Goal: Task Accomplishment & Management: Manage account settings

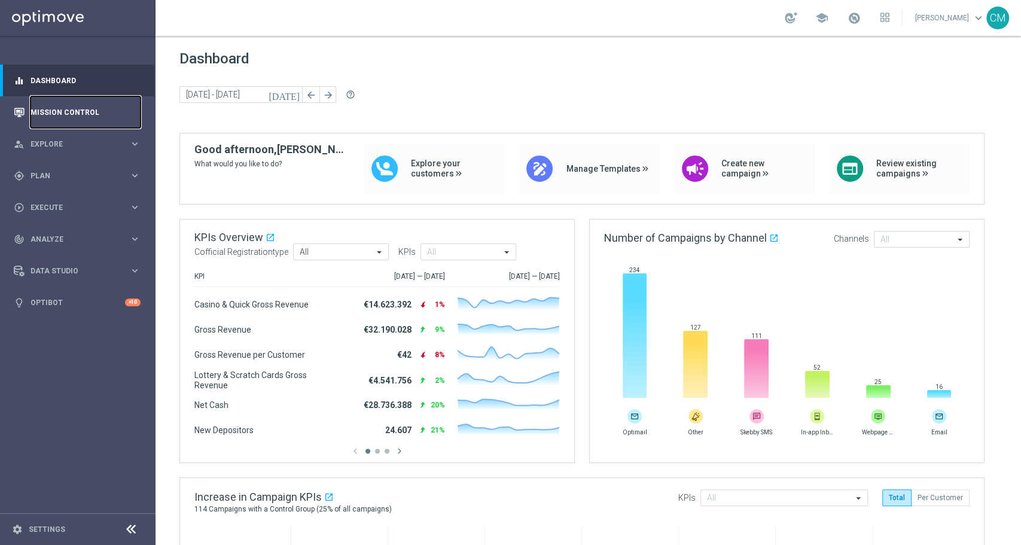
click at [46, 111] on link "Mission Control" at bounding box center [86, 112] width 110 height 32
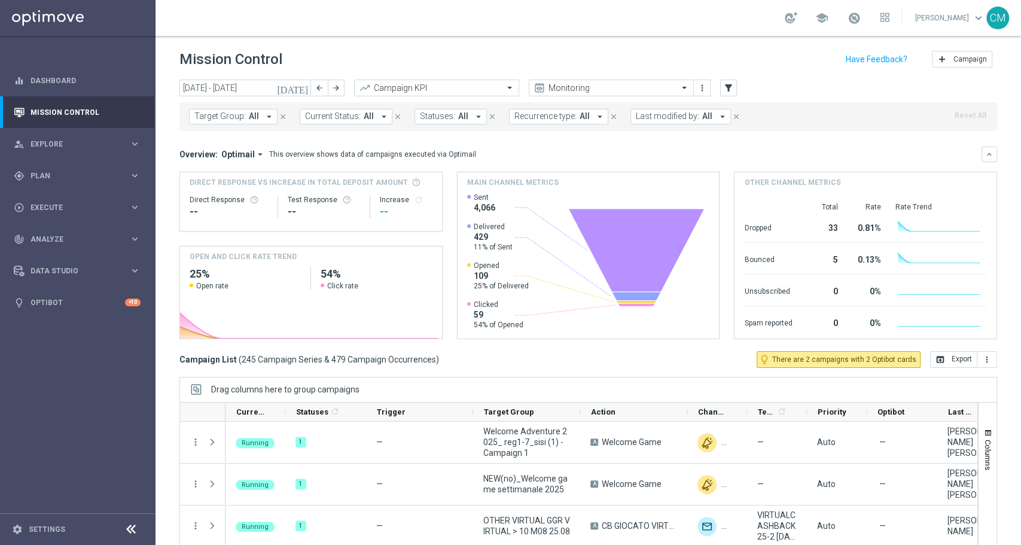
click at [302, 87] on icon "[DATE]" at bounding box center [293, 88] width 32 height 11
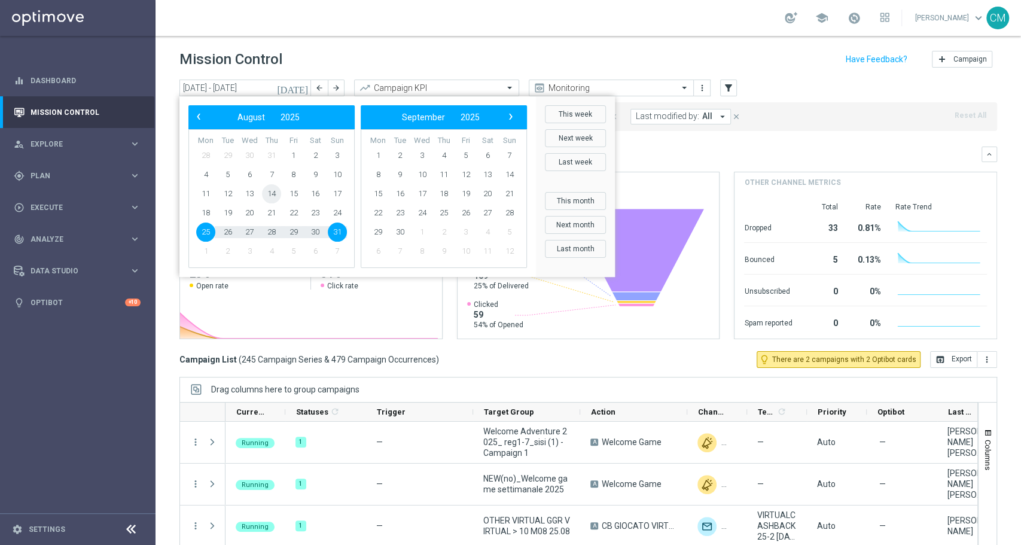
click at [270, 192] on span "14" at bounding box center [271, 193] width 19 height 19
type input "[DATE] - [DATE]"
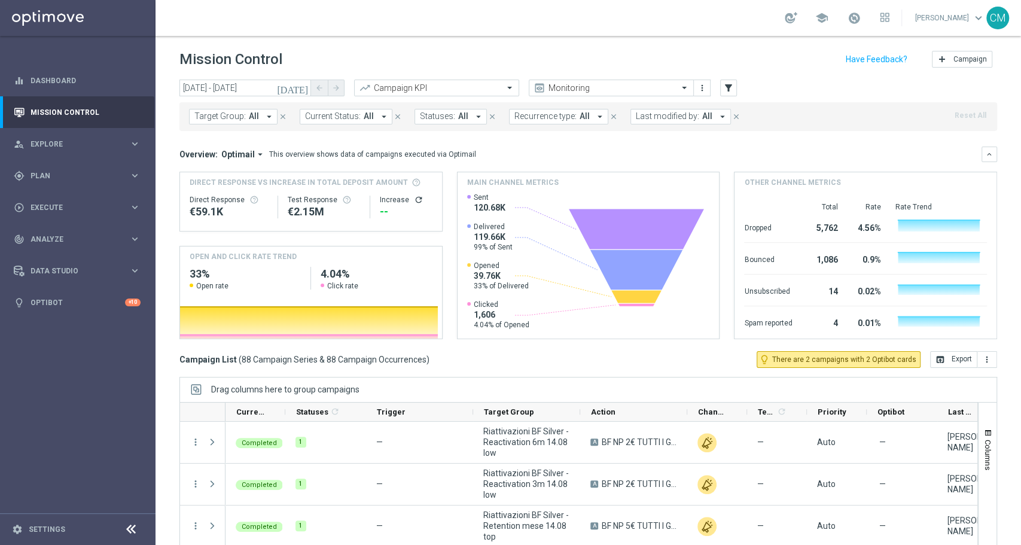
click at [662, 114] on span "Last modified by:" at bounding box center [667, 116] width 63 height 10
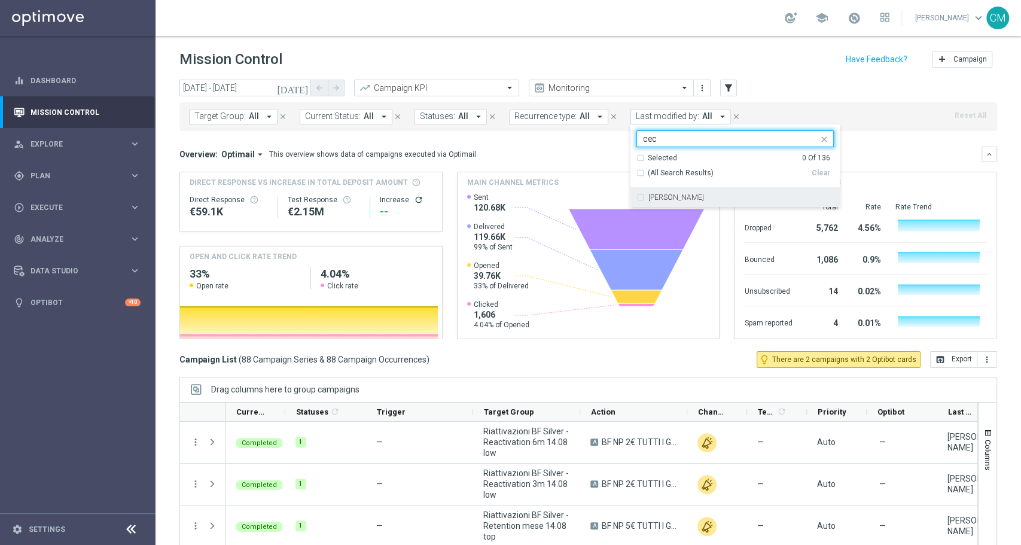
click at [684, 194] on label "[PERSON_NAME]" at bounding box center [677, 197] width 56 height 7
type input "cec"
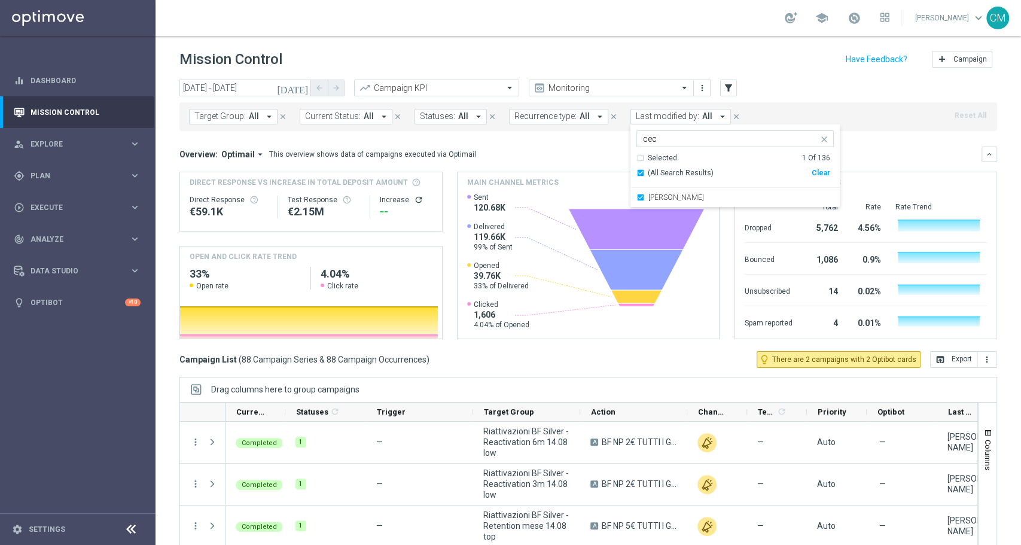
click at [530, 135] on mini-dashboard "Overview: Optimail arrow_drop_down This overview shows data of campaigns execut…" at bounding box center [588, 241] width 818 height 220
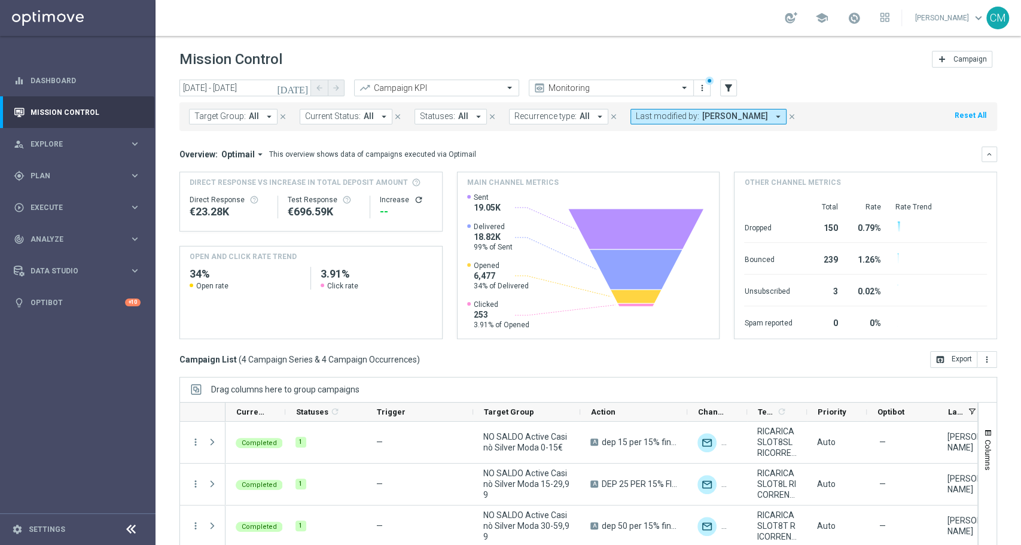
scroll to position [53, 0]
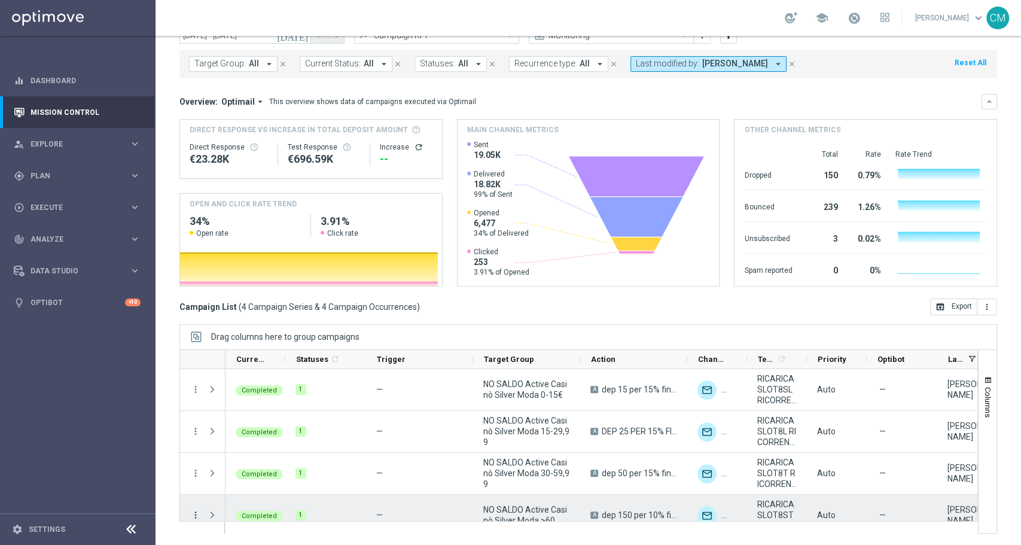
click at [198, 510] on icon "more_vert" at bounding box center [195, 515] width 11 height 11
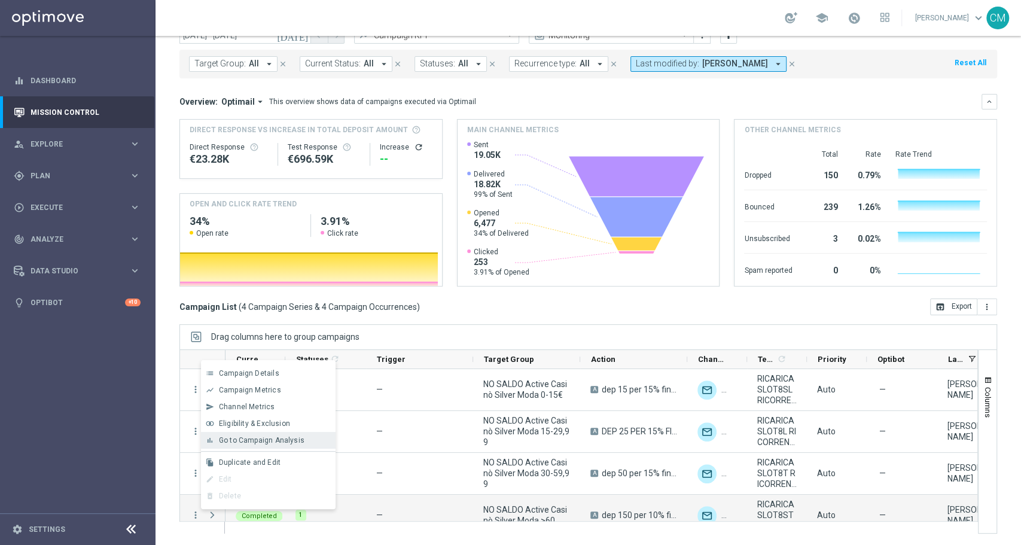
click at [280, 445] on span "Go to Campaign Analysis" at bounding box center [262, 440] width 86 height 8
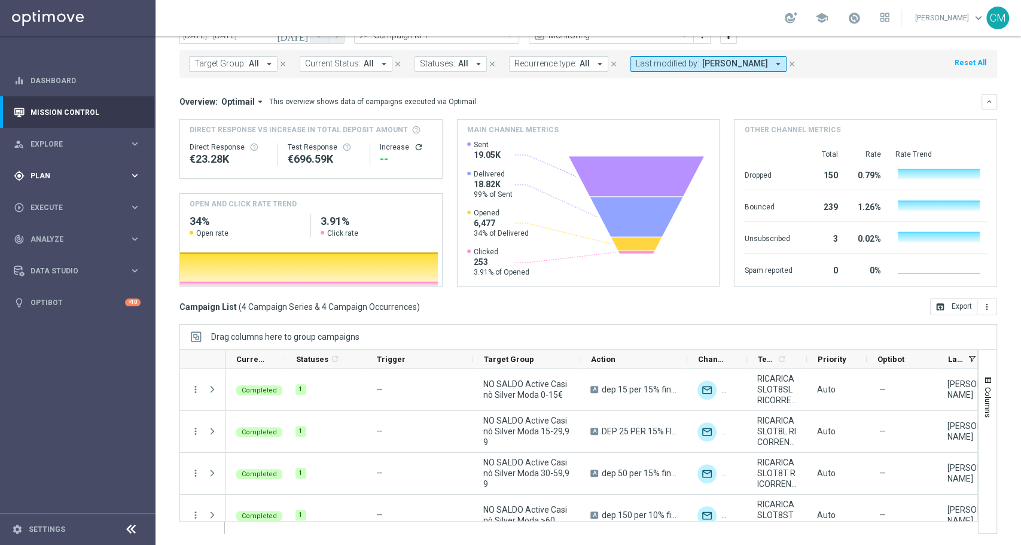
click at [55, 174] on span "Plan" at bounding box center [80, 175] width 99 height 7
click at [54, 196] on link "Target Groups" at bounding box center [77, 201] width 93 height 10
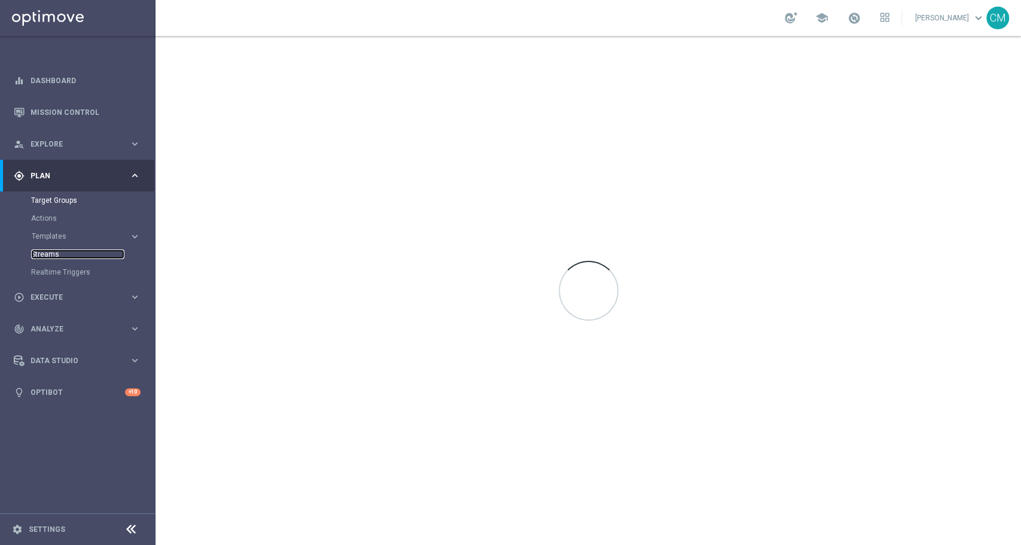
click at [108, 258] on link "Streams" at bounding box center [77, 254] width 93 height 10
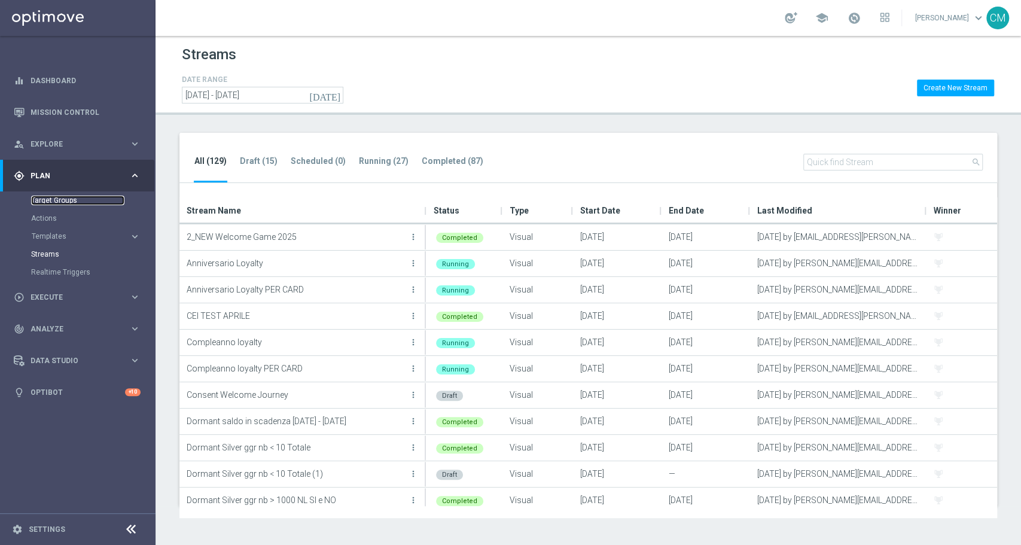
click at [54, 199] on link "Target Groups" at bounding box center [77, 201] width 93 height 10
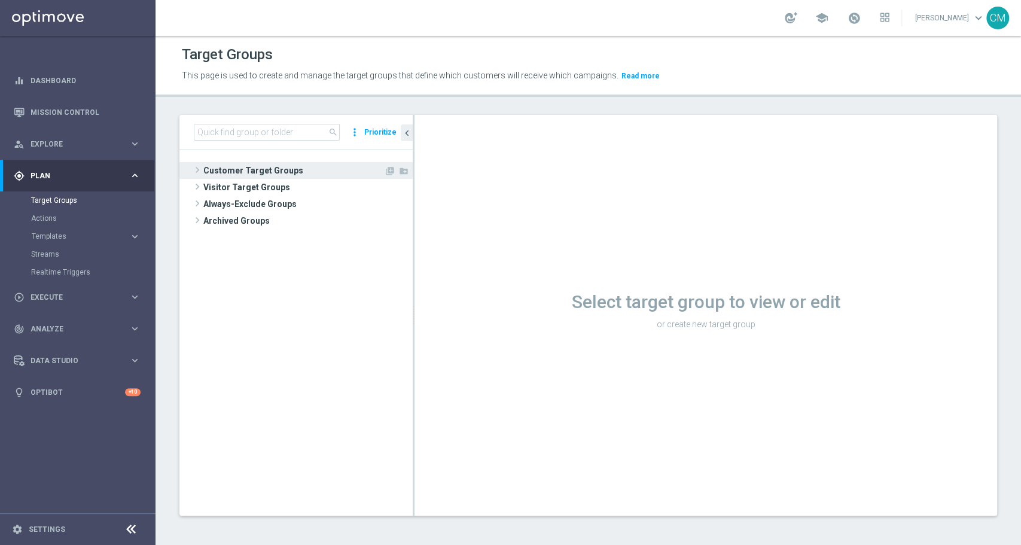
click at [215, 165] on span "Customer Target Groups" at bounding box center [293, 170] width 181 height 17
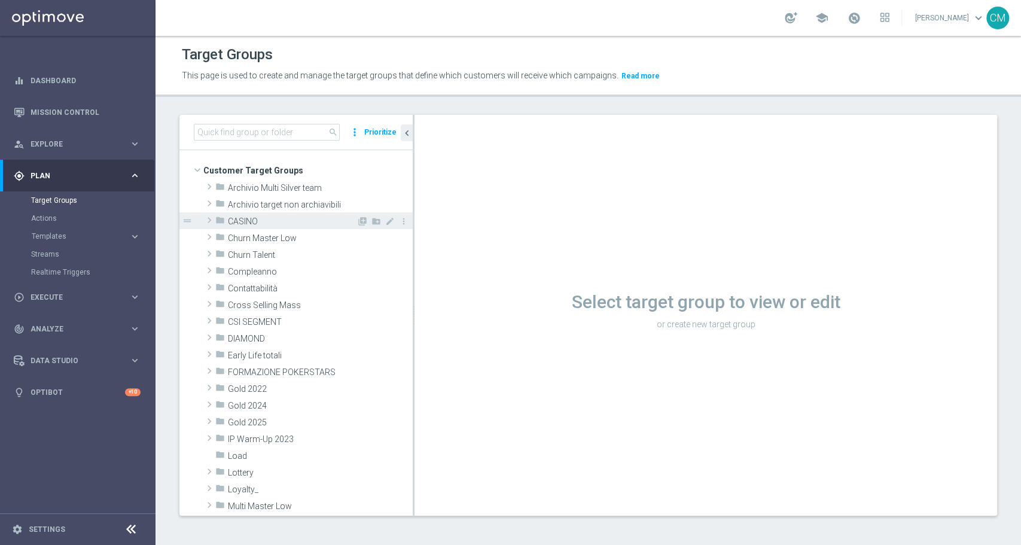
click at [226, 218] on div "folder CASINO" at bounding box center [285, 220] width 141 height 17
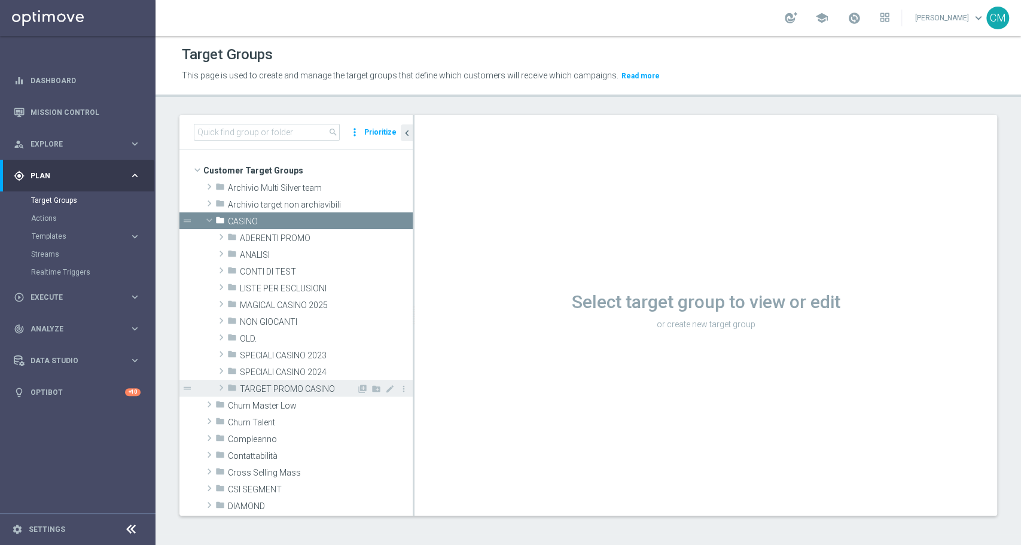
click at [282, 387] on span "TARGET PROMO CASINO" at bounding box center [298, 389] width 117 height 10
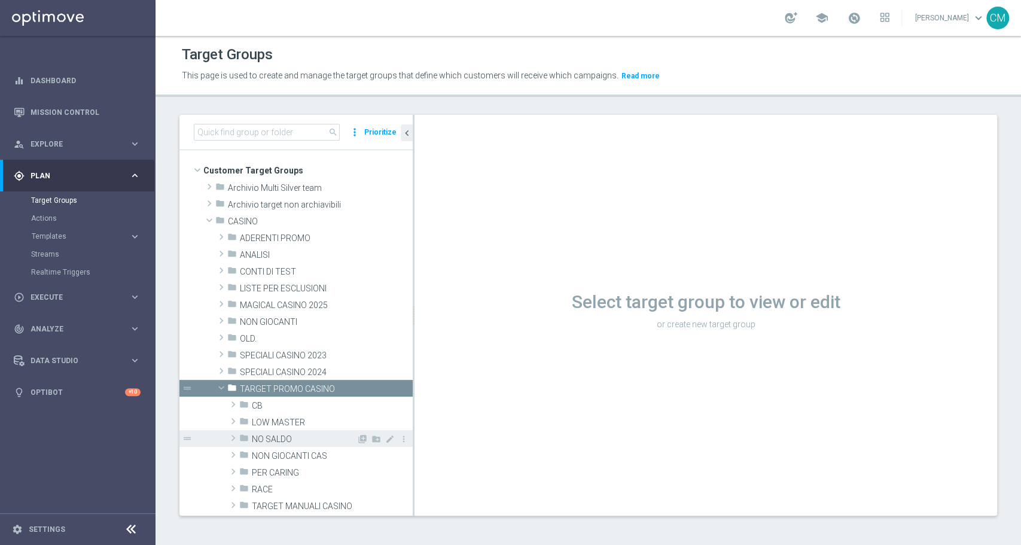
click at [282, 434] on span "NO SALDO" at bounding box center [304, 439] width 105 height 10
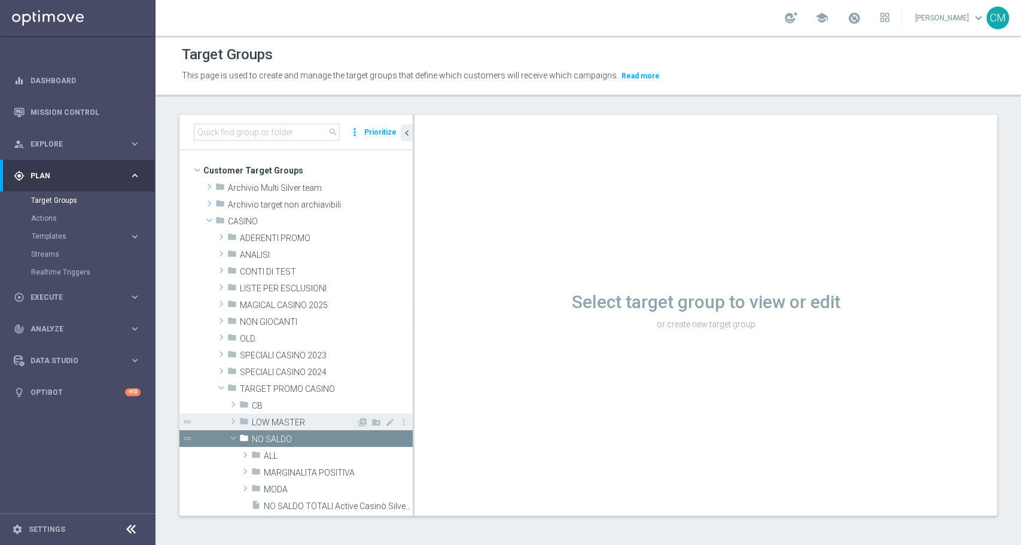
scroll to position [117, 0]
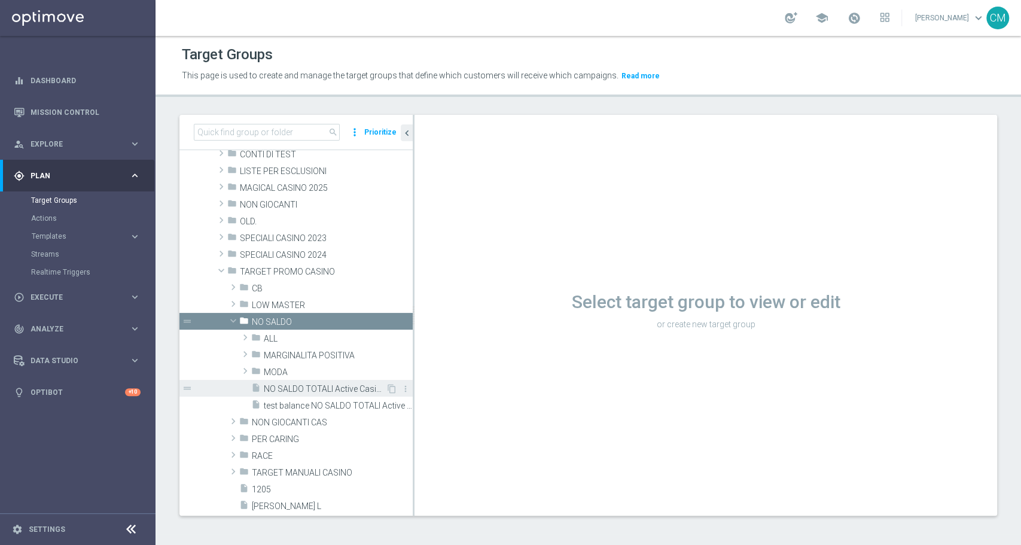
click at [321, 390] on span "NO SALDO TOTALI Active Casinò Silver no codice MP" at bounding box center [325, 389] width 122 height 10
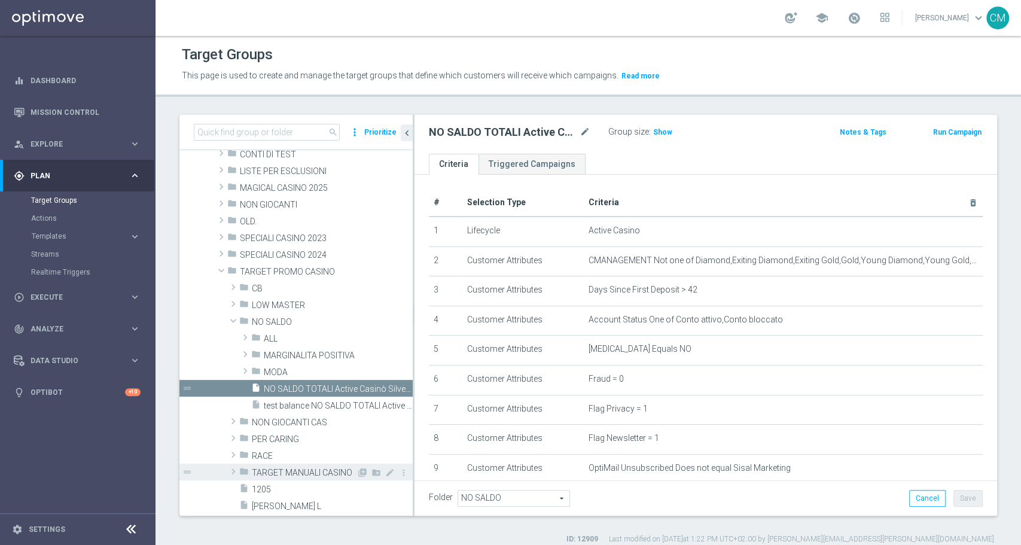
scroll to position [235, 0]
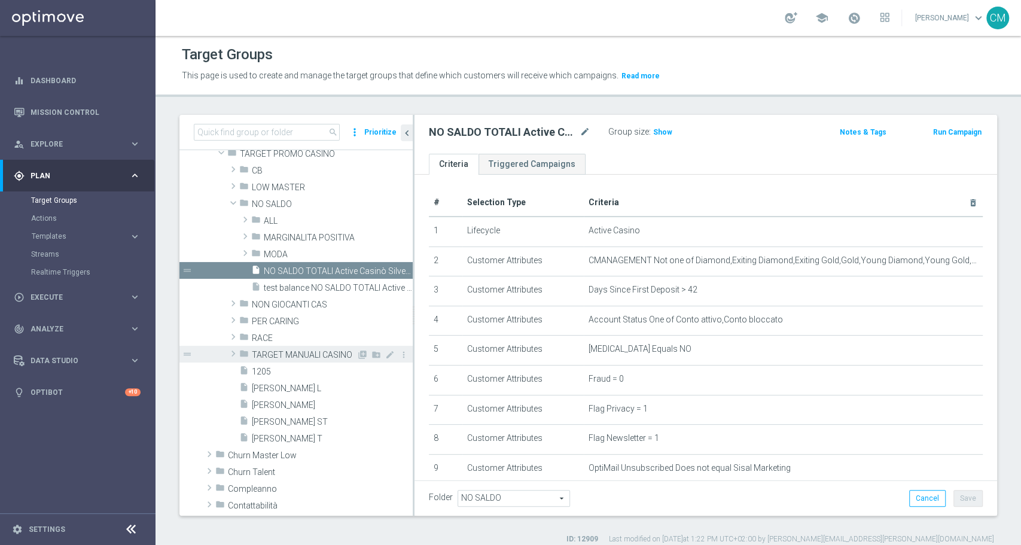
click at [278, 350] on span "TARGET MANUALI CASINO" at bounding box center [304, 355] width 105 height 10
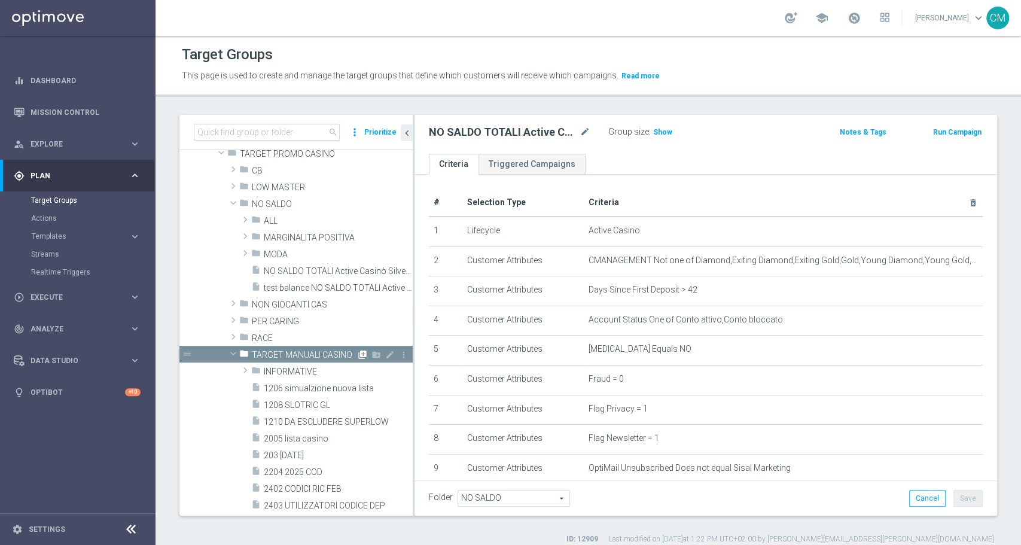
click at [358, 352] on icon "library_add" at bounding box center [363, 355] width 10 height 10
checkbox input "false"
type input "TARGET MANUALI CASINO"
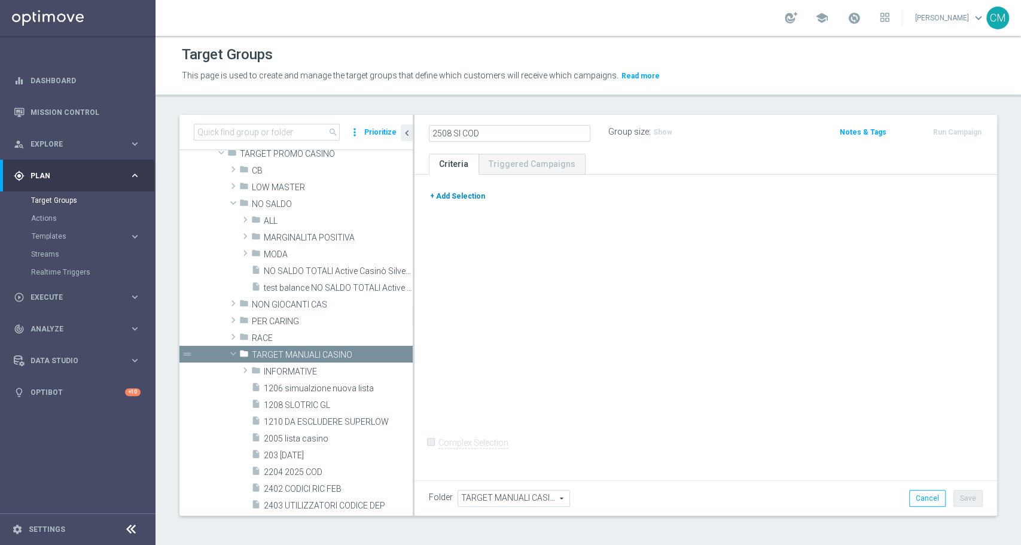
type input "2508 SI COD"
click at [440, 196] on button "+ Add Selection" at bounding box center [457, 196] width 57 height 13
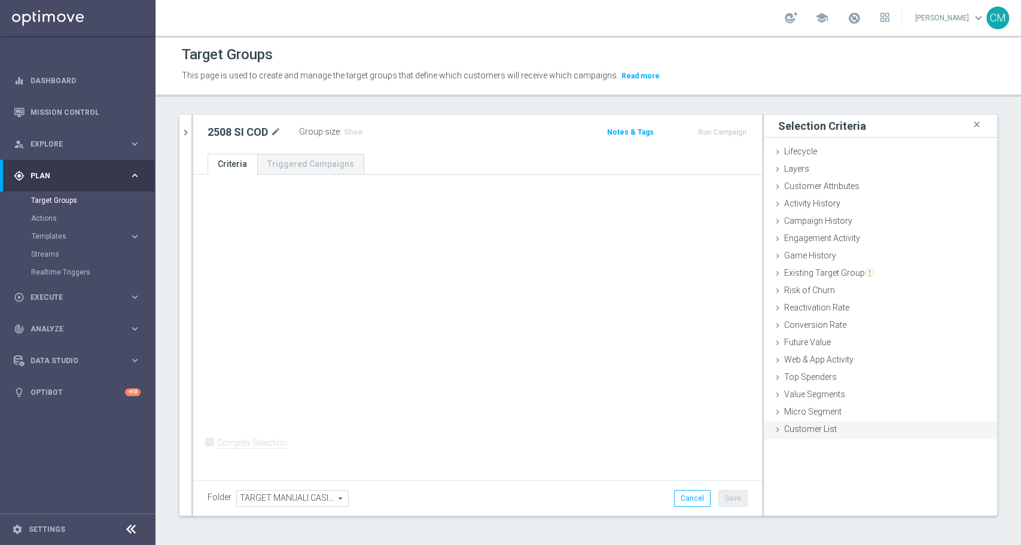
click at [793, 432] on span "Customer List" at bounding box center [810, 429] width 53 height 10
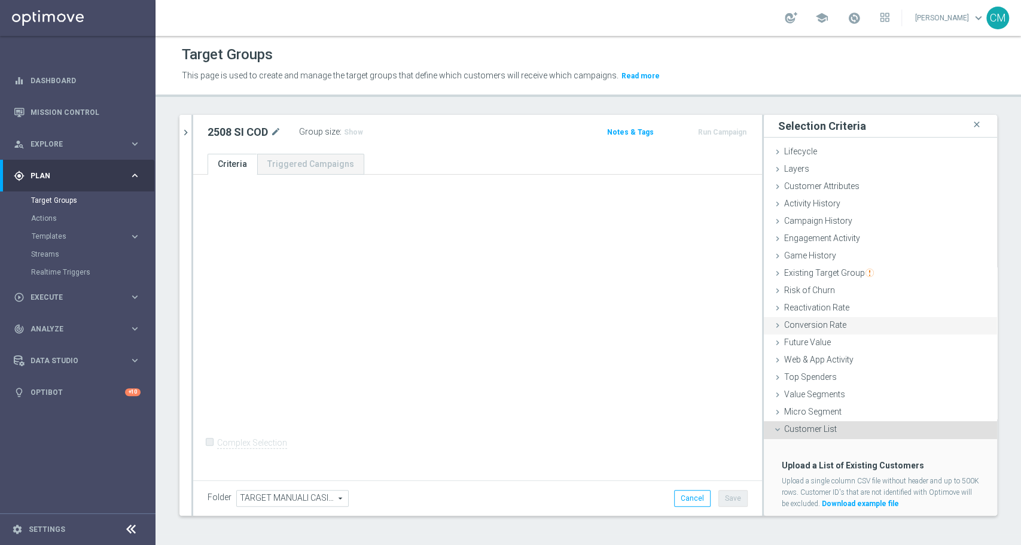
scroll to position [30, 0]
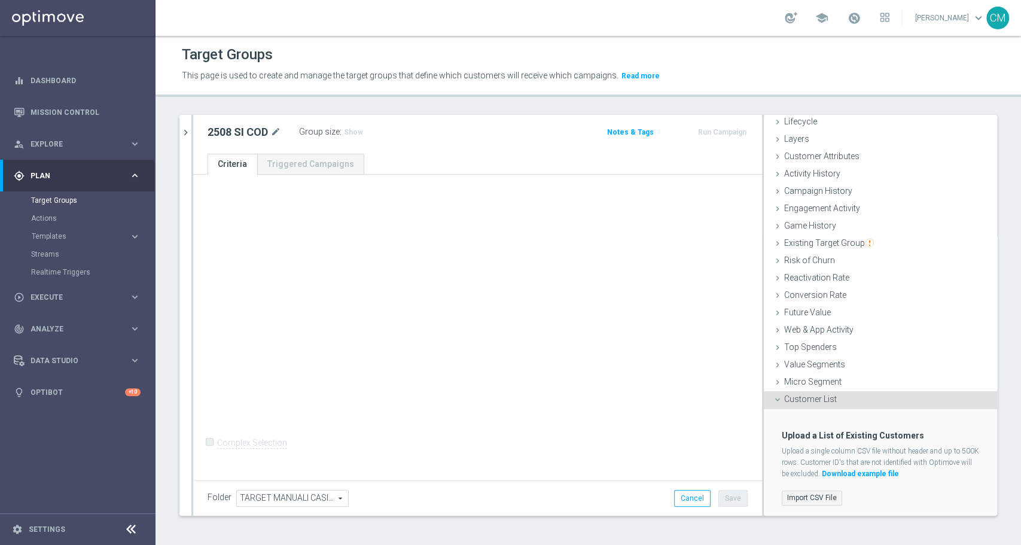
click at [794, 499] on label "Import CSV File" at bounding box center [812, 498] width 60 height 15
click at [0, 0] on input "Import CSV File" at bounding box center [0, 0] width 0 height 0
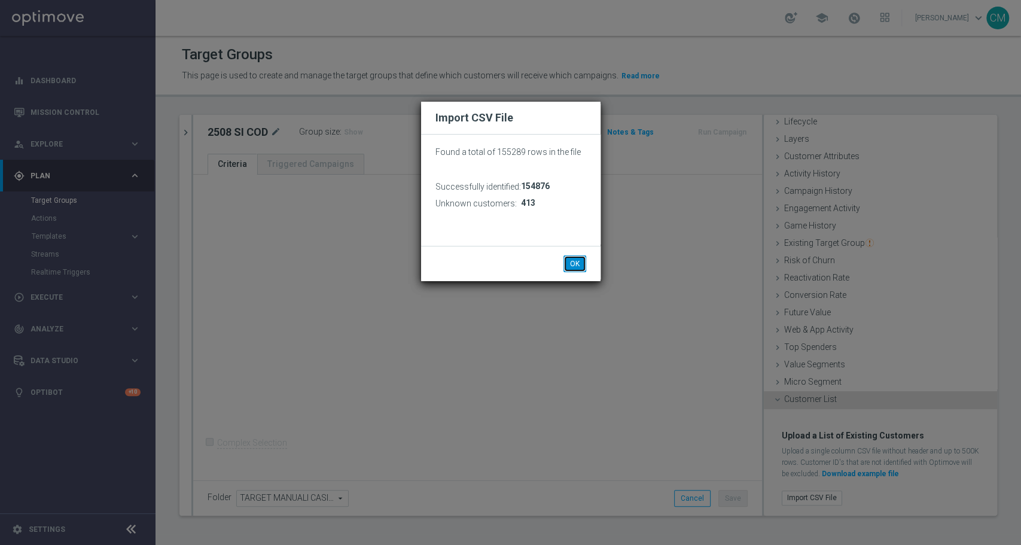
click at [576, 255] on button "OK" at bounding box center [575, 263] width 23 height 17
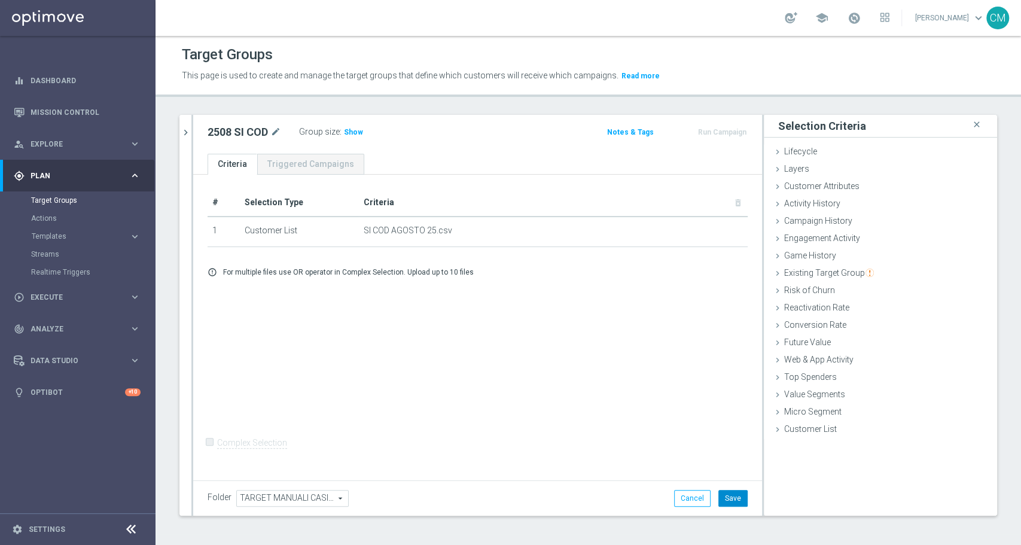
click at [719, 497] on button "Save" at bounding box center [733, 498] width 29 height 17
click at [354, 133] on span "Show" at bounding box center [353, 132] width 19 height 8
click at [276, 130] on icon "mode_edit" at bounding box center [275, 132] width 11 height 14
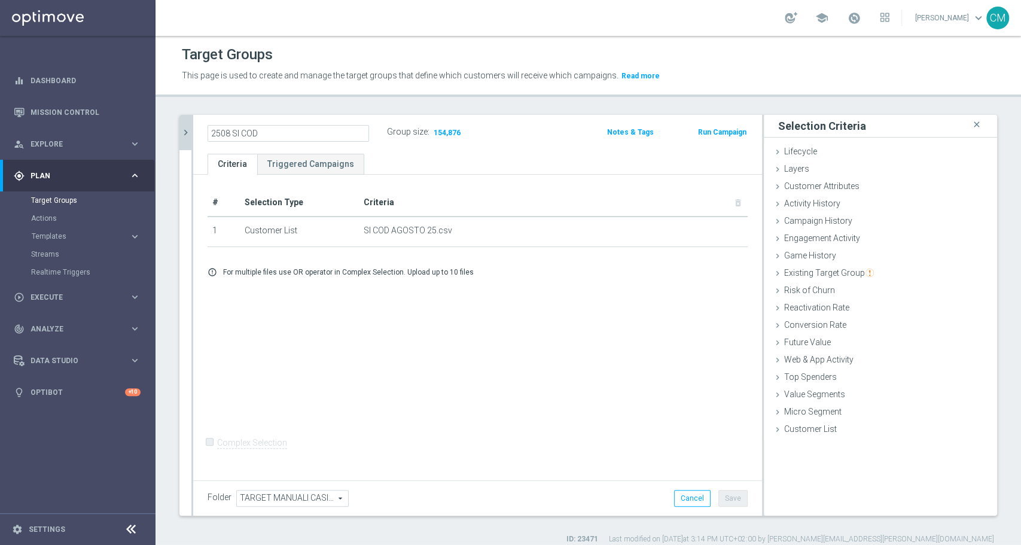
click at [184, 136] on icon "chevron_right" at bounding box center [185, 132] width 11 height 11
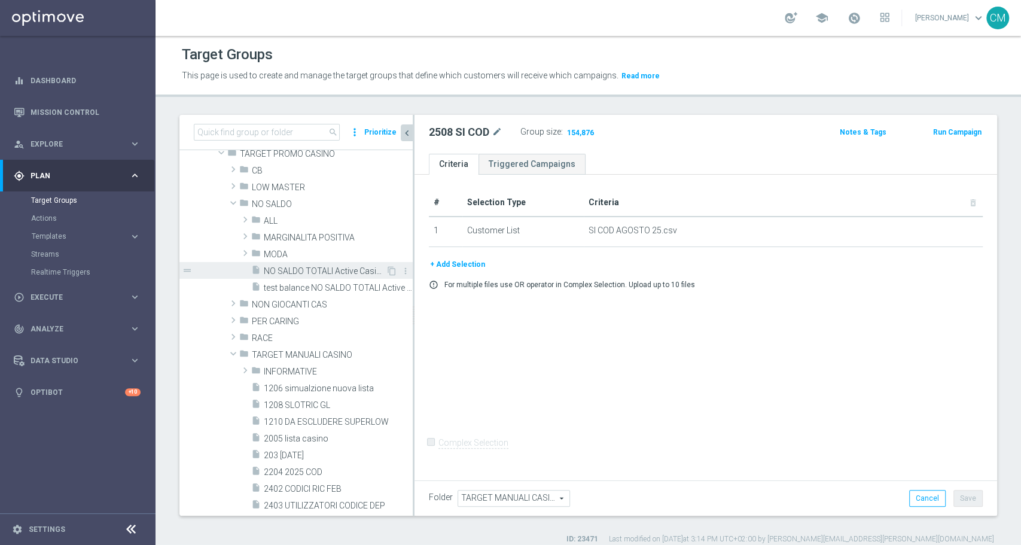
click at [312, 268] on span "NO SALDO TOTALI Active Casinò Silver no codice MP" at bounding box center [325, 271] width 122 height 10
checkbox input "true"
type input "NO SALDO"
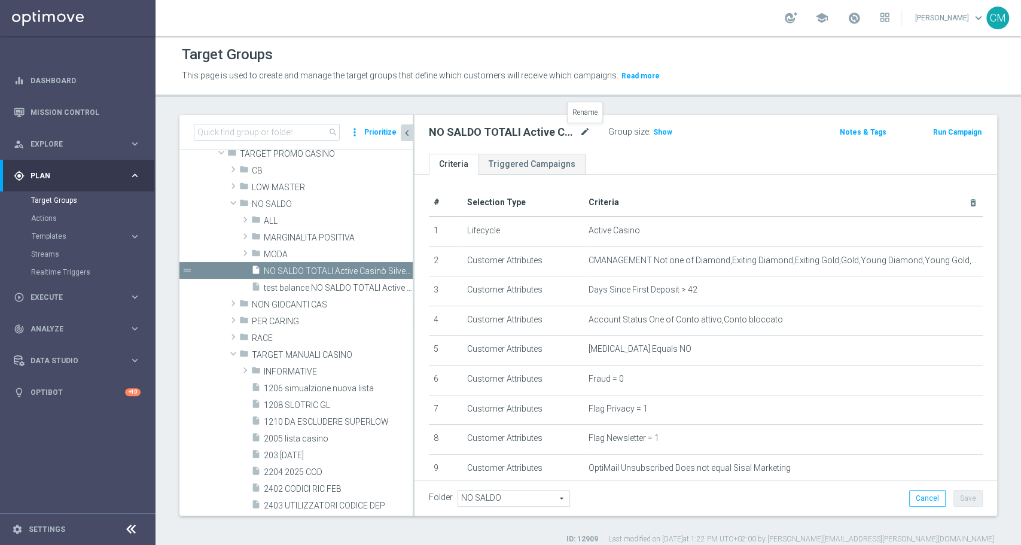
click at [583, 130] on icon "mode_edit" at bounding box center [585, 132] width 11 height 14
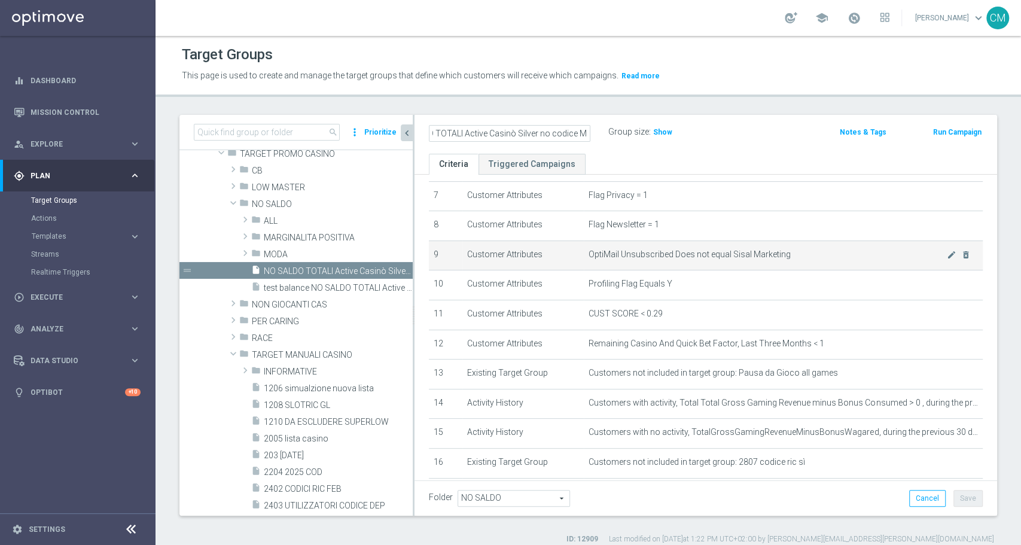
scroll to position [235, 0]
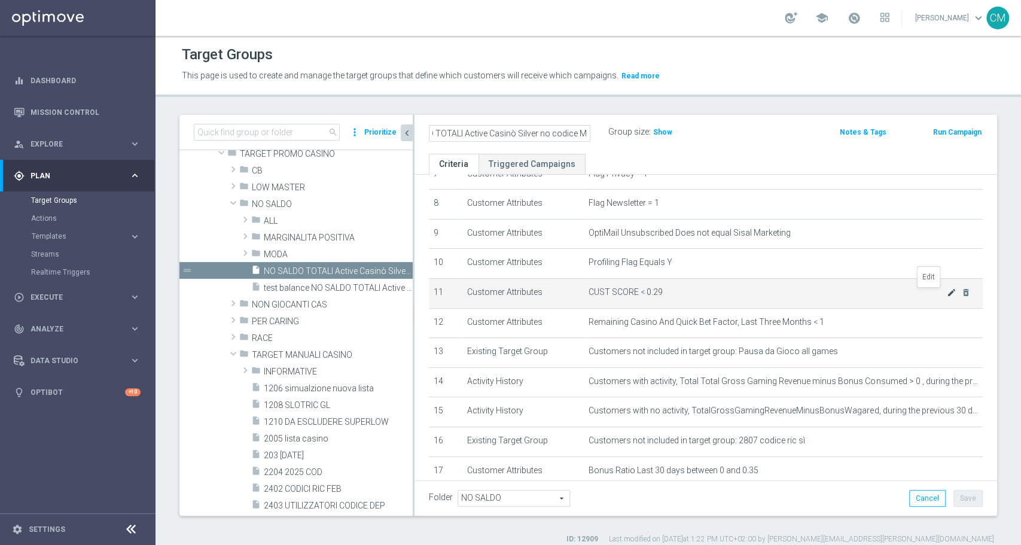
click at [947, 294] on icon "mode_edit" at bounding box center [952, 293] width 10 height 10
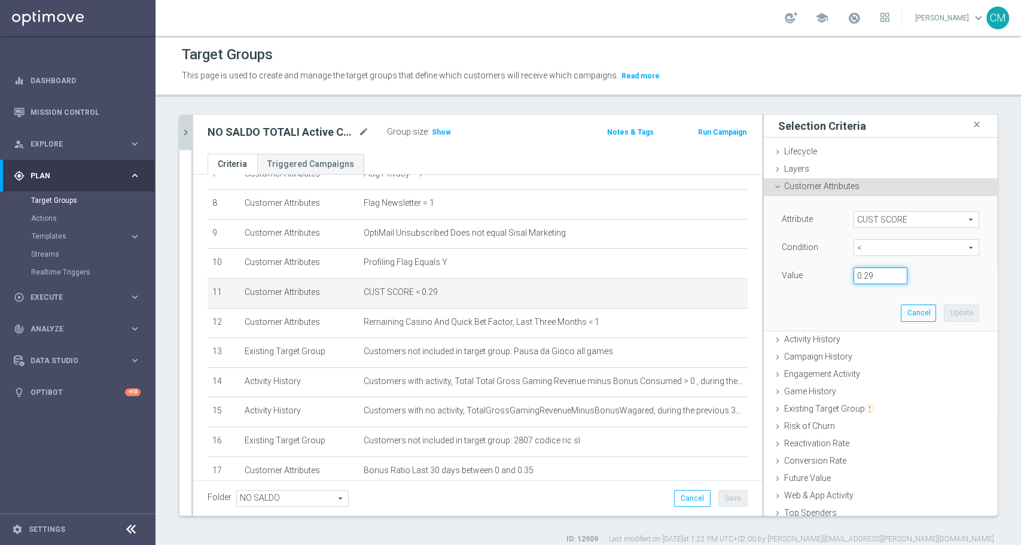
click at [873, 278] on input "0.29" at bounding box center [881, 275] width 54 height 17
type input "0.14"
click at [944, 312] on button "Update" at bounding box center [961, 313] width 35 height 17
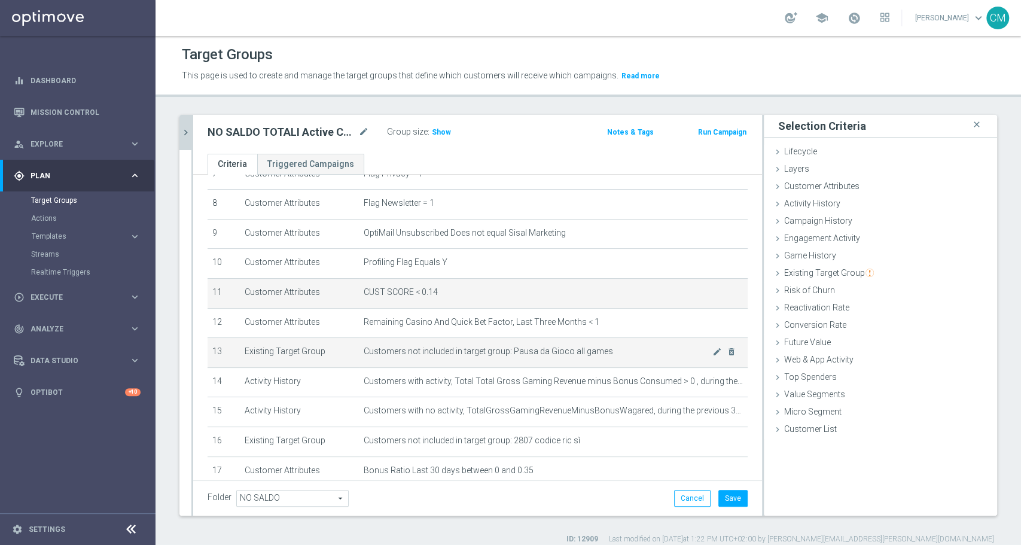
scroll to position [302, 0]
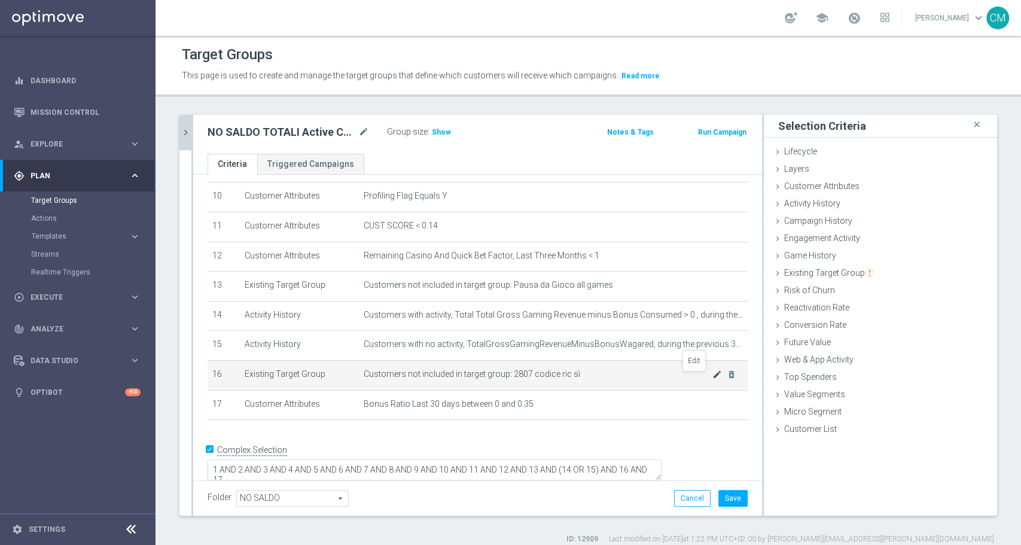
click at [713, 375] on icon "mode_edit" at bounding box center [718, 375] width 10 height 10
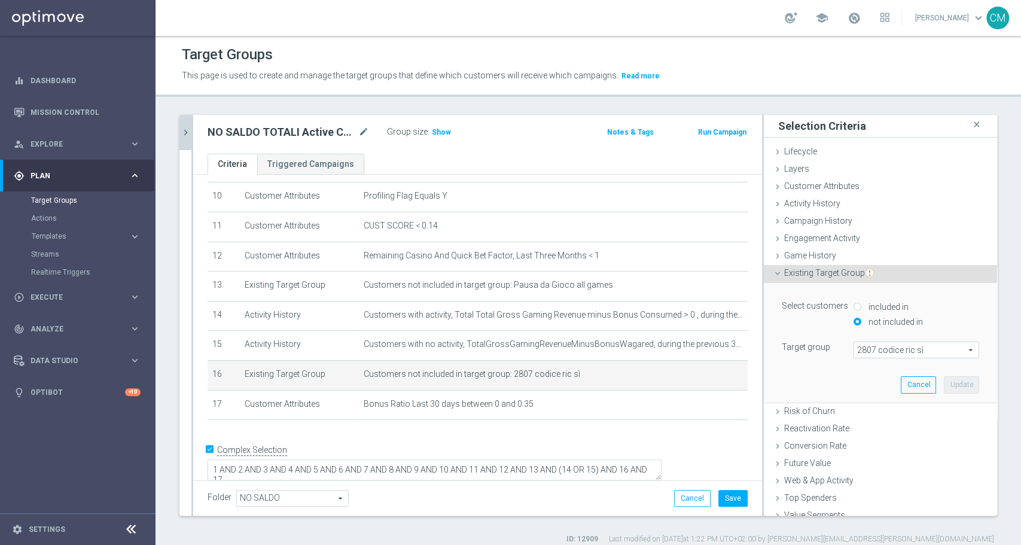
click at [889, 349] on span "2807 codice ric sì" at bounding box center [916, 350] width 124 height 16
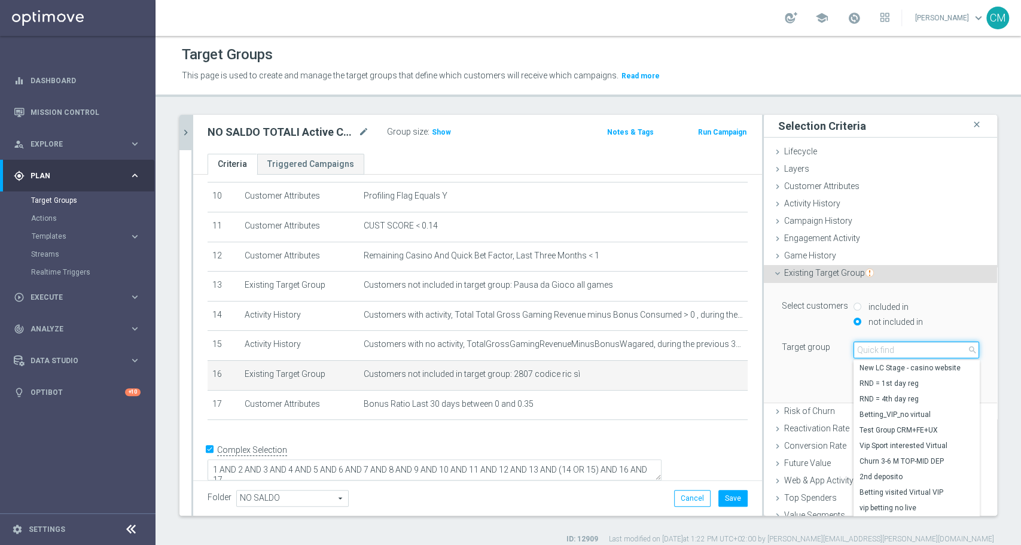
click at [889, 349] on input "search" at bounding box center [917, 350] width 126 height 17
paste input "2508 SI COD"
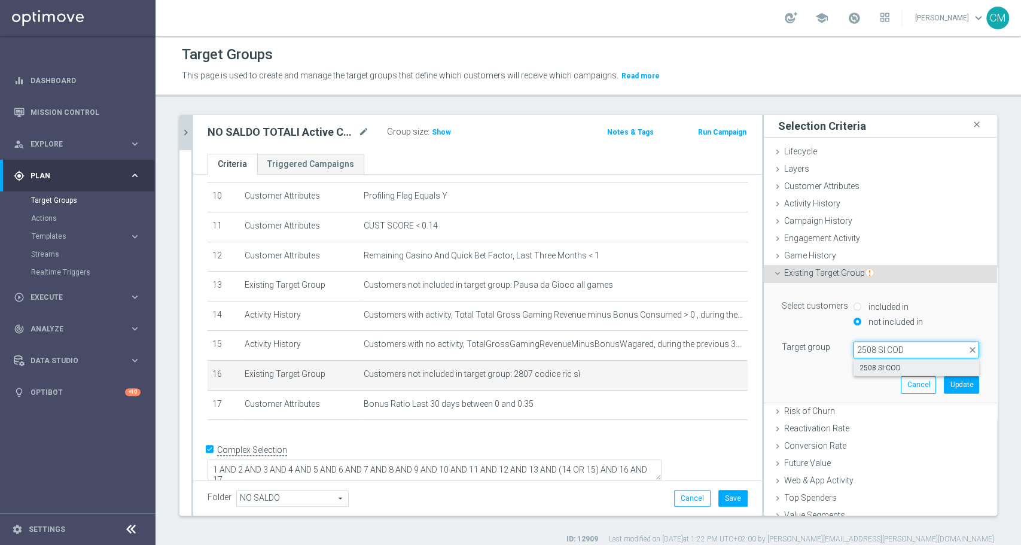
type input "2508 SI COD"
click at [900, 367] on span "2508 SI COD" at bounding box center [917, 368] width 114 height 10
type input "2508 SI COD"
click at [944, 384] on button "Update" at bounding box center [961, 384] width 35 height 17
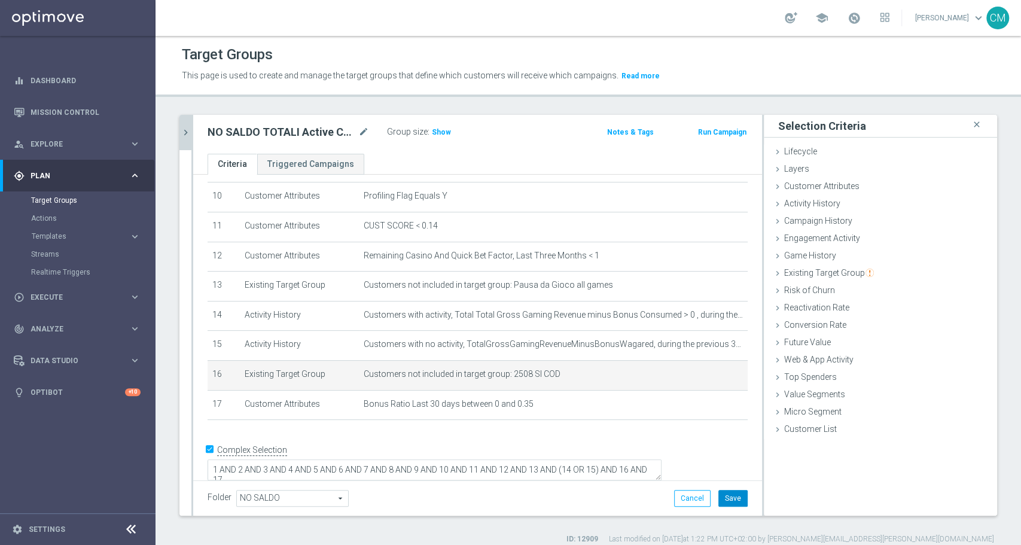
click at [719, 500] on button "Save" at bounding box center [733, 498] width 29 height 17
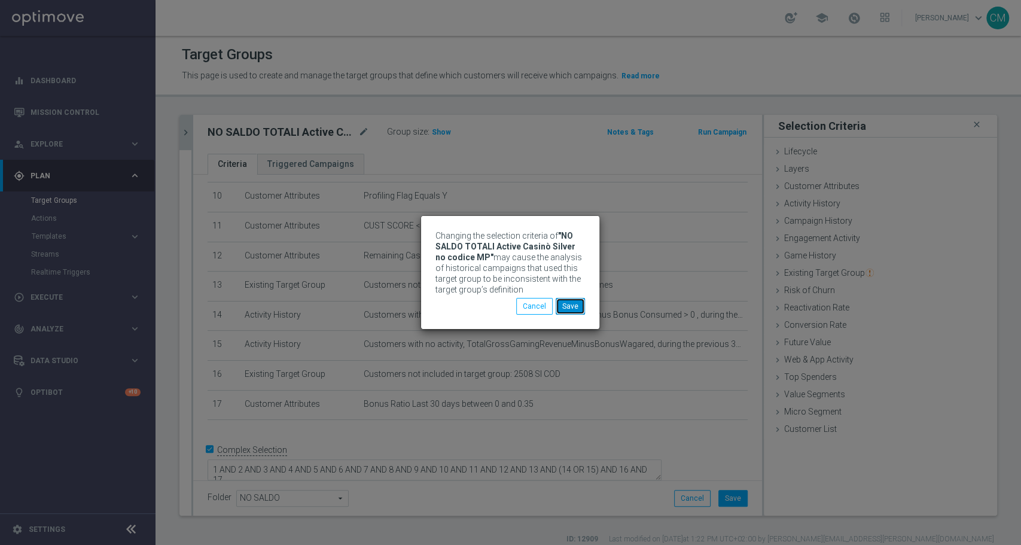
click at [576, 306] on button "Save" at bounding box center [570, 306] width 29 height 17
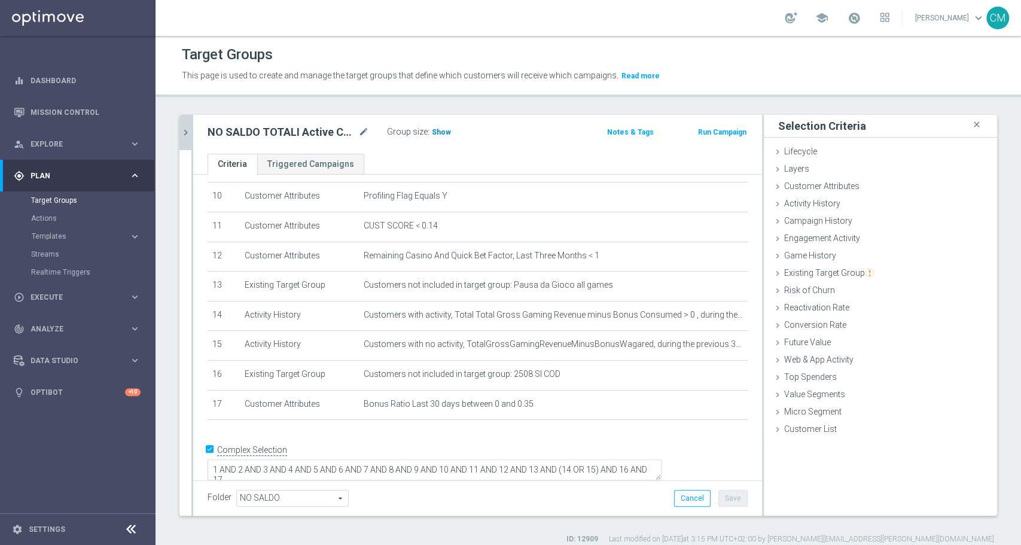
click at [442, 132] on span "Show" at bounding box center [441, 132] width 19 height 8
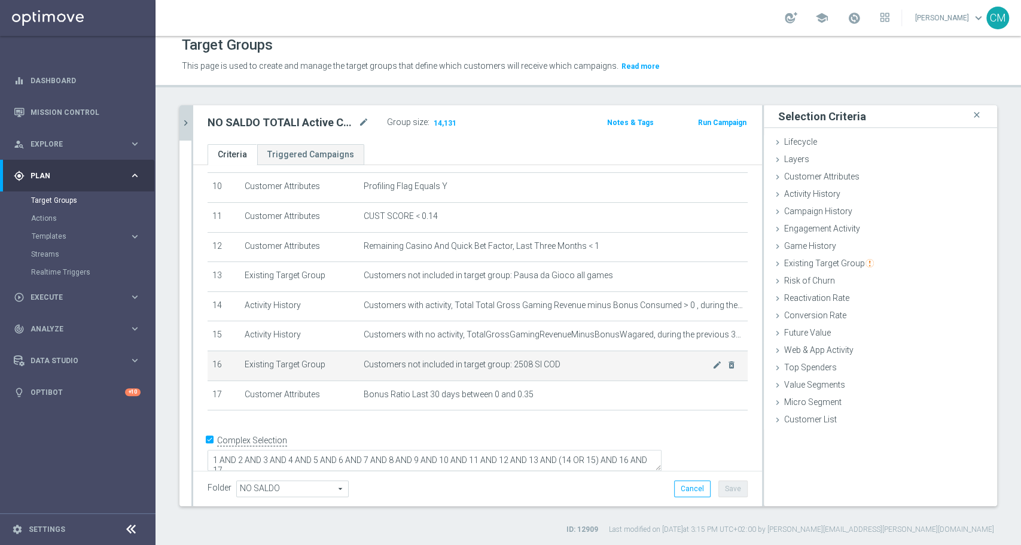
scroll to position [0, 0]
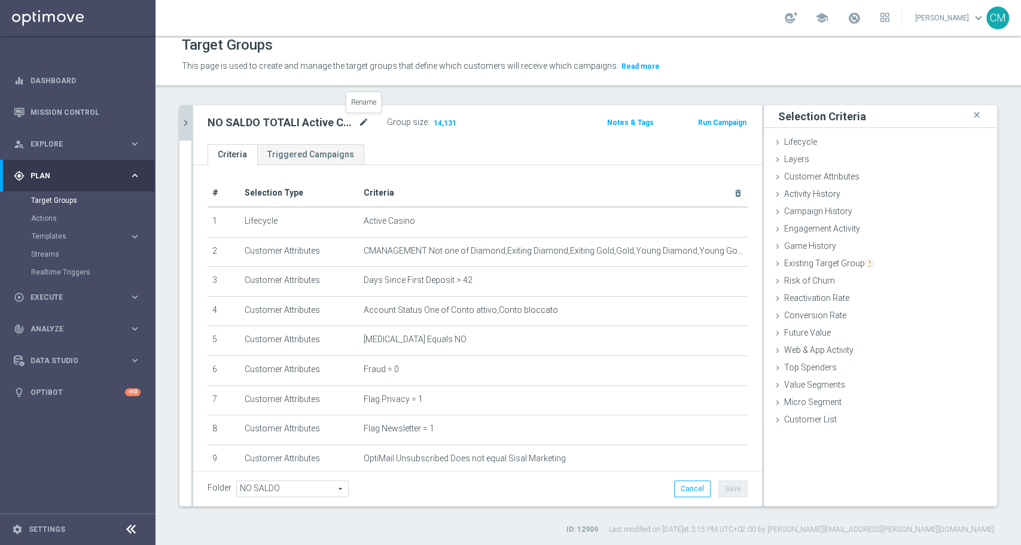
click at [367, 120] on icon "mode_edit" at bounding box center [363, 122] width 11 height 14
click at [187, 118] on icon "chevron_right" at bounding box center [185, 122] width 11 height 11
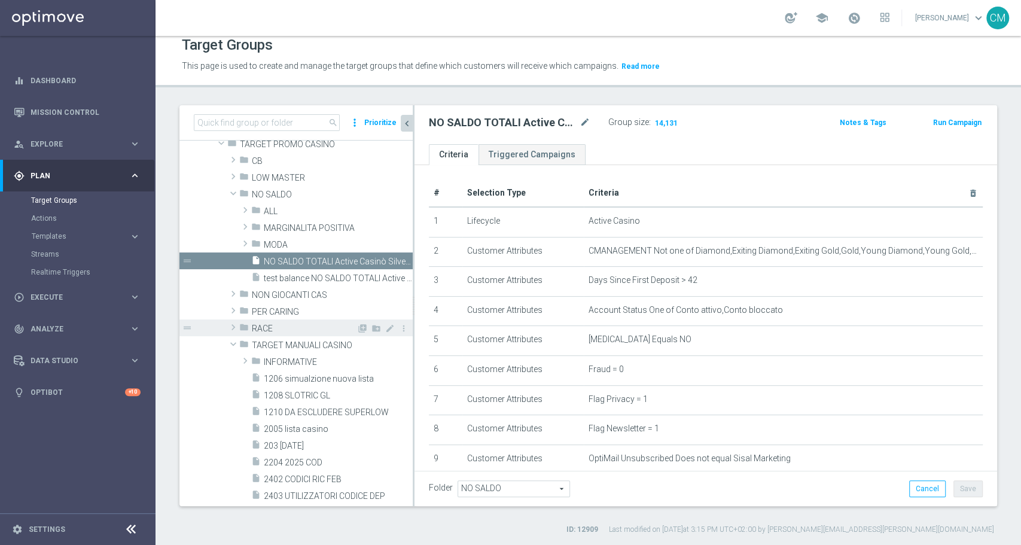
scroll to position [130, 0]
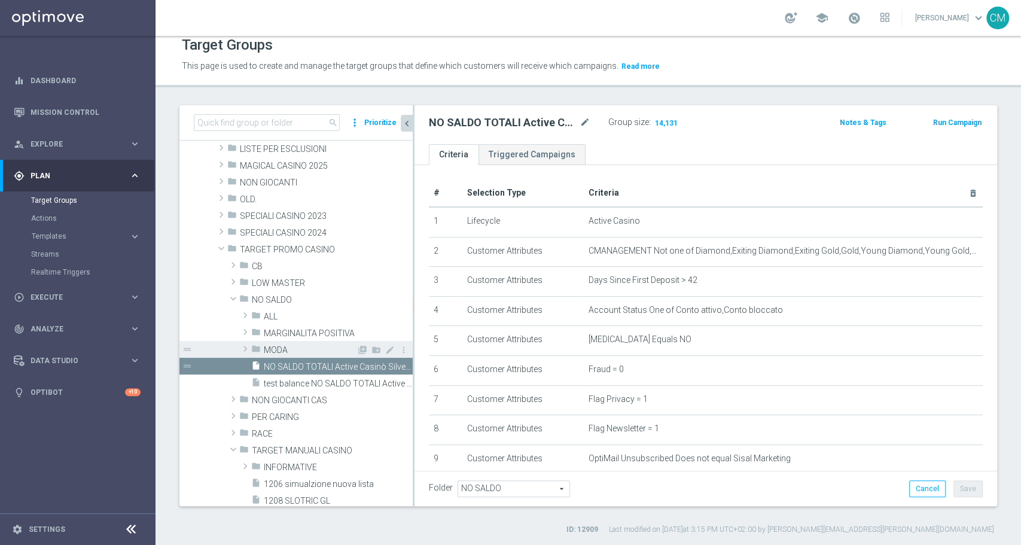
click at [290, 345] on span "MODA" at bounding box center [310, 350] width 93 height 10
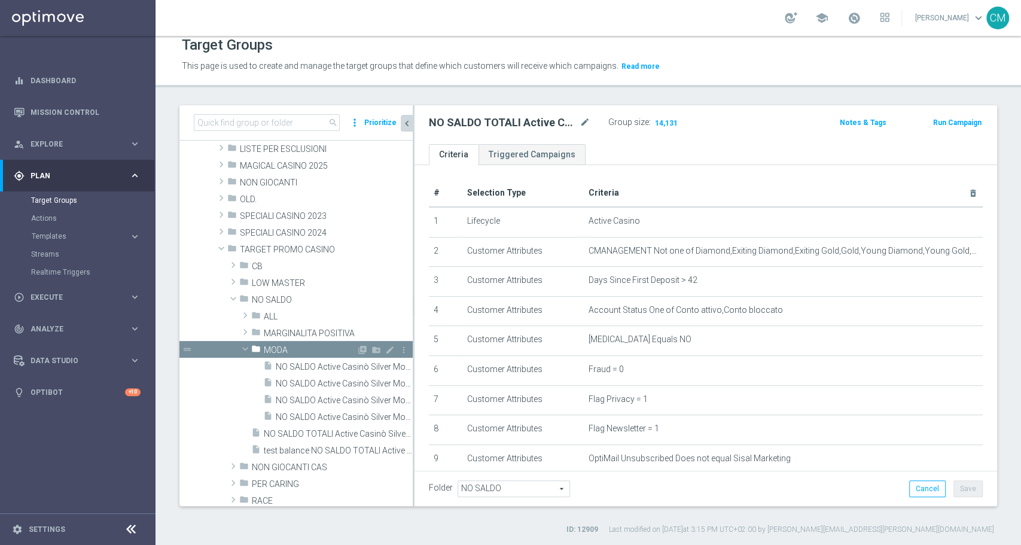
scroll to position [177, 0]
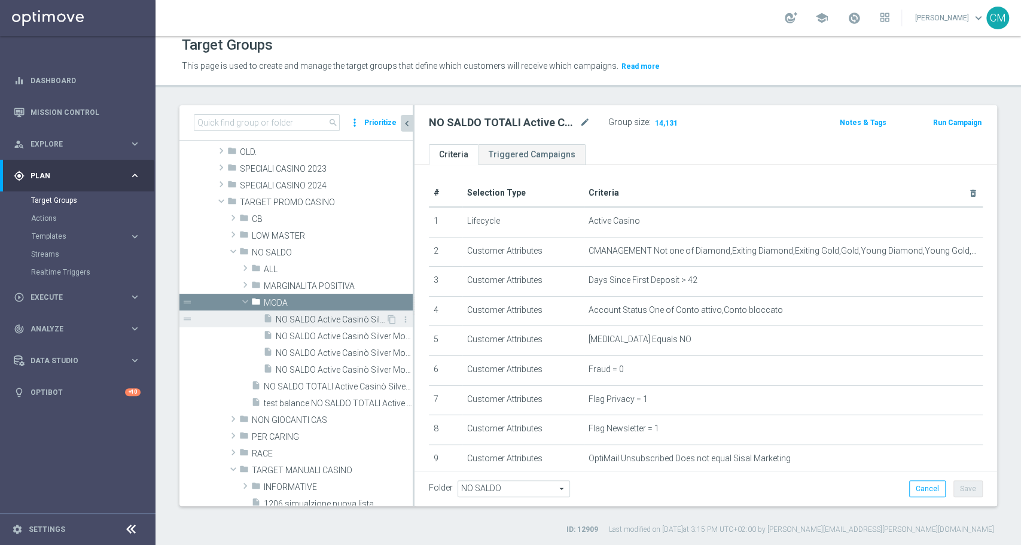
click at [297, 318] on span "NO SALDO Active Casinò Silver Moda >60" at bounding box center [331, 320] width 110 height 10
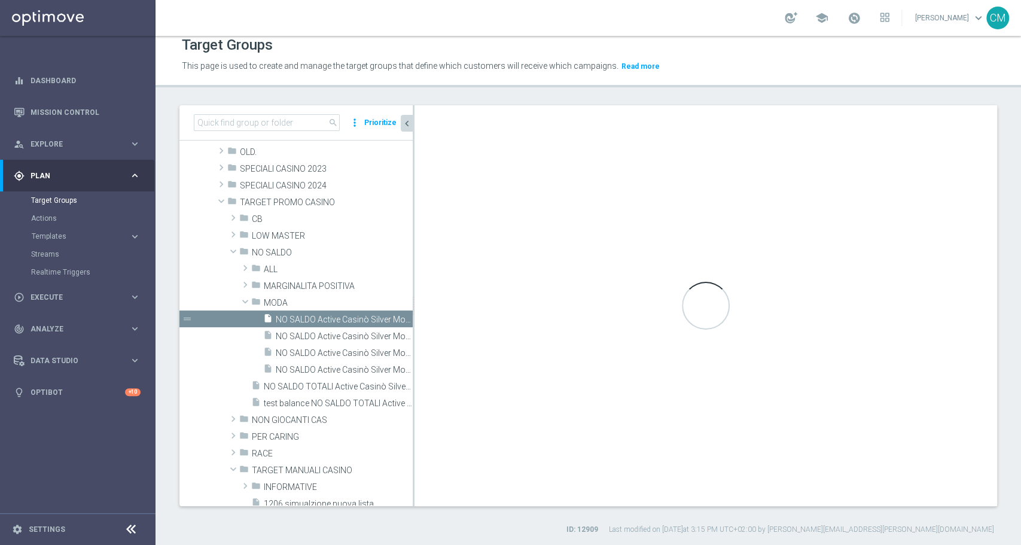
type input "MODA"
type textarea "(1 and 2 and 3 and 4 and 5 and 6 and 7 and 8 and 9 and 10 and 11 and 12 and 13 …"
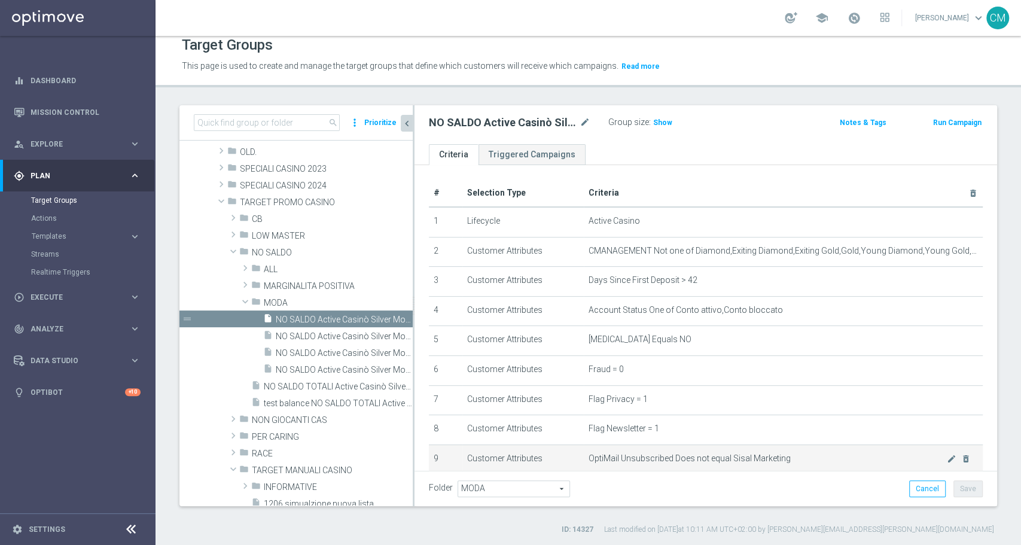
scroll to position [344, 0]
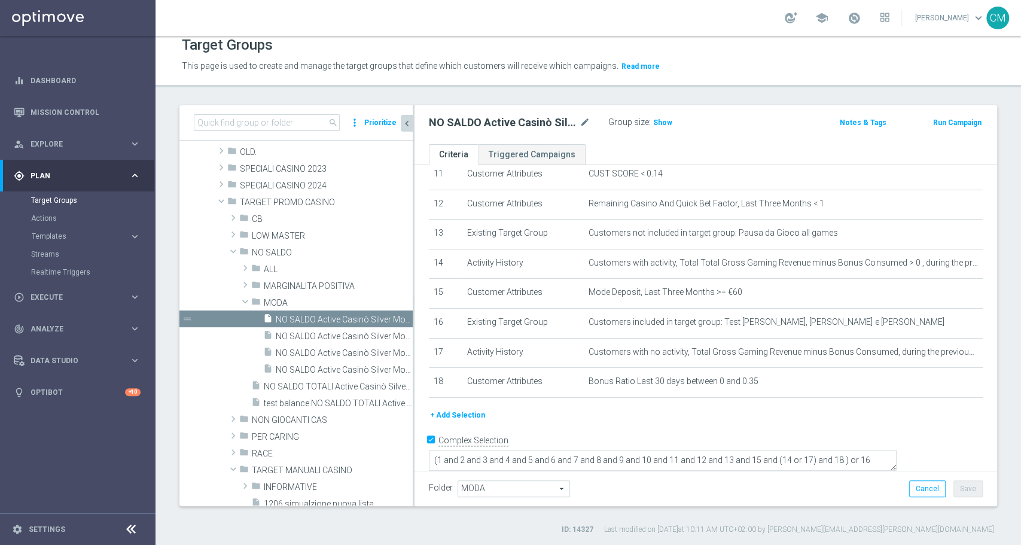
click at [464, 419] on button "+ Add Selection" at bounding box center [457, 415] width 57 height 13
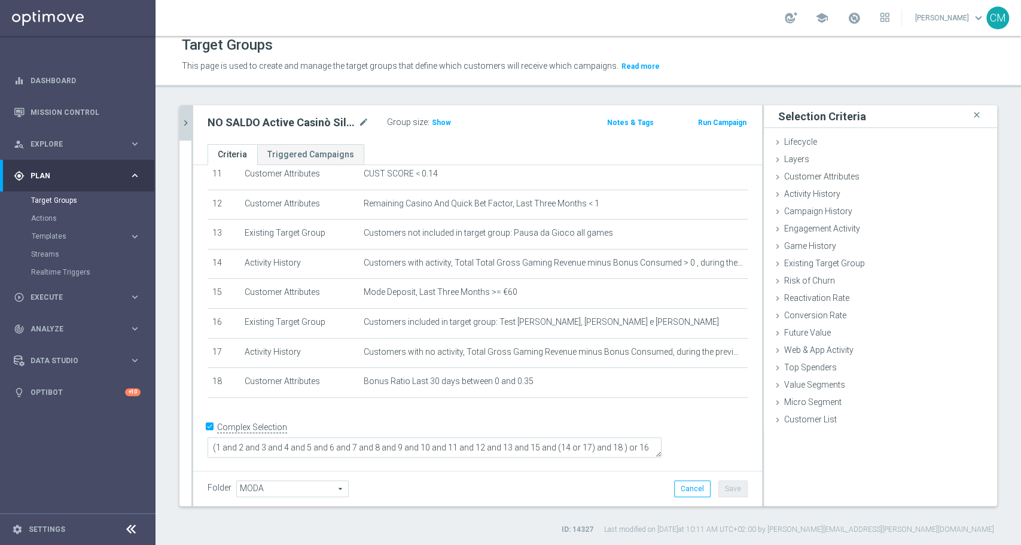
scroll to position [331, 0]
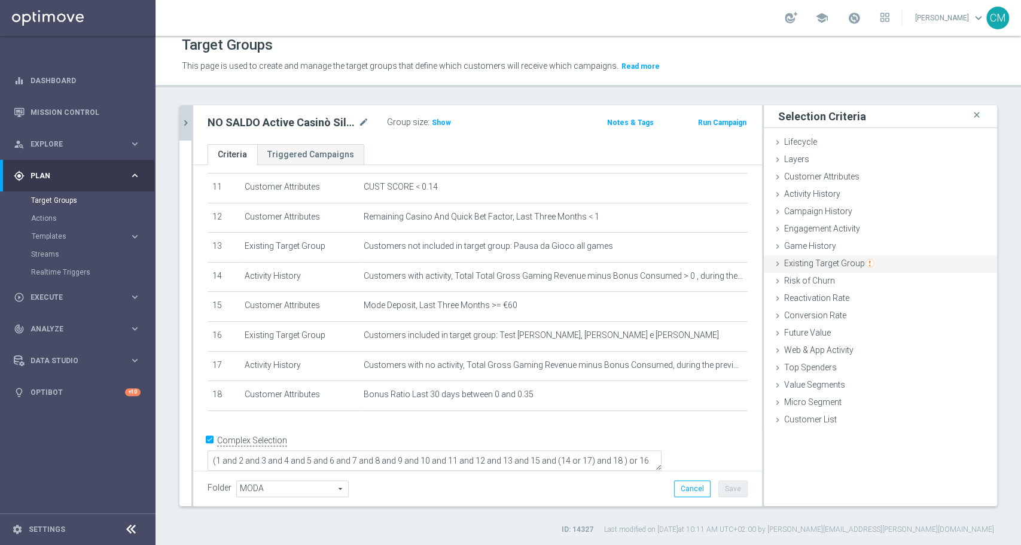
click at [819, 263] on span "Existing Target Group" at bounding box center [829, 263] width 90 height 10
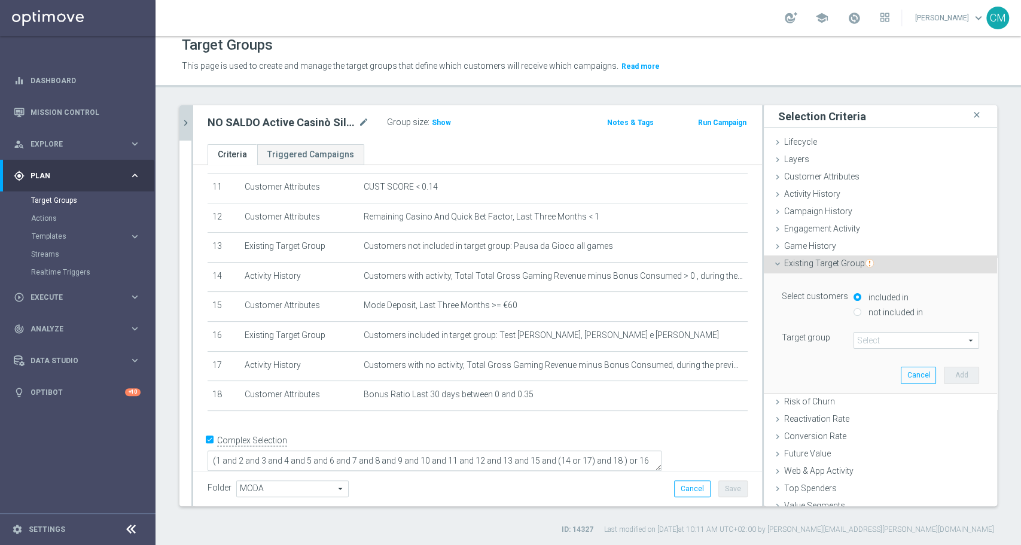
click at [866, 309] on label "not included in" at bounding box center [894, 312] width 57 height 11
click at [859, 309] on input "not included in" at bounding box center [858, 312] width 8 height 8
radio input "true"
click at [857, 343] on span at bounding box center [916, 341] width 124 height 16
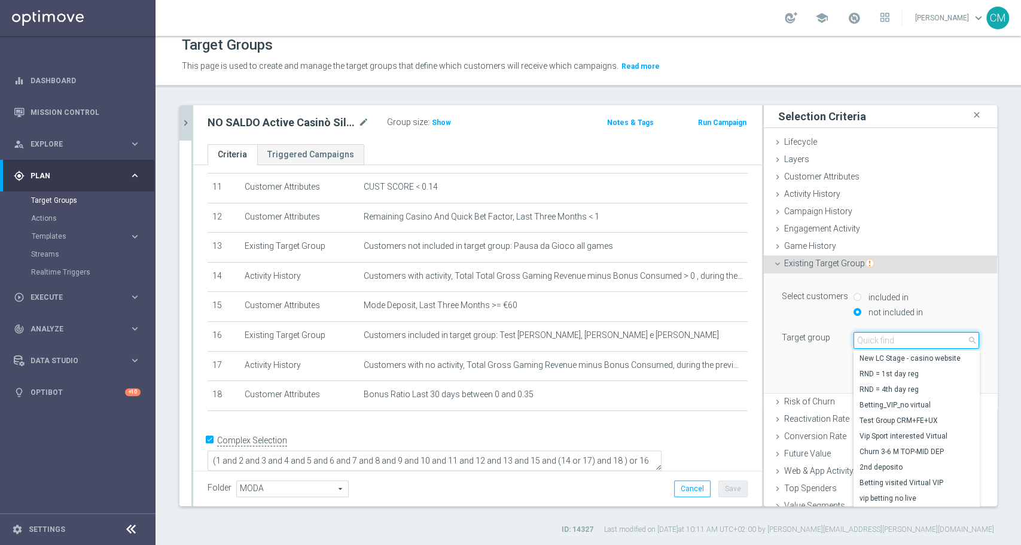
click at [857, 343] on input "search" at bounding box center [917, 340] width 126 height 17
paste input "NO SALDO TOTALI Active Casinò Silver no codice MP"
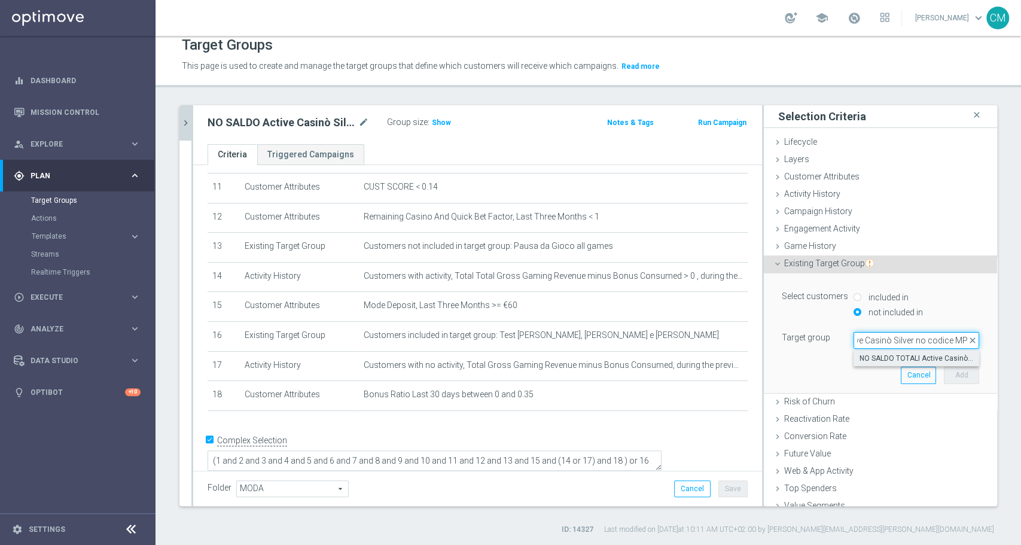
type input "NO SALDO TOTALI Active Casinò Silver no codice MP"
click at [882, 356] on span "NO SALDO TOTALI Active Casinò Silver no codice MP" at bounding box center [917, 359] width 114 height 10
type input "NO SALDO TOTALI Active Casinò Silver no codice MP"
click at [944, 372] on button "Add" at bounding box center [961, 375] width 35 height 17
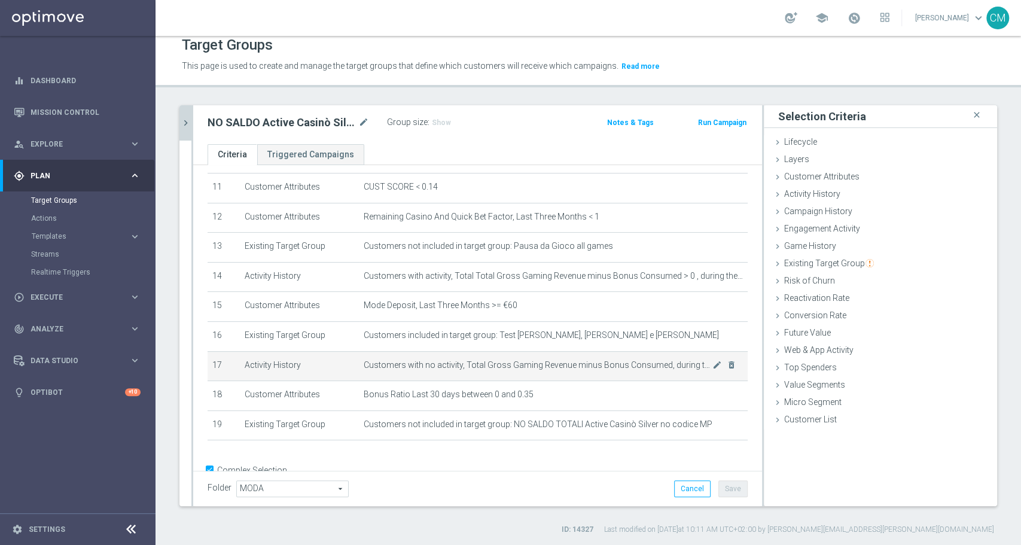
scroll to position [363, 0]
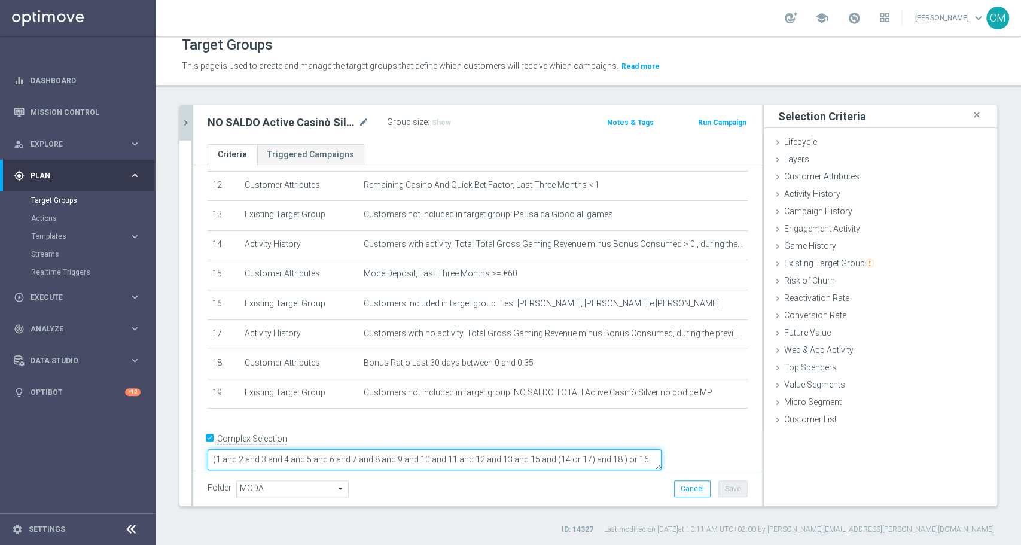
click at [294, 450] on textarea "(1 and 2 and 3 and 4 and 5 and 6 and 7 and 8 and 9 and 10 and 11 and 12 and 13 …" at bounding box center [435, 459] width 454 height 21
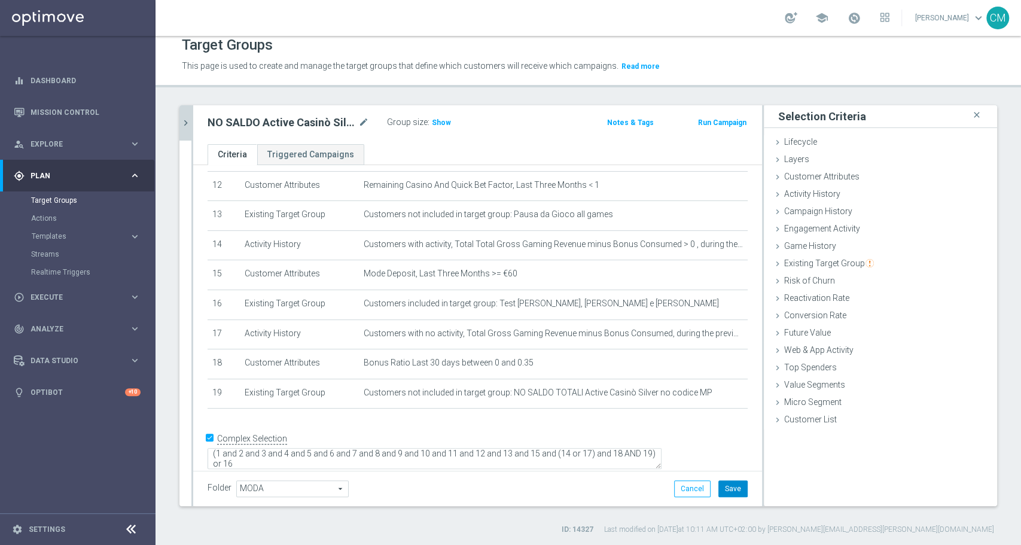
click at [728, 490] on button "Save" at bounding box center [733, 488] width 29 height 17
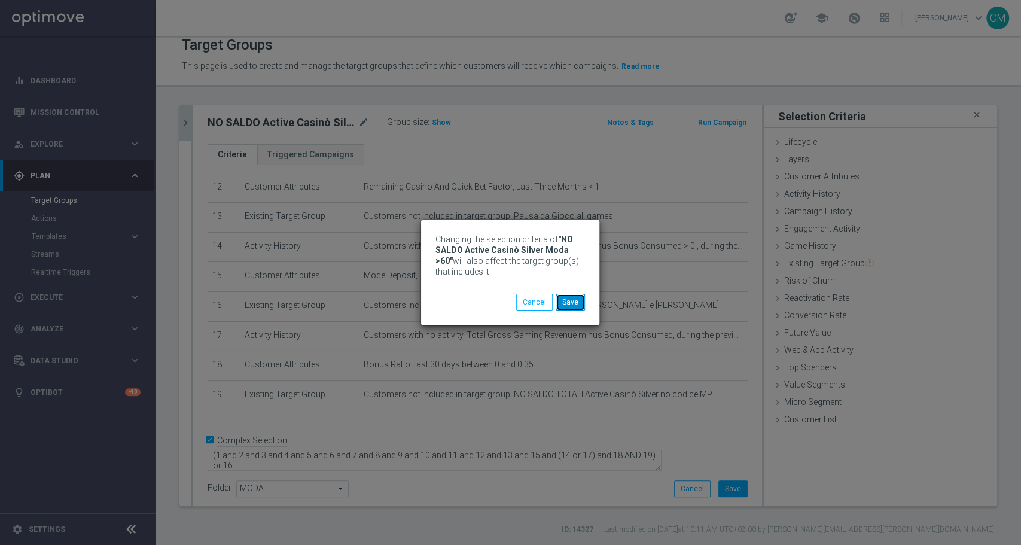
click at [572, 300] on button "Save" at bounding box center [570, 302] width 29 height 17
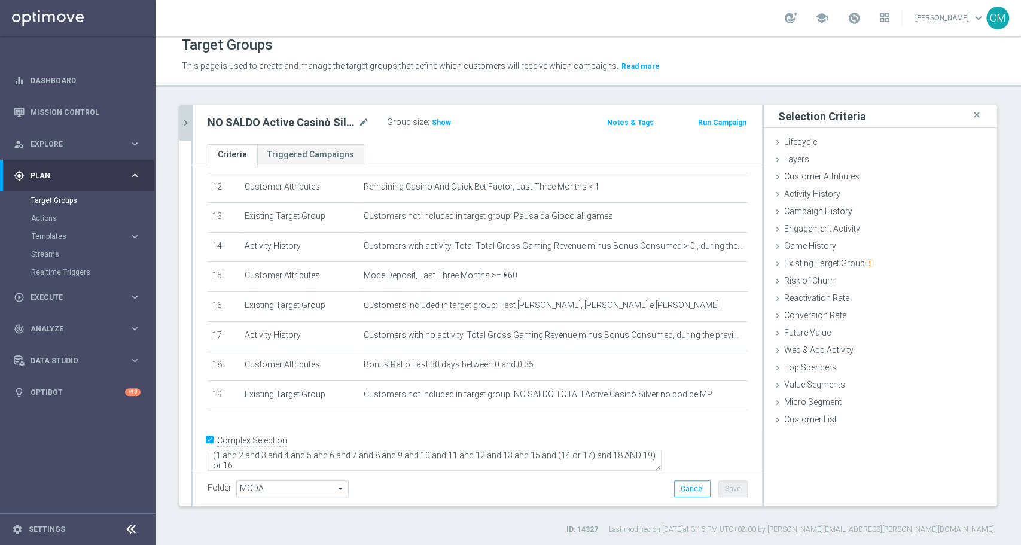
click at [187, 126] on icon "chevron_right" at bounding box center [185, 122] width 11 height 11
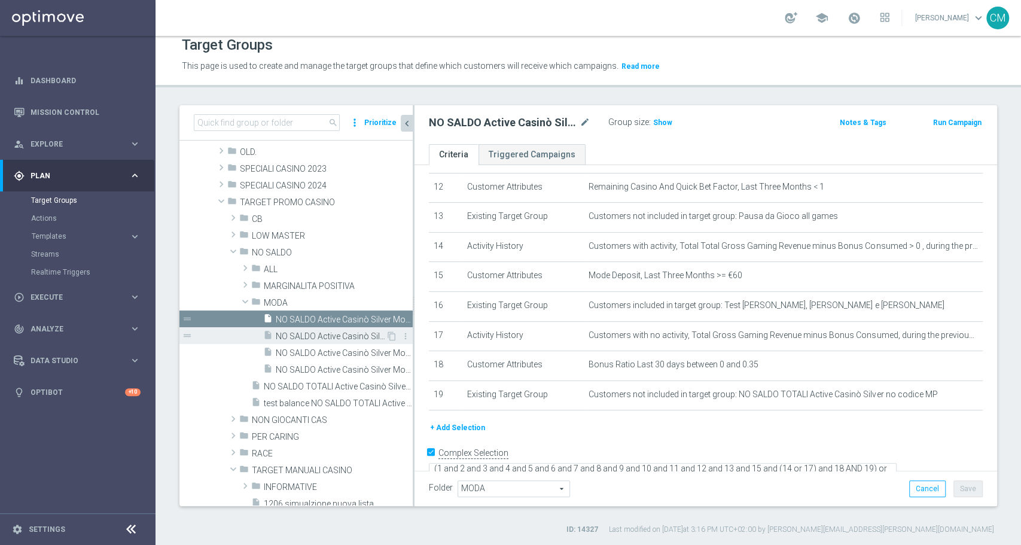
click at [315, 334] on span "NO SALDO Active Casinò Silver Moda 0-15€" at bounding box center [331, 336] width 110 height 10
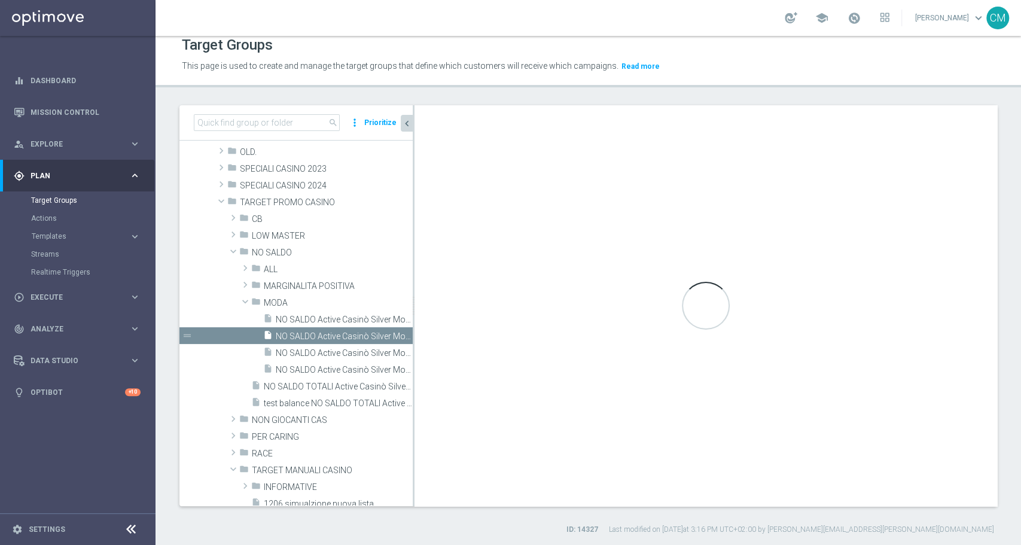
type textarea "(1 and 2 and 3 and 4 and 5 and 6 and 7 and 8 and 9 and 10 and 11 and 12 and 13 …"
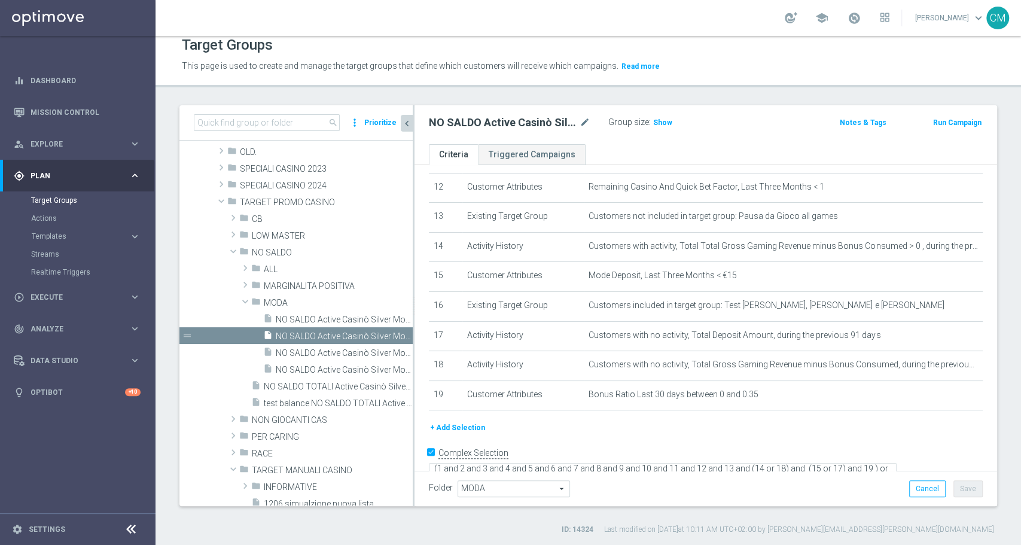
click at [477, 430] on button "+ Add Selection" at bounding box center [457, 427] width 57 height 13
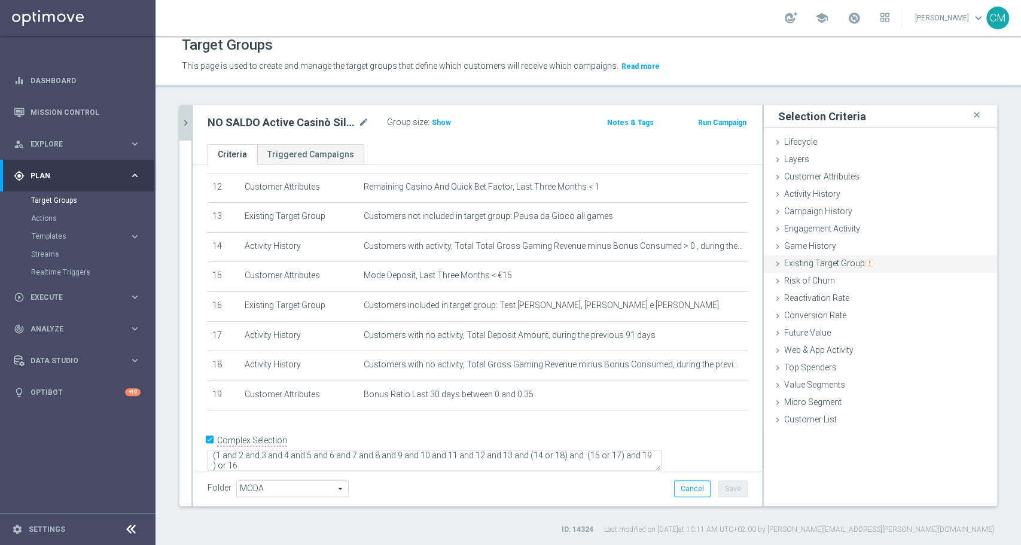
click at [857, 258] on span "Existing Target Group" at bounding box center [829, 263] width 90 height 10
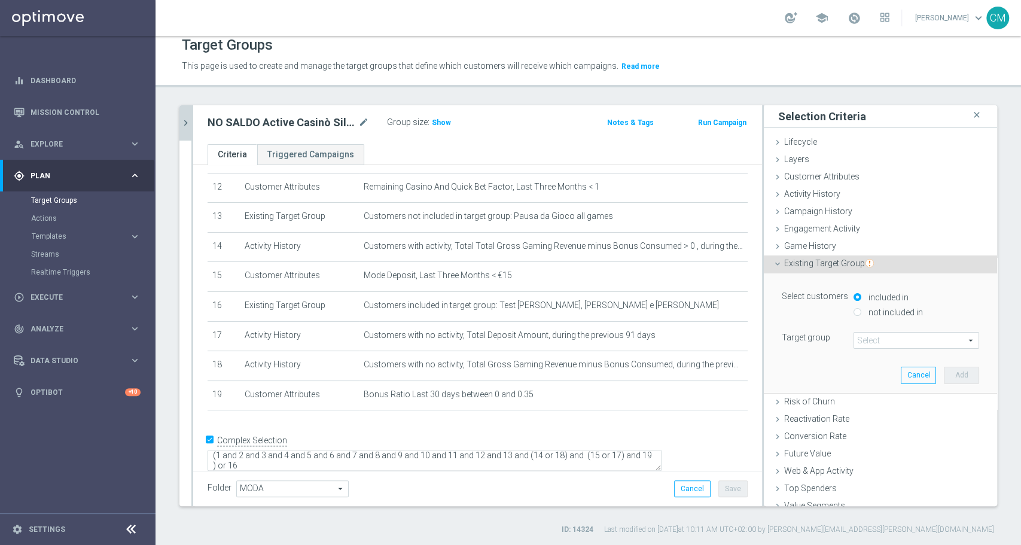
click at [880, 317] on div "not included in" at bounding box center [917, 313] width 126 height 15
click at [877, 310] on label "not included in" at bounding box center [894, 312] width 57 height 11
click at [862, 310] on input "not included in" at bounding box center [858, 312] width 8 height 8
radio input "true"
click at [878, 343] on span at bounding box center [916, 341] width 124 height 16
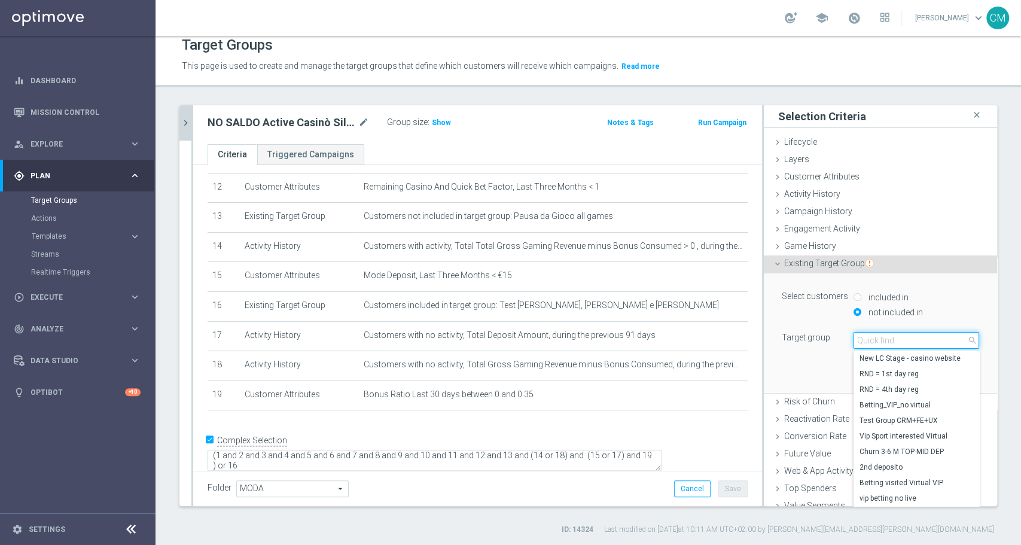
click at [877, 342] on input "search" at bounding box center [917, 340] width 126 height 17
paste input "NO SALDO TOTALI Active Casinò Silver no codice MP"
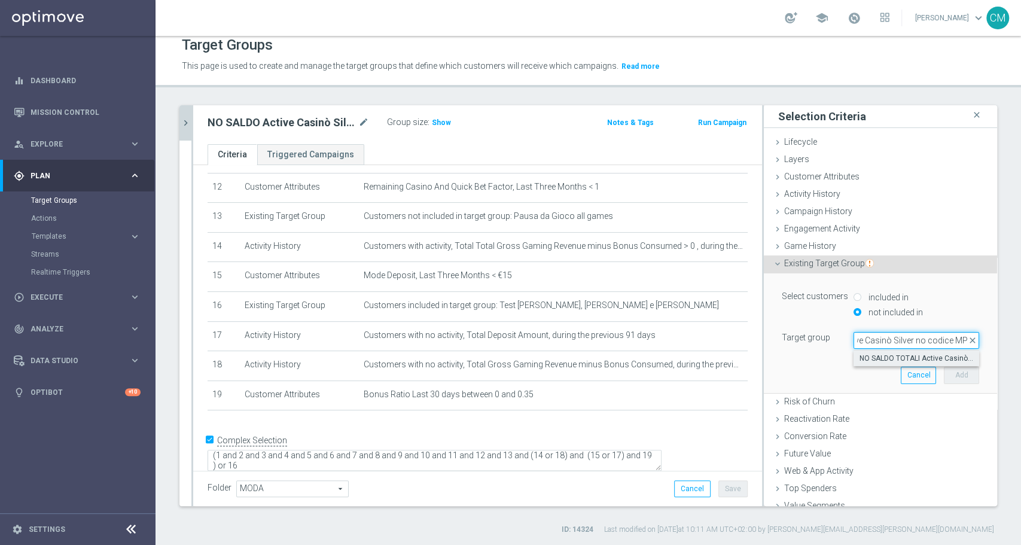
type input "NO SALDO TOTALI Active Casinò Silver no codice MP"
click at [897, 355] on span "NO SALDO TOTALI Active Casinò Silver no codice MP" at bounding box center [917, 359] width 114 height 10
type input "NO SALDO TOTALI Active Casinò Silver no codice MP"
click at [947, 376] on button "Add" at bounding box center [961, 375] width 35 height 17
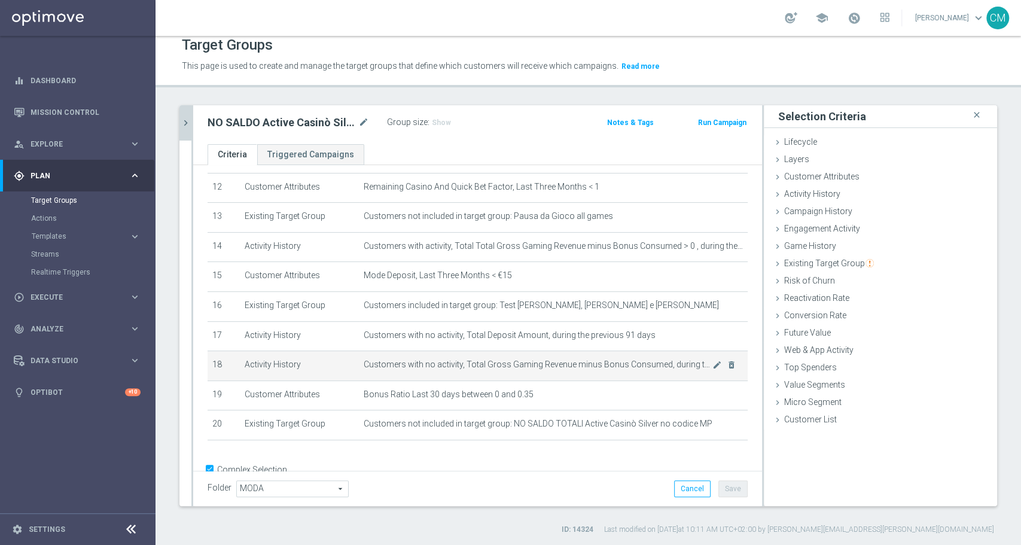
scroll to position [392, 0]
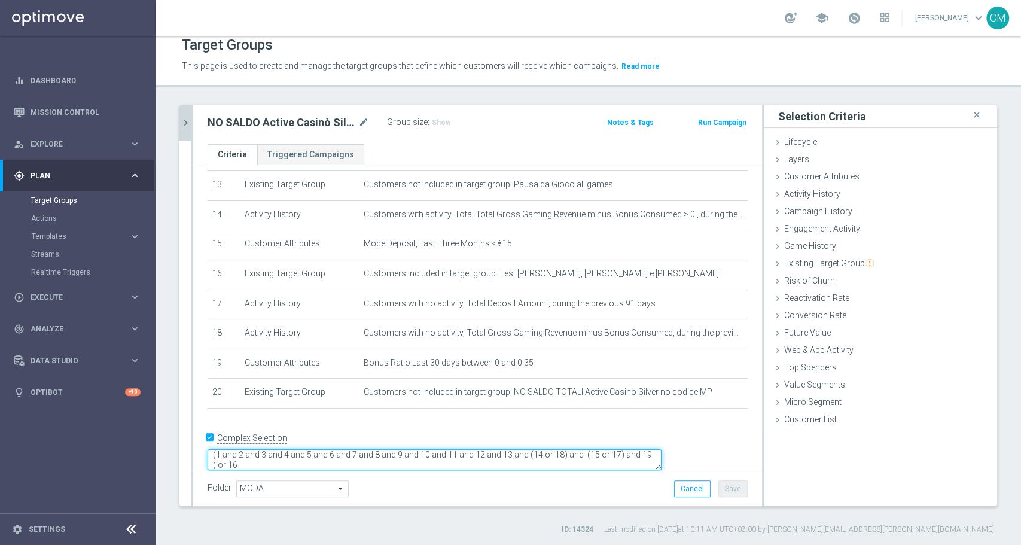
click at [323, 451] on textarea "(1 and 2 and 3 and 4 and 5 and 6 and 7 and 8 and 9 and 10 and 11 and 12 and 13 …" at bounding box center [435, 459] width 454 height 21
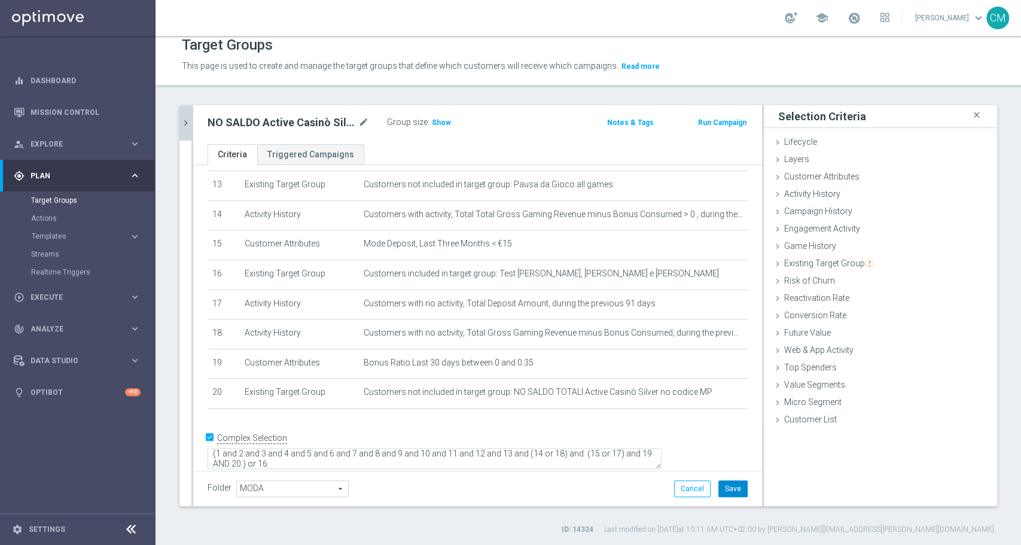
click at [725, 489] on button "Save" at bounding box center [733, 488] width 29 height 17
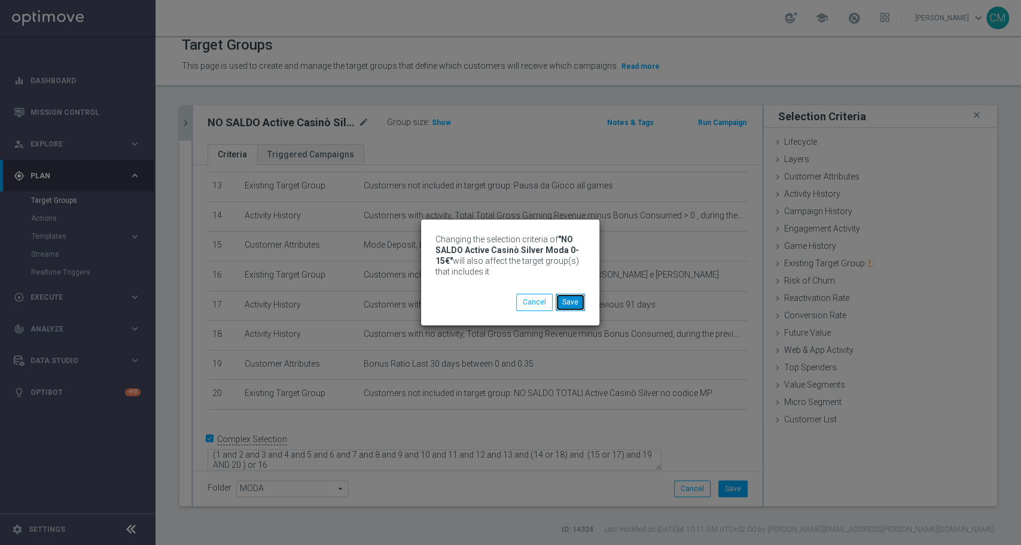
click at [566, 304] on button "Save" at bounding box center [570, 302] width 29 height 17
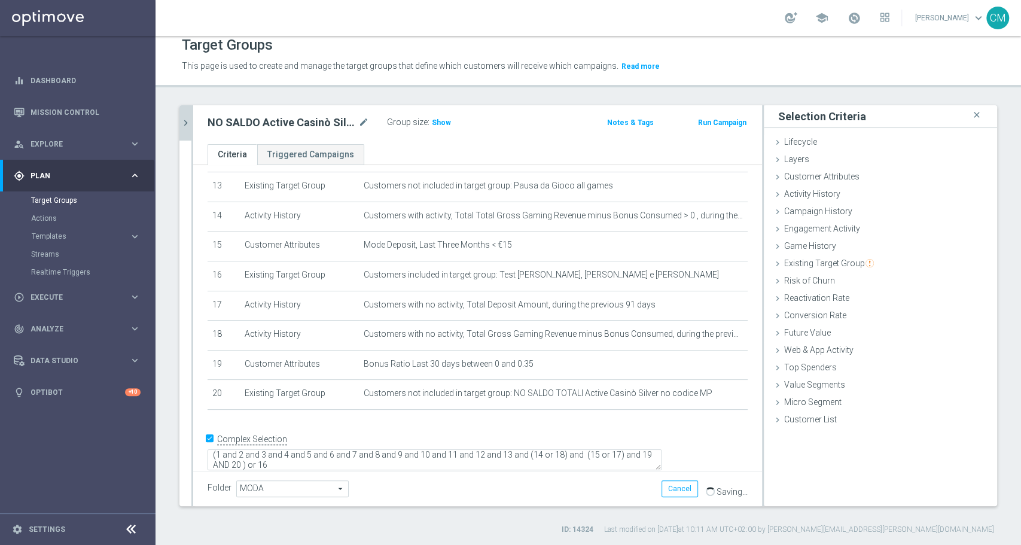
click at [187, 122] on icon "chevron_right" at bounding box center [185, 122] width 11 height 11
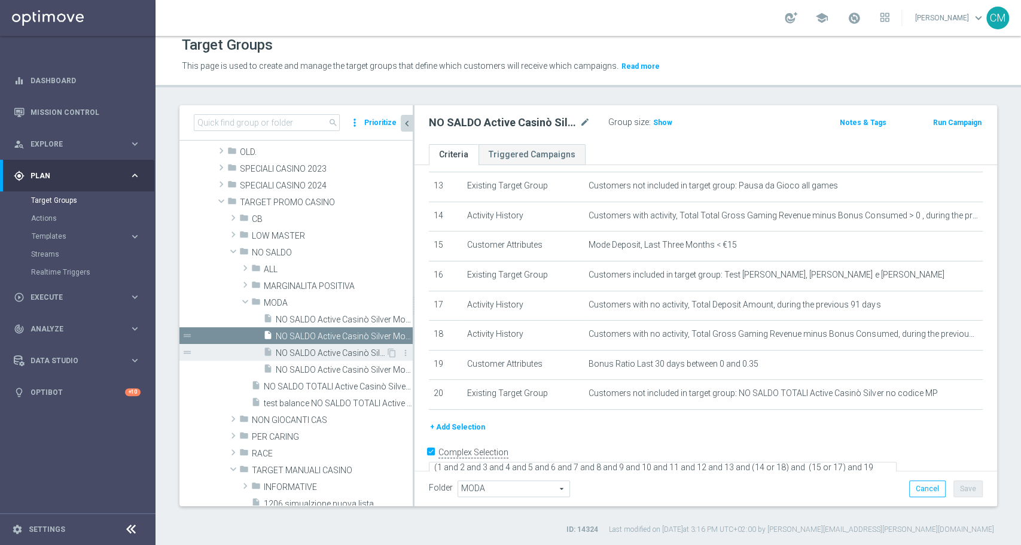
click at [321, 348] on span "NO SALDO Active Casinò Silver Moda 15-29,99" at bounding box center [331, 353] width 110 height 10
type textarea "(1 and 2 and 3 and 4 and 5 and 6 and 7 and 8 and 9 and 10 and 11 and 12 and 13 …"
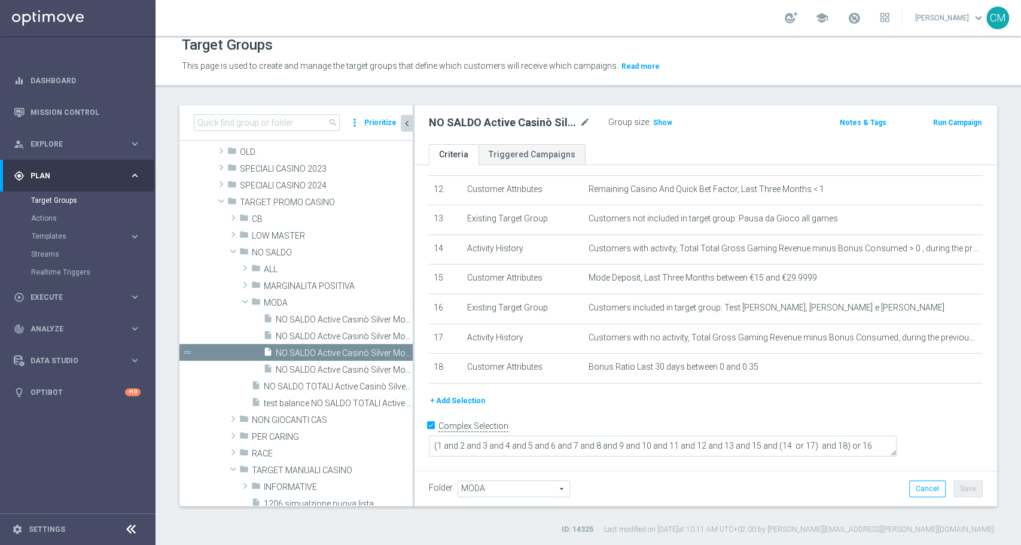
scroll to position [344, 0]
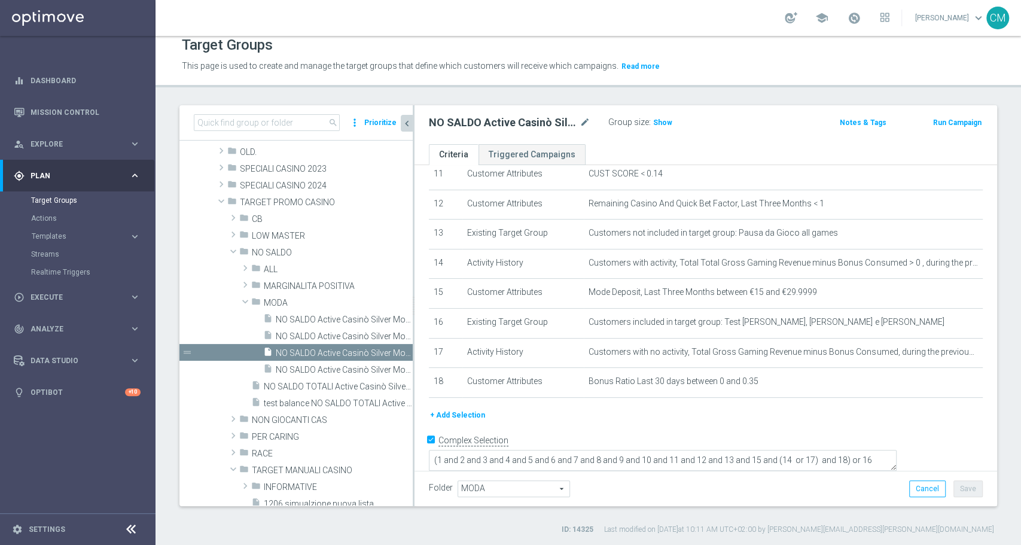
click at [475, 407] on div "# Selection Type Criteria delete_forever 1 Lifecycle Active Casino mode_edit de…" at bounding box center [706, 121] width 572 height 573
click at [466, 413] on button "+ Add Selection" at bounding box center [457, 415] width 57 height 13
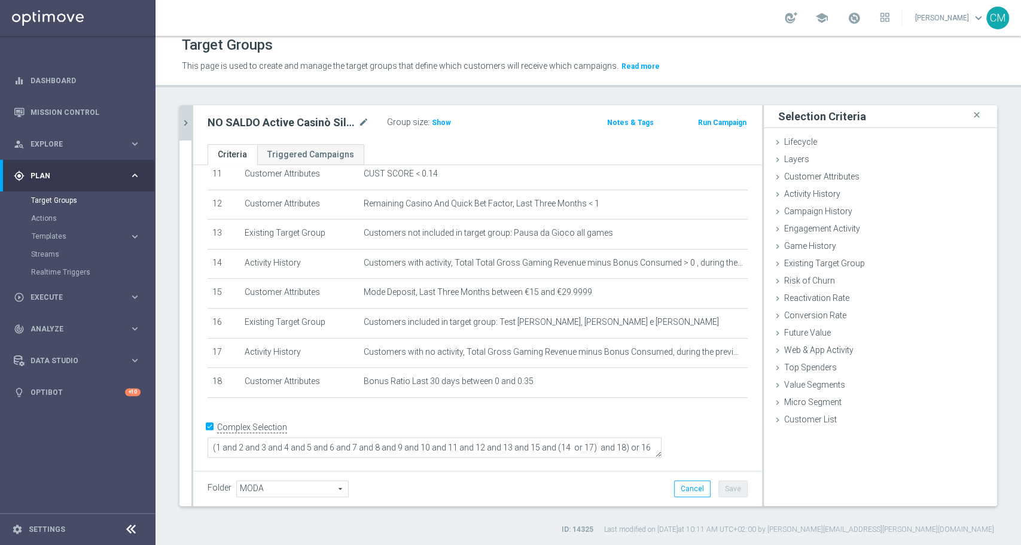
scroll to position [331, 0]
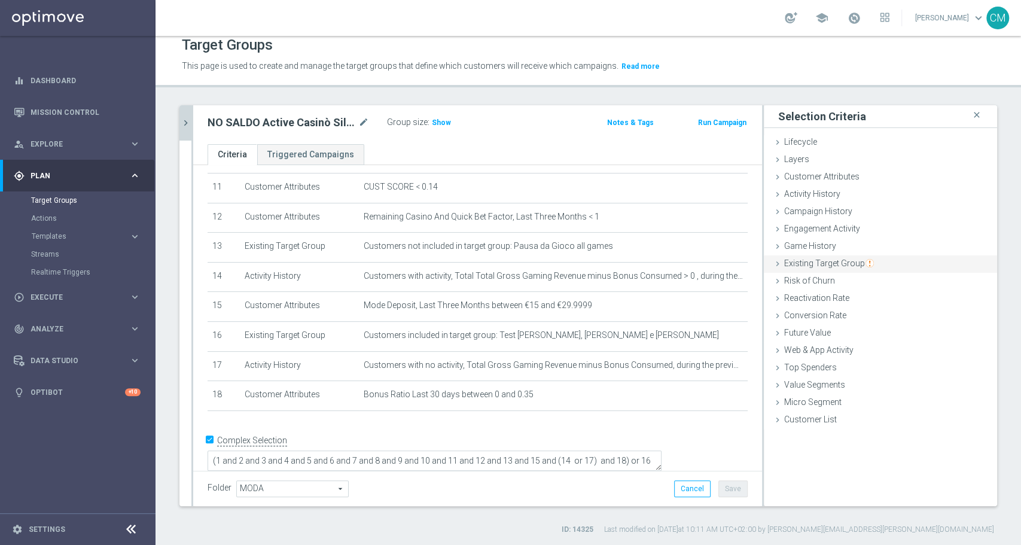
click at [805, 264] on span "Existing Target Group" at bounding box center [829, 263] width 90 height 10
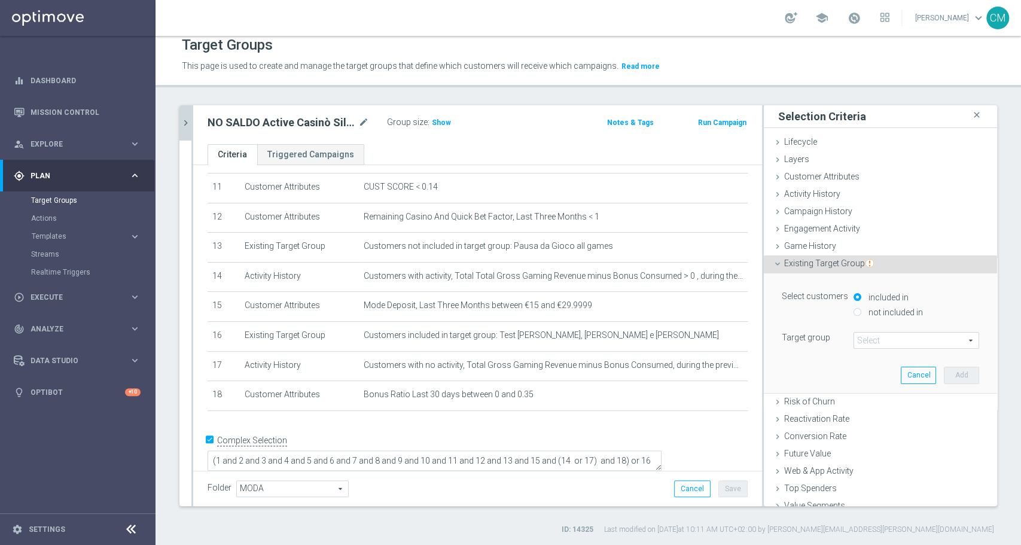
click at [881, 315] on label "not included in" at bounding box center [894, 312] width 57 height 11
click at [862, 315] on input "not included in" at bounding box center [858, 312] width 8 height 8
radio input "true"
click at [869, 337] on span at bounding box center [916, 341] width 124 height 16
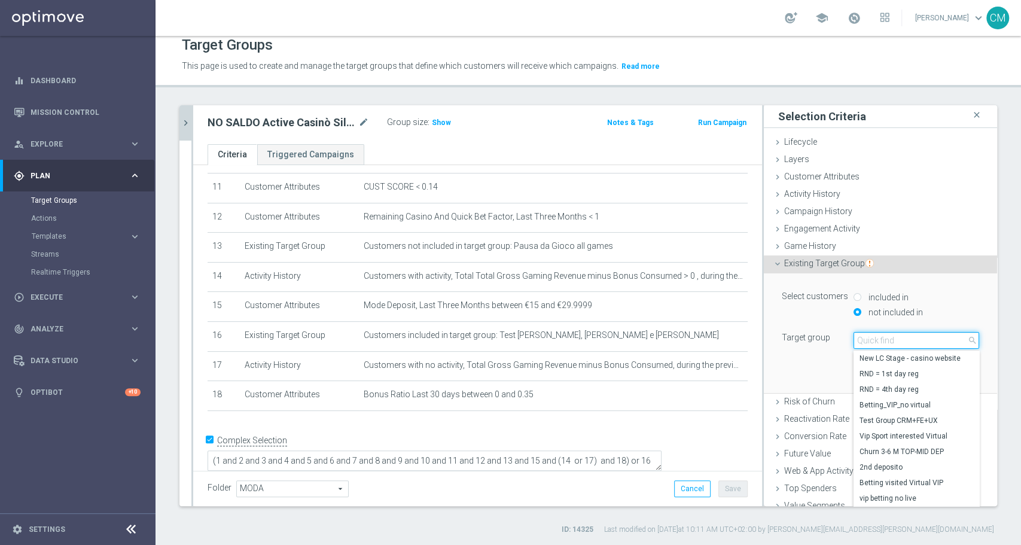
click at [869, 337] on input "search" at bounding box center [917, 340] width 126 height 17
paste input "NO SALDO TOTALI Active Casinò Silver no codice MP"
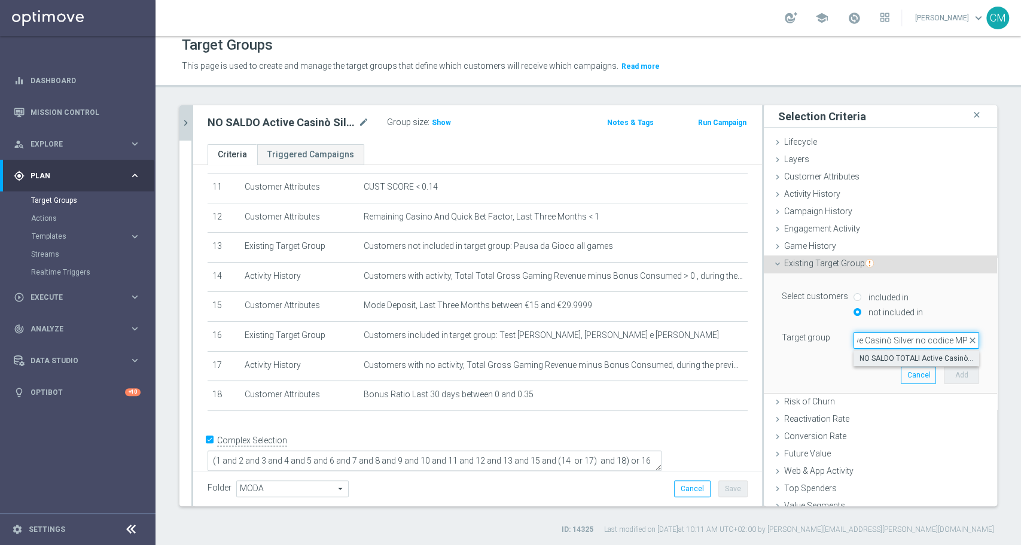
type input "NO SALDO TOTALI Active Casinò Silver no codice MP"
click at [884, 355] on span "NO SALDO TOTALI Active Casinò Silver no codice MP" at bounding box center [917, 359] width 114 height 10
type input "NO SALDO TOTALI Active Casinò Silver no codice MP"
click at [945, 376] on button "Add" at bounding box center [961, 375] width 35 height 17
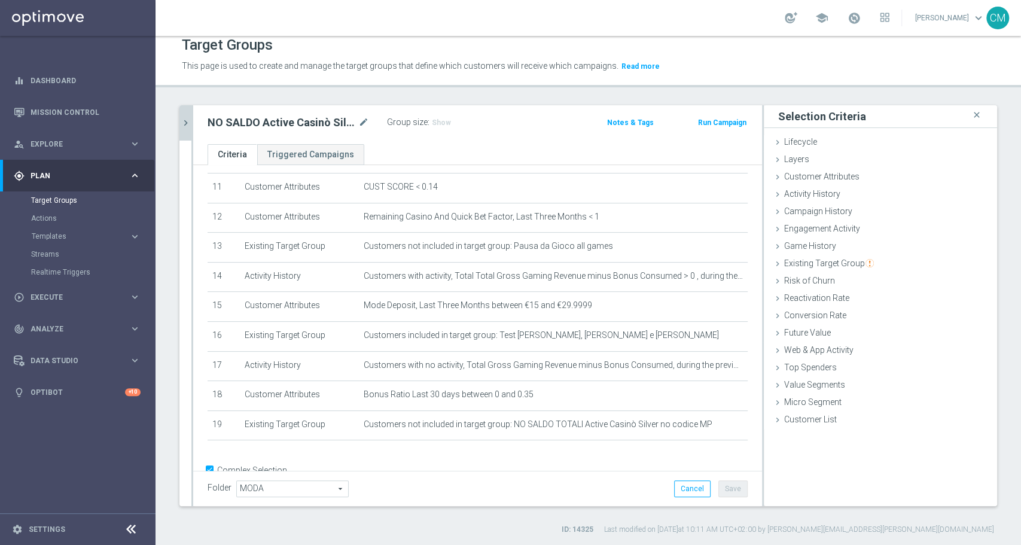
scroll to position [363, 0]
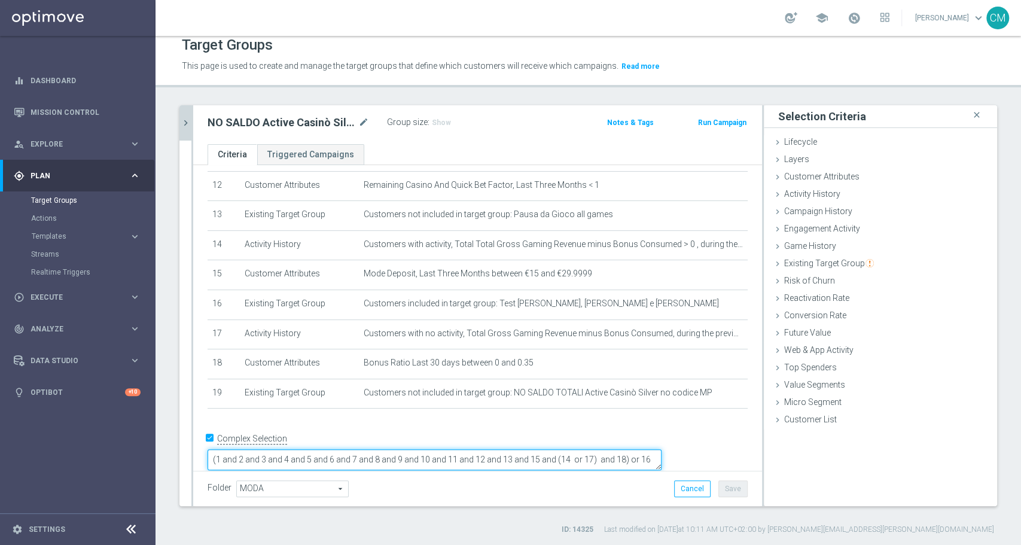
click at [310, 449] on textarea "(1 and 2 and 3 and 4 and 5 and 6 and 7 and 8 and 9 and 10 and 11 and 12 and 13 …" at bounding box center [435, 459] width 454 height 21
paste textarea "NO SALDO TOTALI Active Casinò Silver no codice MP"
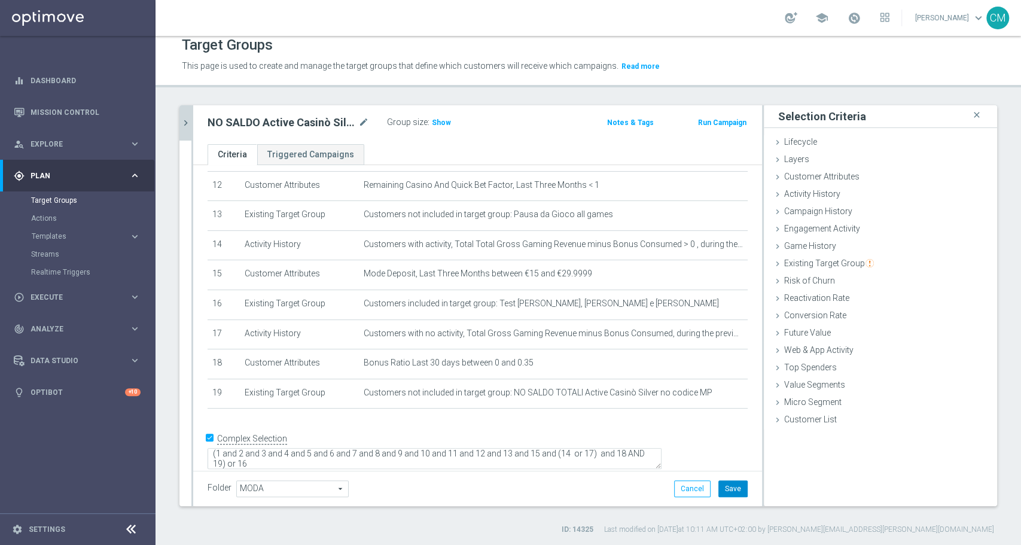
scroll to position [361, 0]
click at [719, 488] on button "Save" at bounding box center [733, 488] width 29 height 17
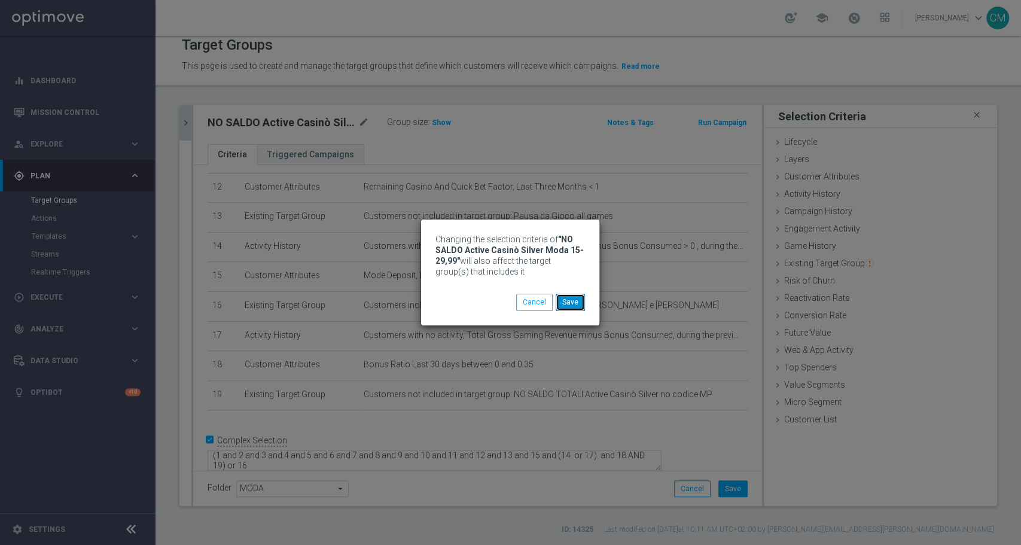
click at [578, 299] on button "Save" at bounding box center [570, 302] width 29 height 17
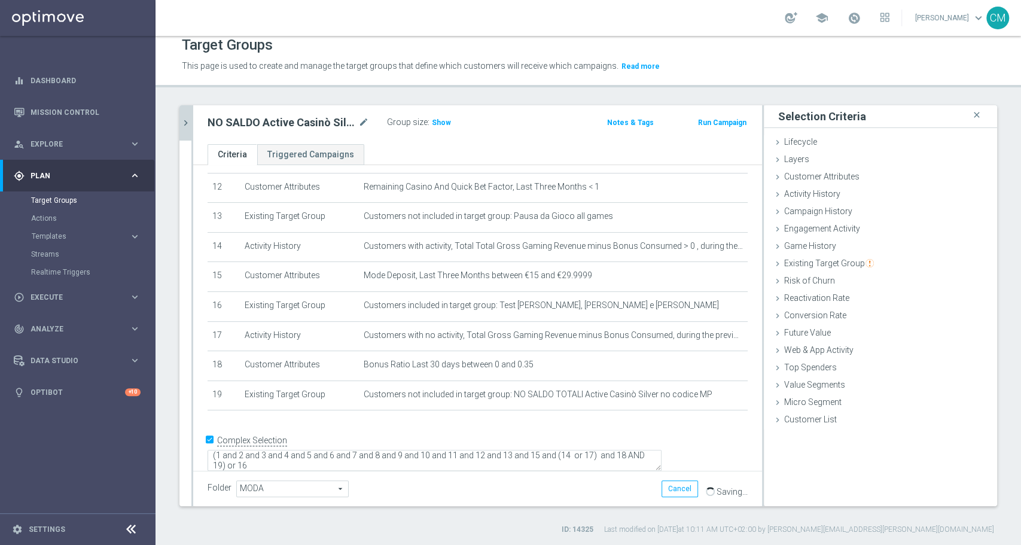
click at [186, 120] on icon "chevron_right" at bounding box center [185, 122] width 11 height 11
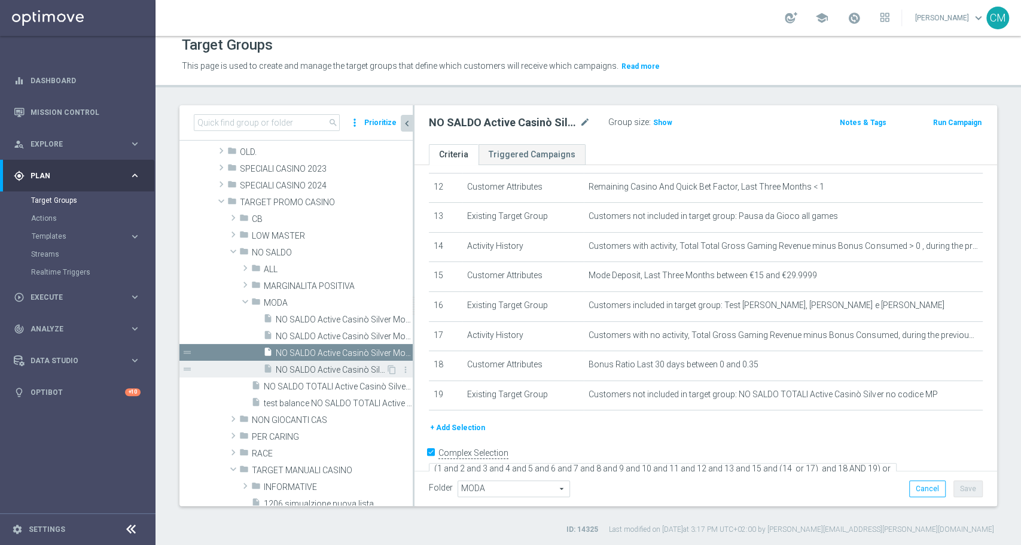
click at [301, 361] on div "insert_drive_file NO SALDO Active Casinò Silver Moda 30-59,99" at bounding box center [324, 369] width 123 height 17
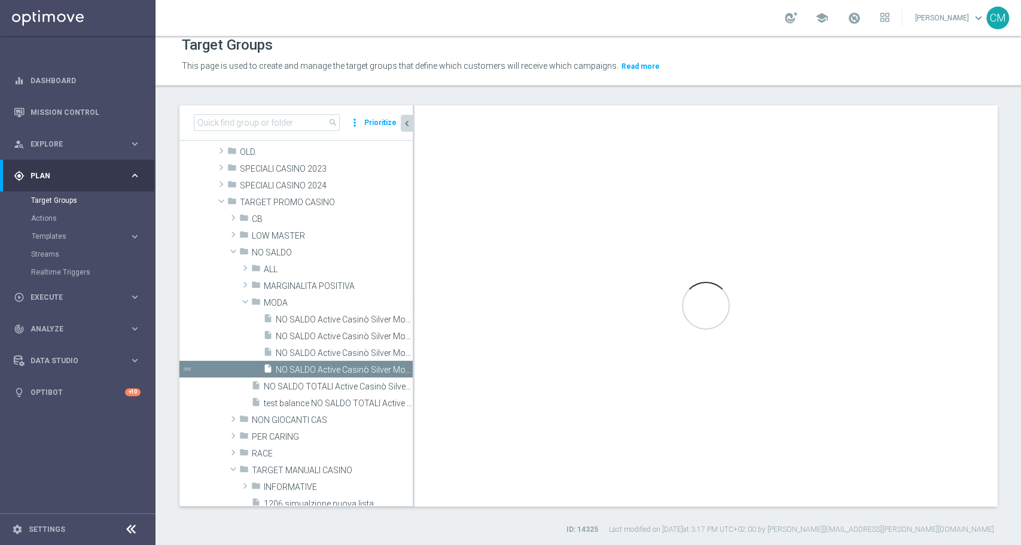
type textarea "(1 and 2 and 3 and 4 and 5 and 6 and 7 and 8 and 9 and 10 and 11 and 12 and 13 …"
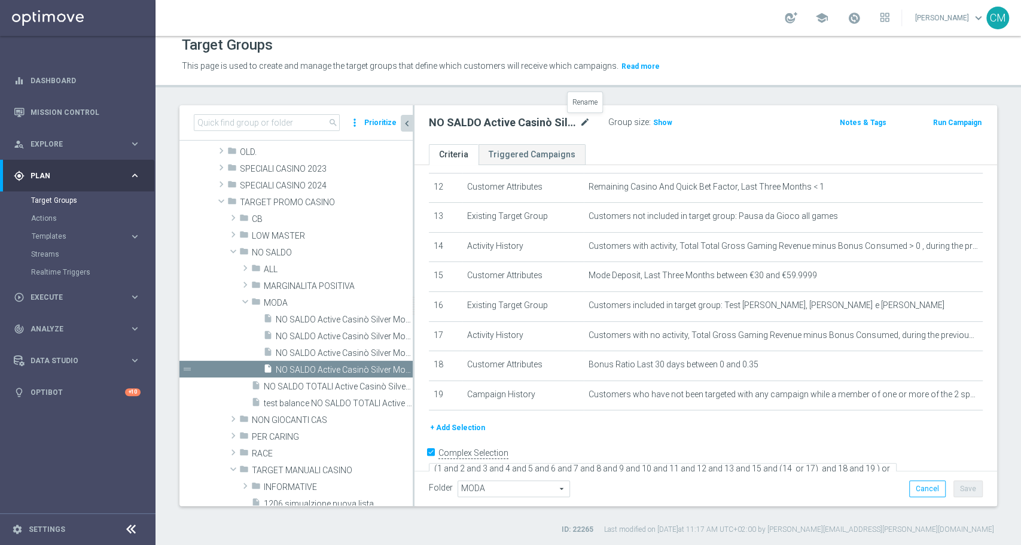
click at [587, 118] on icon "mode_edit" at bounding box center [585, 122] width 11 height 14
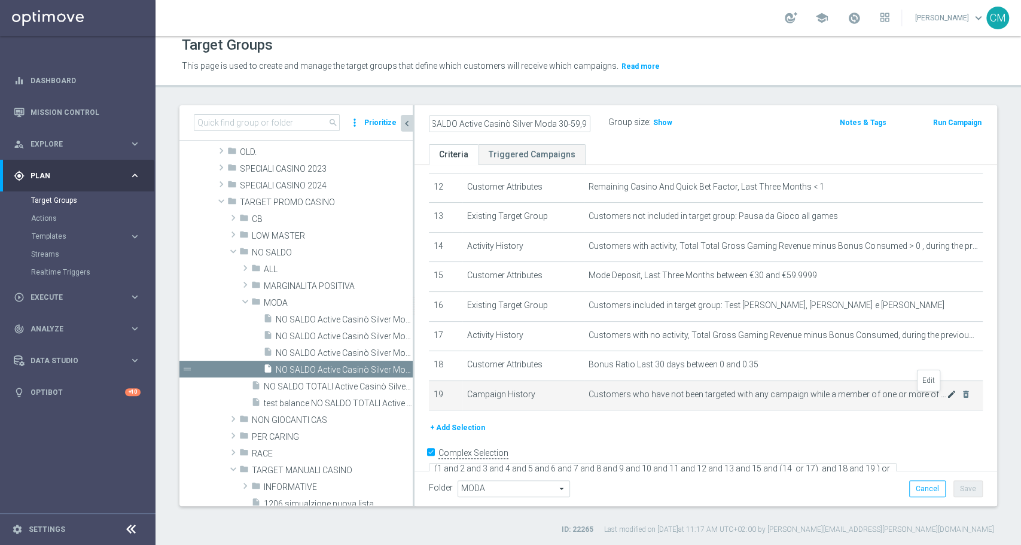
click at [947, 399] on icon "mode_edit" at bounding box center [952, 395] width 10 height 10
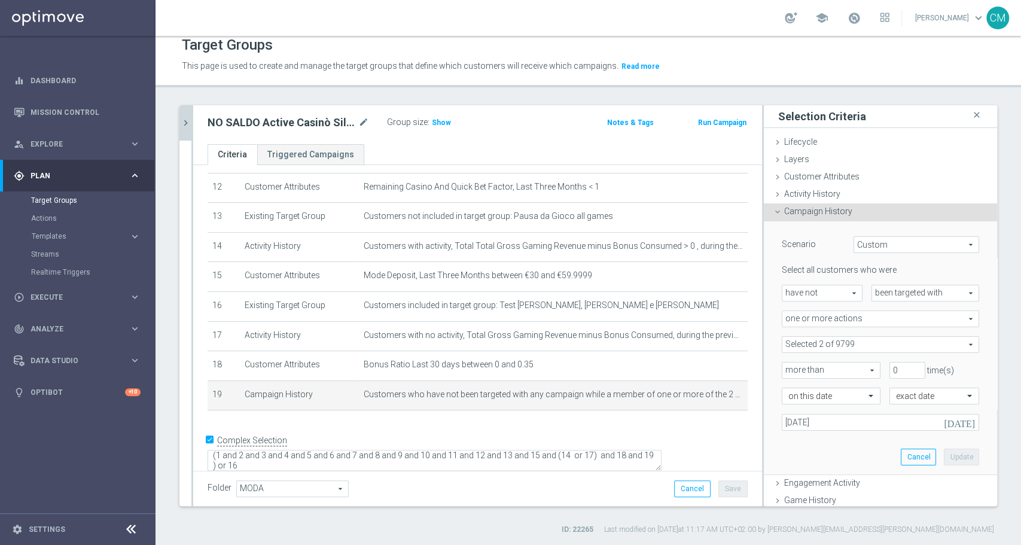
click at [799, 209] on span "Campaign History" at bounding box center [818, 211] width 68 height 10
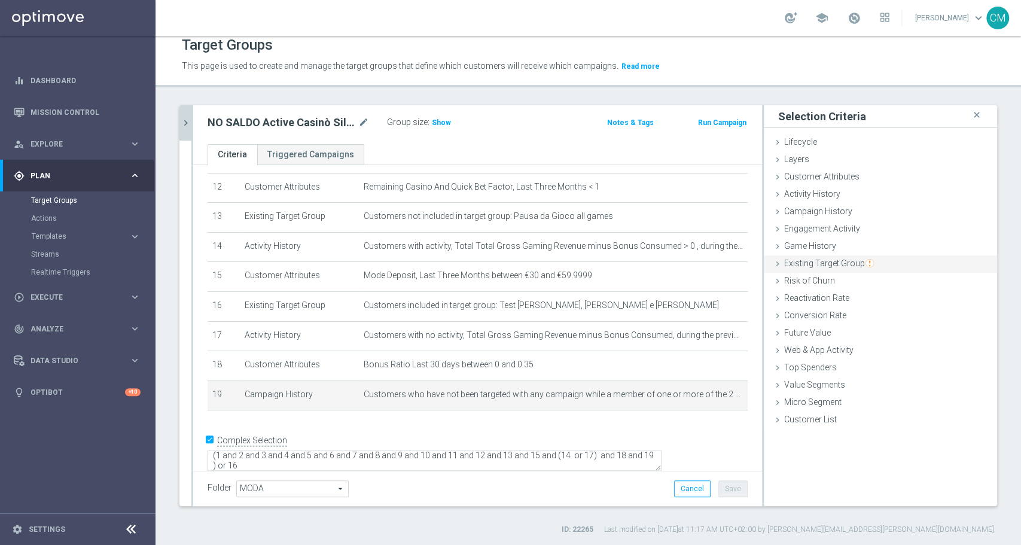
click at [817, 260] on span "Existing Target Group" at bounding box center [829, 263] width 90 height 10
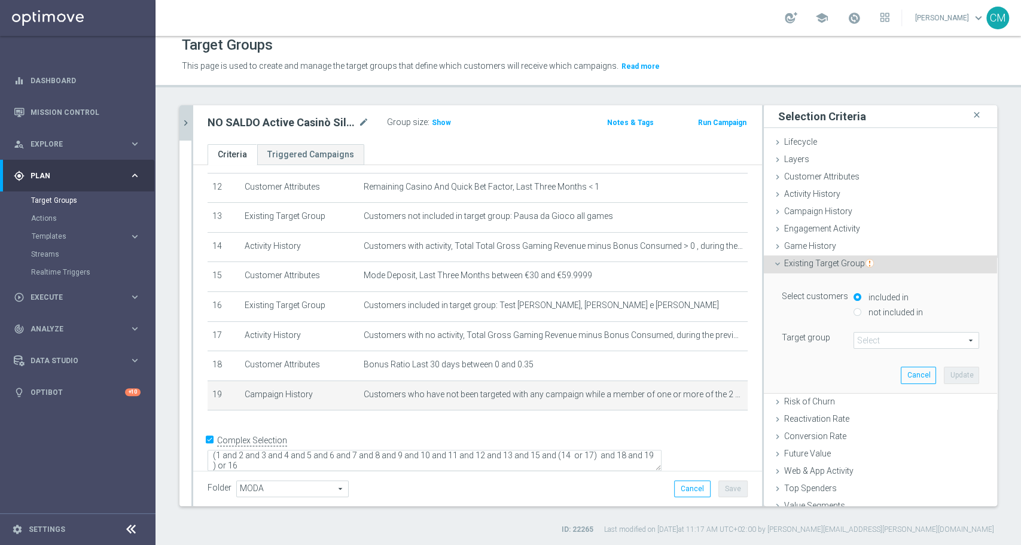
click at [874, 311] on label "not included in" at bounding box center [894, 312] width 57 height 11
click at [862, 311] on input "not included in" at bounding box center [858, 312] width 8 height 8
radio input "true"
click at [866, 343] on span at bounding box center [916, 341] width 124 height 16
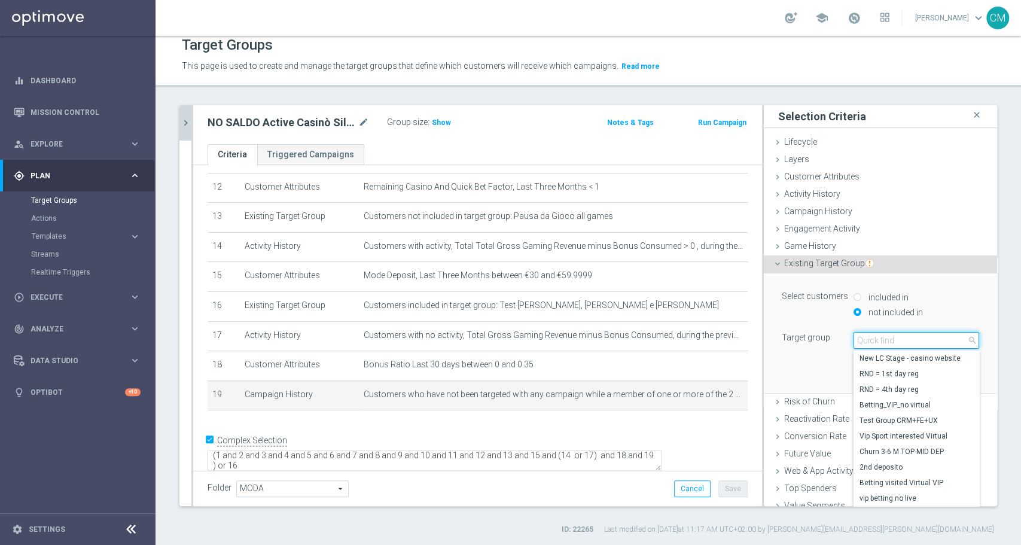
click at [866, 342] on input "search" at bounding box center [917, 340] width 126 height 17
paste input "NO SALDO TOTALI Active Casinò Silver no codice MP"
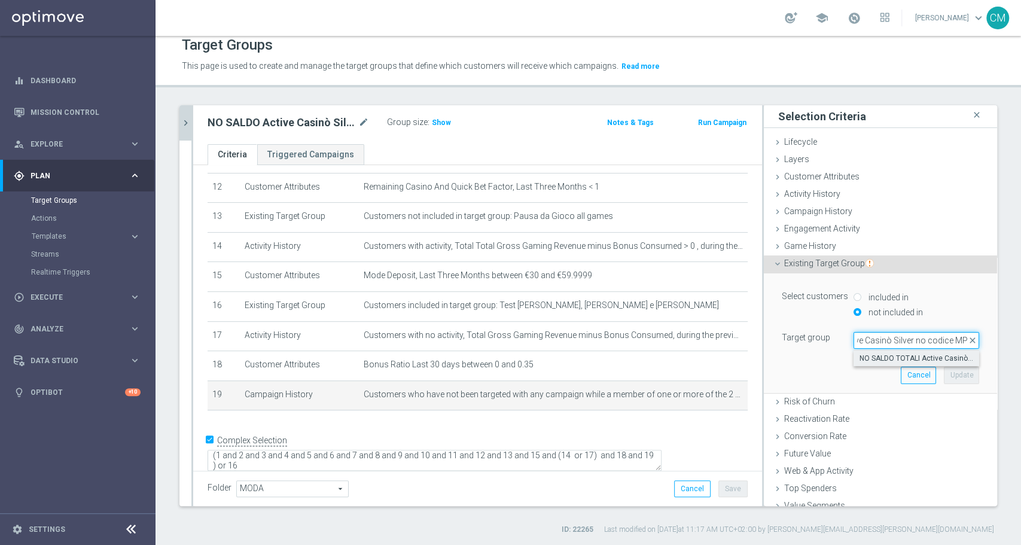
type input "NO SALDO TOTALI Active Casinò Silver no codice MP"
click at [873, 358] on span "NO SALDO TOTALI Active Casinò Silver no codice MP" at bounding box center [917, 359] width 114 height 10
type input "NO SALDO TOTALI Active Casinò Silver no codice MP"
click at [944, 372] on button "Update" at bounding box center [961, 375] width 35 height 17
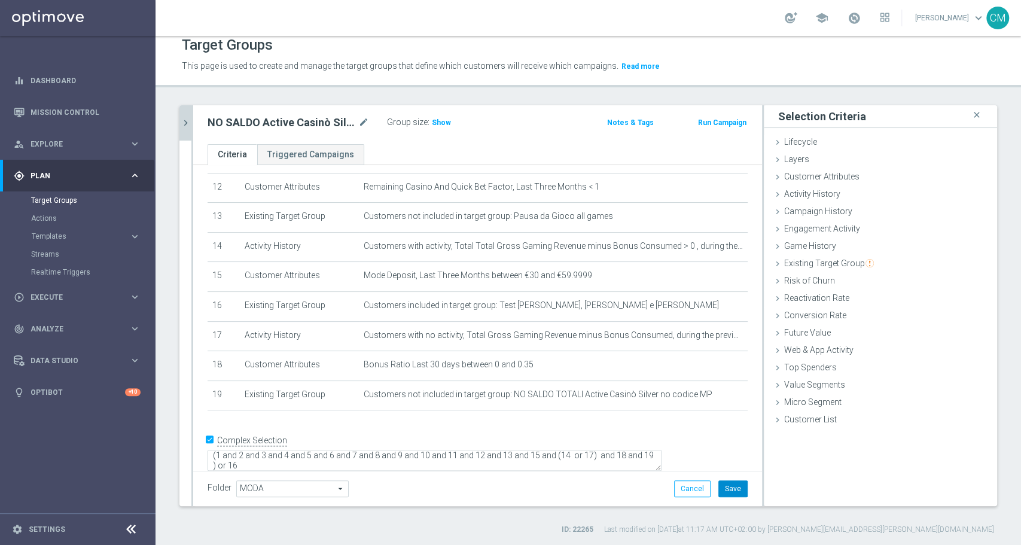
click at [719, 487] on button "Save" at bounding box center [733, 488] width 29 height 17
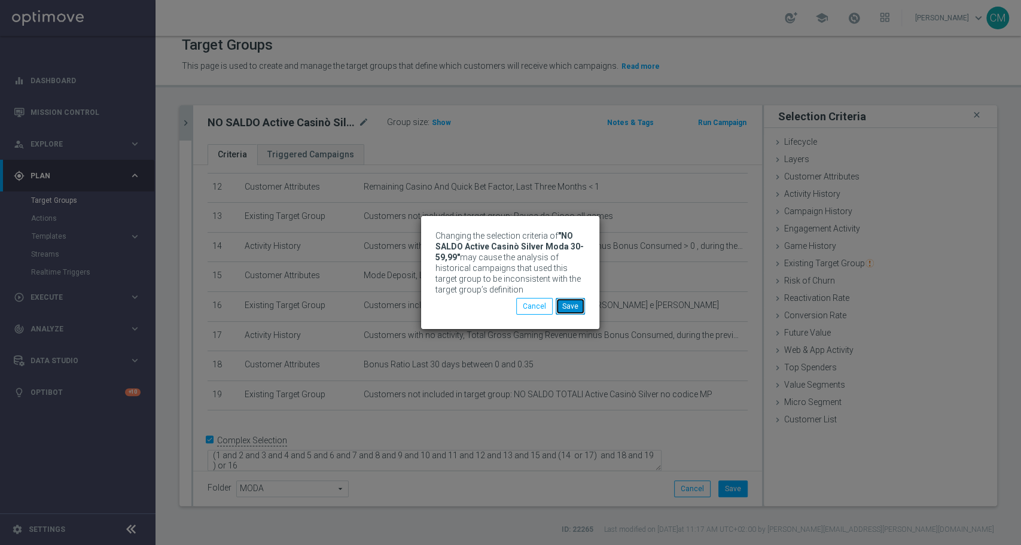
click at [570, 307] on button "Save" at bounding box center [570, 306] width 29 height 17
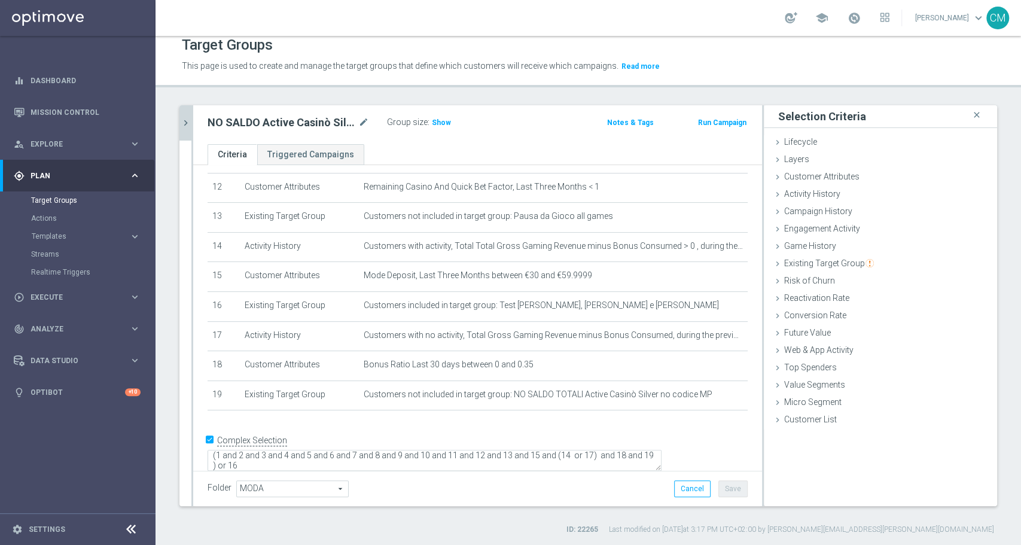
click at [191, 122] on div at bounding box center [192, 305] width 2 height 401
click at [187, 129] on button "chevron_right" at bounding box center [185, 122] width 12 height 35
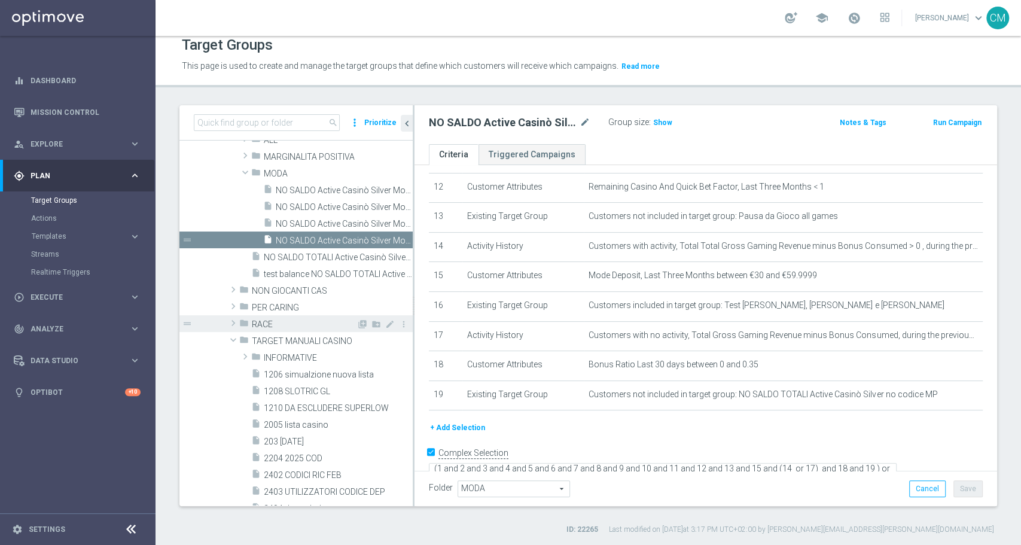
scroll to position [308, 0]
click at [318, 252] on span "NO SALDO TOTALI Active Casinò Silver no codice MP" at bounding box center [325, 256] width 122 height 10
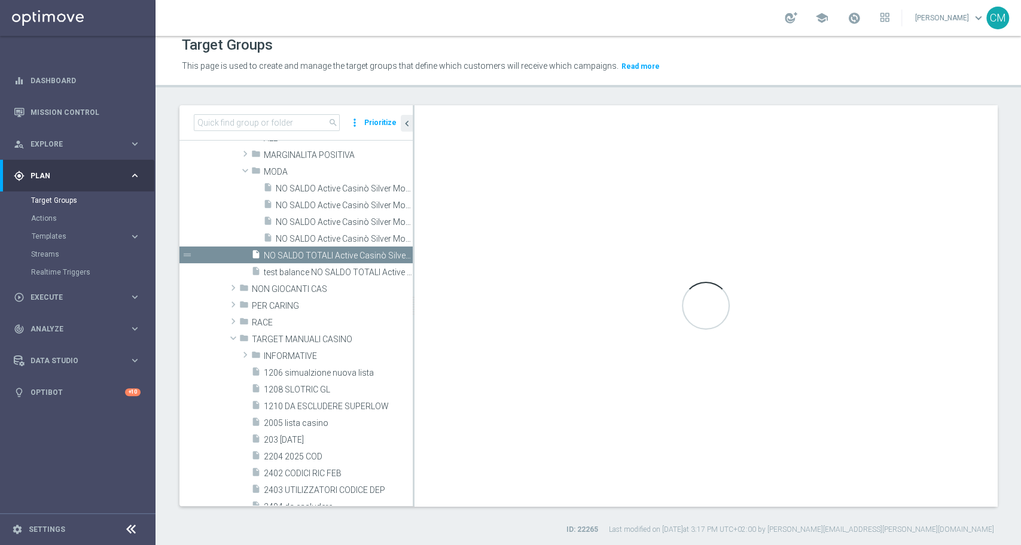
type input "NO SALDO"
type textarea "1 AND 2 AND 3 AND 4 AND 5 AND 6 AND 7 AND 8 AND 9 AND 10 AND 11 AND 12 AND 13 A…"
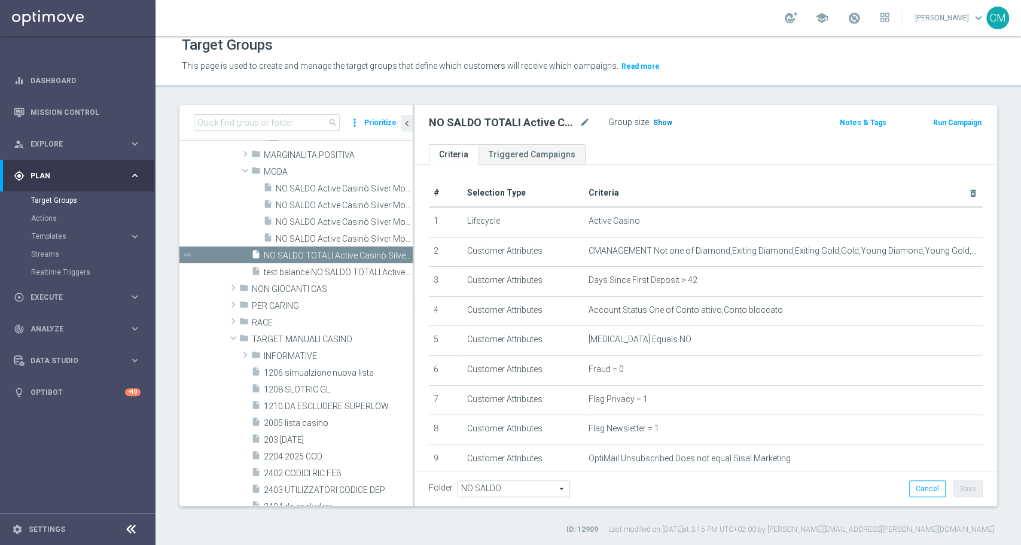
click at [667, 121] on span "Show" at bounding box center [662, 122] width 19 height 8
click at [584, 119] on icon "mode_edit" at bounding box center [585, 122] width 11 height 14
click at [669, 120] on span "14,131" at bounding box center [666, 123] width 25 height 11
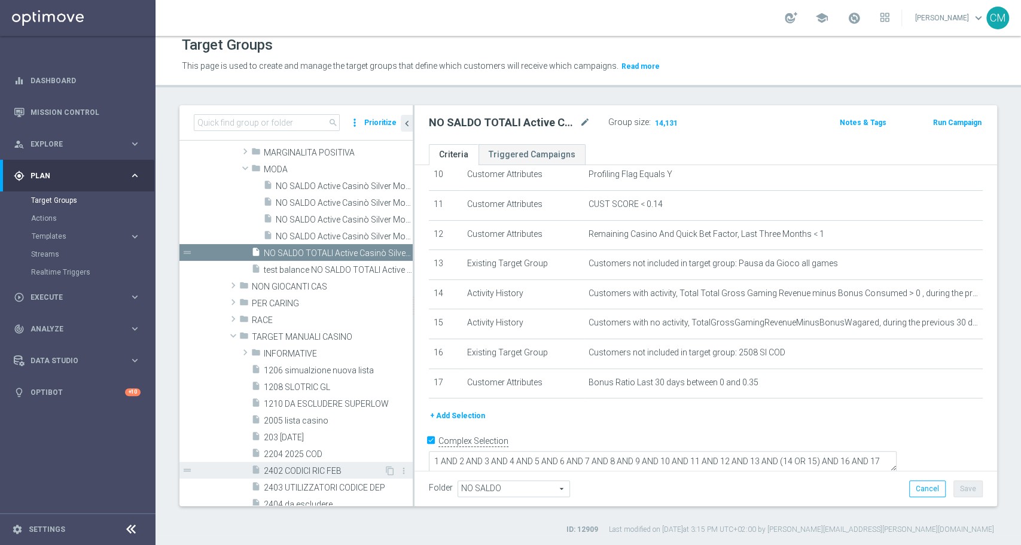
scroll to position [351, 0]
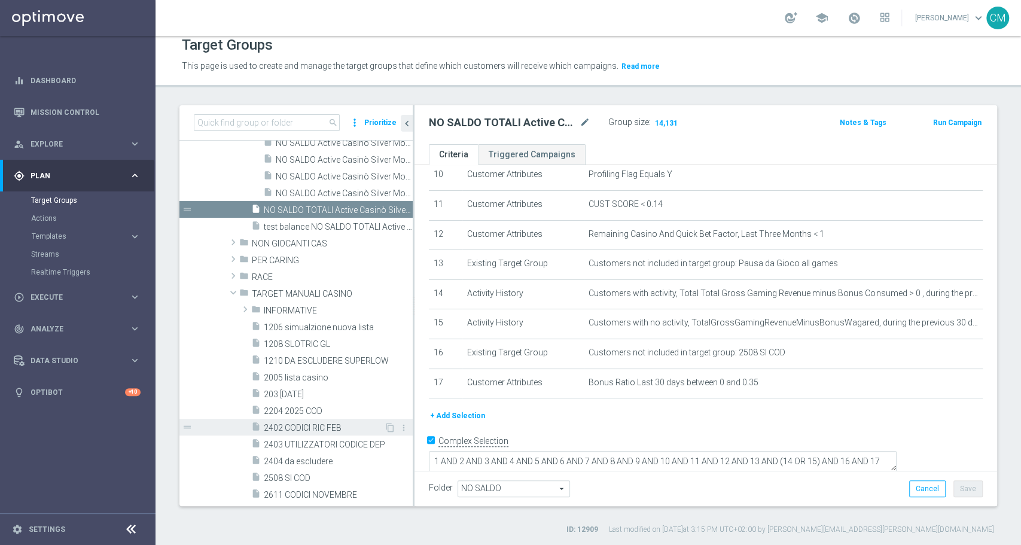
click at [306, 477] on span "2508 SI COD" at bounding box center [338, 478] width 149 height 10
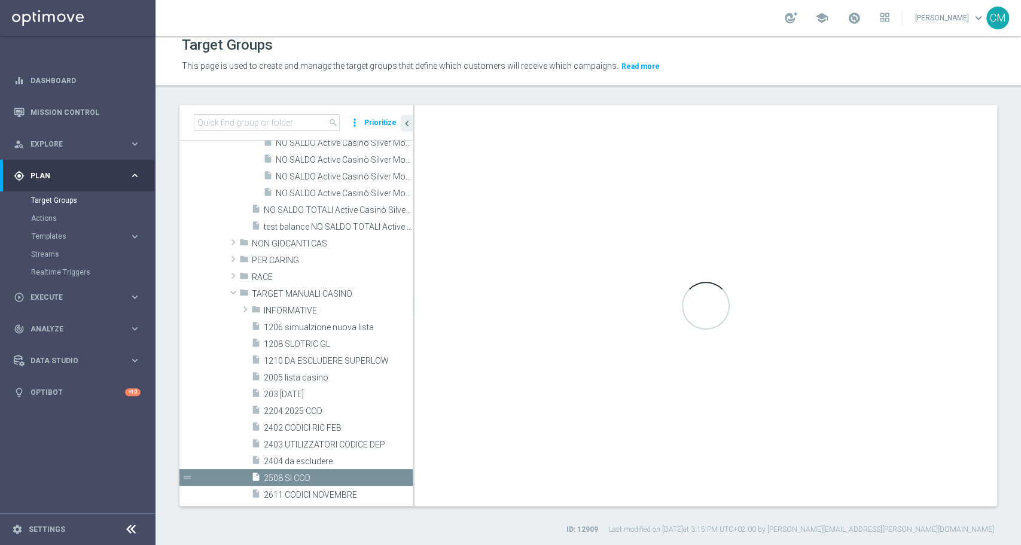
checkbox input "false"
type input "TARGET MANUALI CASINO"
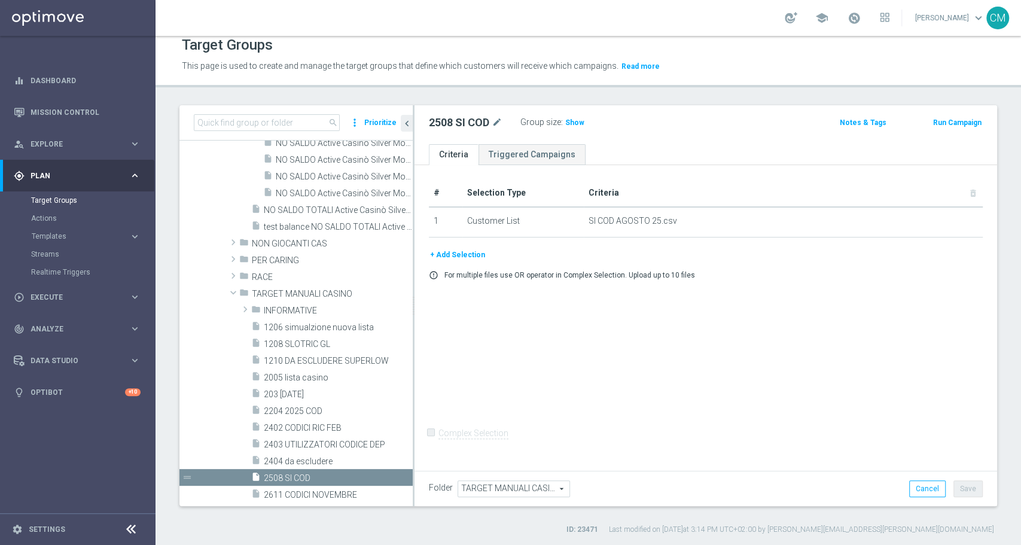
click at [457, 261] on div "+ Add Selection error_outline For multiple files use OR operator in Complex Sel…" at bounding box center [706, 268] width 572 height 41
click at [464, 249] on button "+ Add Selection" at bounding box center [457, 254] width 57 height 13
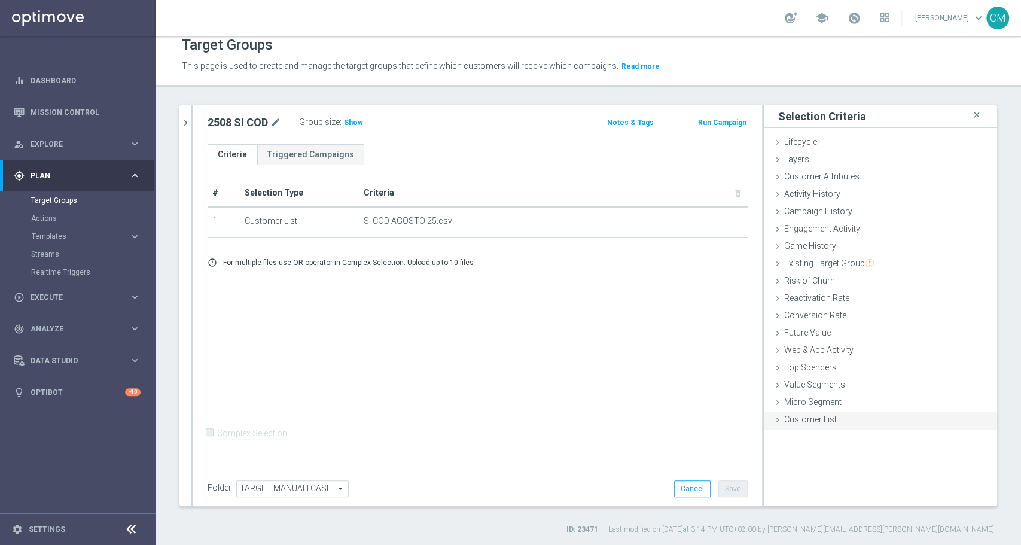
click at [851, 425] on div "Customer List done selection saved" at bounding box center [880, 421] width 233 height 18
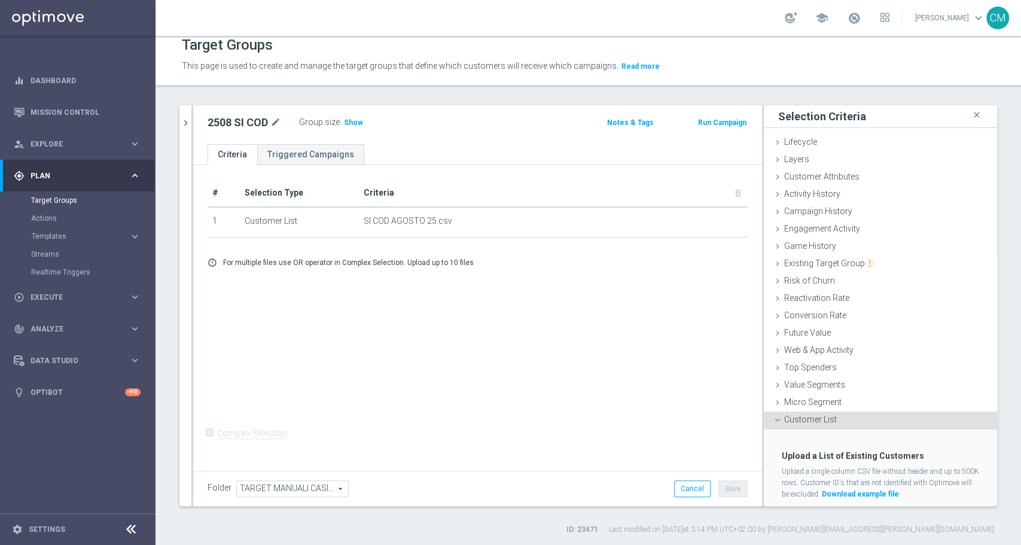
scroll to position [30, 0]
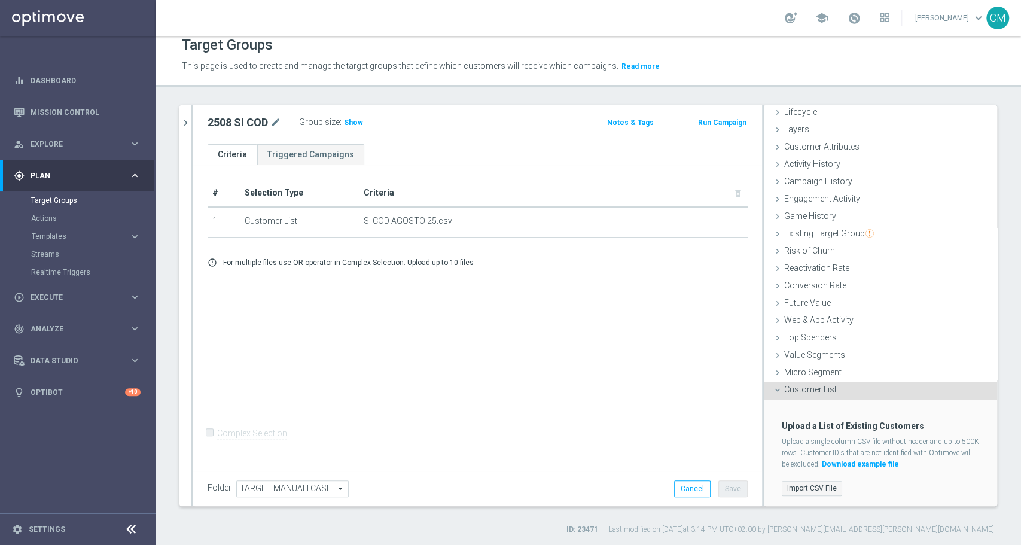
click at [795, 481] on label "Import CSV File" at bounding box center [812, 488] width 60 height 15
click at [0, 0] on input "Import CSV File" at bounding box center [0, 0] width 0 height 0
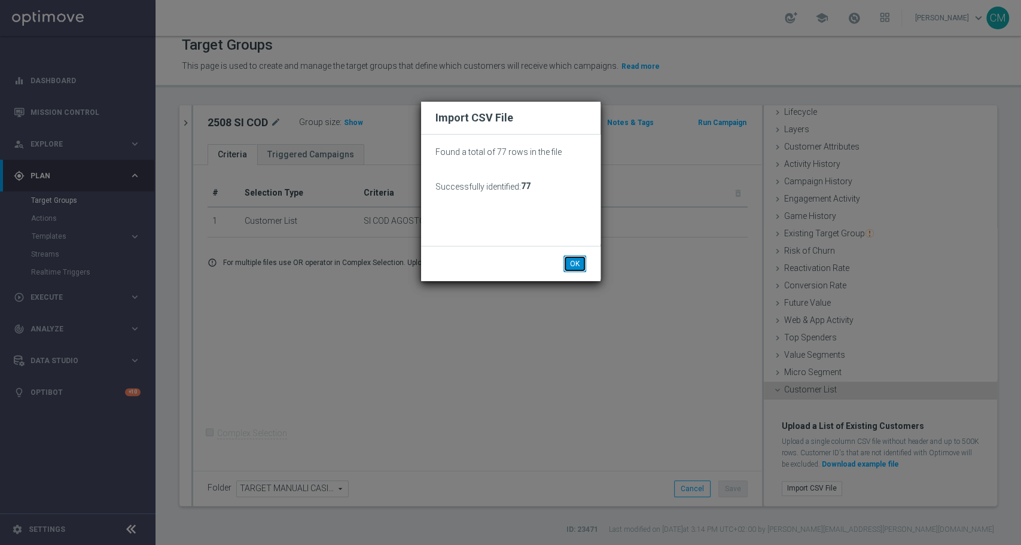
click at [570, 264] on button "OK" at bounding box center [575, 263] width 23 height 17
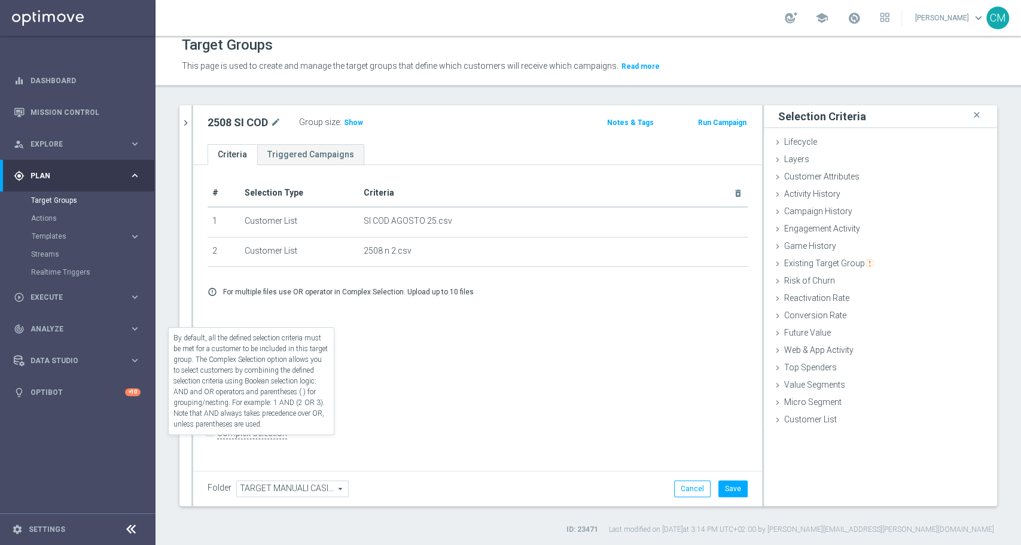
click at [209, 440] on input "Complex Selection" at bounding box center [212, 434] width 8 height 17
checkbox input "true"
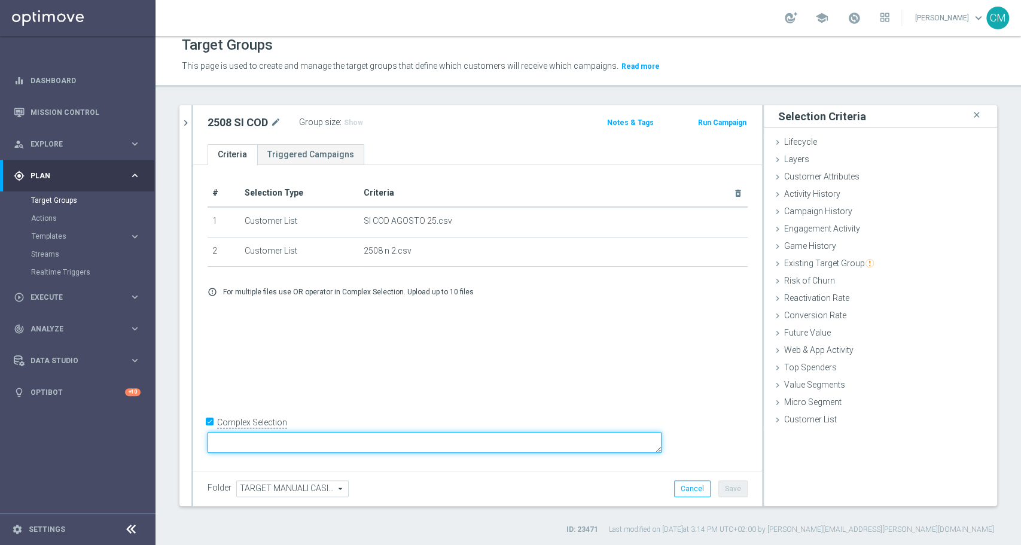
click at [337, 443] on textarea at bounding box center [435, 442] width 454 height 21
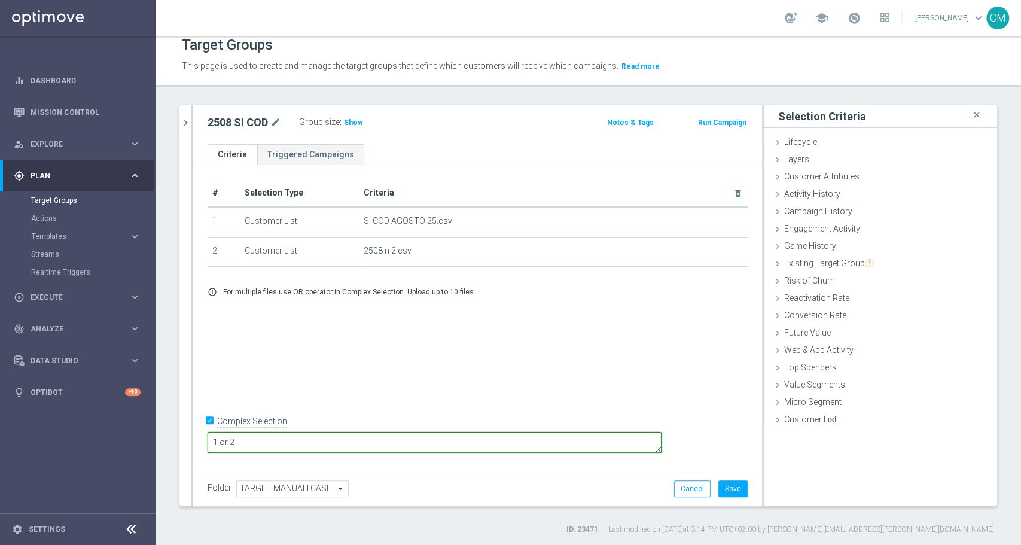
type textarea "1 or 2"
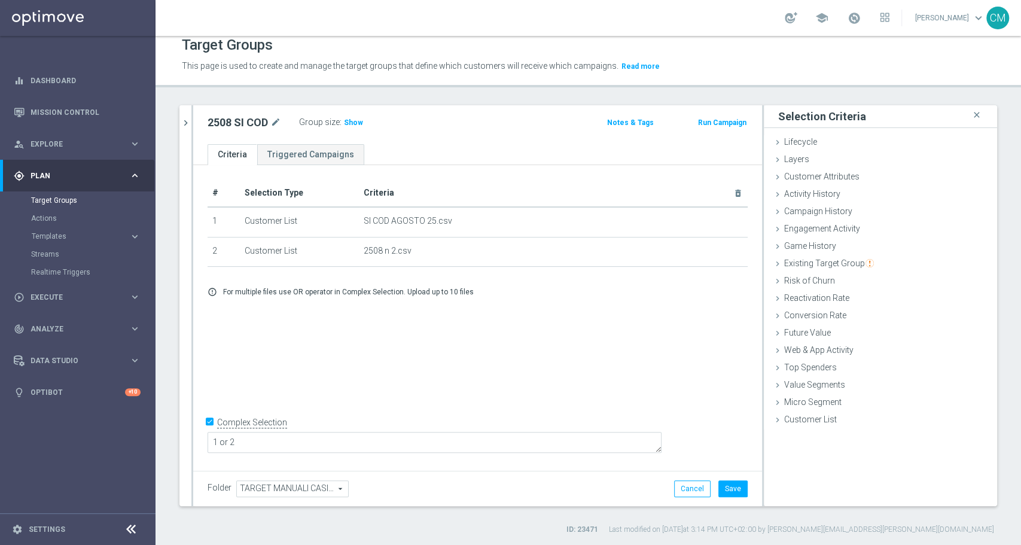
click at [737, 485] on div "Folder TARGET MANUALI CASINO TARGET MANUALI CASINO arrow_drop_down search Cance…" at bounding box center [477, 488] width 569 height 35
click at [731, 485] on button "Save" at bounding box center [733, 488] width 29 height 17
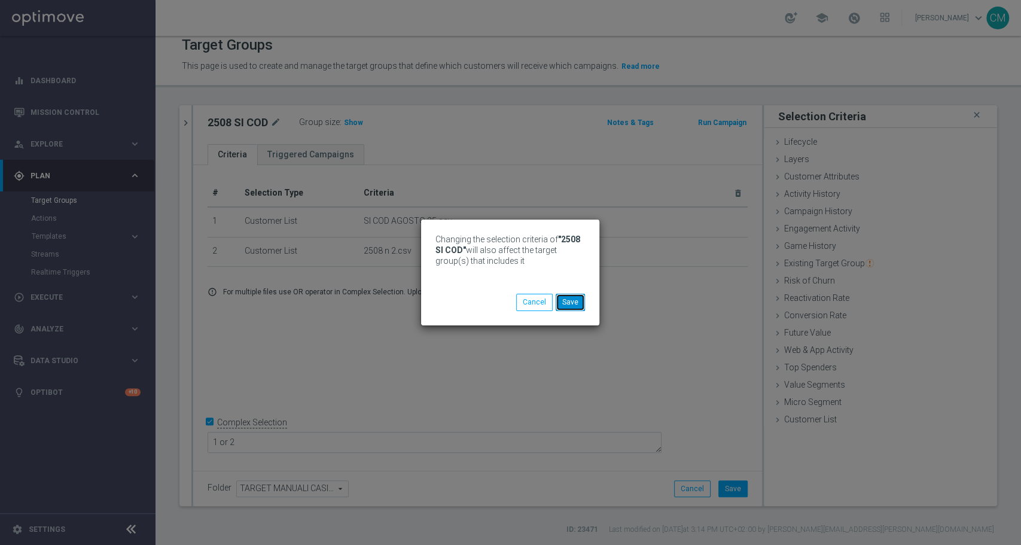
click at [564, 297] on button "Save" at bounding box center [570, 302] width 29 height 17
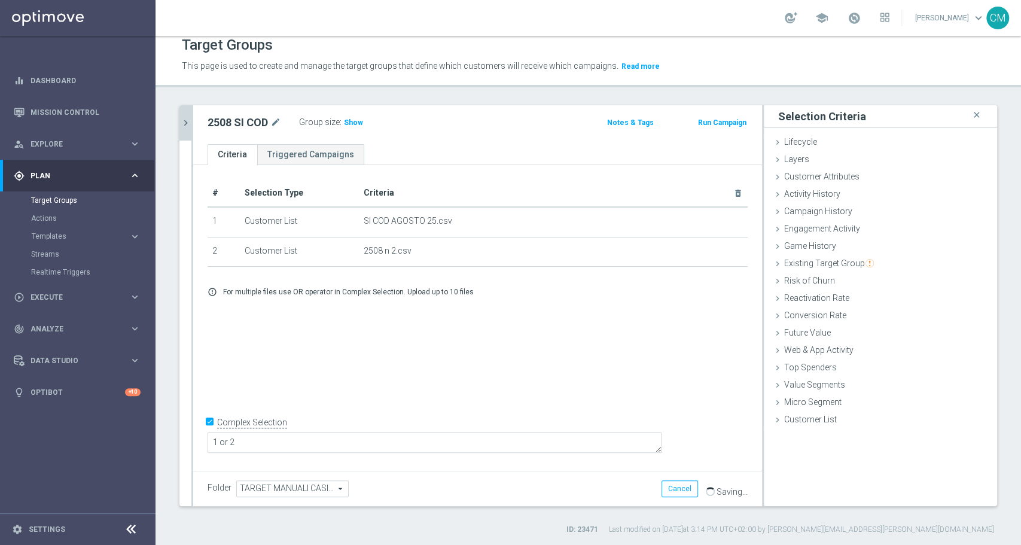
click at [190, 131] on button "chevron_right" at bounding box center [185, 122] width 12 height 35
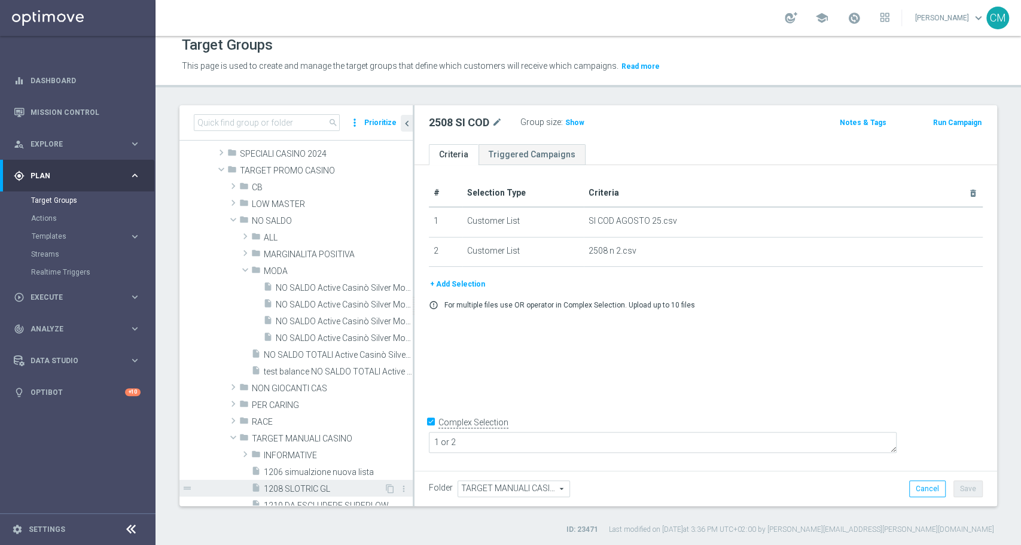
scroll to position [208, 0]
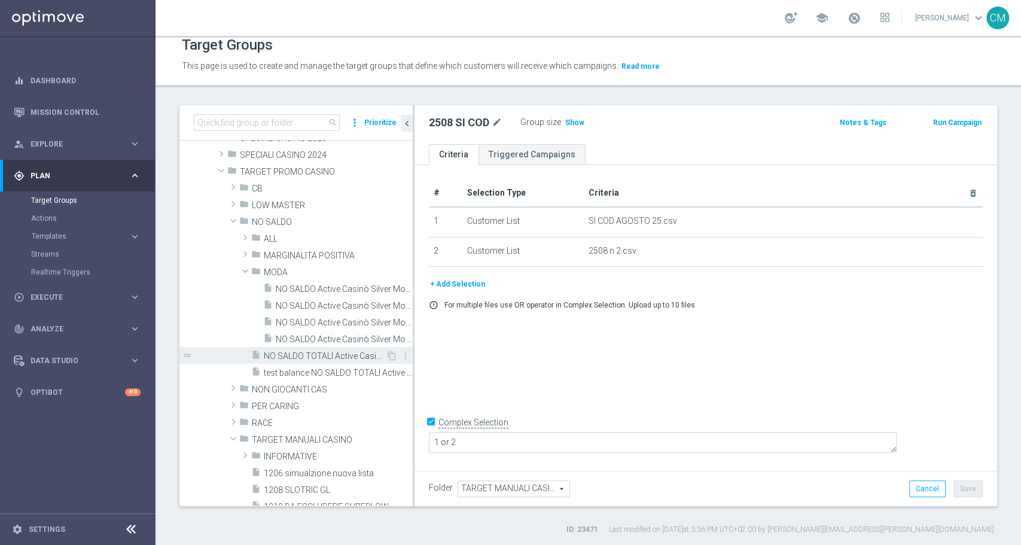
click at [313, 353] on span "NO SALDO TOTALI Active Casinò Silver no codice MP" at bounding box center [325, 356] width 122 height 10
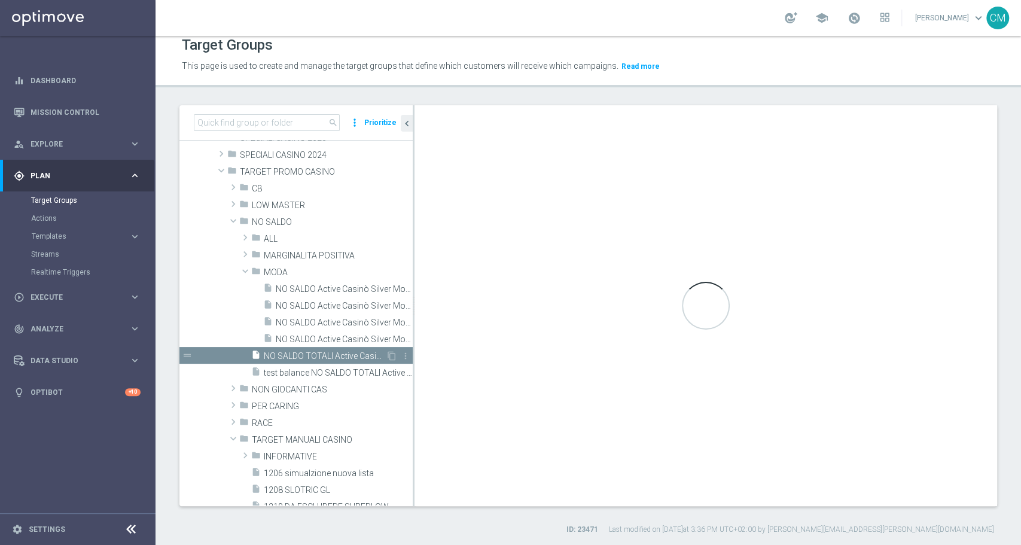
type input "NO SALDO"
type textarea "1 AND 2 AND 3 AND 4 AND 5 AND 6 AND 7 AND 8 AND 9 AND 10 AND 11 AND 12 AND 13 A…"
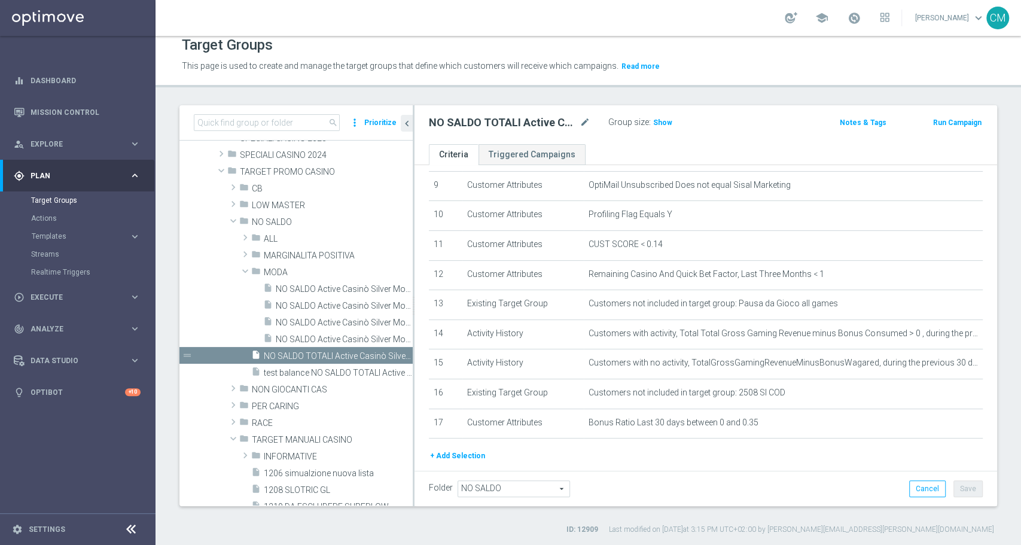
scroll to position [314, 0]
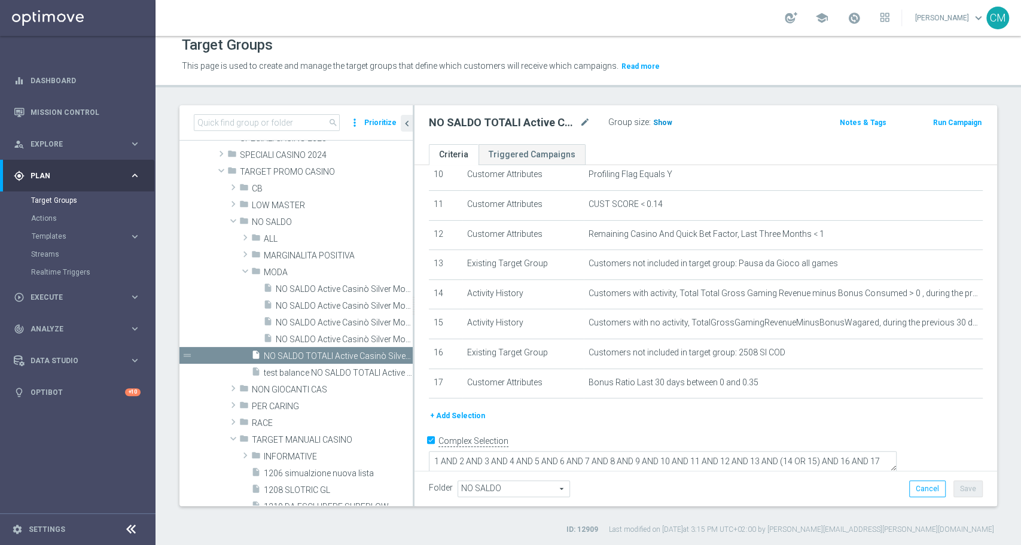
click at [659, 122] on span "Show" at bounding box center [662, 122] width 19 height 8
click at [583, 122] on icon "mode_edit" at bounding box center [585, 122] width 11 height 14
click at [296, 337] on span "NO SALDO Active Casinò Silver Moda 30-59,99" at bounding box center [331, 339] width 110 height 10
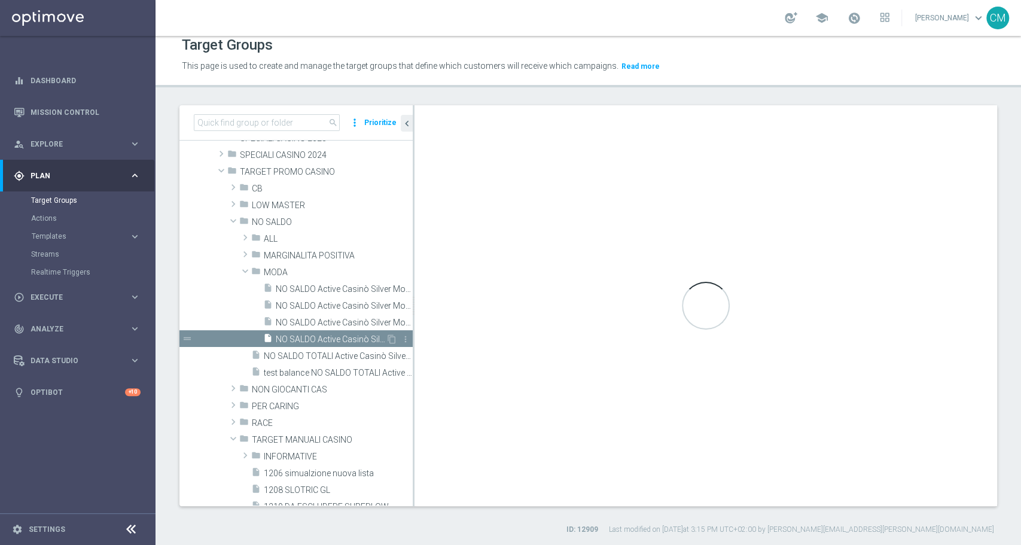
type input "MODA"
type textarea "(1 and 2 and 3 and 4 and 5 and 6 and 7 and 8 and 9 and 10 and 11 and 12 and 13 …"
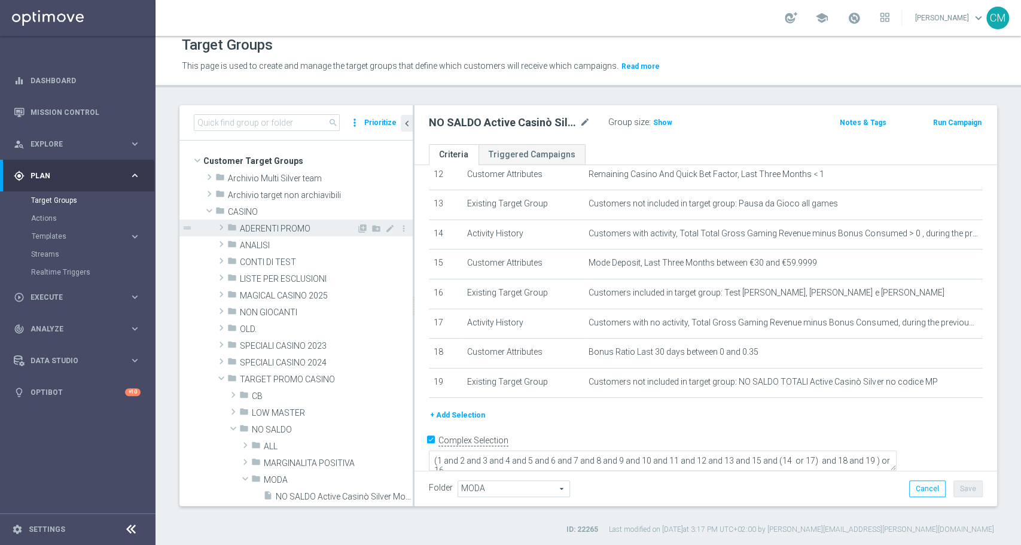
click at [220, 227] on span at bounding box center [221, 227] width 12 height 14
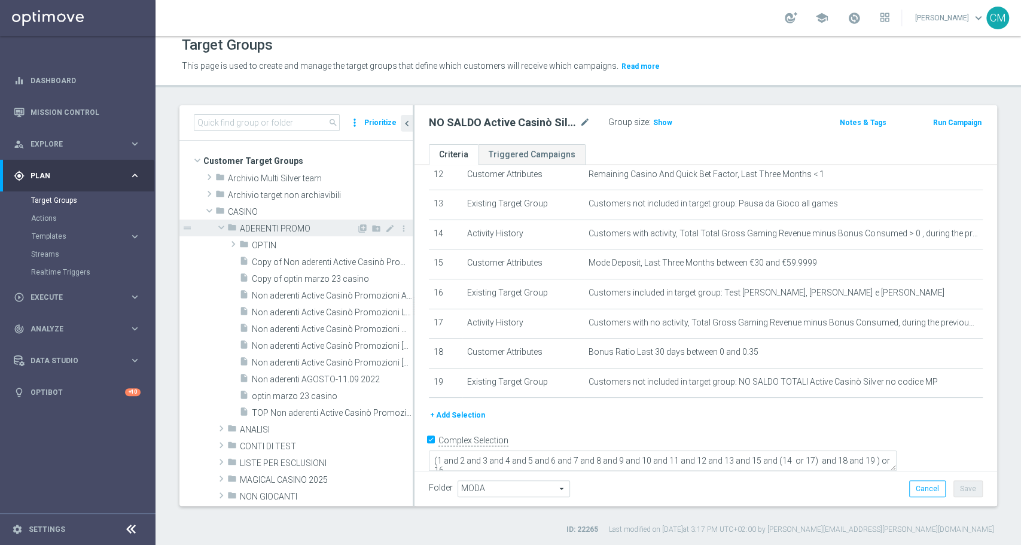
click at [220, 227] on span at bounding box center [221, 227] width 14 height 12
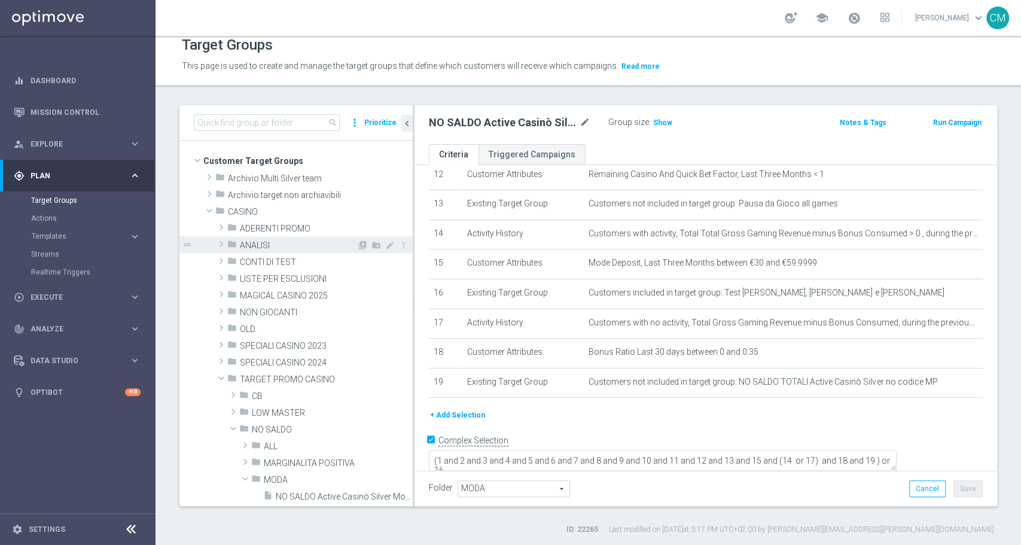
click at [220, 242] on span at bounding box center [221, 244] width 12 height 14
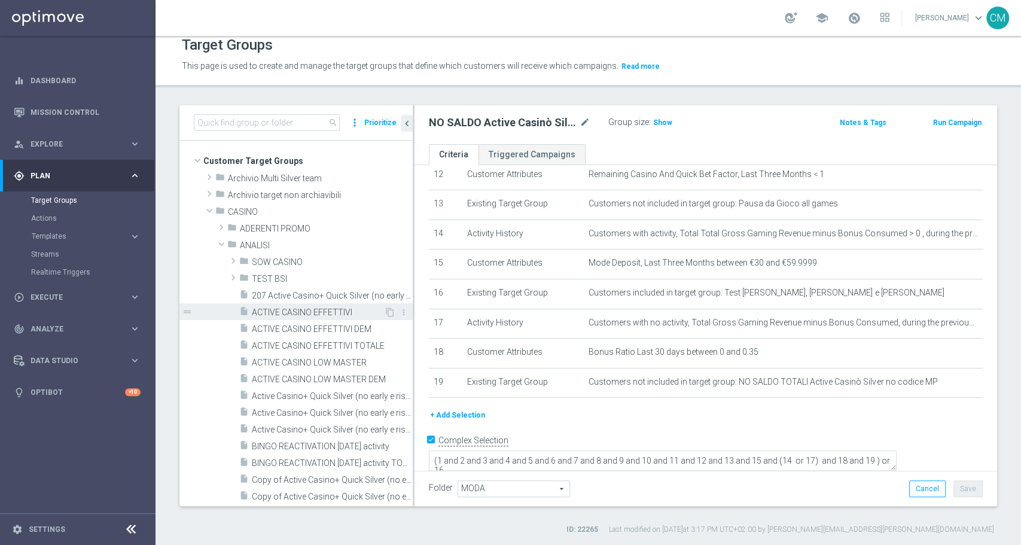
click at [308, 317] on div "insert_drive_file ACTIVE CASINO EFFETTIVI" at bounding box center [311, 311] width 145 height 17
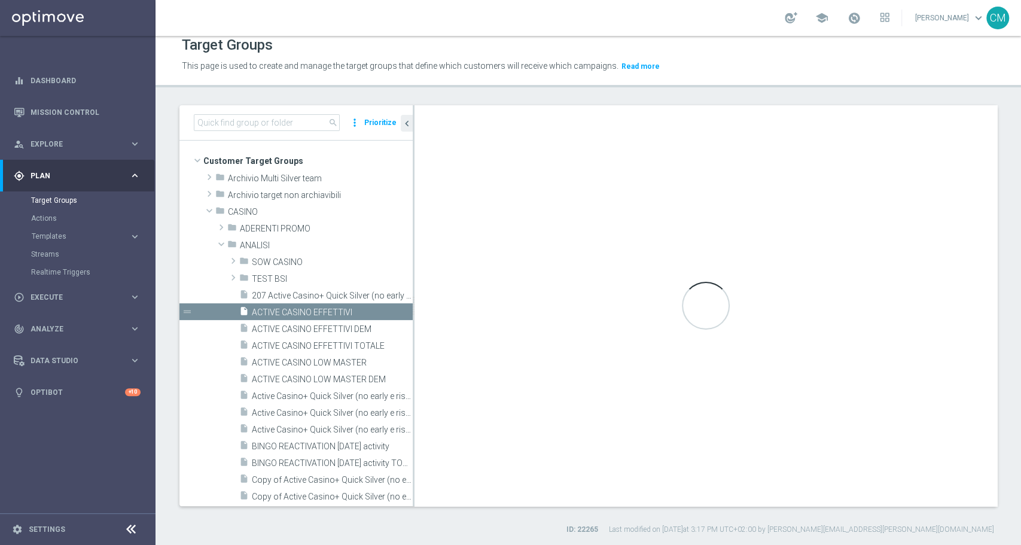
checkbox input "false"
type input "ANALISI"
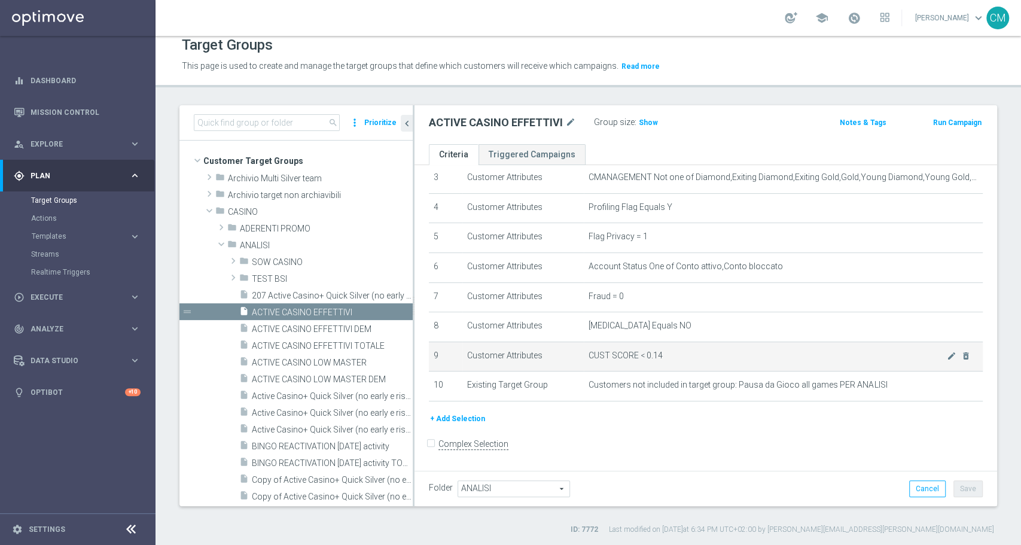
scroll to position [102, 0]
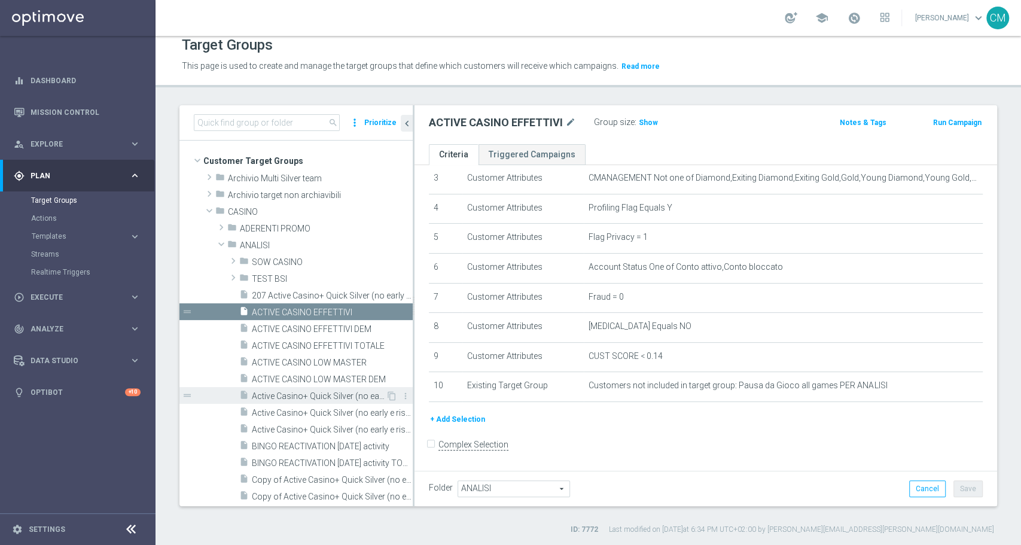
click at [354, 398] on span "Active Casino+ Quick Silver (no early e risk) CONTA DEM/Marg POS" at bounding box center [319, 396] width 134 height 10
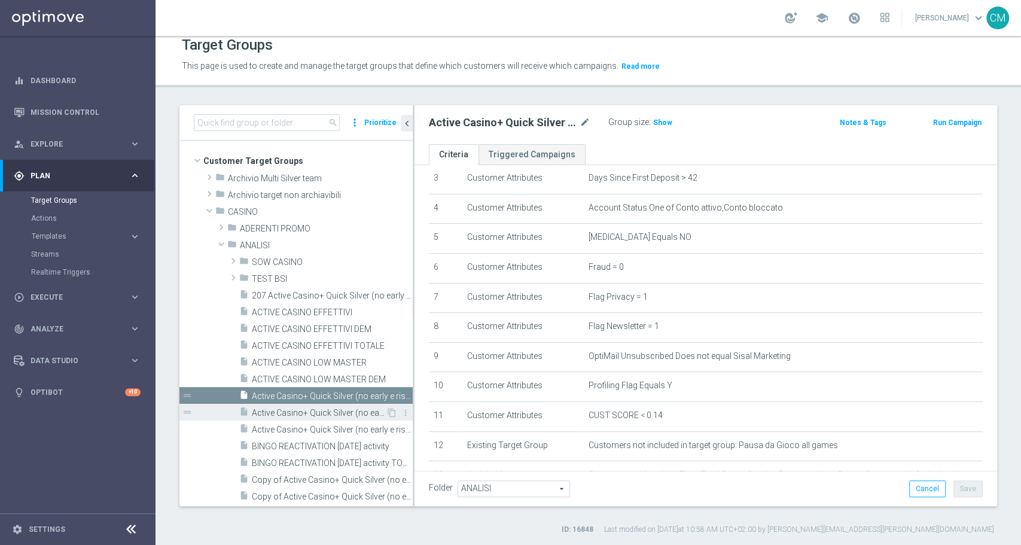
click at [343, 413] on span "Active Casino+ Quick Silver (no early e risk) CONTA DEM/Marginalità NEGATIVA <40" at bounding box center [319, 413] width 134 height 10
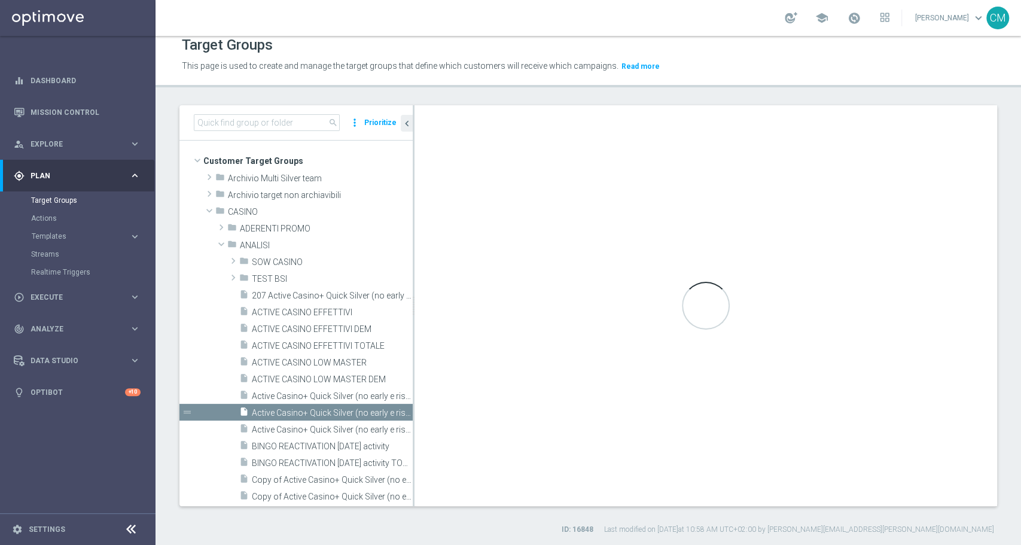
checkbox input "true"
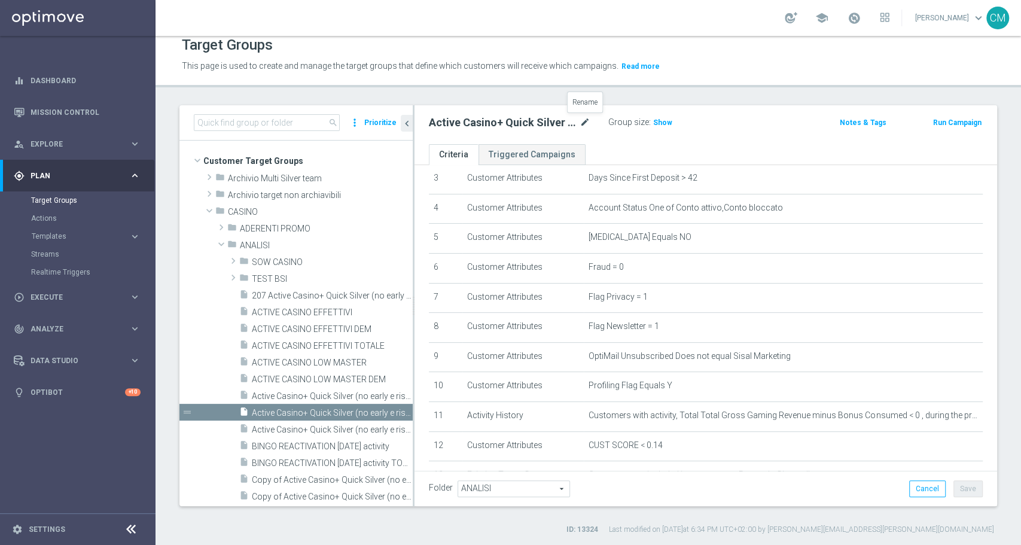
click at [581, 126] on icon "mode_edit" at bounding box center [585, 122] width 11 height 14
click at [657, 116] on h3 "Show" at bounding box center [663, 122] width 22 height 13
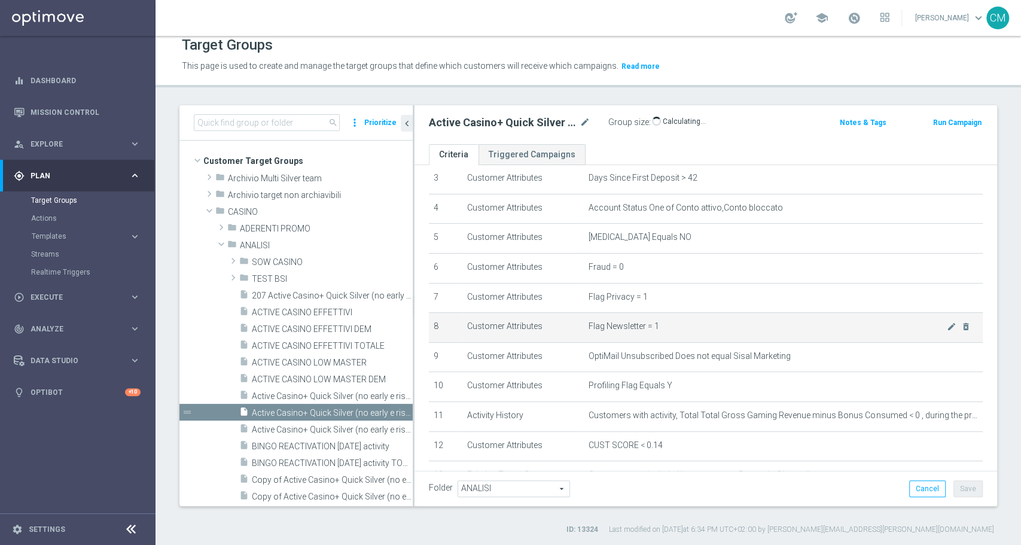
scroll to position [403, 0]
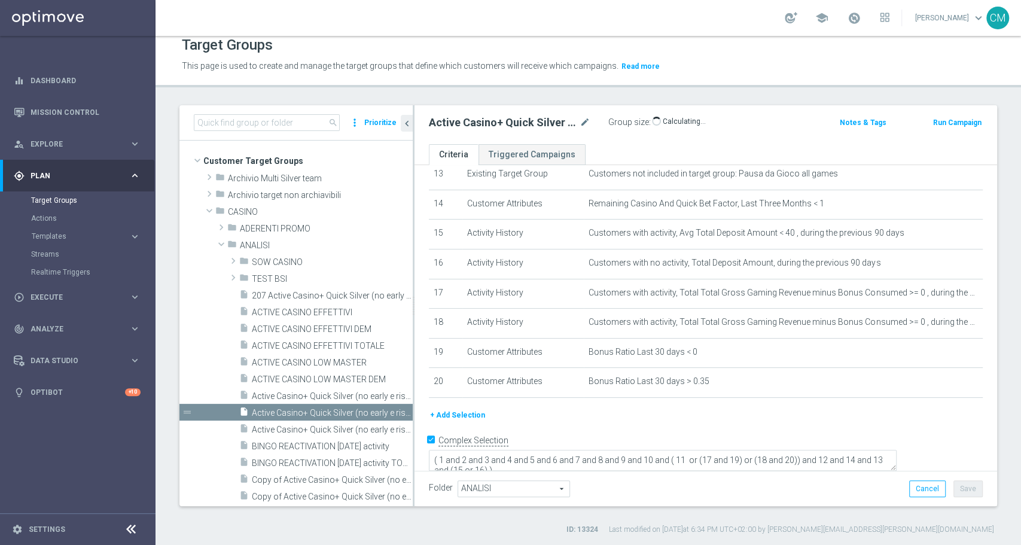
click at [474, 416] on button "+ Add Selection" at bounding box center [457, 415] width 57 height 13
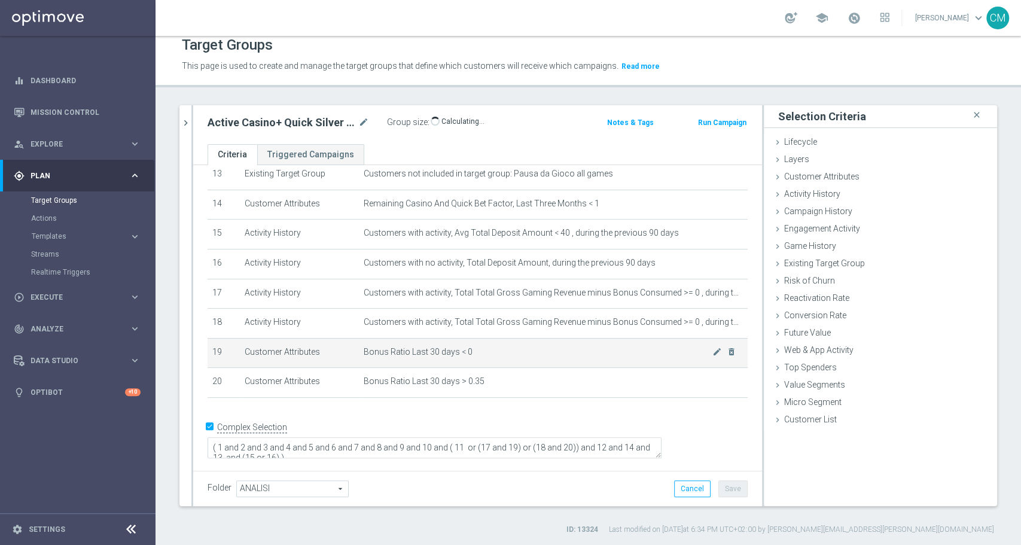
scroll to position [391, 0]
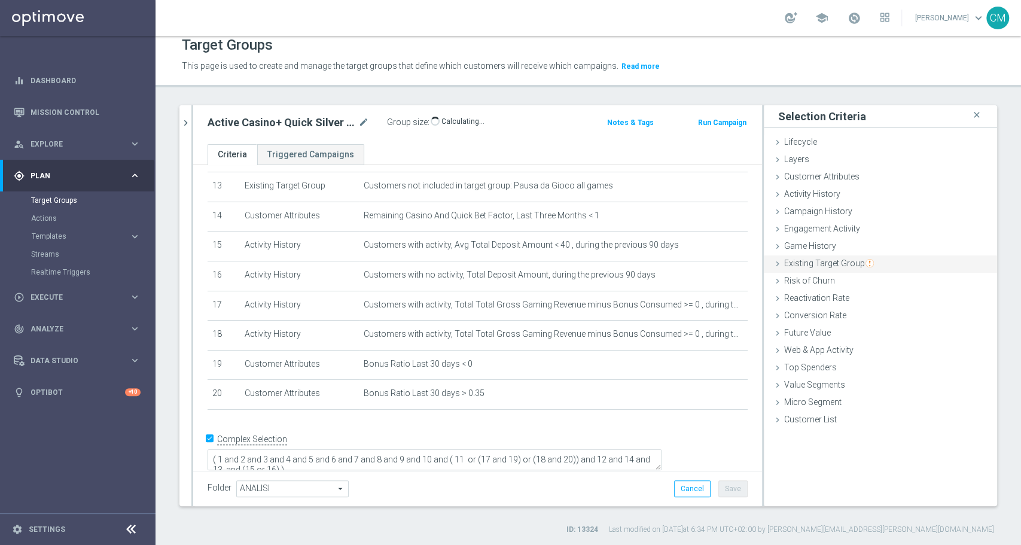
click at [800, 263] on span "Existing Target Group" at bounding box center [829, 263] width 90 height 10
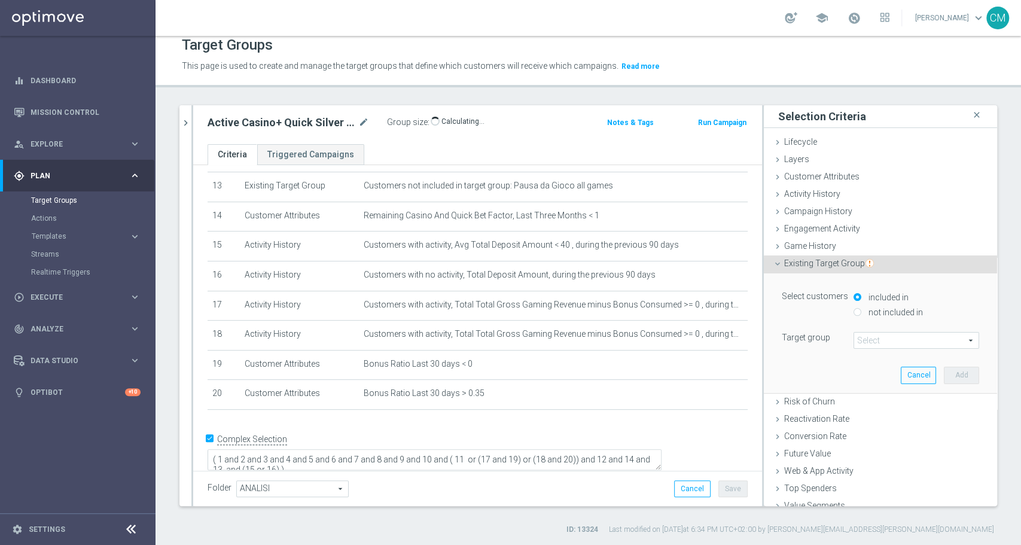
click at [866, 307] on label "not included in" at bounding box center [894, 312] width 57 height 11
click at [859, 308] on input "not included in" at bounding box center [858, 312] width 8 height 8
radio input "true"
click at [865, 344] on span at bounding box center [916, 341] width 124 height 16
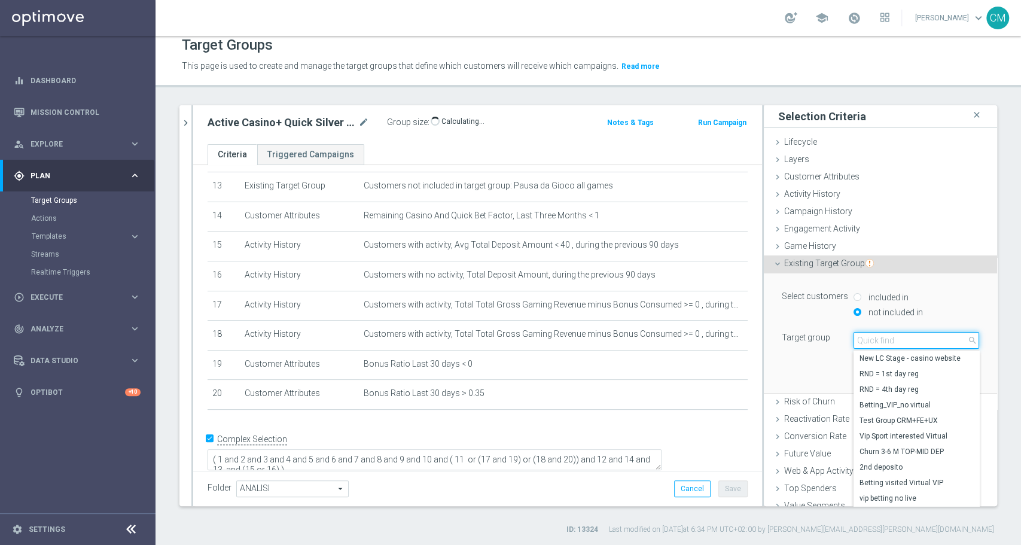
click at [865, 344] on input "search" at bounding box center [917, 340] width 126 height 17
paste input "NO SALDO TOTALI Active Casinò Silver no codice MP"
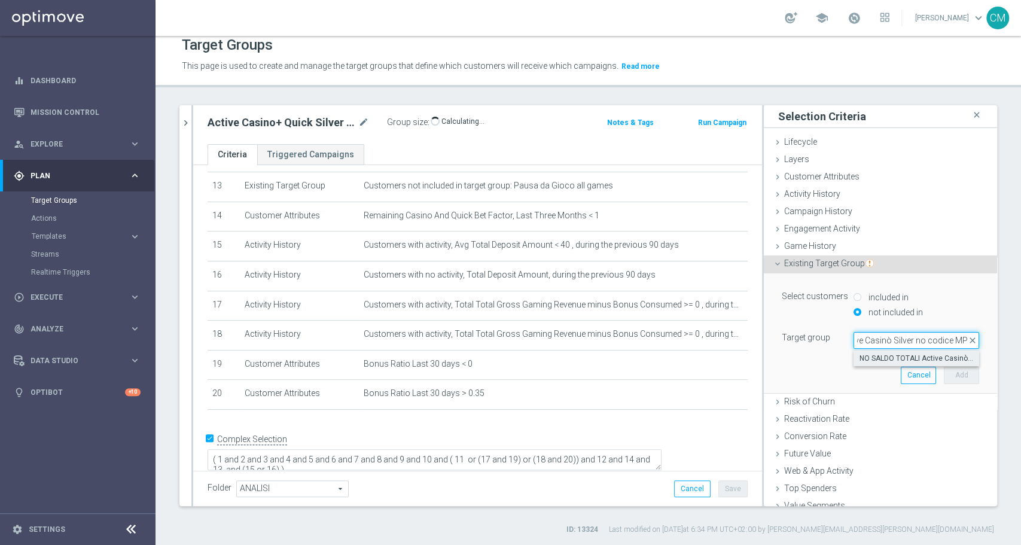
type input "NO SALDO TOTALI Active Casinò Silver no codice MP"
click at [880, 354] on span "NO SALDO TOTALI Active Casinò Silver no codice MP" at bounding box center [917, 359] width 114 height 10
type input "NO SALDO TOTALI Active Casinò Silver no codice MP"
click at [944, 368] on button "Add" at bounding box center [961, 375] width 35 height 17
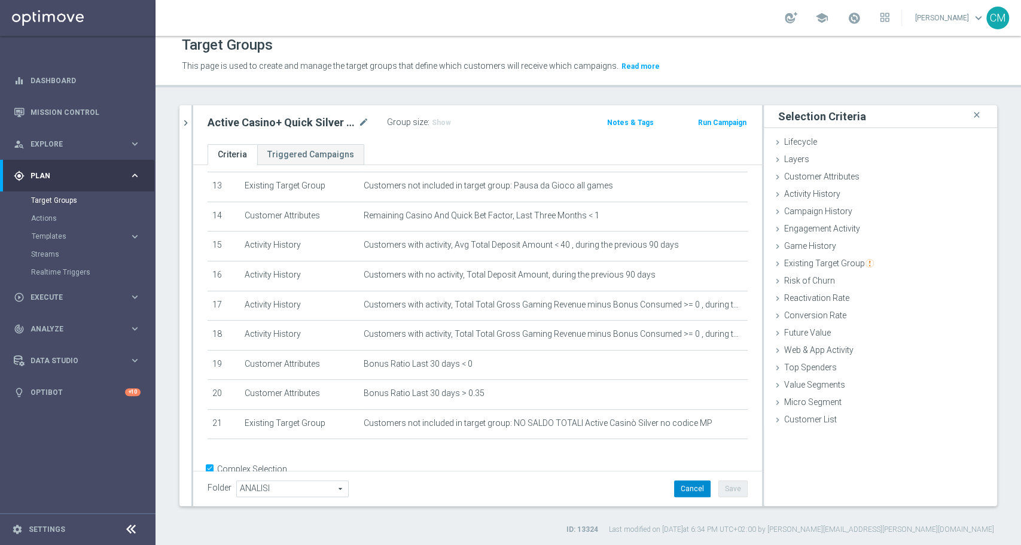
click at [677, 491] on button "Cancel" at bounding box center [692, 488] width 36 height 17
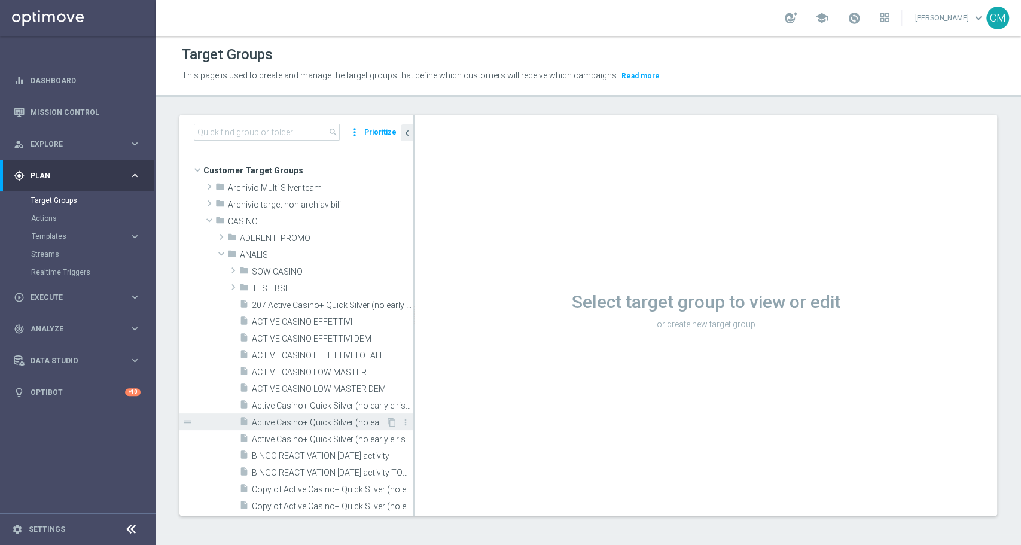
click at [360, 414] on div "insert_drive_file Active Casino+ Quick Silver (no early e risk) CONTA DEM/Margi…" at bounding box center [312, 421] width 147 height 17
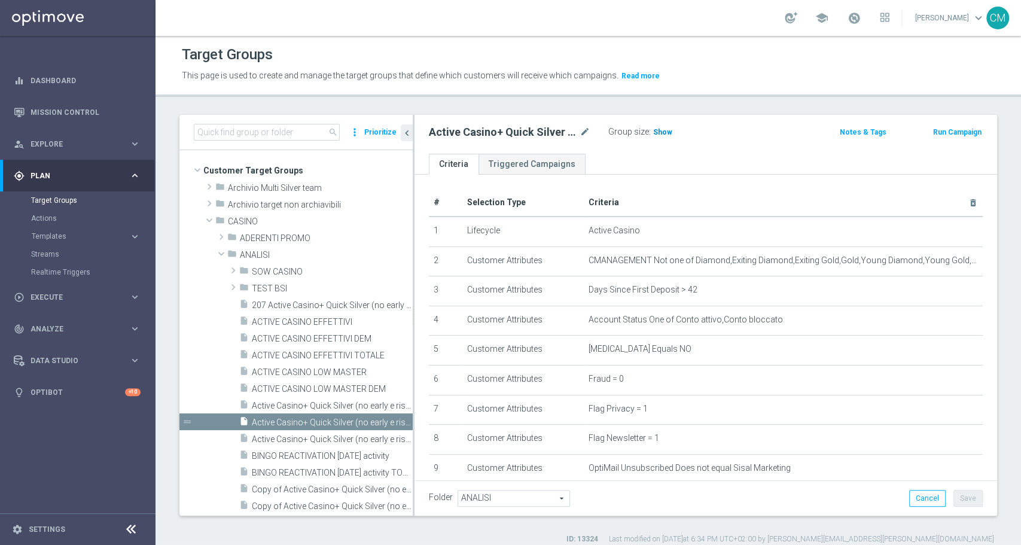
click at [661, 135] on span "Show" at bounding box center [662, 132] width 19 height 8
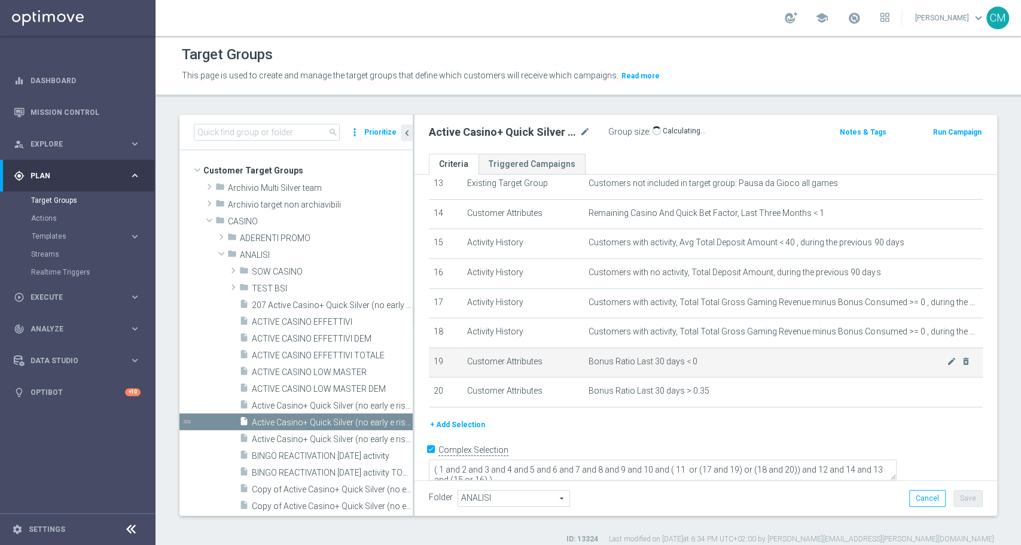
scroll to position [10, 0]
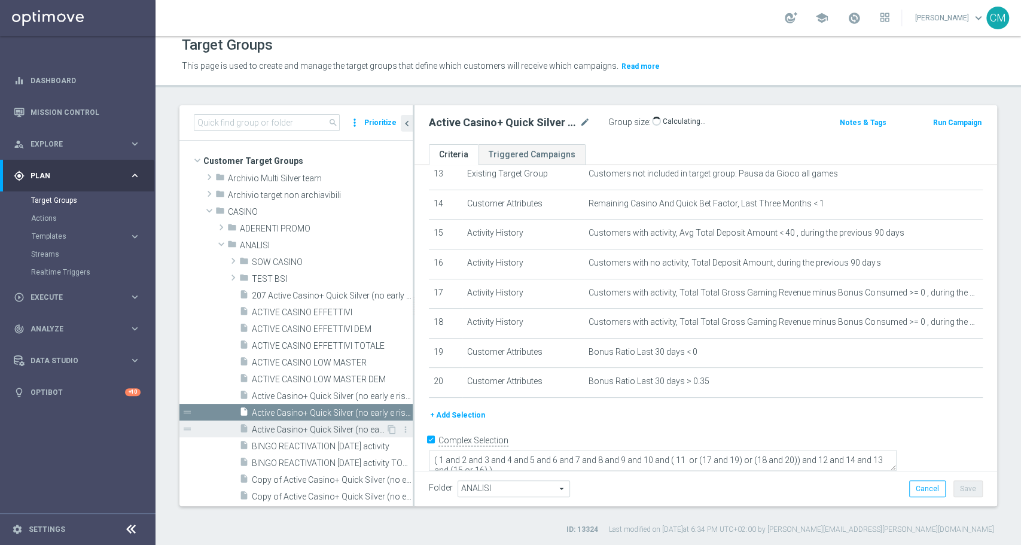
click at [337, 425] on span "Active Casino+ Quick Silver (no early e risk) CONTA DEM/Marginalità NEGATIVA >40" at bounding box center [319, 430] width 134 height 10
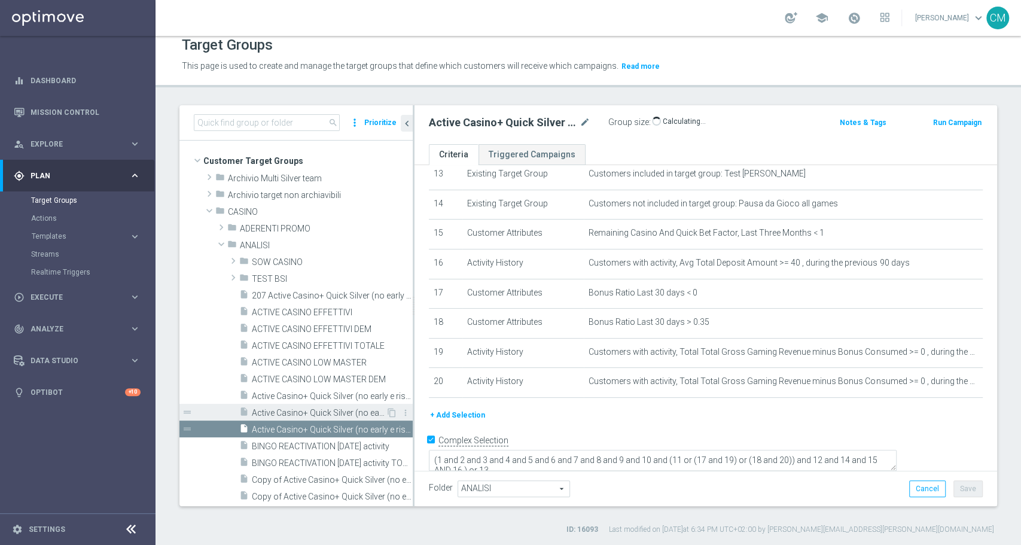
click at [327, 411] on span "Active Casino+ Quick Silver (no early e risk) CONTA DEM/Marginalità NEGATIVA <40" at bounding box center [319, 413] width 134 height 10
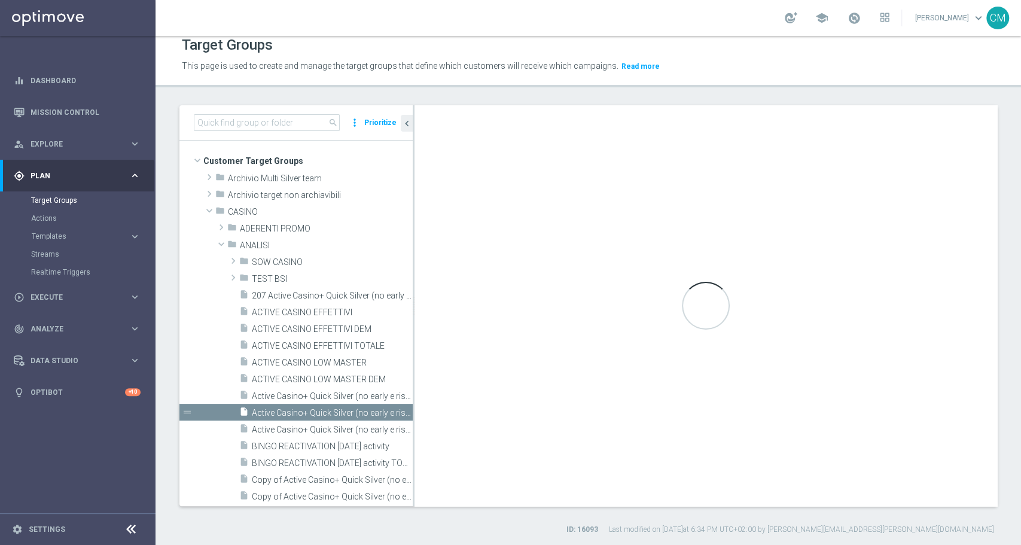
type textarea "( 1 and 2 and 3 and 4 and 5 and 6 and 7 and 8 and 9 and 10 and ( 11 or (17 and …"
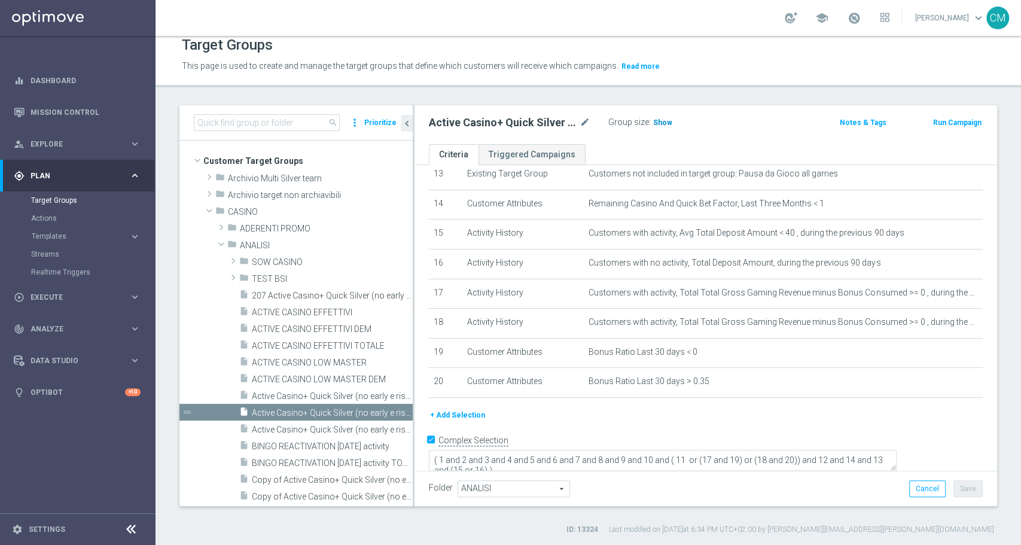
click at [667, 126] on h3 "Show" at bounding box center [663, 122] width 22 height 13
click at [466, 422] on button "+ Add Selection" at bounding box center [457, 415] width 57 height 13
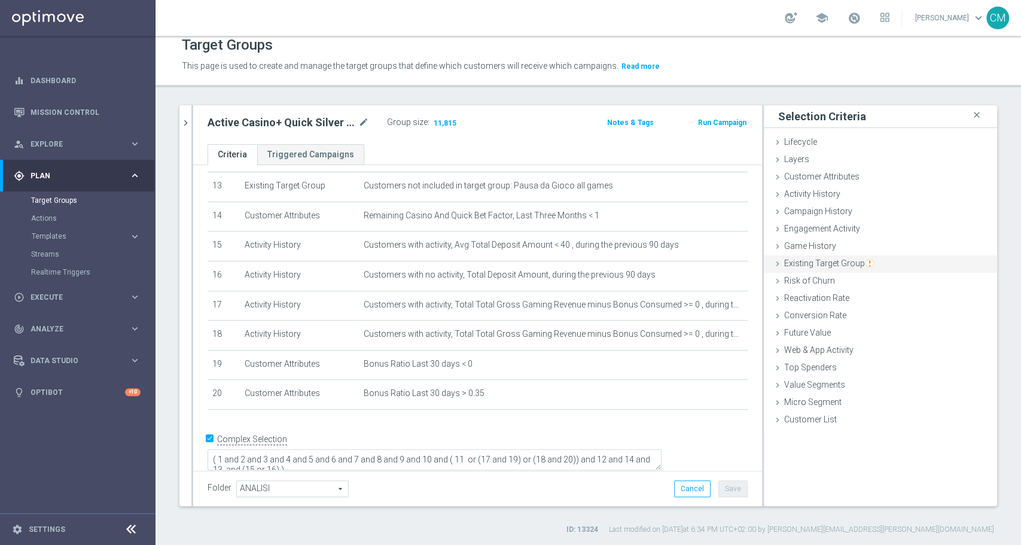
click at [804, 263] on span "Existing Target Group" at bounding box center [829, 263] width 90 height 10
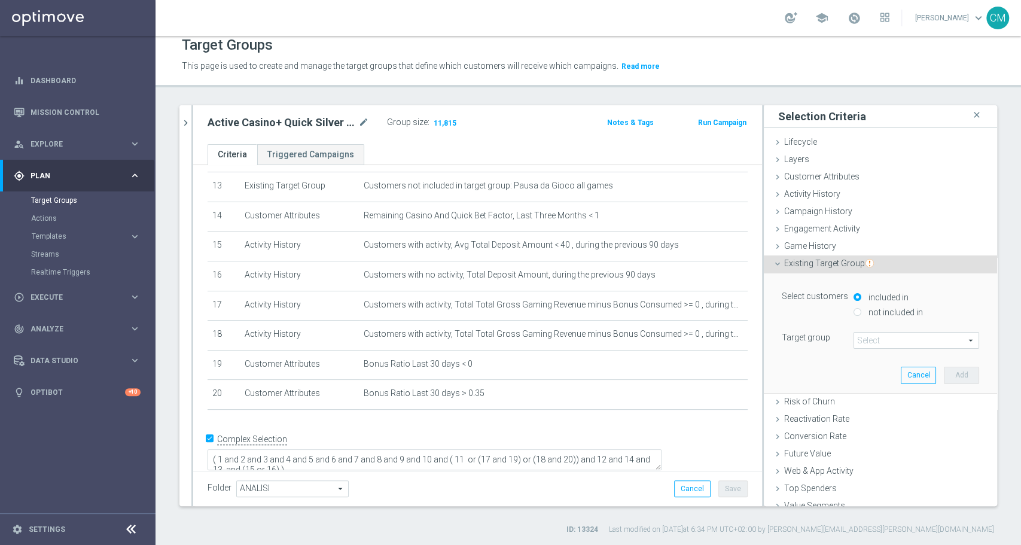
click at [866, 309] on label "not included in" at bounding box center [894, 312] width 57 height 11
click at [856, 309] on input "not included in" at bounding box center [858, 312] width 8 height 8
radio input "true"
click at [862, 337] on span at bounding box center [916, 341] width 124 height 16
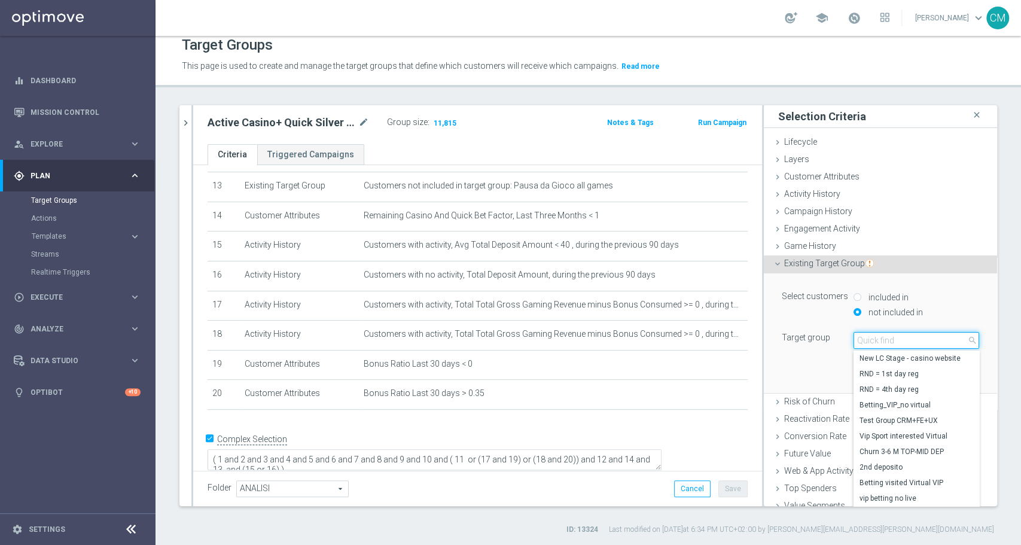
click at [862, 337] on input "search" at bounding box center [917, 340] width 126 height 17
paste input "NO SALDO TOTALI Active Casinò Silver no codice MP"
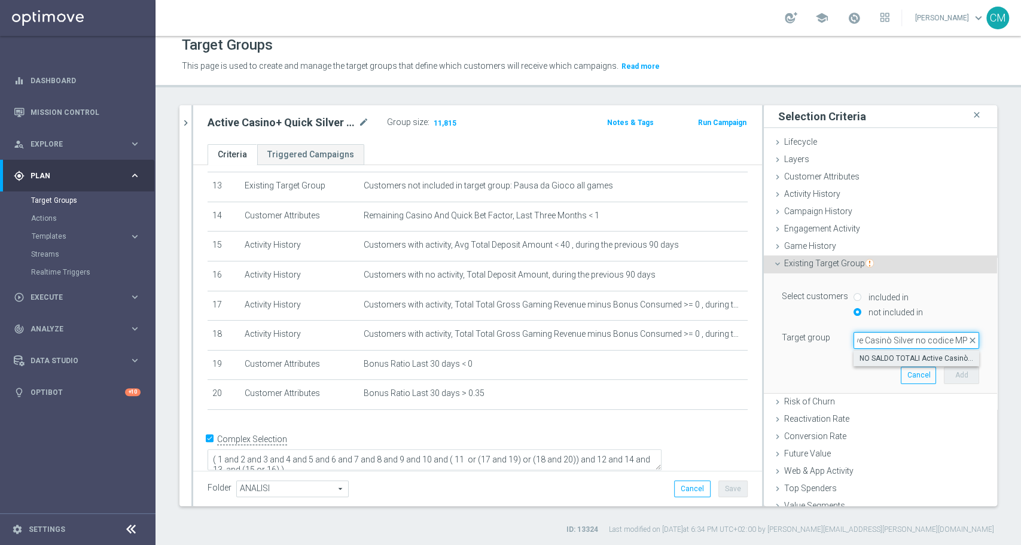
type input "NO SALDO TOTALI Active Casinò Silver no codice MP"
click at [884, 359] on span "NO SALDO TOTALI Active Casinò Silver no codice MP" at bounding box center [917, 359] width 114 height 10
type input "NO SALDO TOTALI Active Casinò Silver no codice MP"
click at [944, 370] on button "Add" at bounding box center [961, 375] width 35 height 17
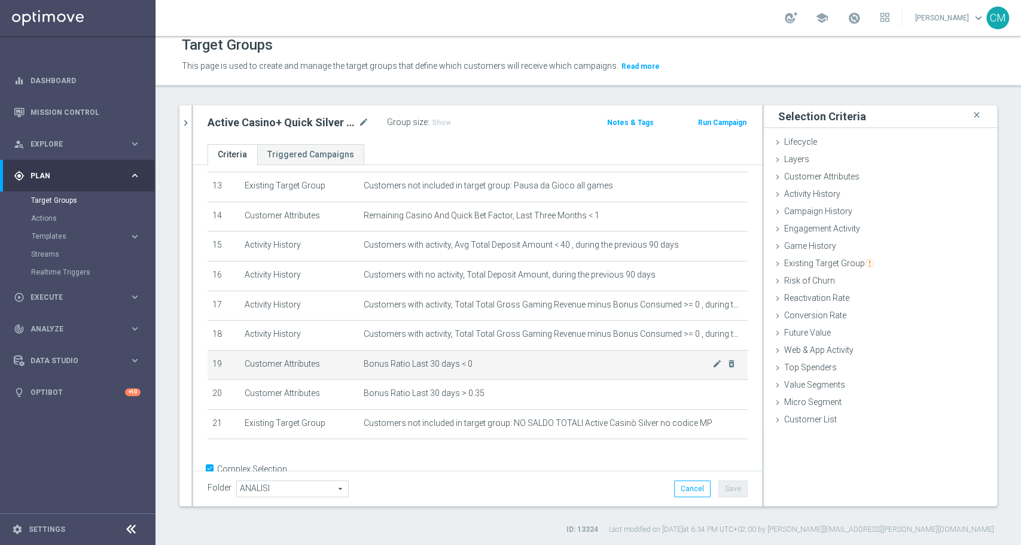
scroll to position [422, 0]
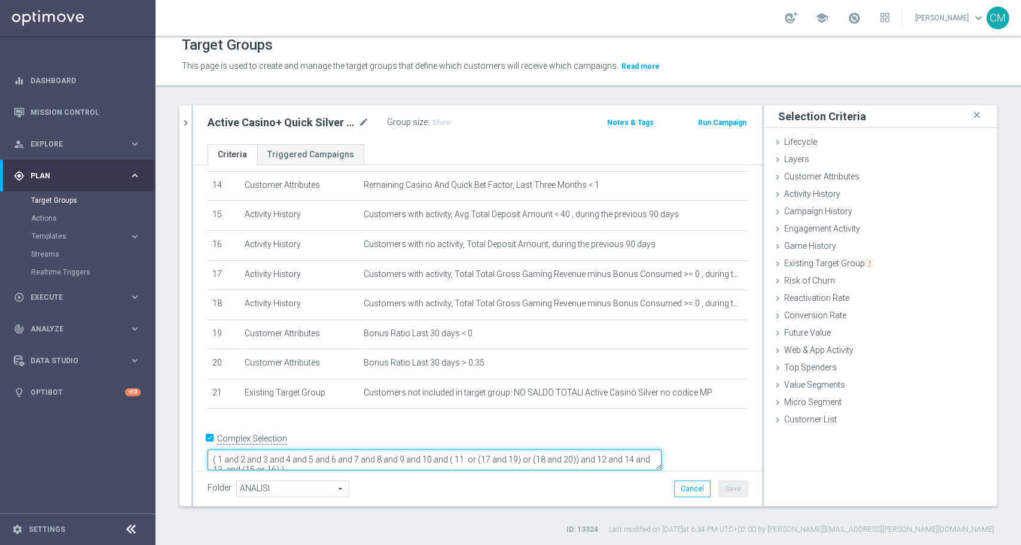
click at [391, 452] on textarea "( 1 and 2 and 3 and 4 and 5 and 6 and 7 and 8 and 9 and 10 and ( 11 or (17 and …" at bounding box center [435, 459] width 454 height 21
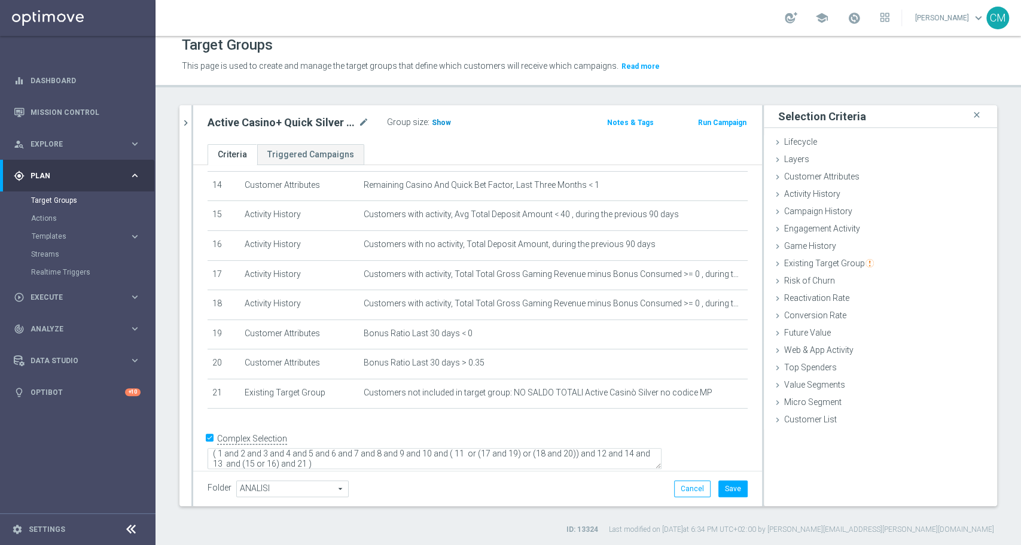
click at [436, 121] on span "Show" at bounding box center [441, 122] width 19 height 8
click at [725, 485] on button "Save" at bounding box center [733, 488] width 29 height 17
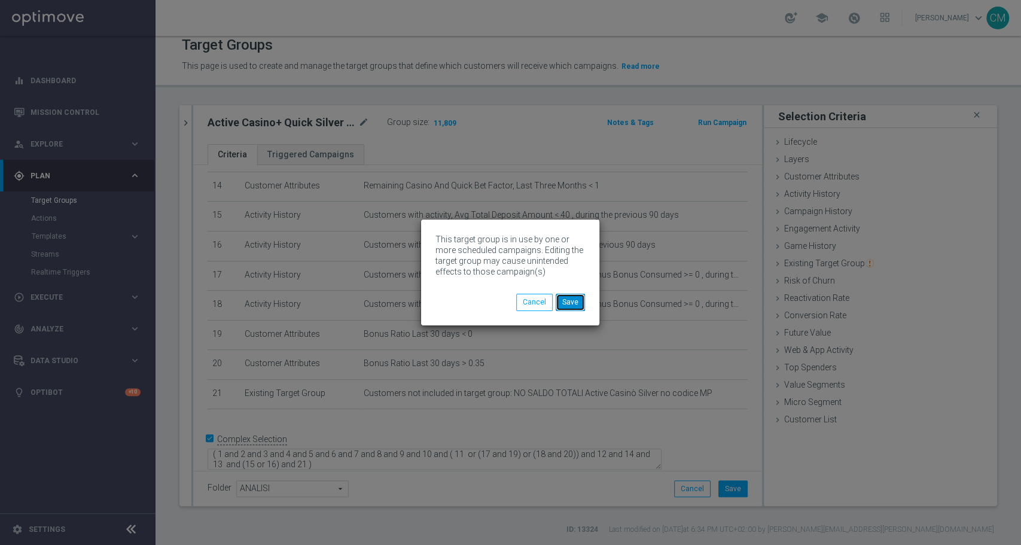
click at [576, 306] on button "Save" at bounding box center [570, 302] width 29 height 17
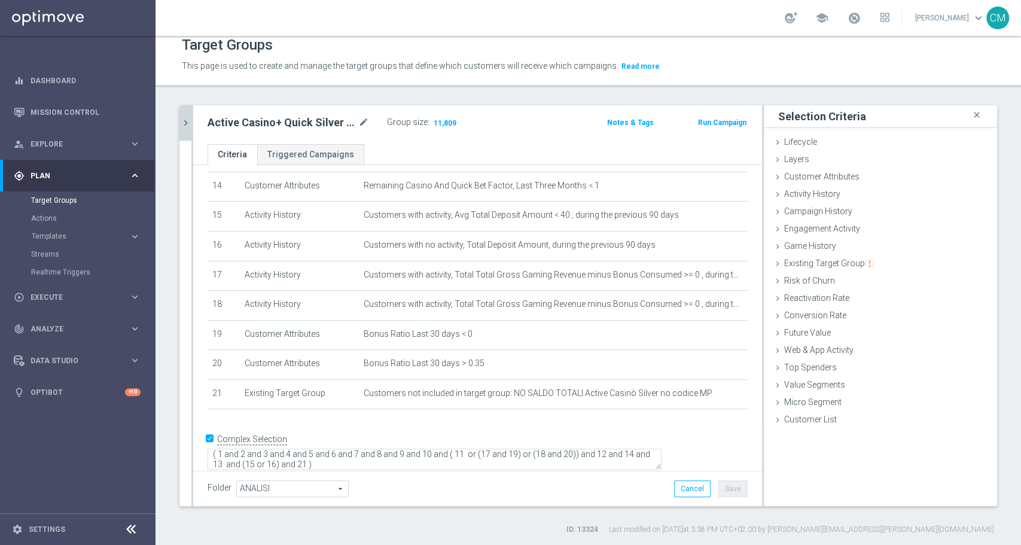
click at [181, 121] on icon "chevron_right" at bounding box center [185, 122] width 11 height 11
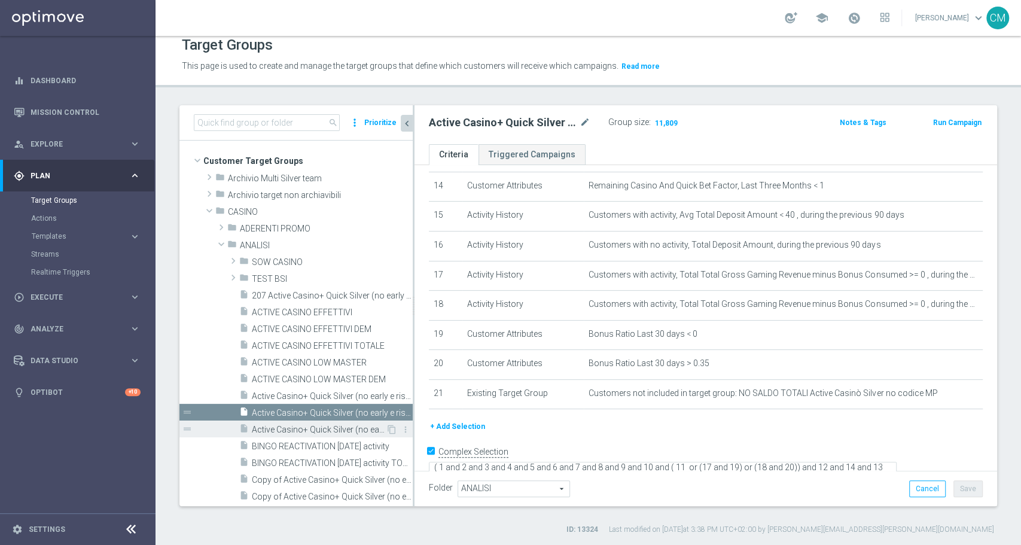
click at [312, 422] on div "insert_drive_file Active Casino+ Quick Silver (no early e risk) CONTA DEM/Margi…" at bounding box center [312, 429] width 147 height 17
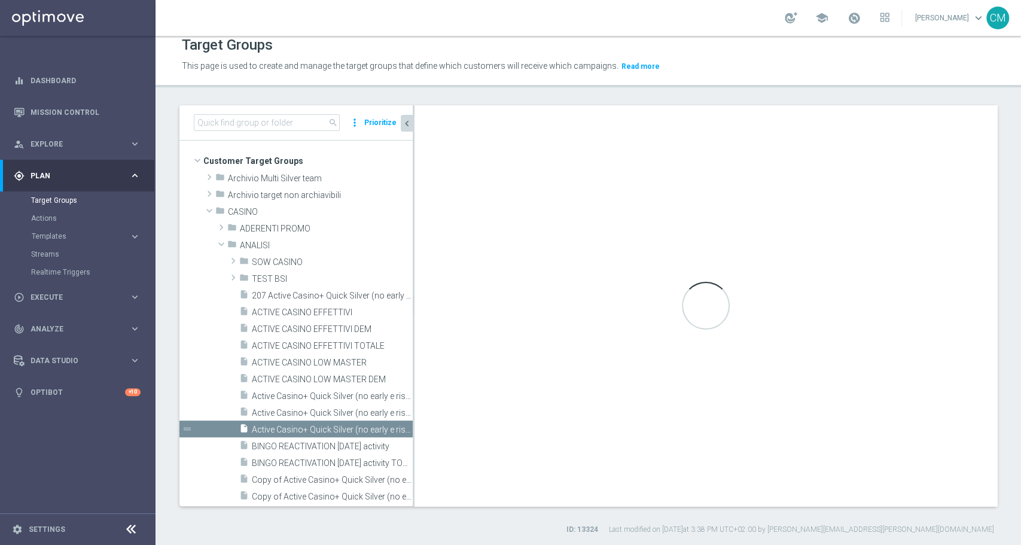
type textarea "(1 and 2 and 3 and 4 and 5 and 6 and 7 and 8 and 9 and 10 and (11 or (17 and 19…"
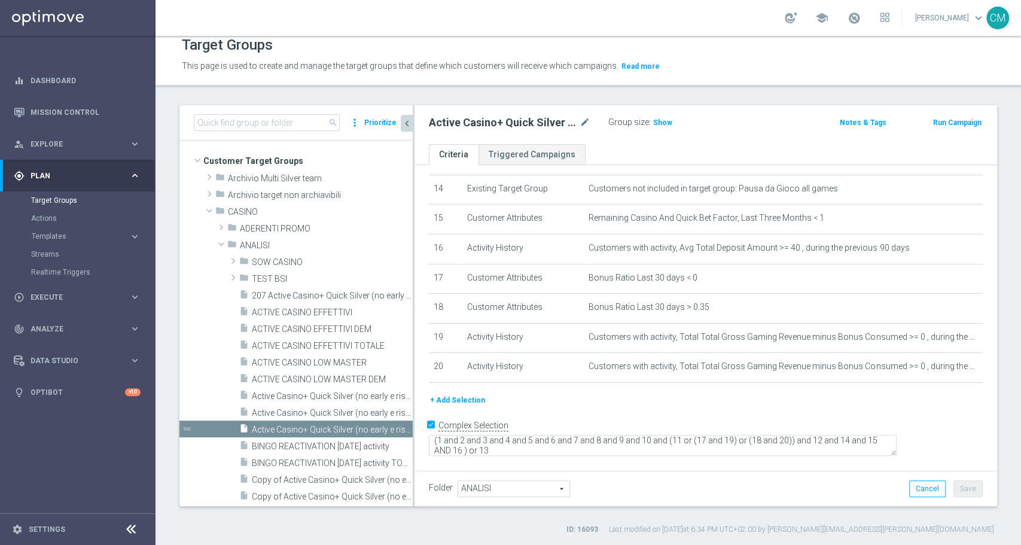
scroll to position [404, 0]
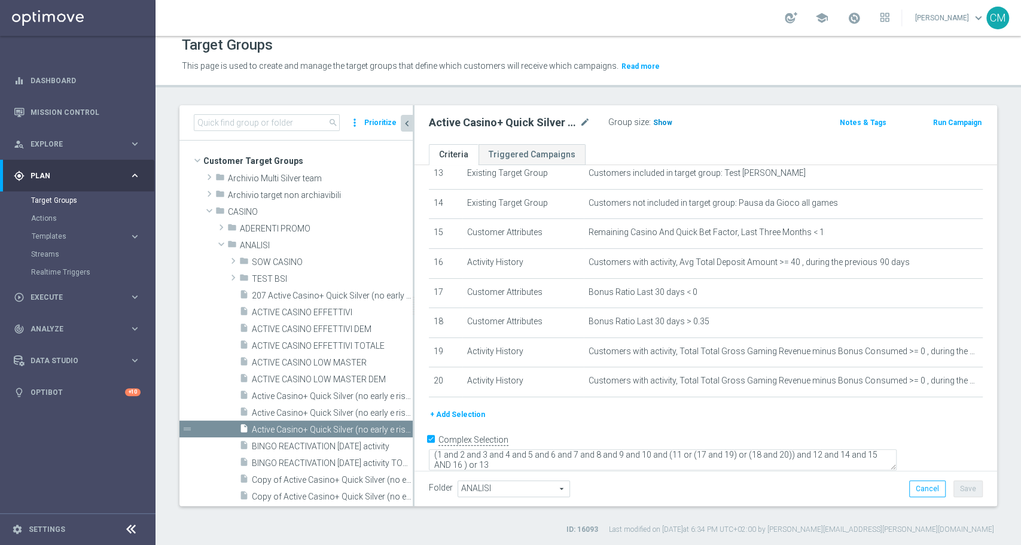
click at [662, 120] on span "Show" at bounding box center [662, 122] width 19 height 8
click at [450, 416] on button "+ Add Selection" at bounding box center [457, 414] width 57 height 13
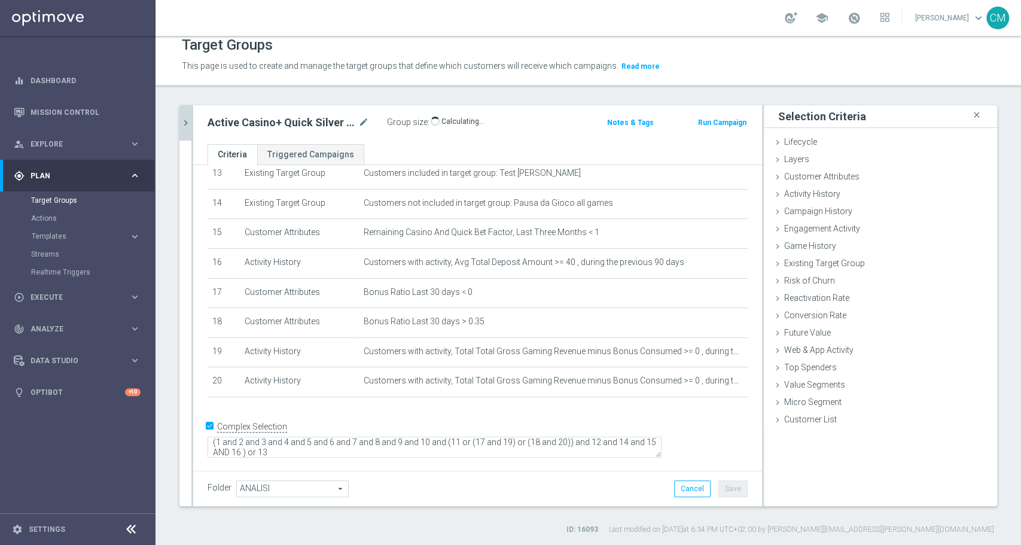
scroll to position [391, 0]
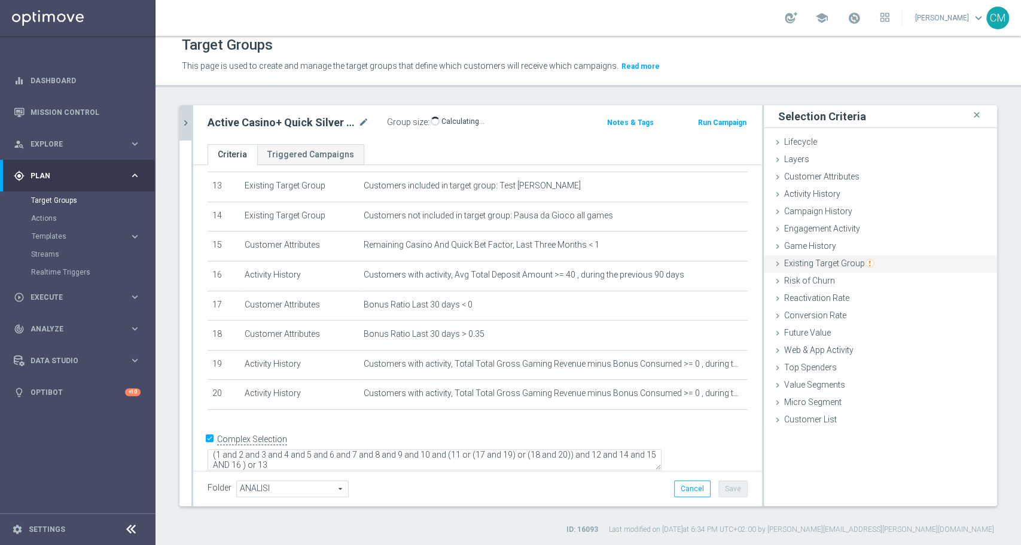
click at [814, 264] on span "Existing Target Group" at bounding box center [829, 263] width 90 height 10
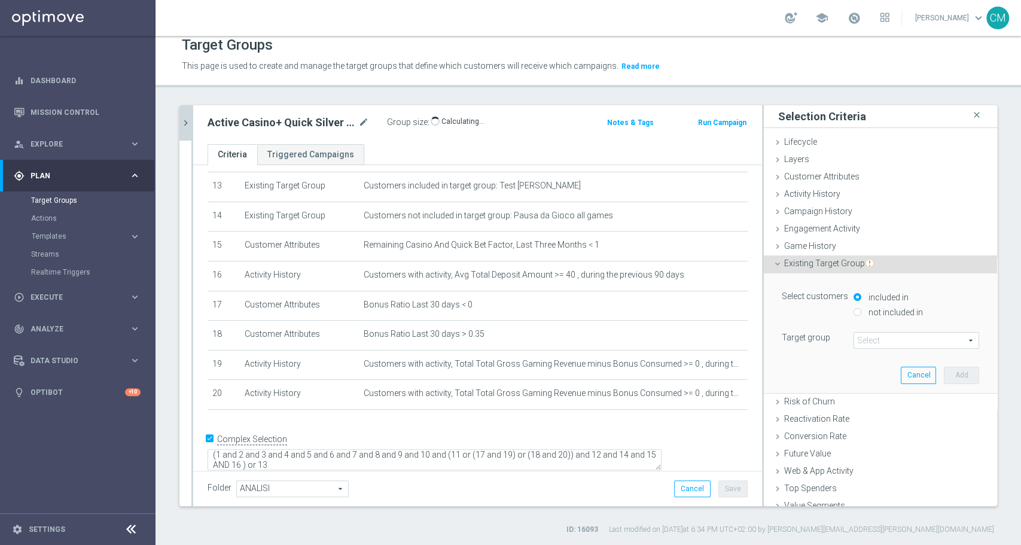
click at [866, 307] on label "not included in" at bounding box center [894, 312] width 57 height 11
click at [862, 308] on input "not included in" at bounding box center [858, 312] width 8 height 8
radio input "true"
click at [862, 345] on span at bounding box center [916, 341] width 124 height 16
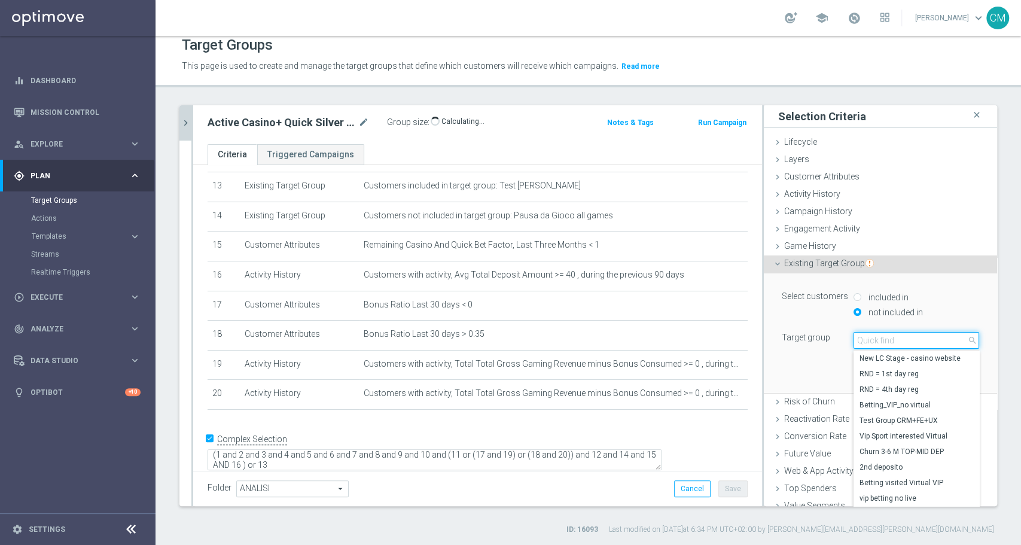
click at [861, 342] on input "search" at bounding box center [917, 340] width 126 height 17
paste input "NO SALDO TOTALI Active Casinò Silver no codice MP"
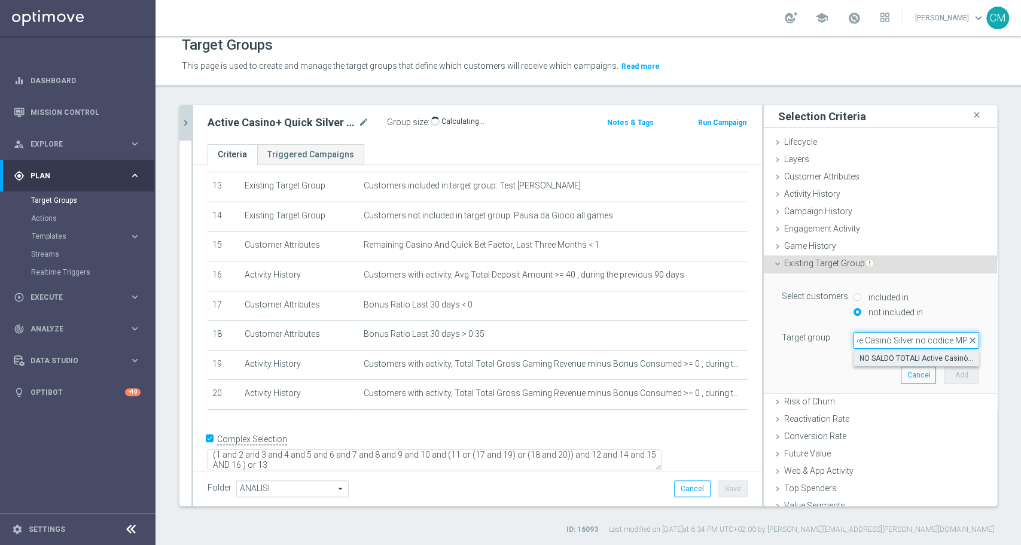
type input "NO SALDO TOTALI Active Casinò Silver no codice MP"
click at [896, 360] on span "NO SALDO TOTALI Active Casinò Silver no codice MP" at bounding box center [917, 359] width 114 height 10
type input "NO SALDO TOTALI Active Casinò Silver no codice MP"
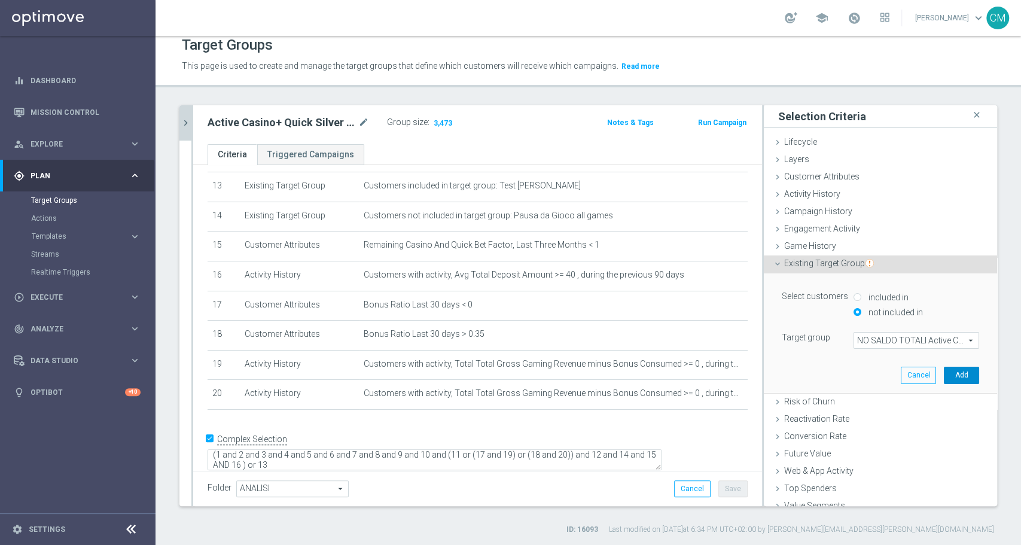
click at [944, 372] on button "Add" at bounding box center [961, 375] width 35 height 17
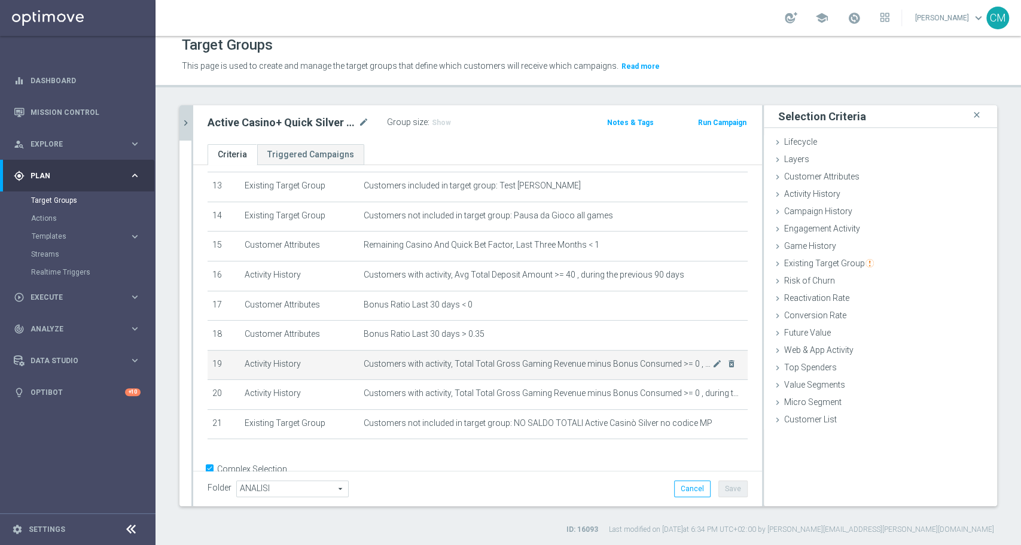
scroll to position [422, 0]
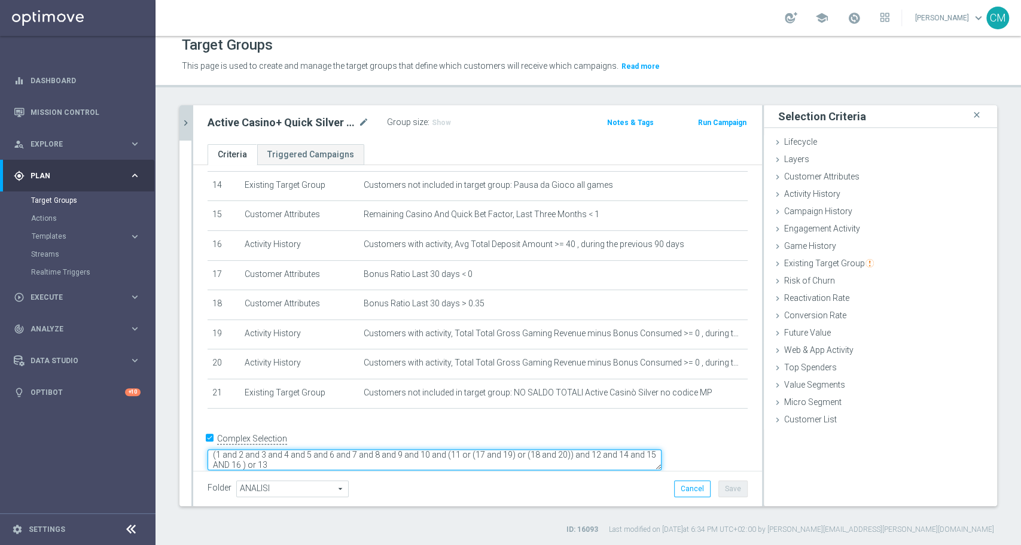
click at [367, 449] on textarea "(1 and 2 and 3 and 4 and 5 and 6 and 7 and 8 and 9 and 10 and (11 or (17 and 19…" at bounding box center [435, 459] width 454 height 21
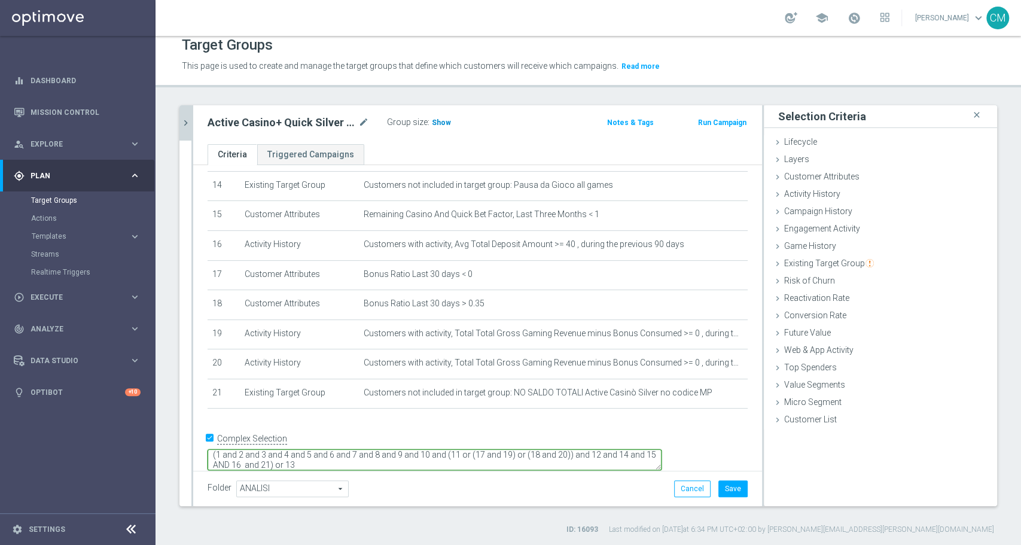
type textarea "(1 and 2 and 3 and 4 and 5 and 6 and 7 and 8 and 9 and 10 and (11 or (17 and 19…"
click at [439, 124] on span "Show" at bounding box center [441, 122] width 19 height 8
click at [681, 487] on button "Cancel" at bounding box center [692, 488] width 36 height 17
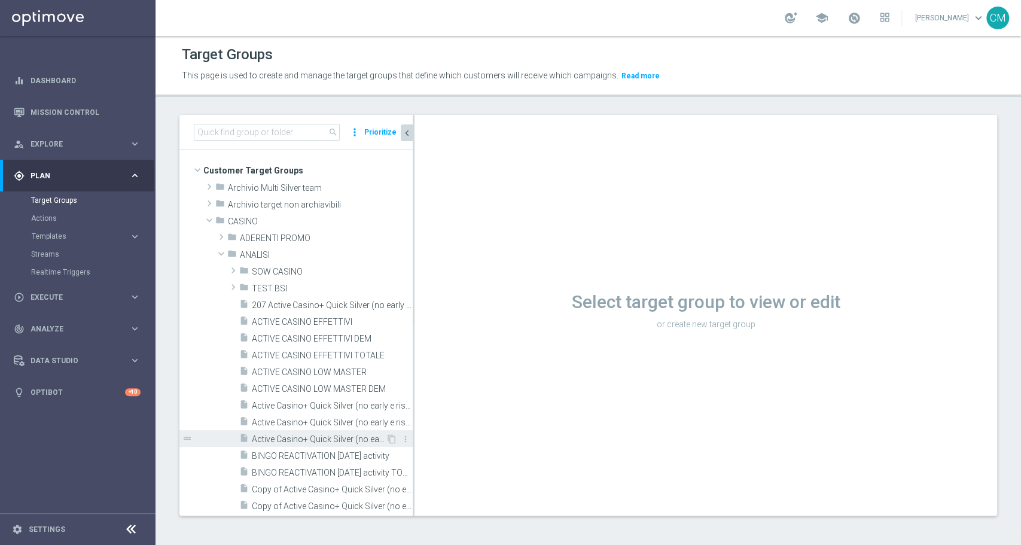
click at [334, 431] on div "insert_drive_file Active Casino+ Quick Silver (no early e risk) CONTA DEM/Margi…" at bounding box center [312, 438] width 147 height 17
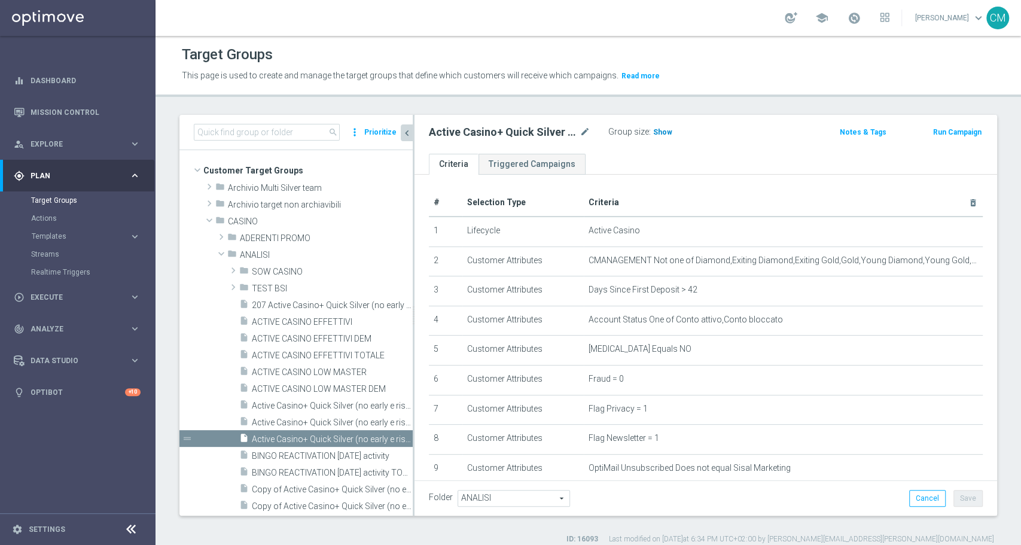
click at [661, 130] on span "Show" at bounding box center [662, 132] width 19 height 8
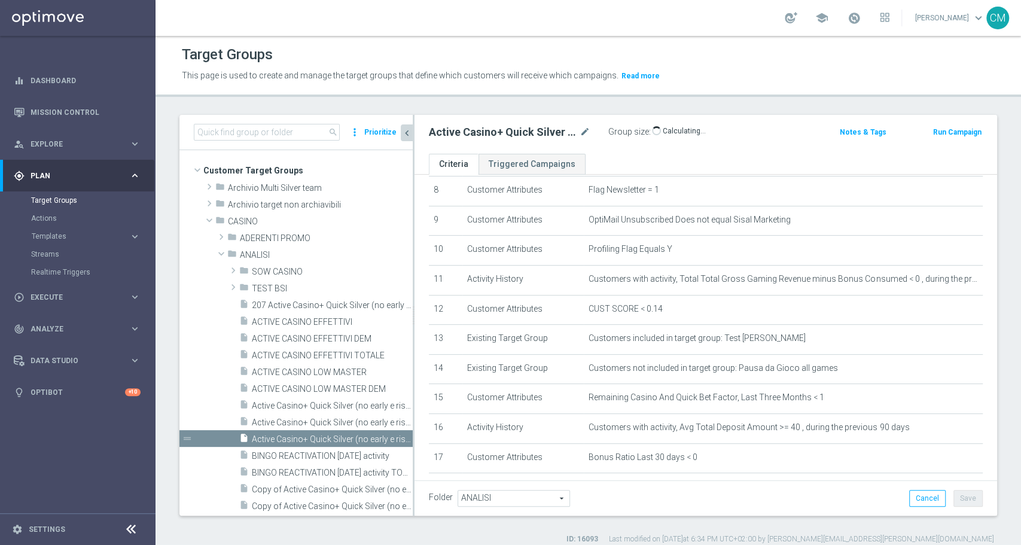
scroll to position [403, 0]
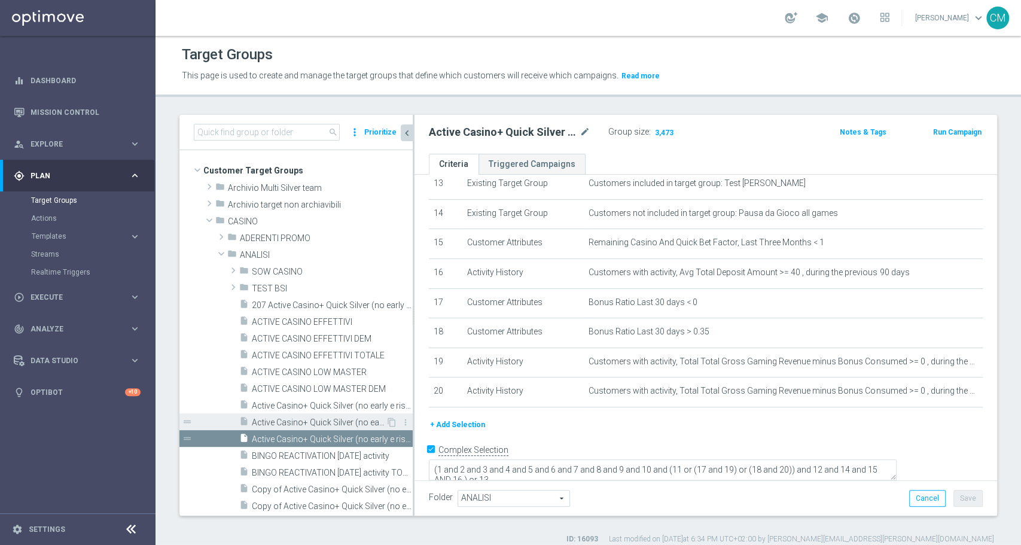
click at [305, 424] on span "Active Casino+ Quick Silver (no early e risk) CONTA DEM/Marginalità NEGATIVA <40" at bounding box center [319, 423] width 134 height 10
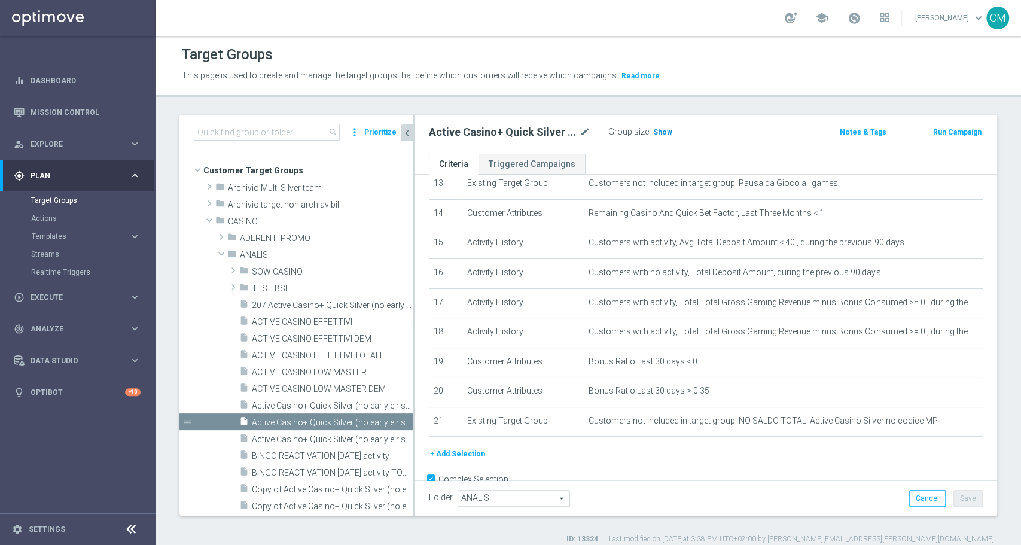
click at [659, 132] on span "Show" at bounding box center [662, 132] width 19 height 8
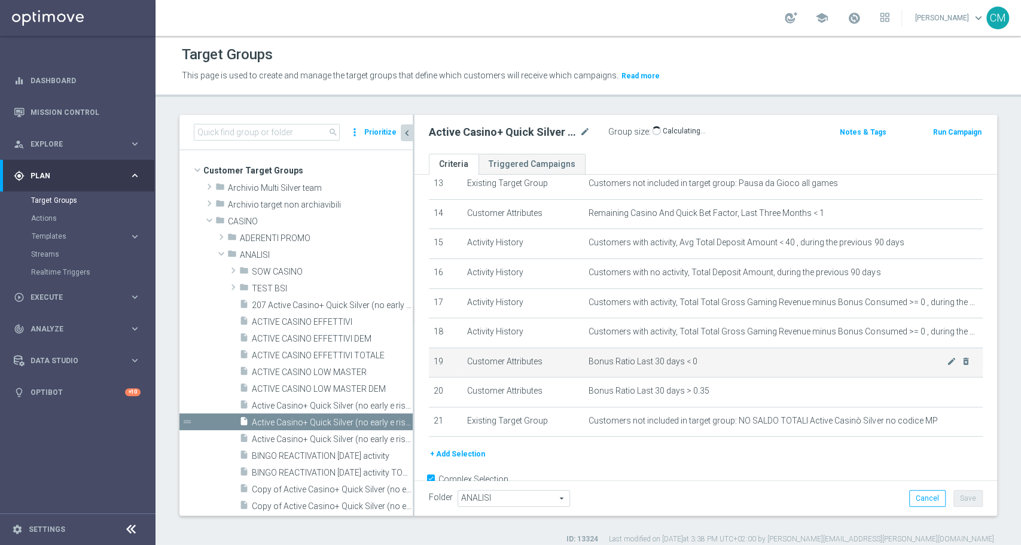
scroll to position [434, 0]
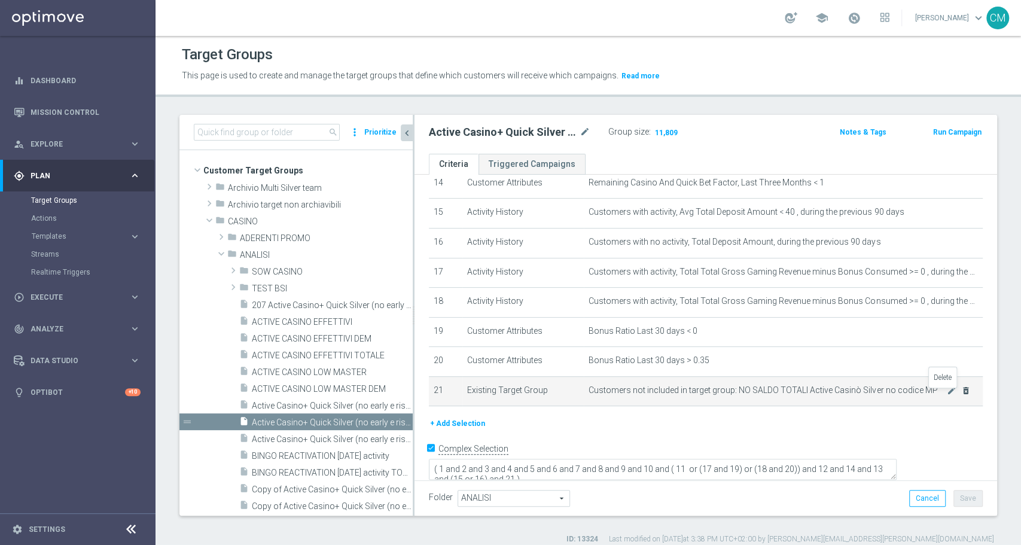
click at [961, 395] on icon "delete_forever" at bounding box center [966, 391] width 10 height 10
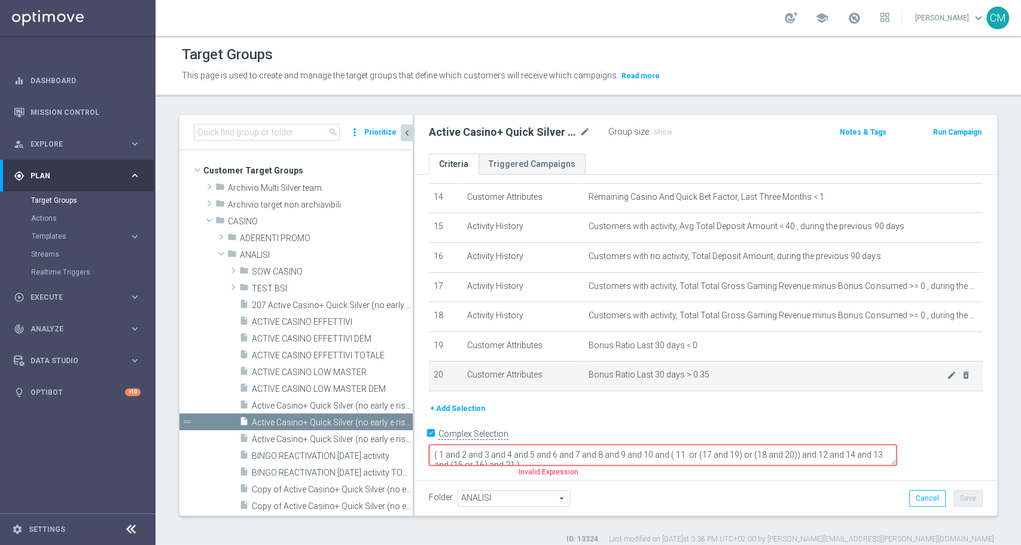
scroll to position [405, 0]
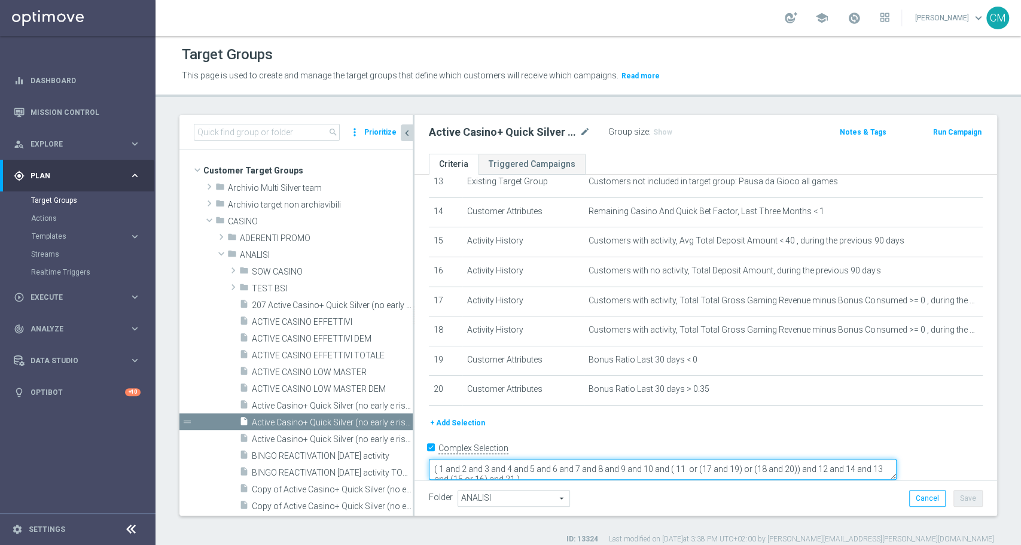
click at [627, 461] on textarea "( 1 and 2 and 3 and 4 and 5 and 6 and 7 and 8 and 9 and 10 and ( 11 or (17 and …" at bounding box center [663, 469] width 468 height 21
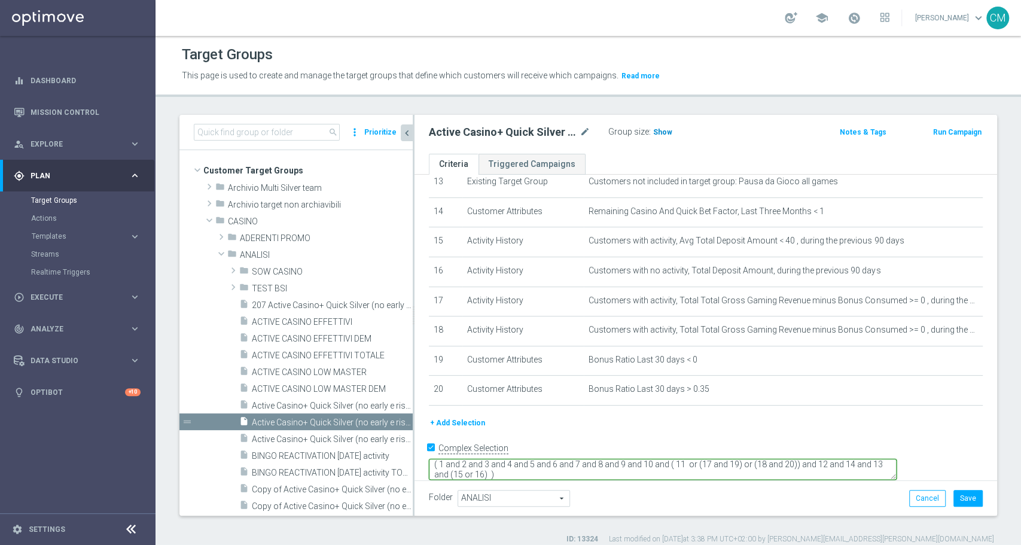
type textarea "( 1 and 2 and 3 and 4 and 5 and 6 and 7 and 8 and 9 and 10 and ( 11 or (17 and …"
click at [658, 128] on span "Show" at bounding box center [662, 132] width 19 height 8
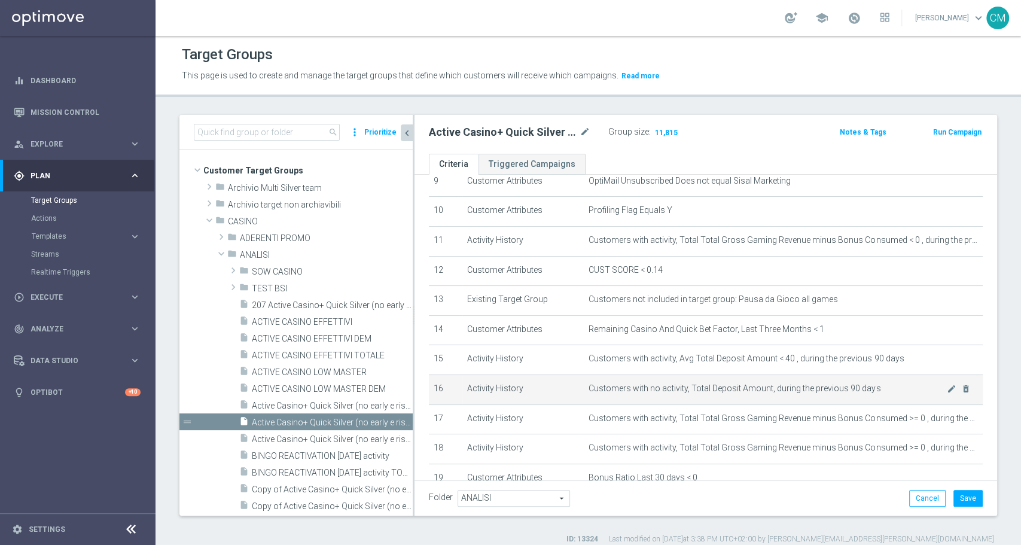
scroll to position [392, 0]
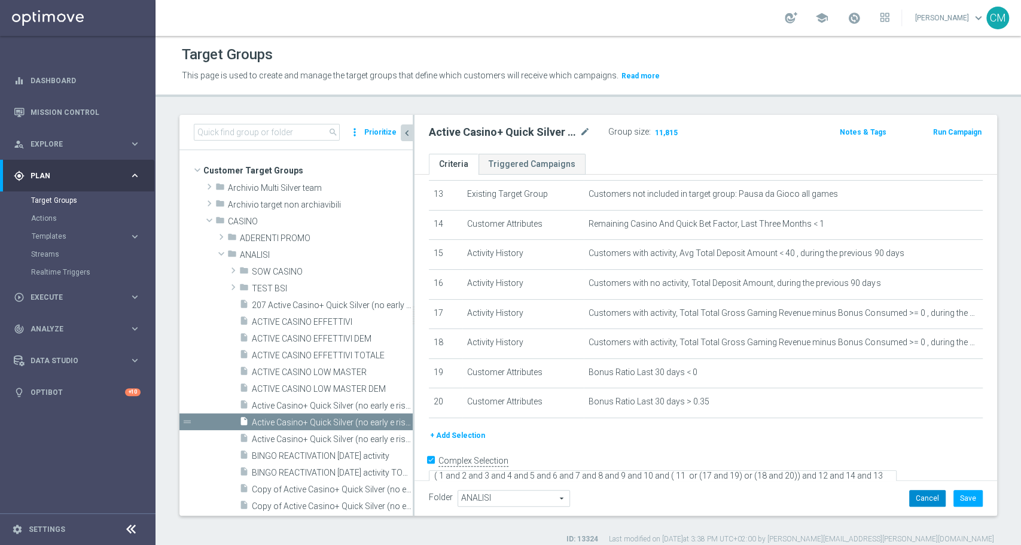
click at [909, 497] on button "Cancel" at bounding box center [927, 498] width 36 height 17
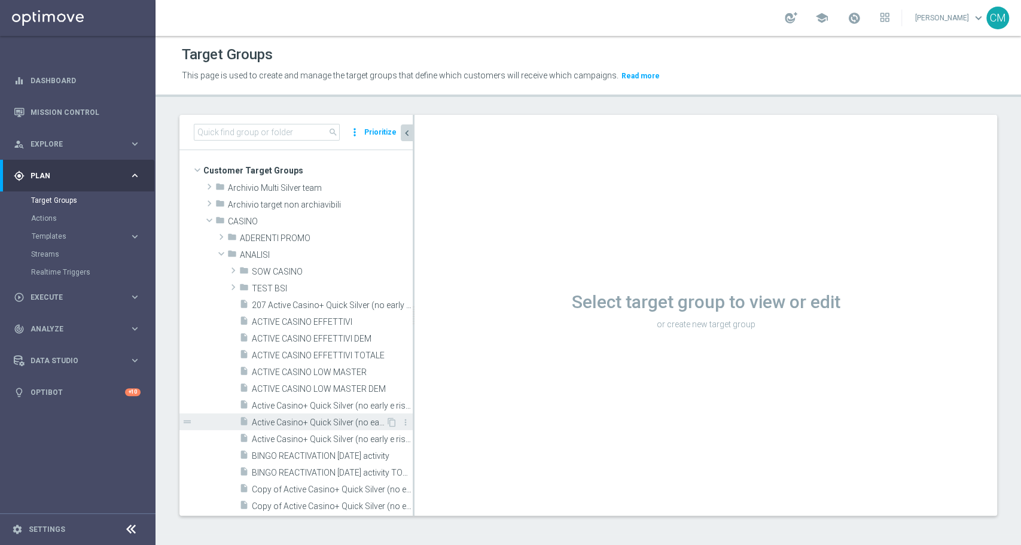
click at [327, 420] on span "Active Casino+ Quick Silver (no early e risk) CONTA DEM/Marginalità NEGATIVA <40" at bounding box center [319, 423] width 134 height 10
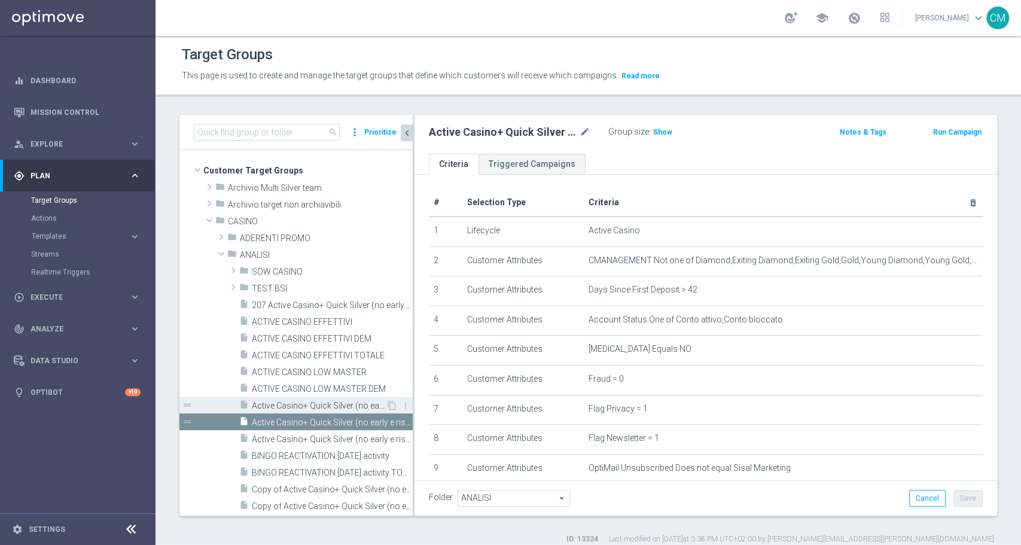
click at [327, 403] on span "Active Casino+ Quick Silver (no early e risk) CONTA DEM/Marg POS" at bounding box center [319, 406] width 134 height 10
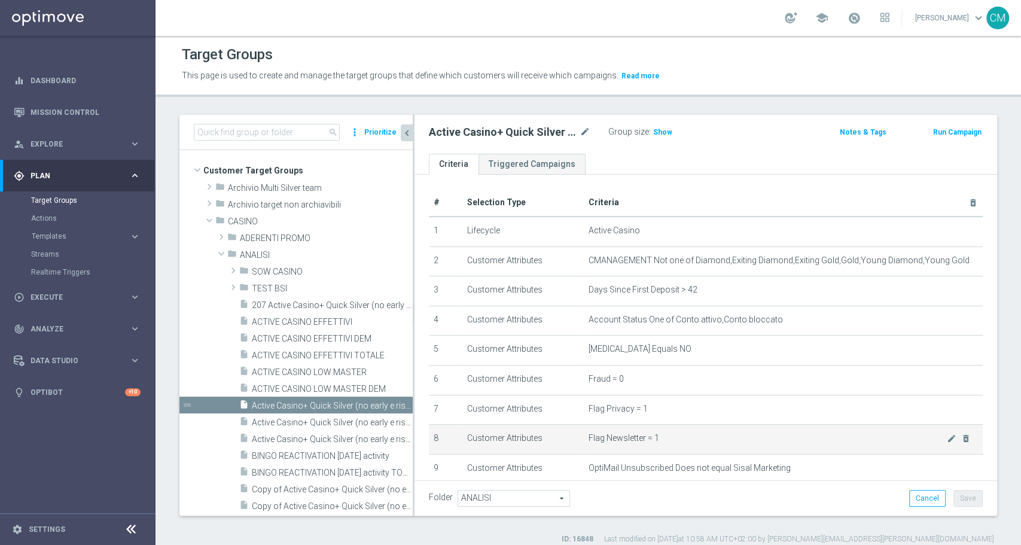
scroll to position [192, 0]
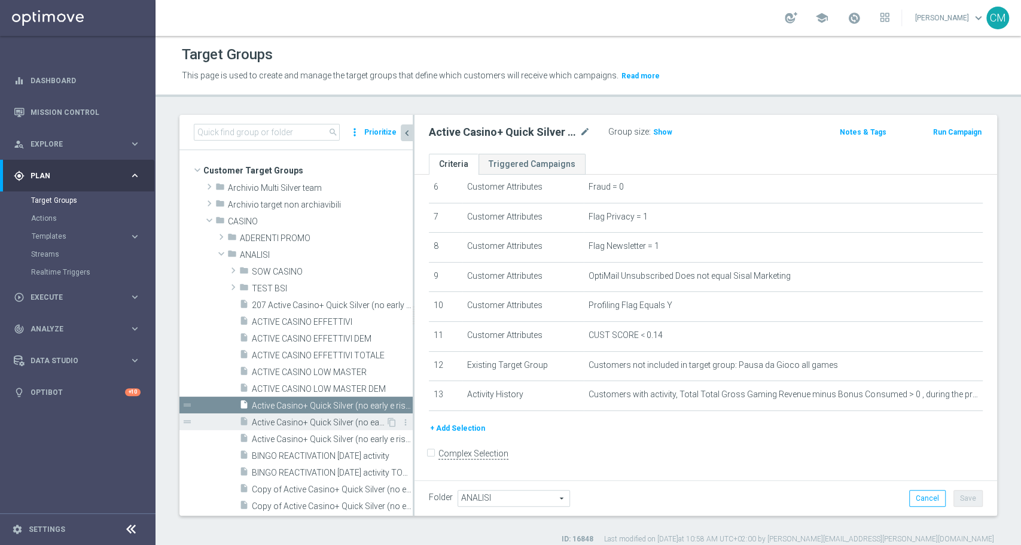
click at [312, 418] on span "Active Casino+ Quick Silver (no early e risk) CONTA DEM/Marginalità NEGATIVA <40" at bounding box center [319, 423] width 134 height 10
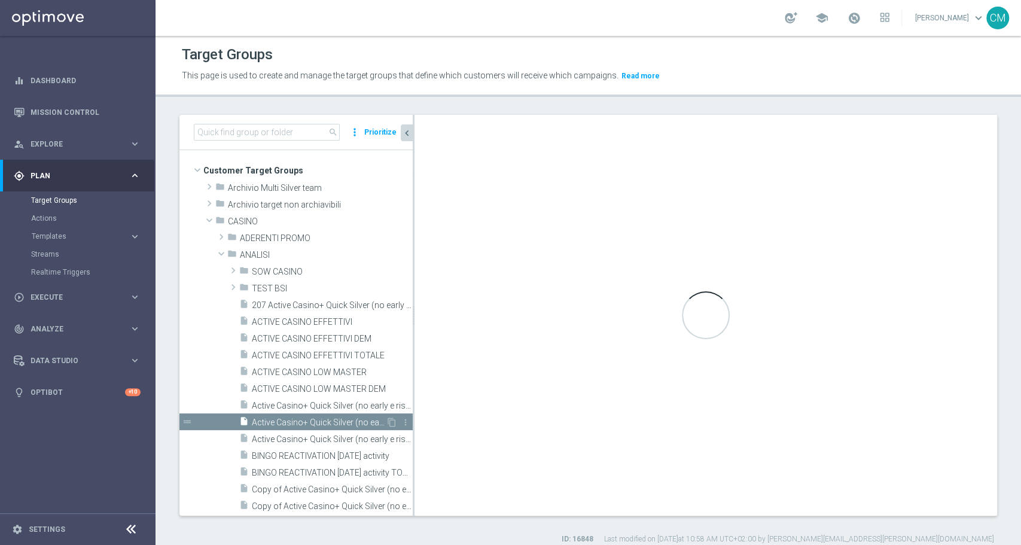
checkbox input "true"
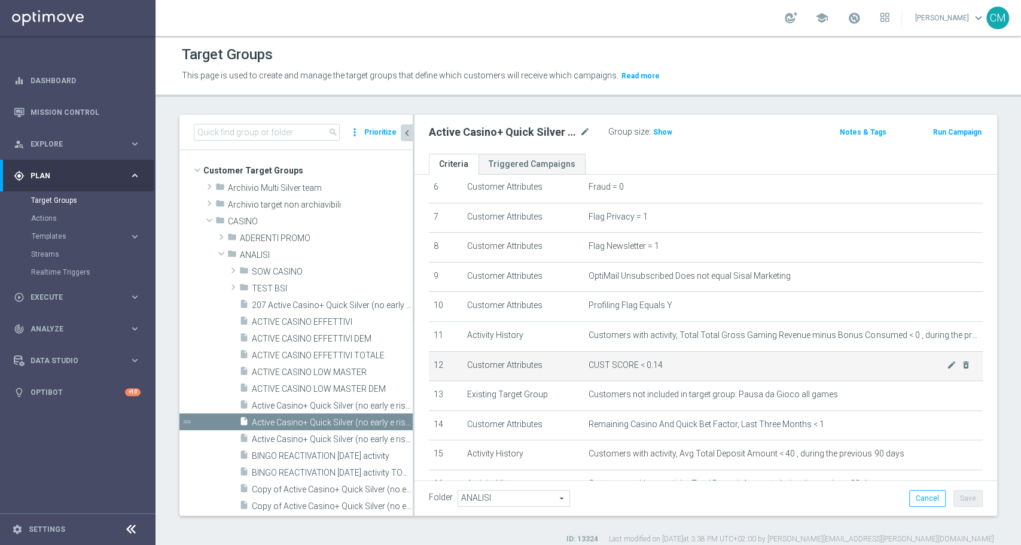
scroll to position [434, 0]
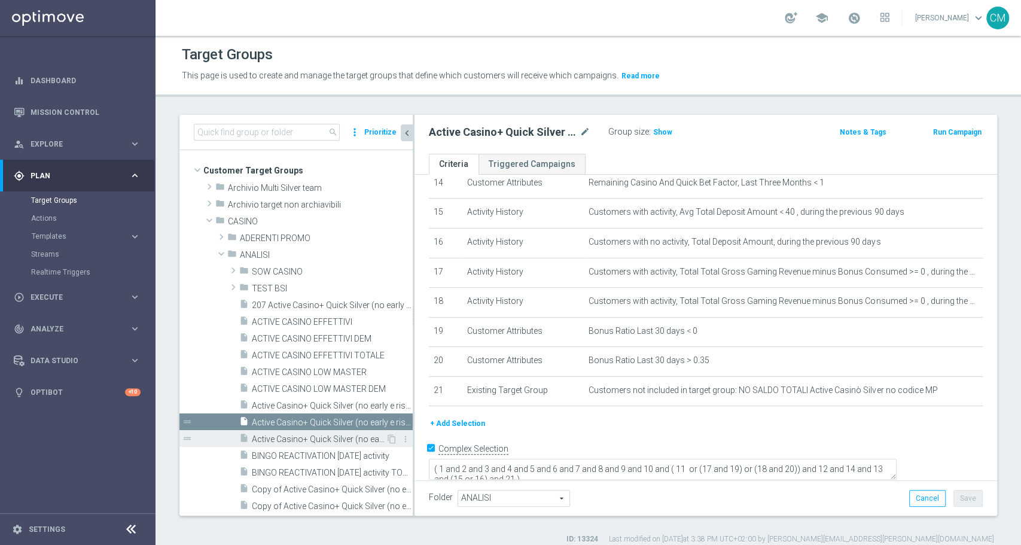
click at [329, 436] on span "Active Casino+ Quick Silver (no early e risk) CONTA DEM/Marginalità NEGATIVA >40" at bounding box center [319, 439] width 134 height 10
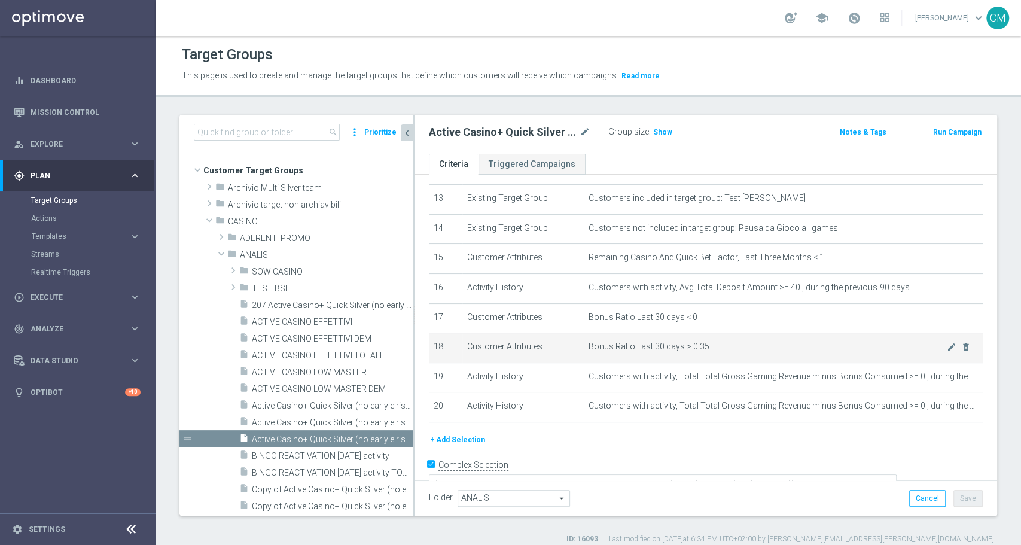
scroll to position [403, 0]
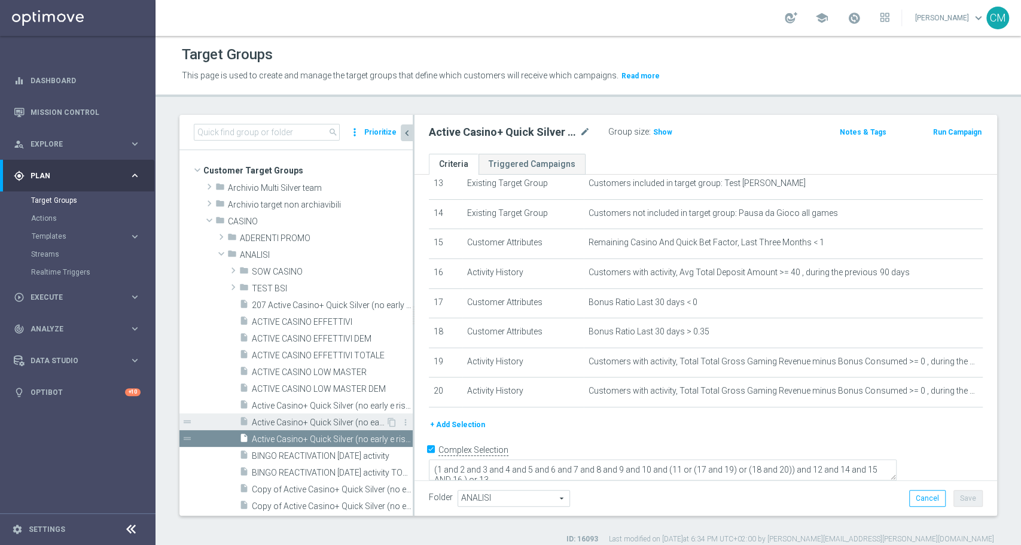
click at [320, 424] on span "Active Casino+ Quick Silver (no early e risk) CONTA DEM/Marginalità NEGATIVA <40" at bounding box center [319, 423] width 134 height 10
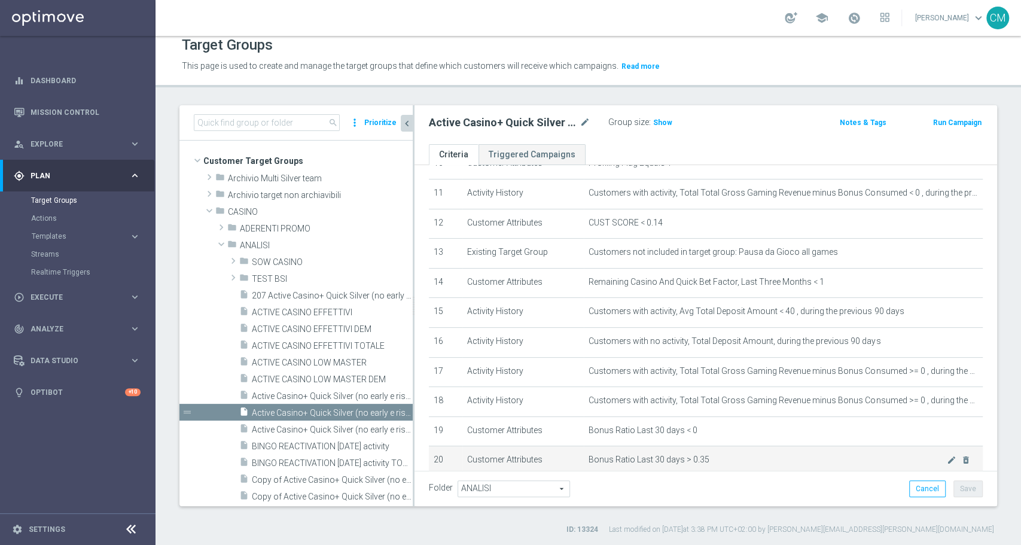
scroll to position [324, 0]
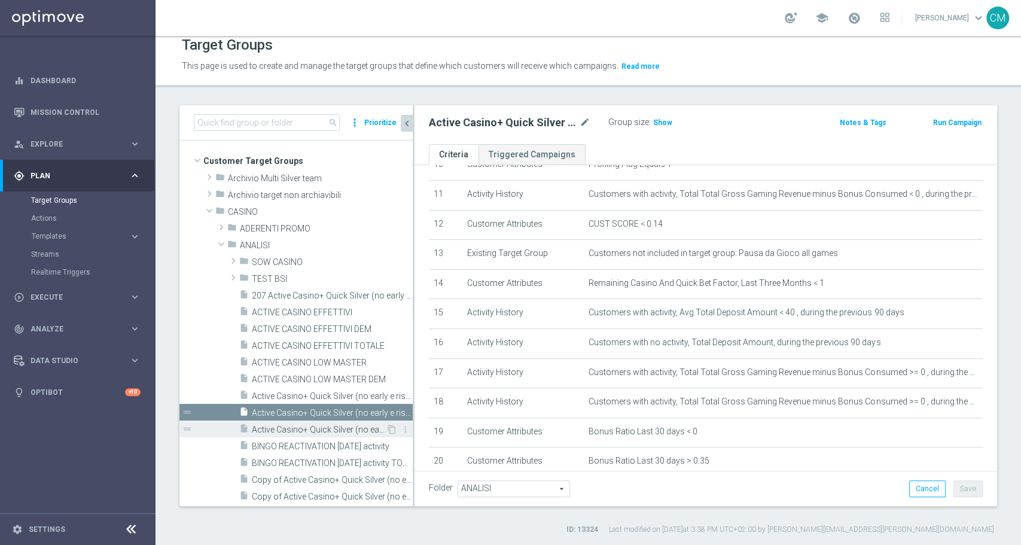
click at [343, 426] on span "Active Casino+ Quick Silver (no early e risk) CONTA DEM/Marginalità NEGATIVA >40" at bounding box center [319, 430] width 134 height 10
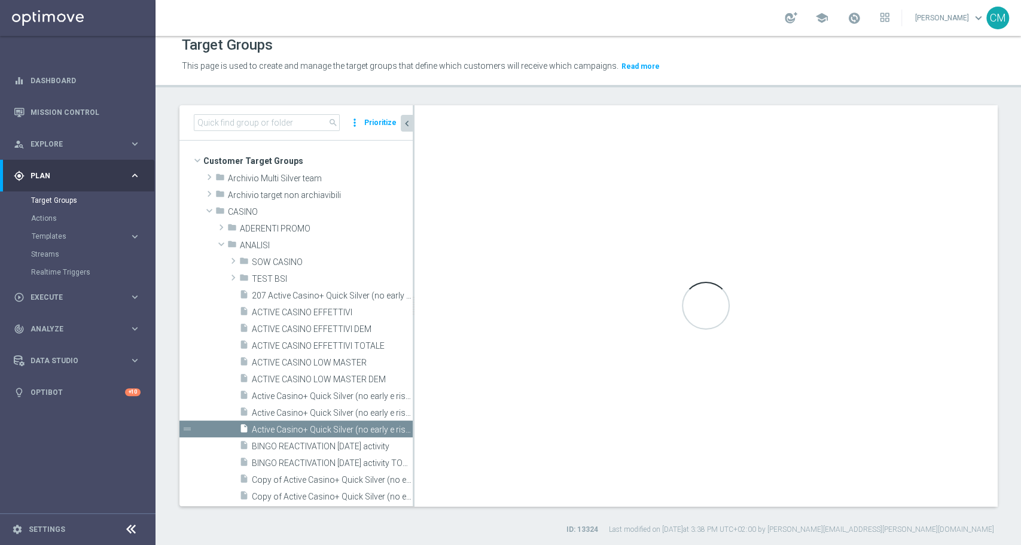
type textarea "(1 and 2 and 3 and 4 and 5 and 6 and 7 and 8 and 9 and 10 and (11 or (17 and 19…"
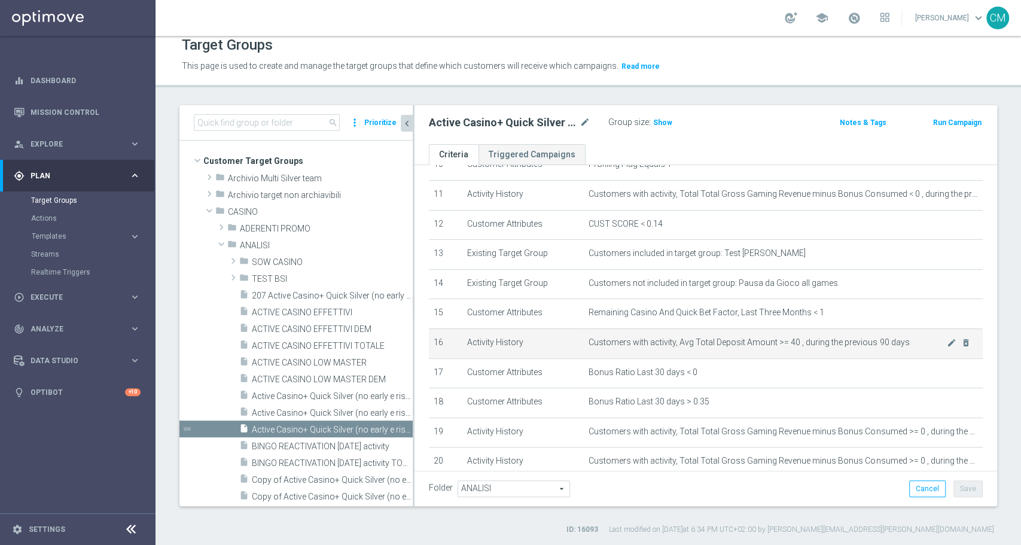
scroll to position [403, 0]
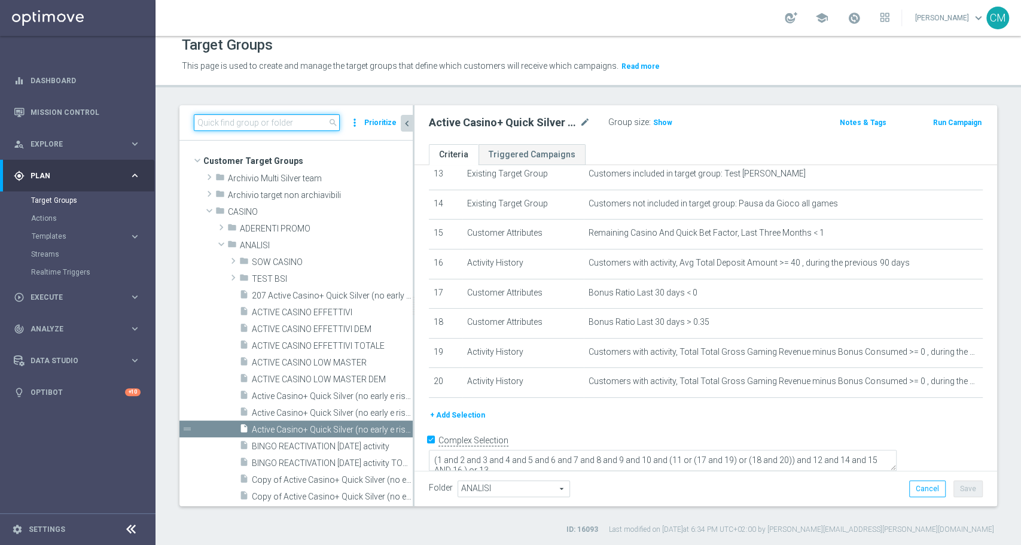
click at [254, 122] on input at bounding box center [267, 122] width 146 height 17
paste input "CASINO GOLD LOW 07 CB"
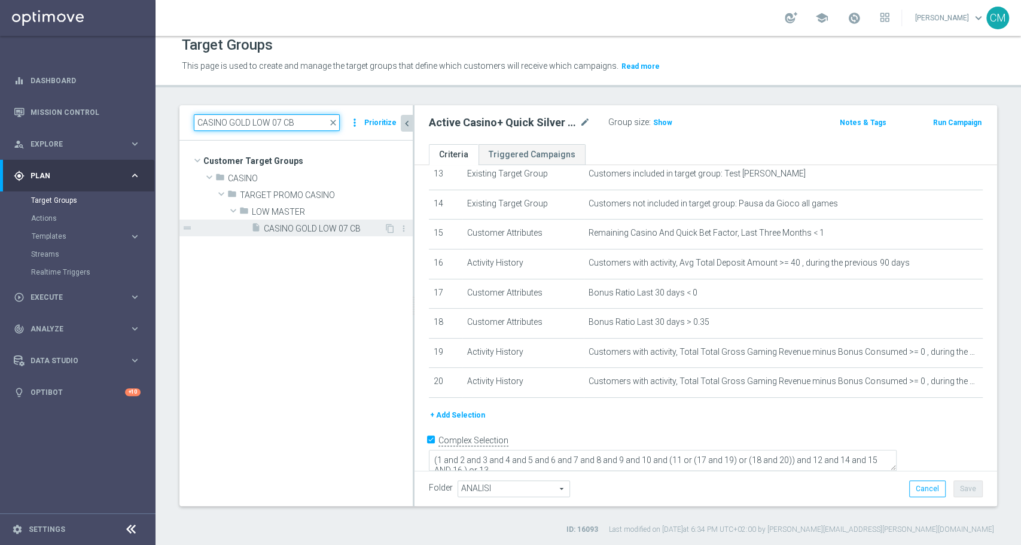
type input "CASINO GOLD LOW 07 CB"
click at [302, 227] on span "CASINO GOLD LOW 07 CB" at bounding box center [324, 229] width 120 height 10
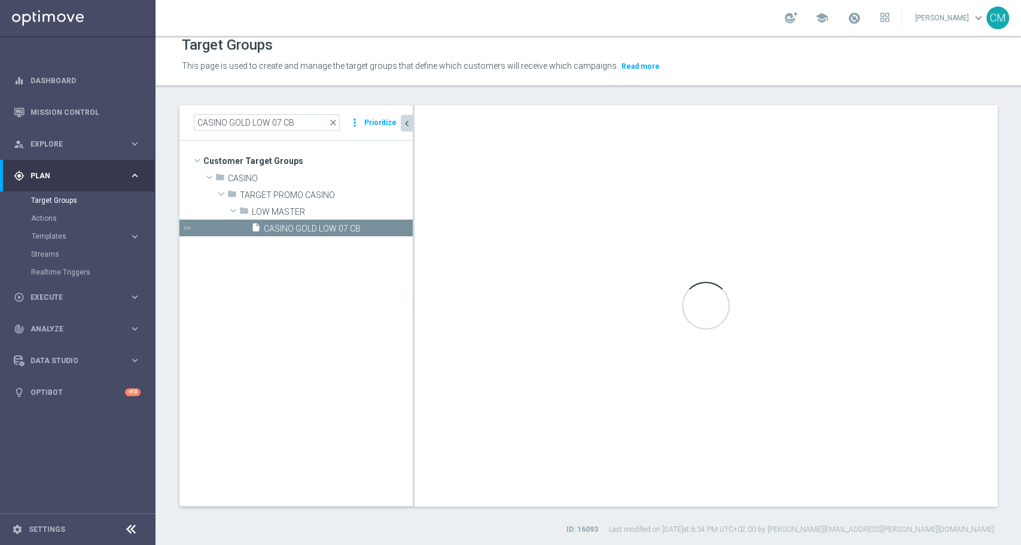
type input "LOW MASTER"
type textarea "(1 and 2 and 3 and 4 and 5 and 6 and 7 and 8 and 9 and 10 and 12 and 11 and 14)…"
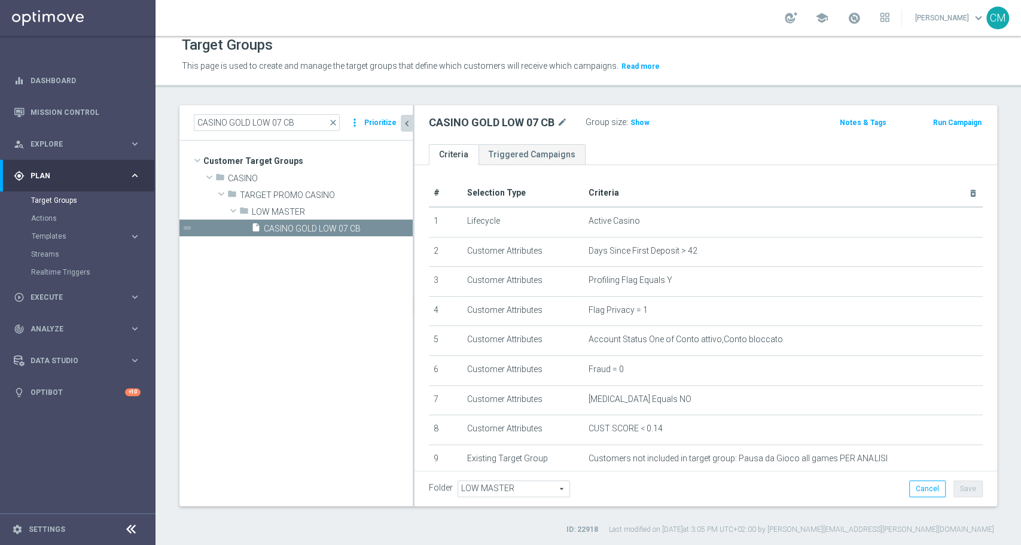
scroll to position [224, 0]
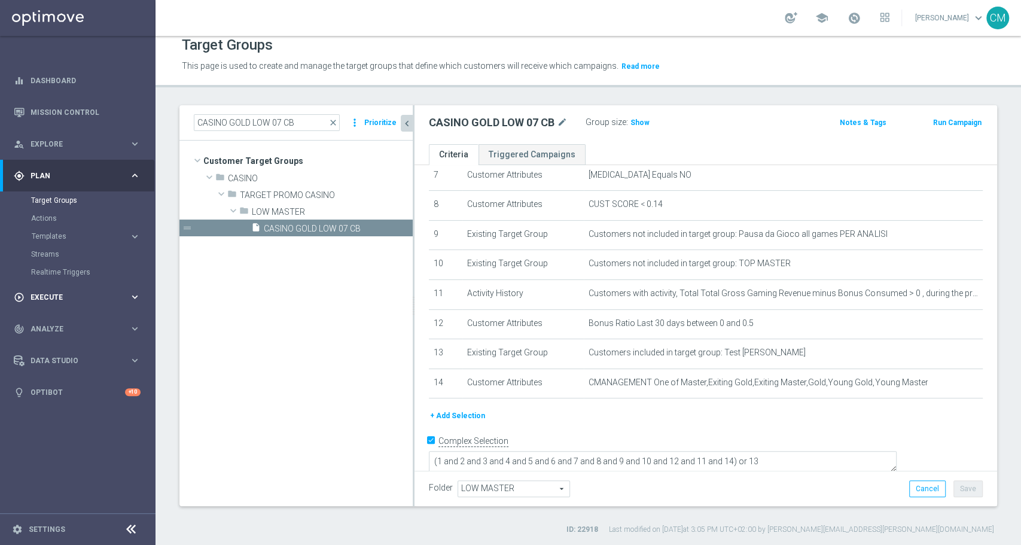
click at [65, 297] on span "Execute" at bounding box center [80, 297] width 99 height 7
click at [54, 231] on link "Campaign Builder" at bounding box center [77, 232] width 93 height 10
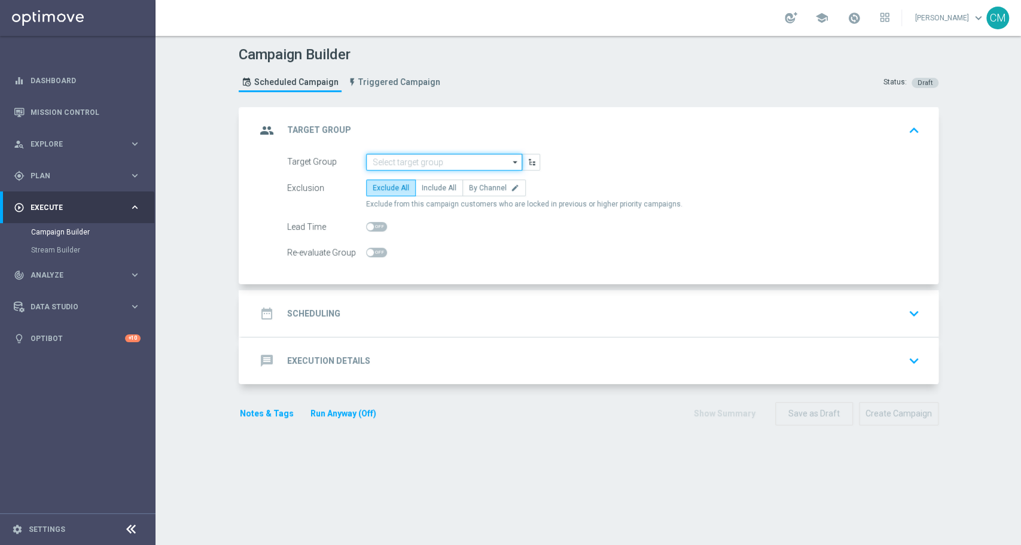
click at [406, 157] on input at bounding box center [444, 162] width 156 height 17
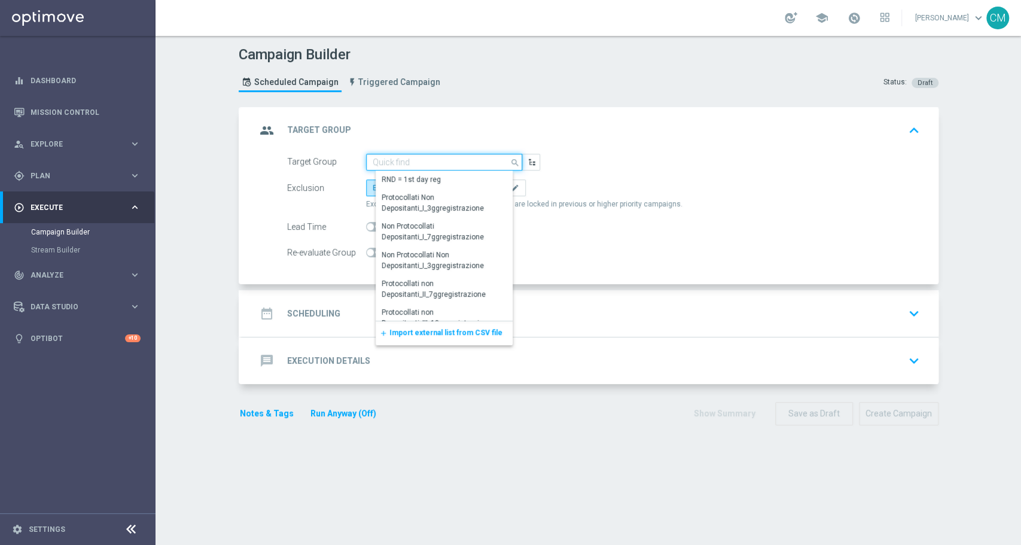
paste input "CASINO GOLD LOW 07 CB"
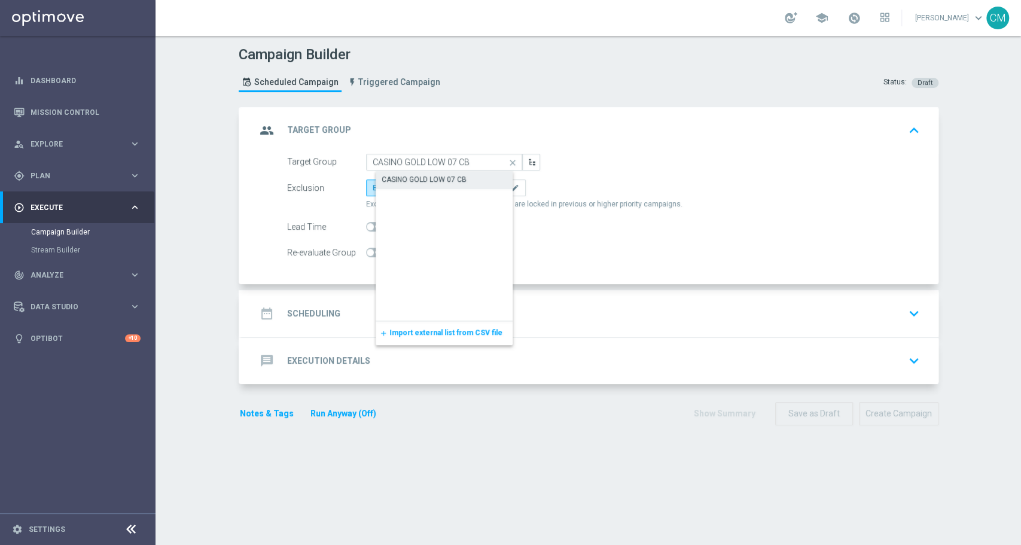
click at [422, 176] on div "CASINO GOLD LOW 07 CB" at bounding box center [424, 179] width 85 height 11
type input "CASINO GOLD LOW 07 CB"
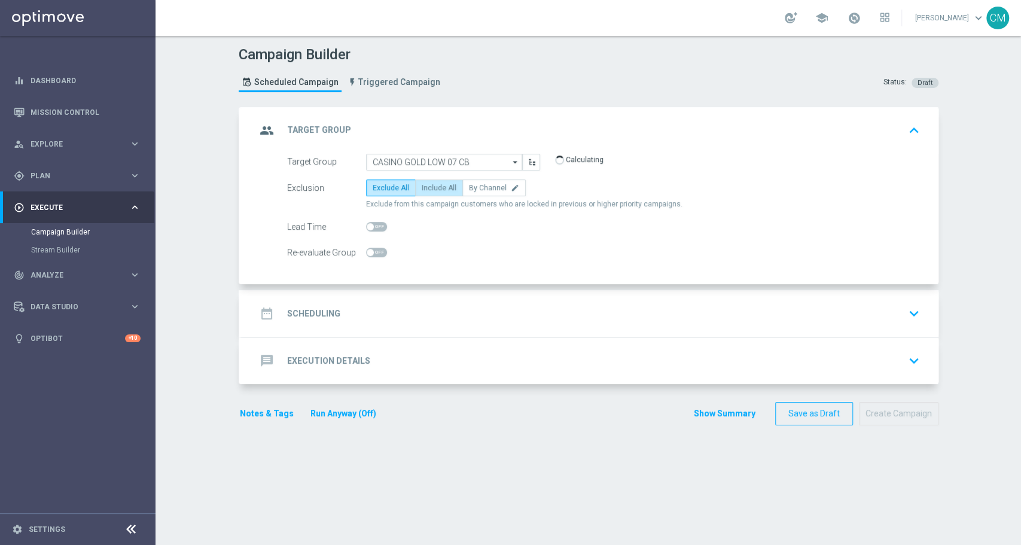
click at [428, 184] on span "Include All" at bounding box center [439, 188] width 35 height 8
click at [428, 186] on input "Include All" at bounding box center [426, 190] width 8 height 8
radio input "true"
click at [424, 304] on div "date_range Scheduling keyboard_arrow_down" at bounding box center [590, 313] width 668 height 23
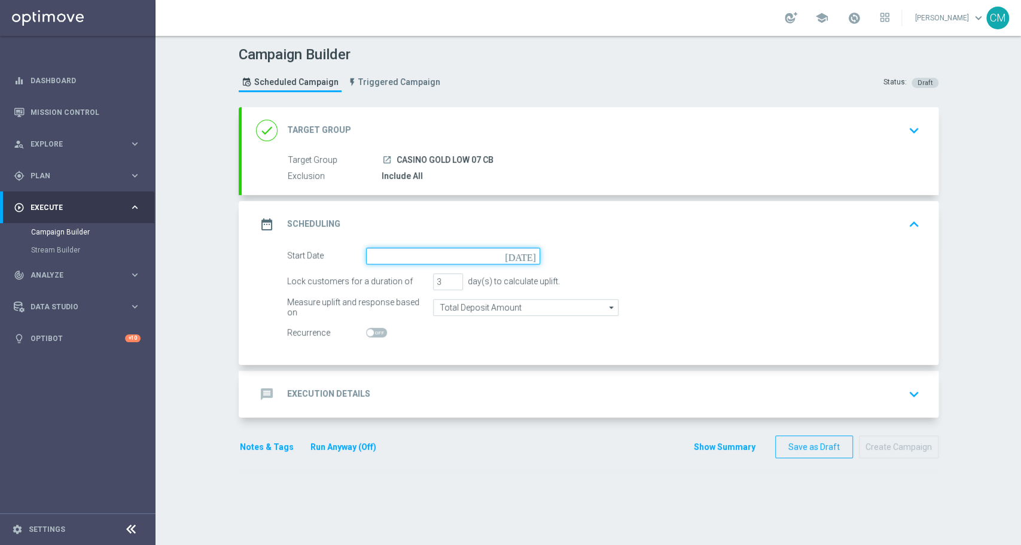
click at [366, 250] on input at bounding box center [453, 256] width 174 height 17
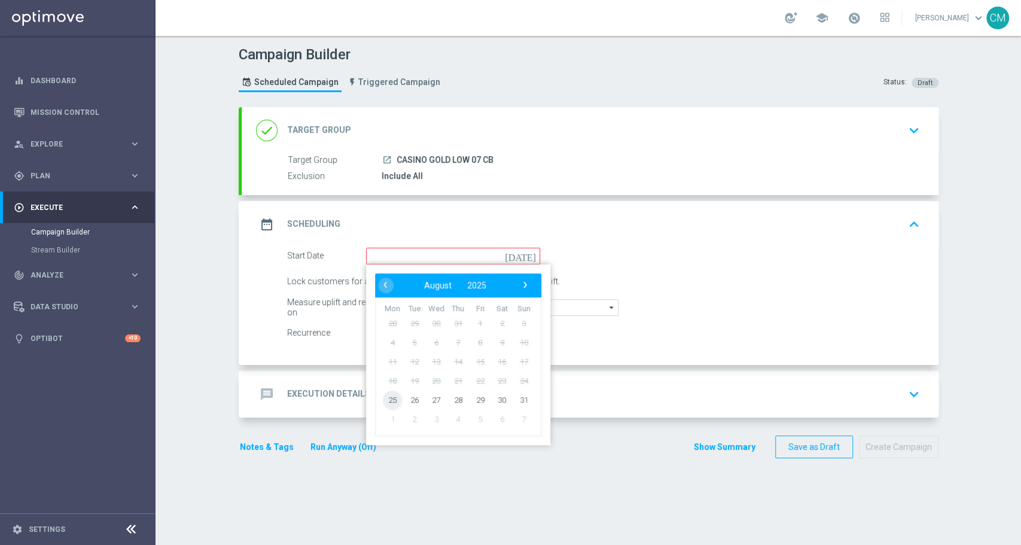
click at [383, 400] on span "25" at bounding box center [392, 399] width 19 height 19
type input "25 Aug 2025"
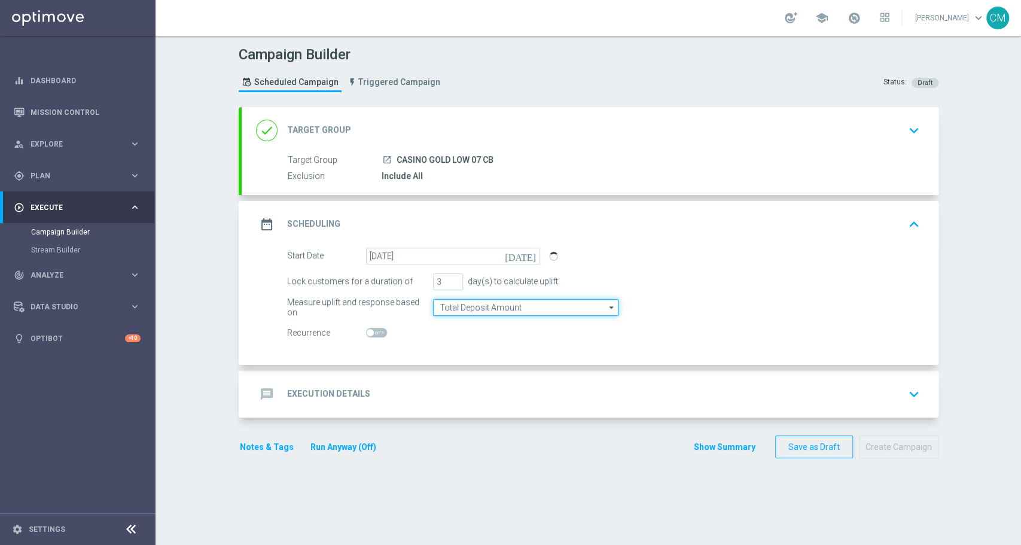
click at [455, 304] on input "Total Deposit Amount" at bounding box center [525, 307] width 185 height 17
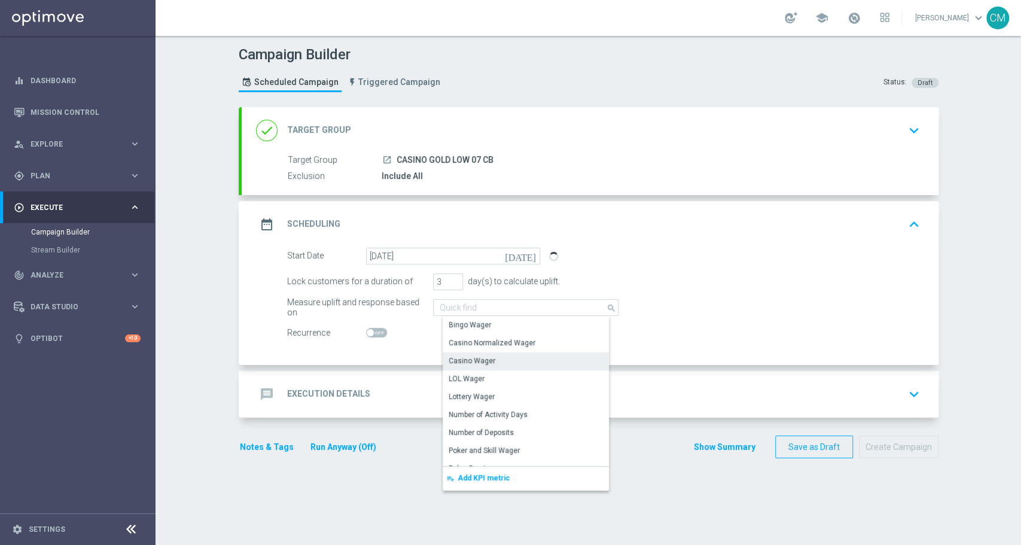
click at [457, 363] on div "Casino Wager" at bounding box center [472, 360] width 47 height 11
type input "Casino Wager"
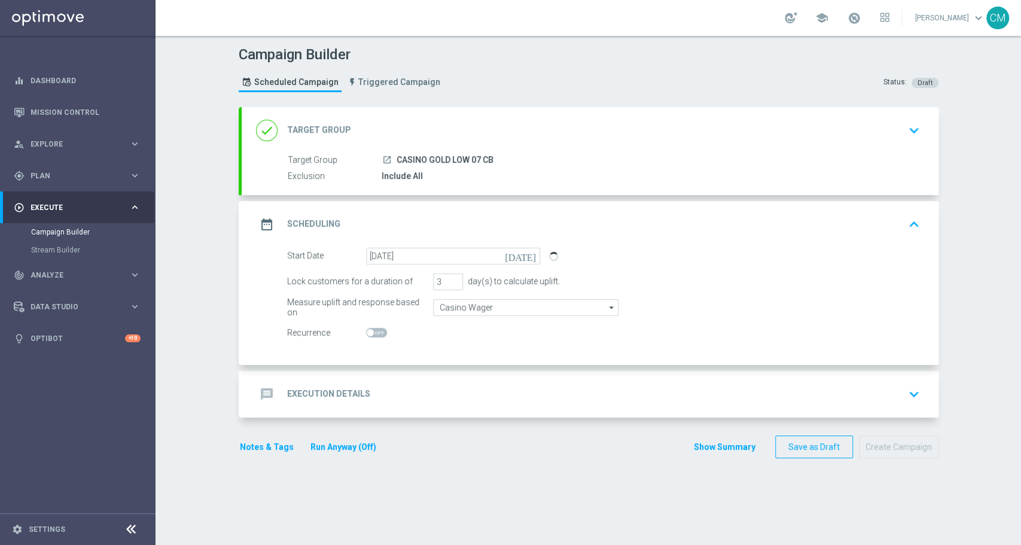
click at [421, 385] on div "message Execution Details keyboard_arrow_down" at bounding box center [590, 394] width 668 height 23
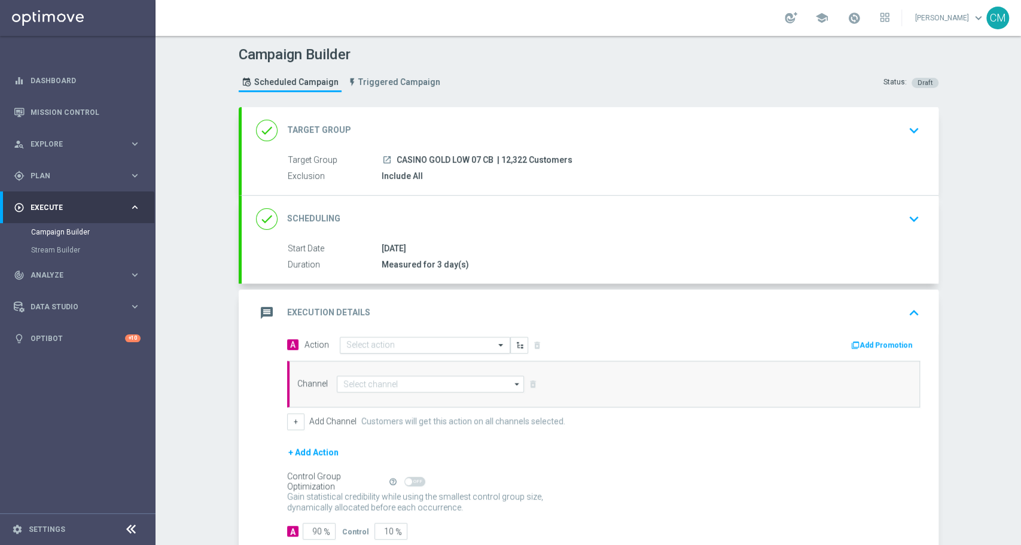
click at [401, 345] on input "text" at bounding box center [412, 345] width 133 height 10
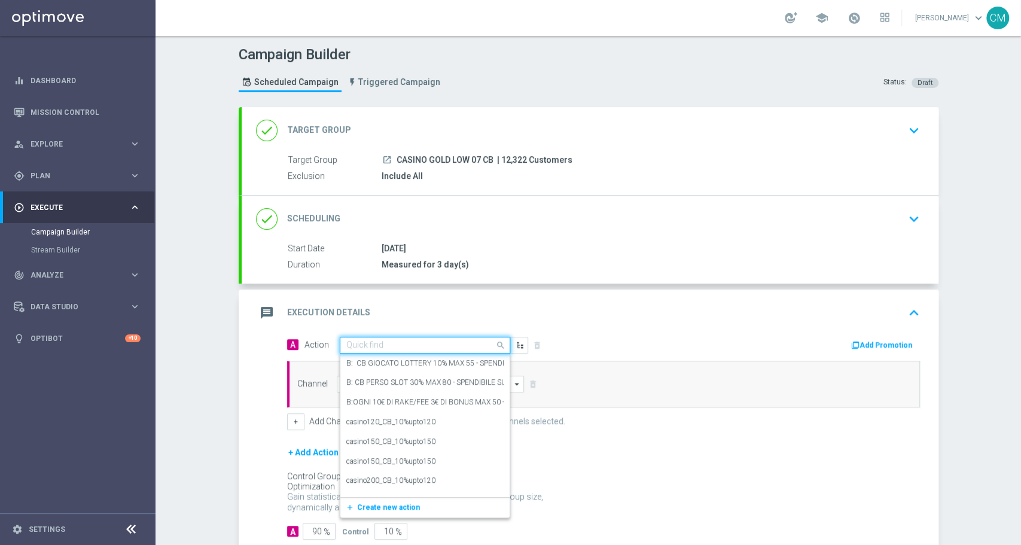
paste input "comparto no entry_15%upto150"
type input "comparto no entry_15%upto150"
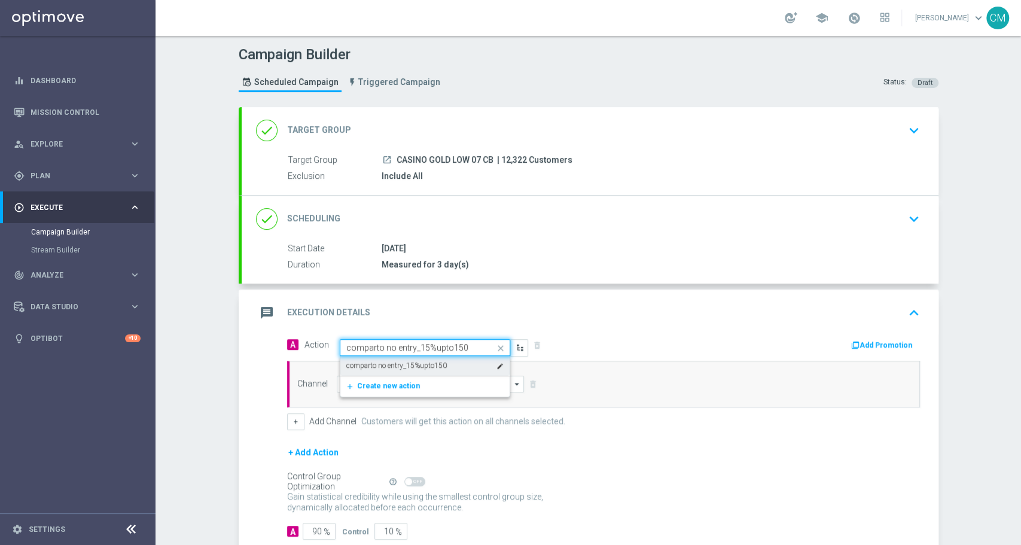
click at [409, 363] on label "comparto no entry_15%upto150" at bounding box center [396, 366] width 101 height 10
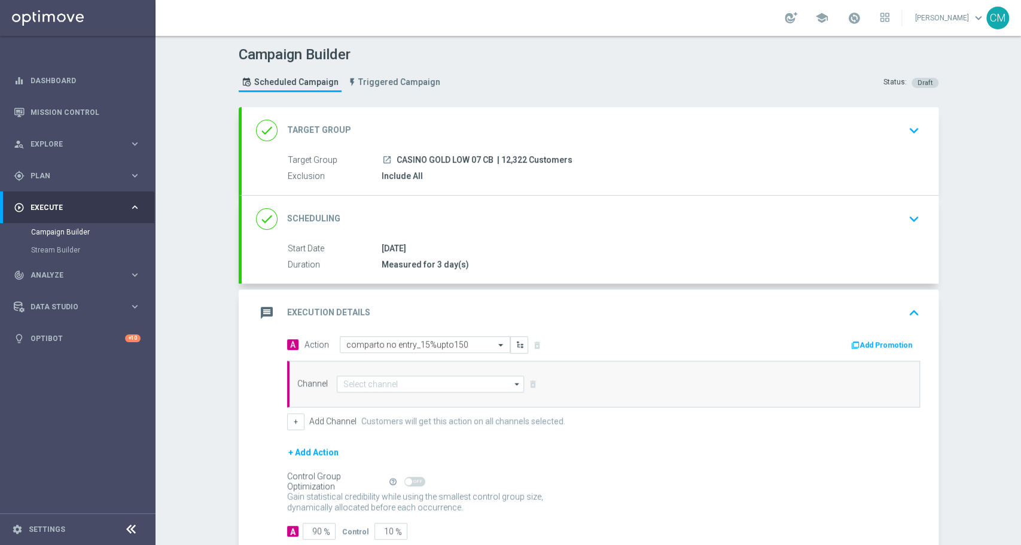
click at [884, 344] on button "Add Promotion" at bounding box center [883, 345] width 66 height 13
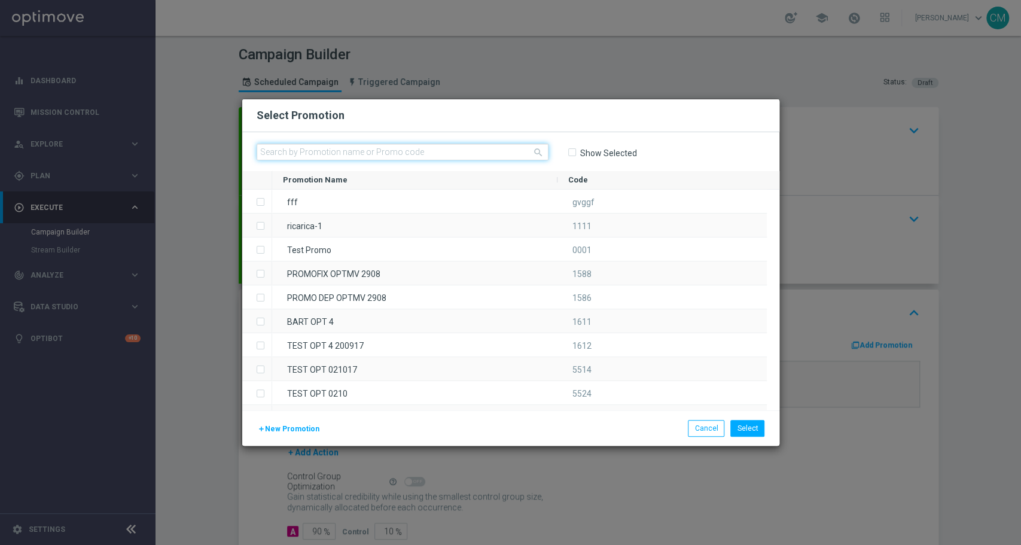
click at [355, 148] on input "text" at bounding box center [403, 152] width 292 height 17
paste input "2508 CASINOCB150"
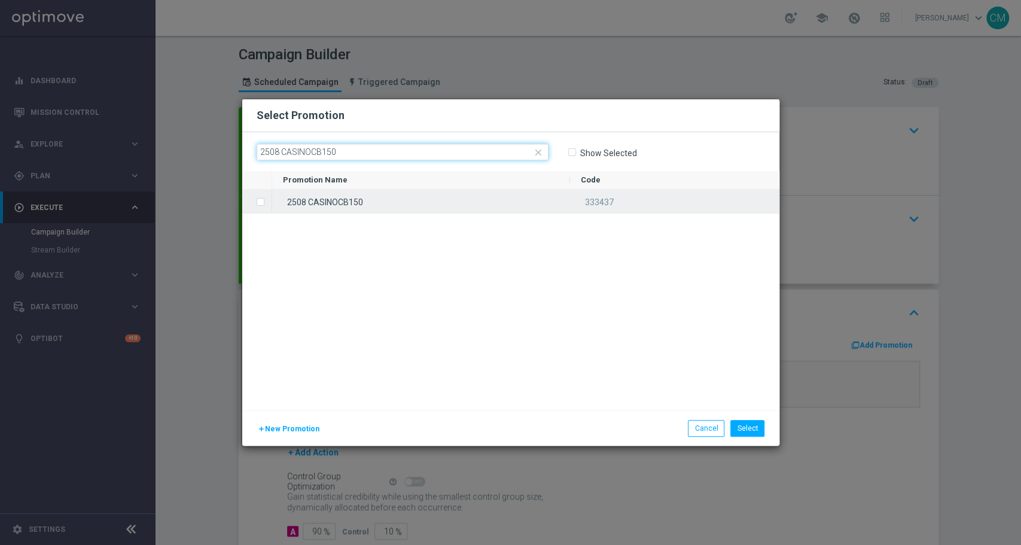
type input "2508 CASINOCB150"
click at [375, 199] on div "2508 CASINOCB150" at bounding box center [421, 201] width 298 height 23
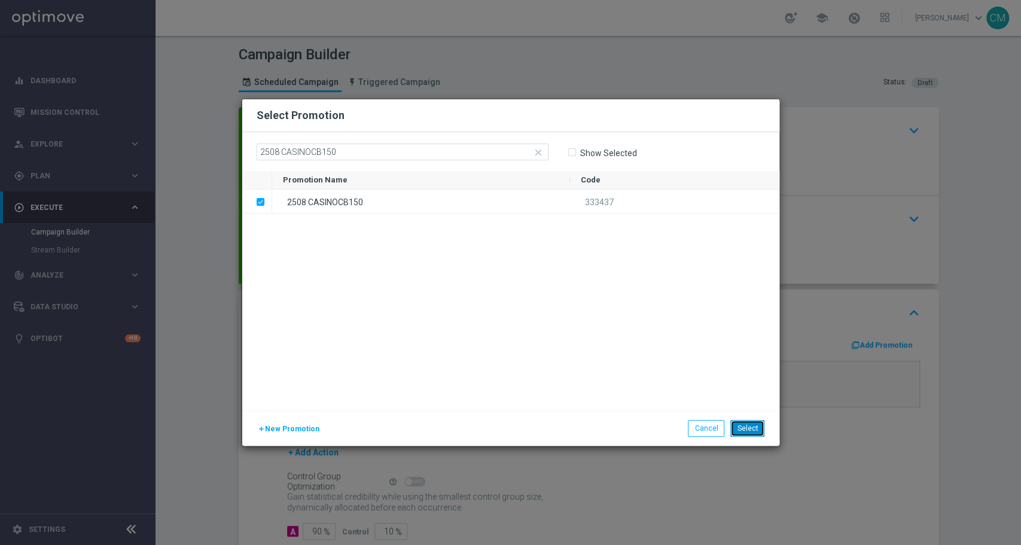
click at [753, 433] on button "Select" at bounding box center [748, 428] width 34 height 17
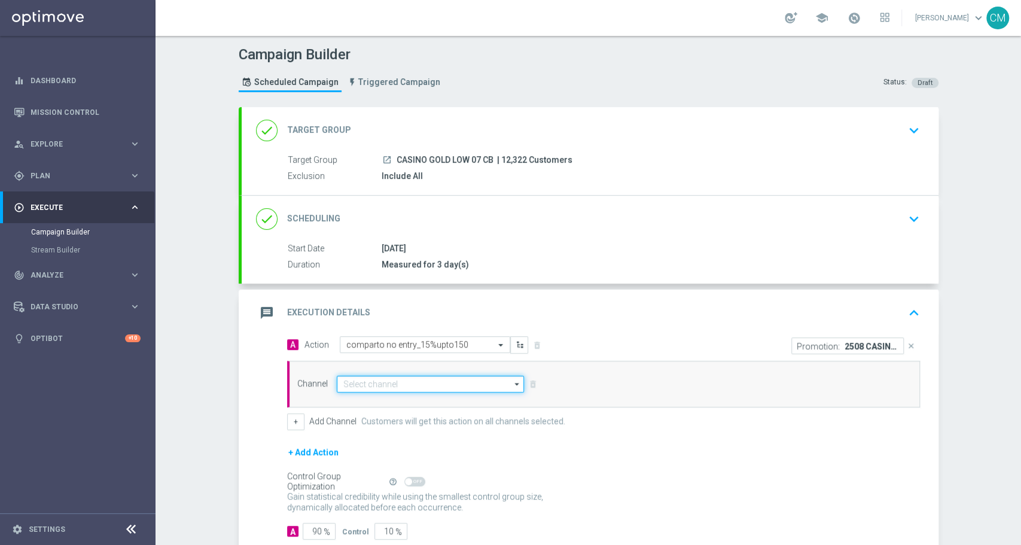
click at [370, 382] on input at bounding box center [431, 384] width 188 height 17
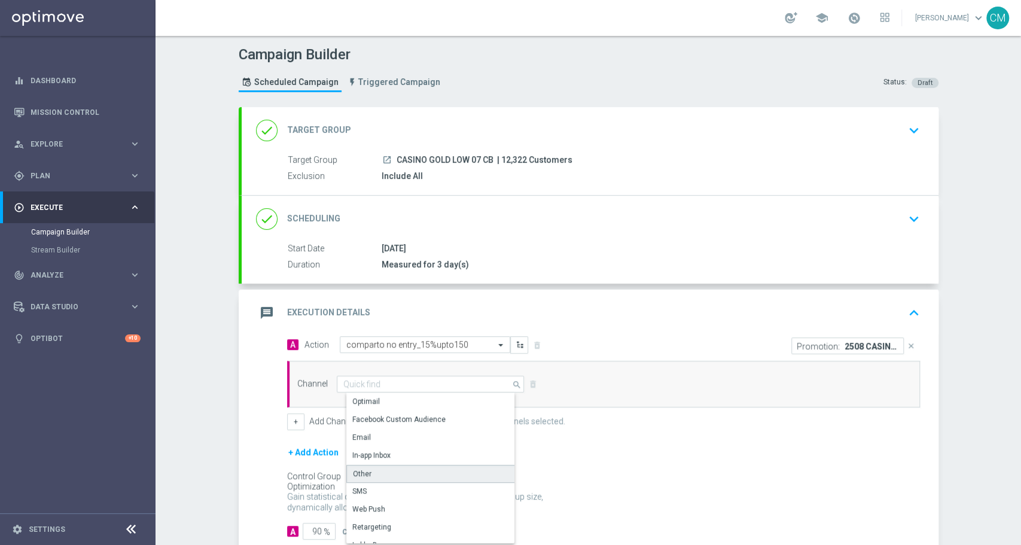
click at [381, 468] on div "Other" at bounding box center [435, 474] width 178 height 18
type input "Other"
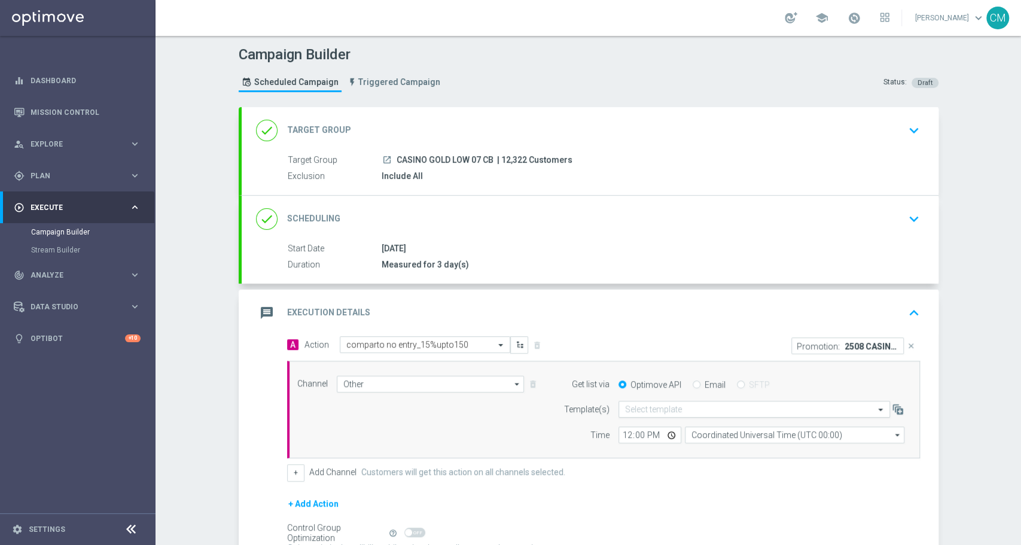
click at [661, 404] on input "text" at bounding box center [742, 409] width 235 height 10
click at [705, 379] on label "Email" at bounding box center [715, 384] width 21 height 11
click at [697, 382] on input "Email" at bounding box center [697, 386] width 8 height 8
radio input "true"
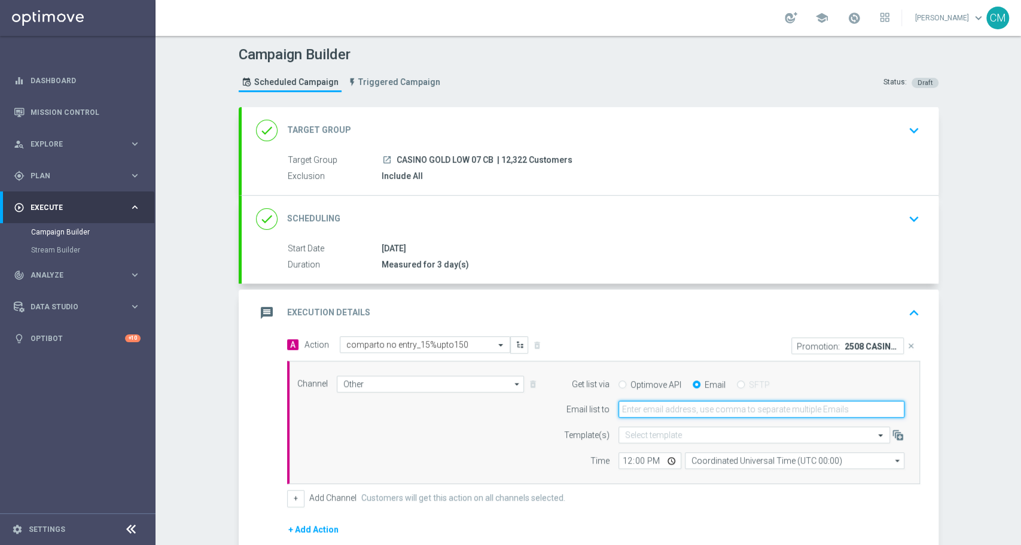
click at [670, 406] on input "email" at bounding box center [762, 409] width 286 height 17
paste input "2508 CASINOCB150"
type input "2"
click at [681, 421] on form "Get list via Optimove API Email SFTP Email list to Template(s) Select template …" at bounding box center [731, 423] width 347 height 94
click at [674, 406] on input "C" at bounding box center [762, 409] width 286 height 17
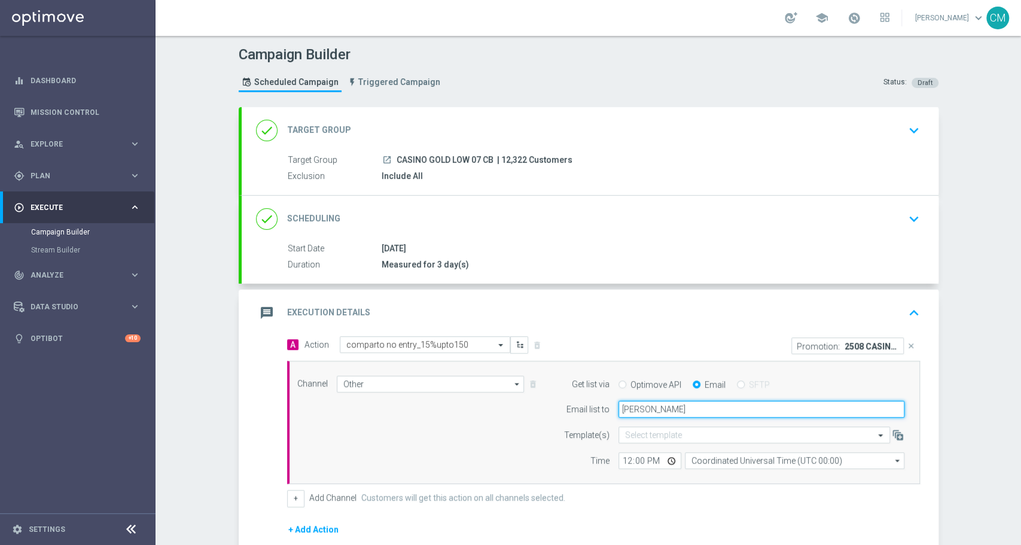
type input "cecilia.mascelli@sisal.it"
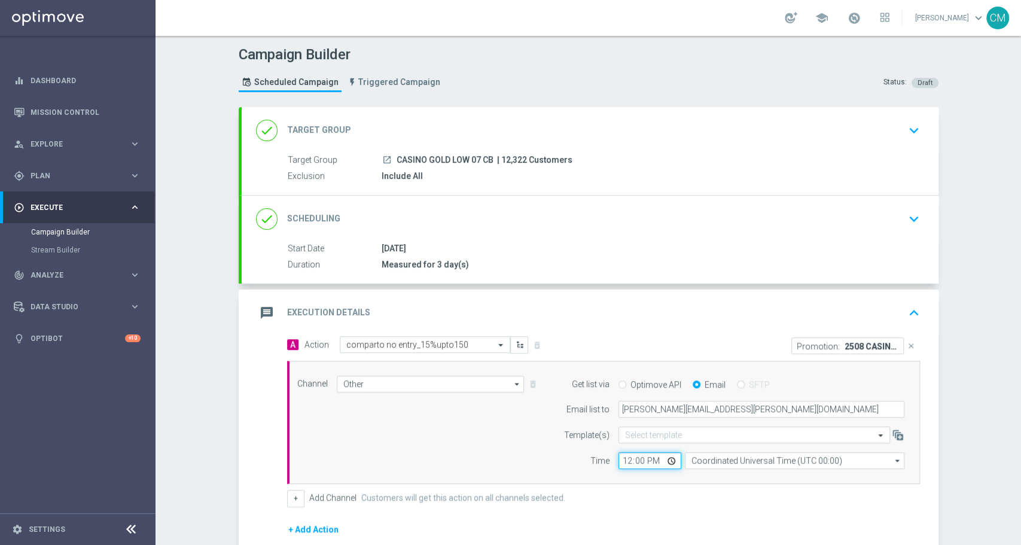
click at [626, 461] on input "12:00" at bounding box center [650, 460] width 63 height 17
type input "17:00"
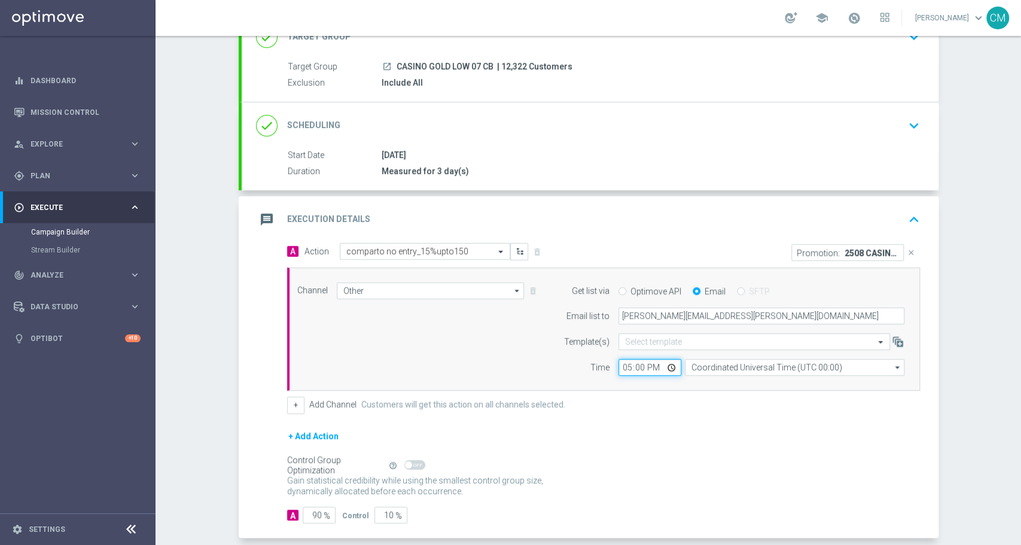
scroll to position [105, 0]
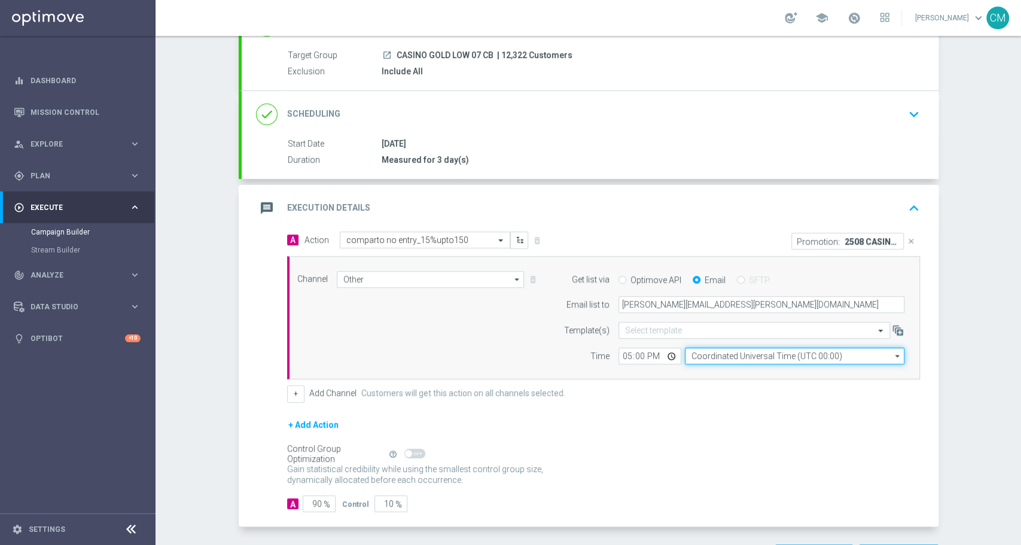
click at [702, 357] on input "Coordinated Universal Time (UTC 00:00)" at bounding box center [795, 356] width 220 height 17
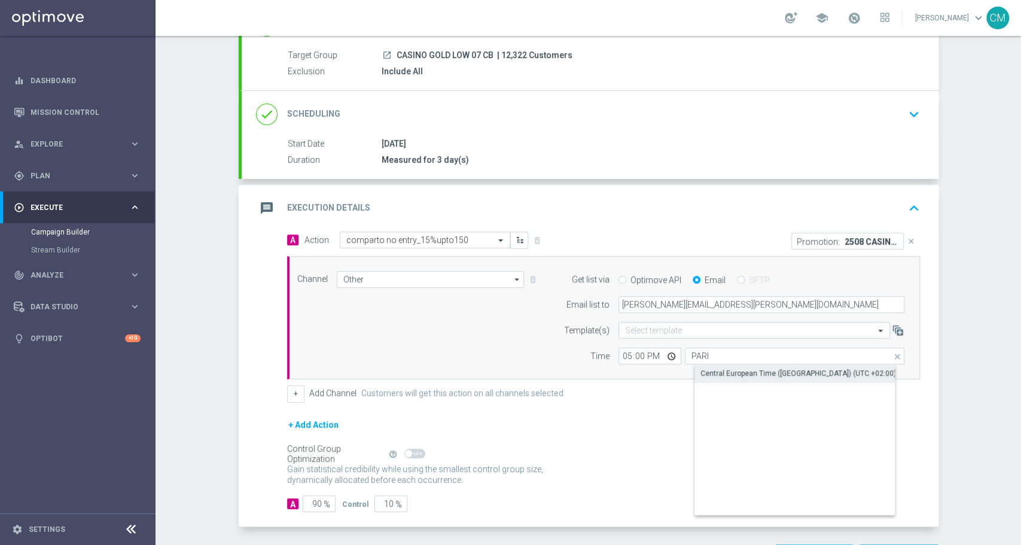
click at [740, 378] on div "Central European Time (Paris) (UTC +02:00)" at bounding box center [799, 373] width 196 height 11
type input "Central European Time (Paris) (UTC +02:00)"
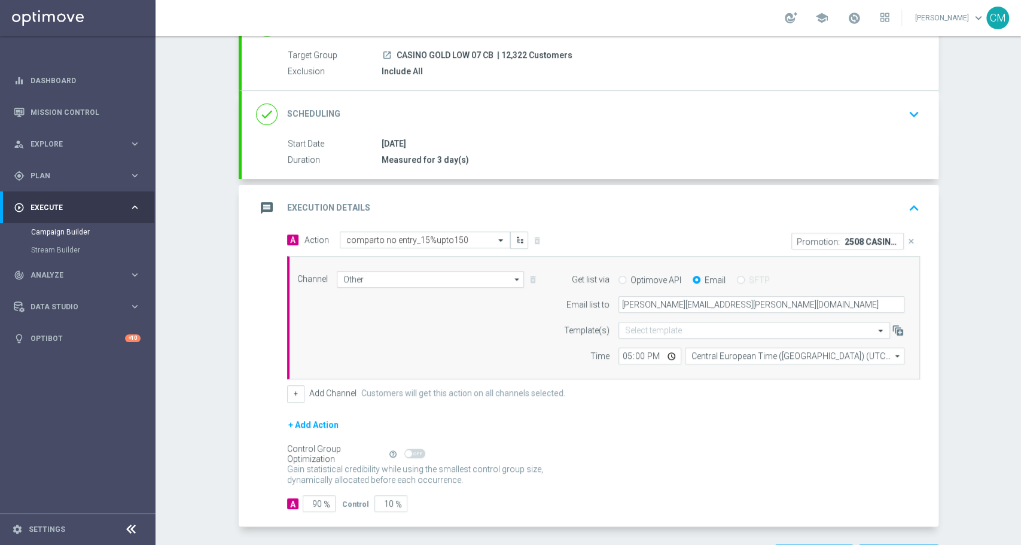
scroll to position [149, 0]
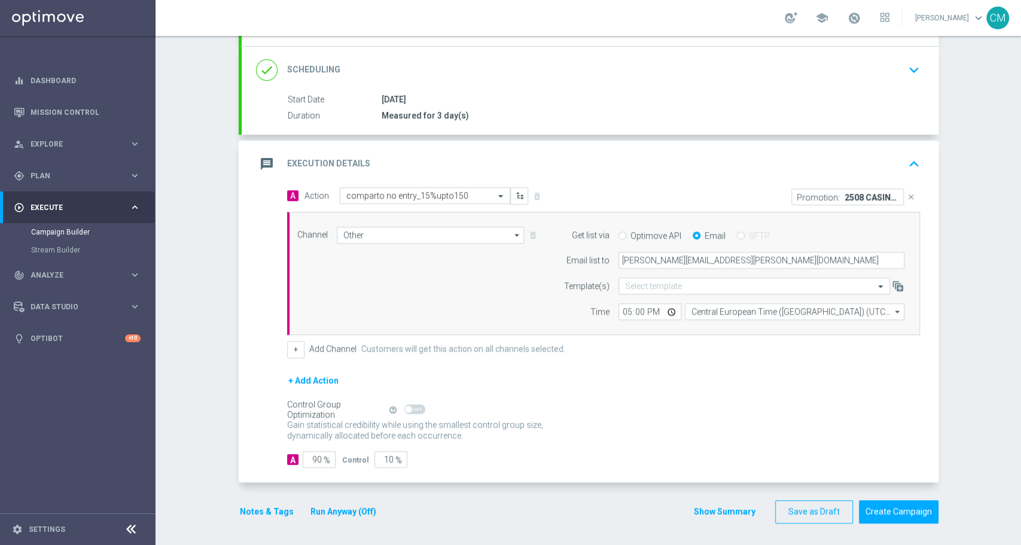
click at [247, 512] on button "Notes & Tags" at bounding box center [267, 511] width 56 height 15
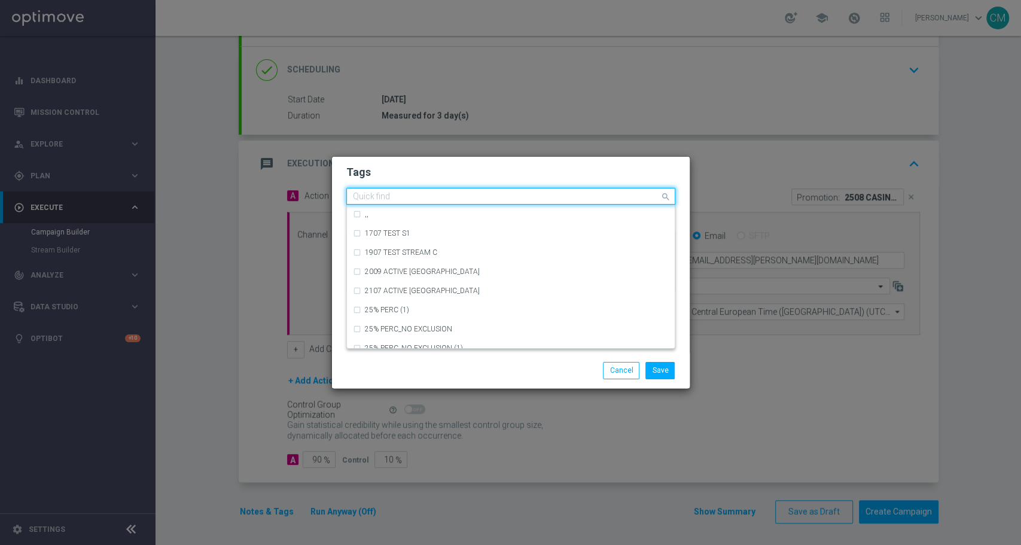
click at [415, 196] on input "text" at bounding box center [506, 197] width 307 height 10
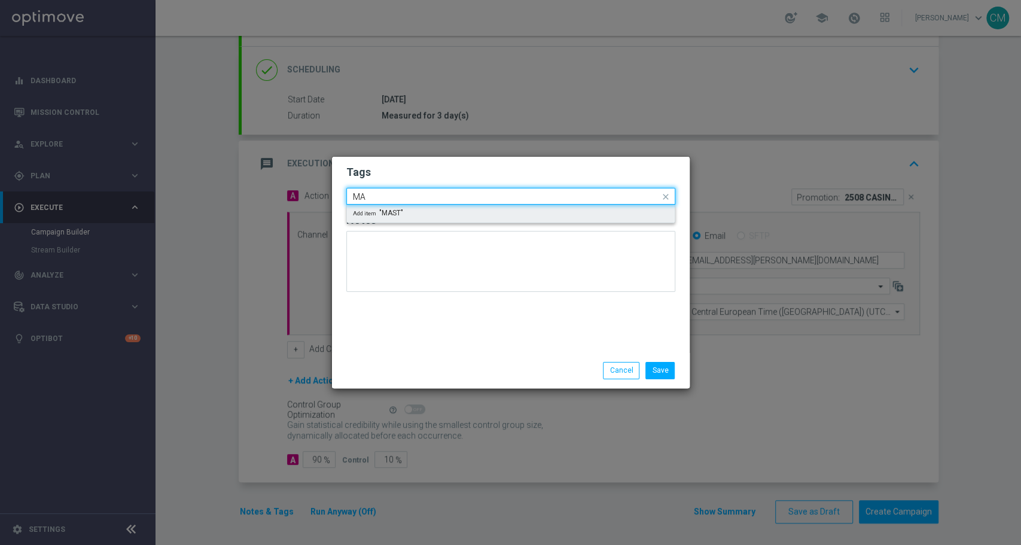
type input "M"
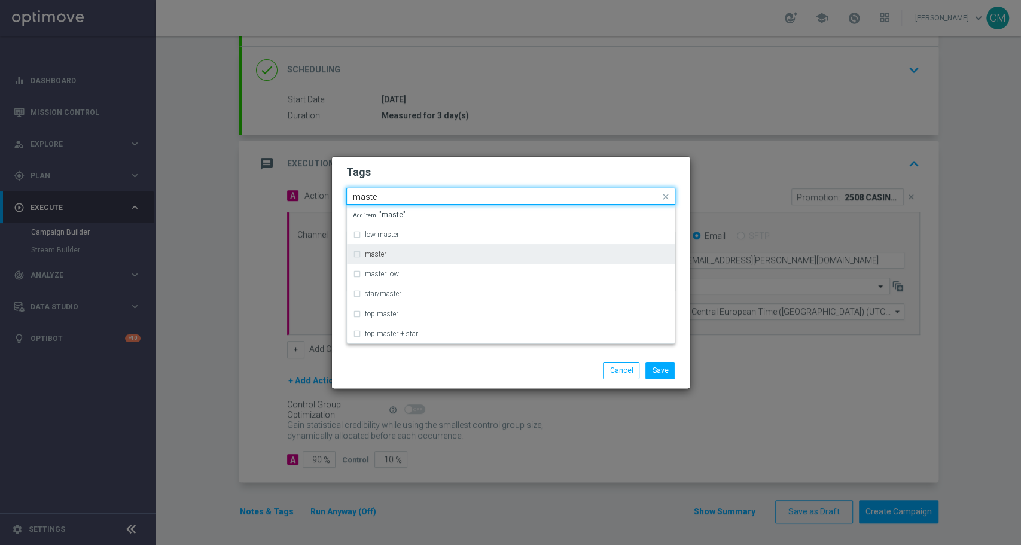
click at [411, 254] on div "master" at bounding box center [517, 254] width 304 height 7
type input "maste"
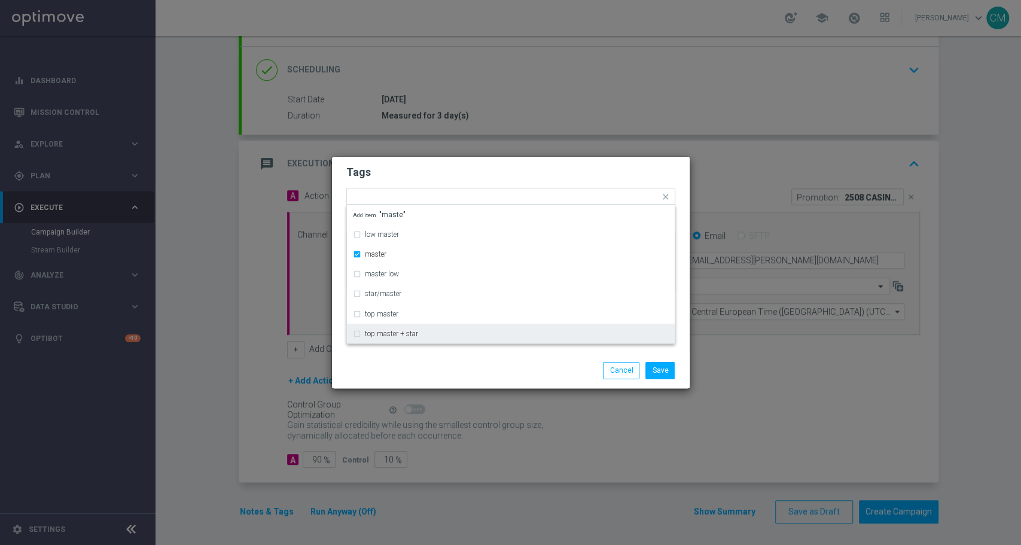
click at [422, 358] on div "Save Cancel" at bounding box center [511, 370] width 358 height 35
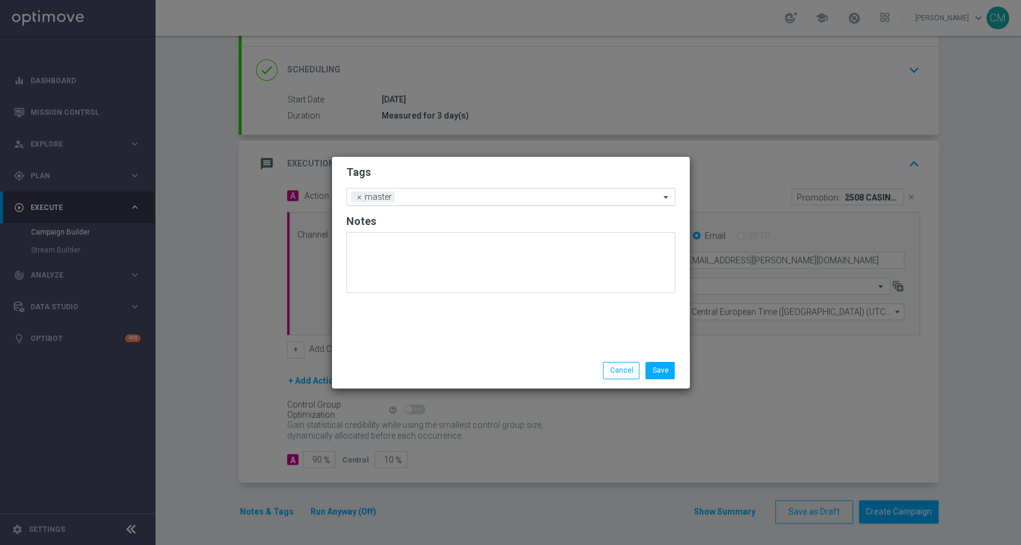
click at [459, 199] on input "text" at bounding box center [530, 198] width 260 height 10
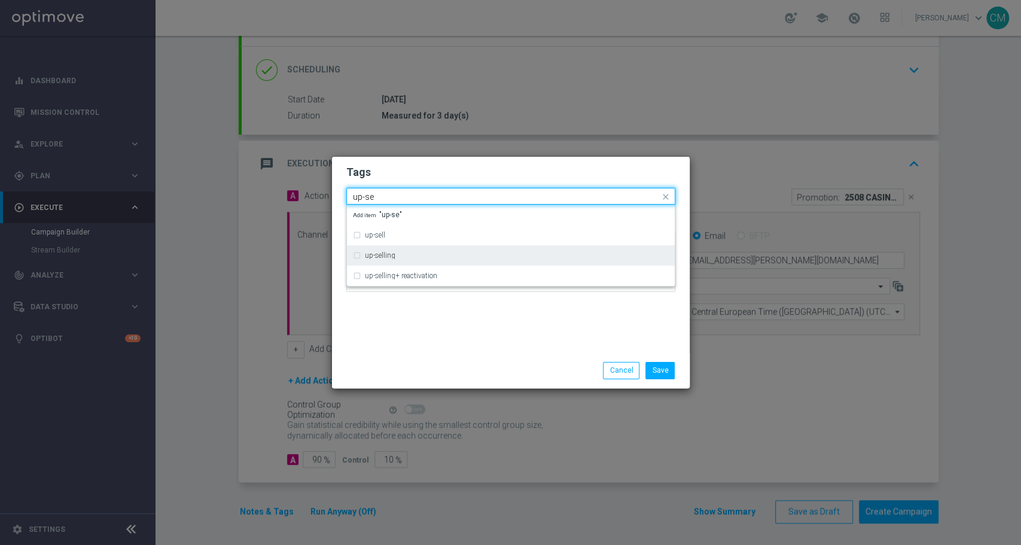
click at [421, 255] on div "up-selling" at bounding box center [517, 255] width 304 height 7
type input "up-se"
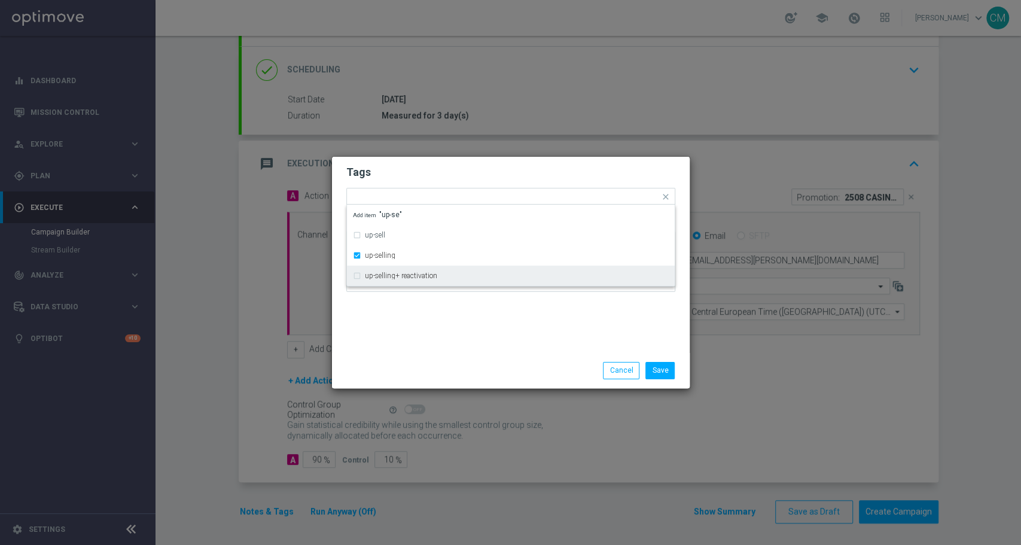
click at [421, 316] on div "Tags Quick find × master × up-selling up-sell up-selling up-selling+ reactivati…" at bounding box center [511, 255] width 358 height 196
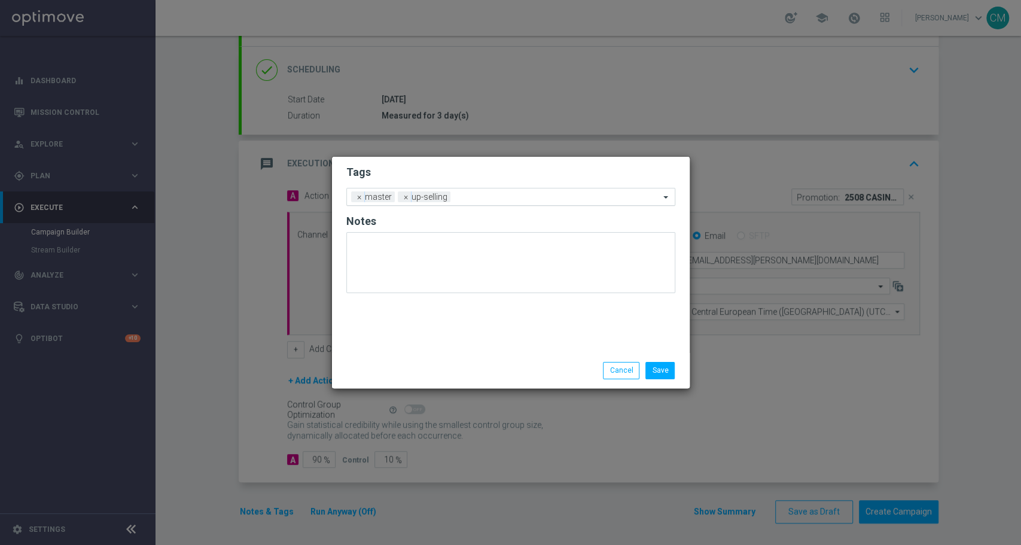
click at [463, 196] on input "text" at bounding box center [557, 198] width 205 height 10
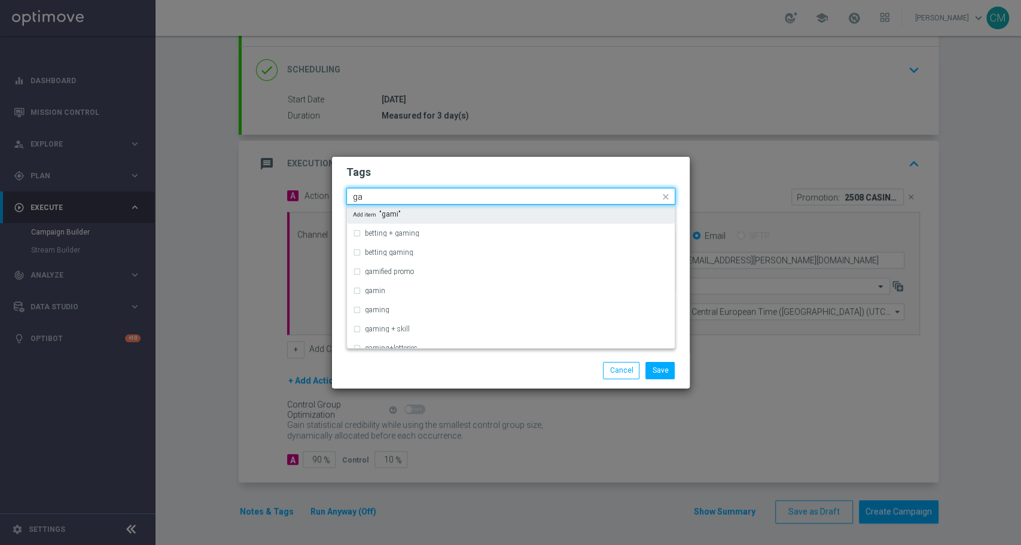
type input "g"
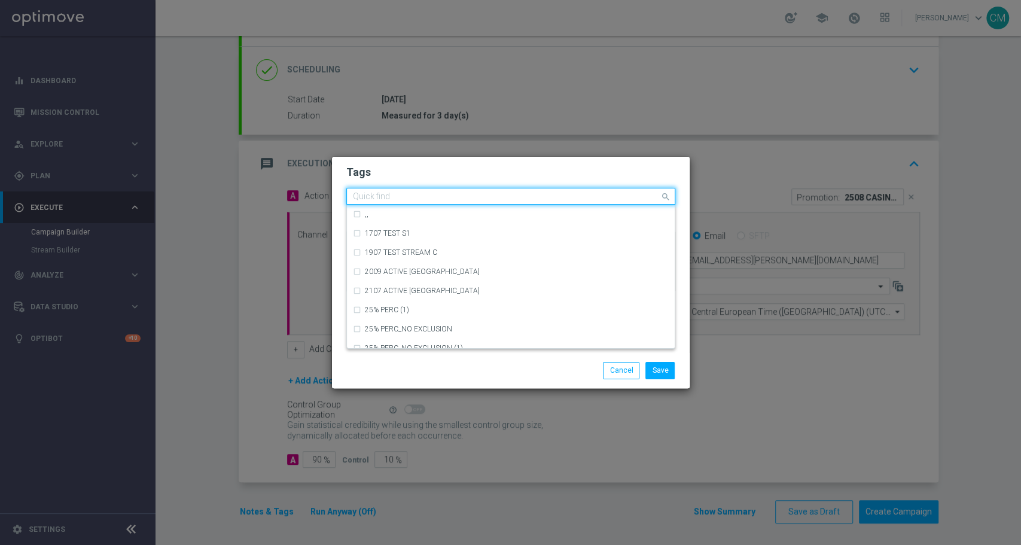
click at [394, 204] on div "Quick find × master × up-selling" at bounding box center [510, 196] width 329 height 17
click at [390, 276] on div "cb perso" at bounding box center [511, 271] width 316 height 19
type input "cb per"
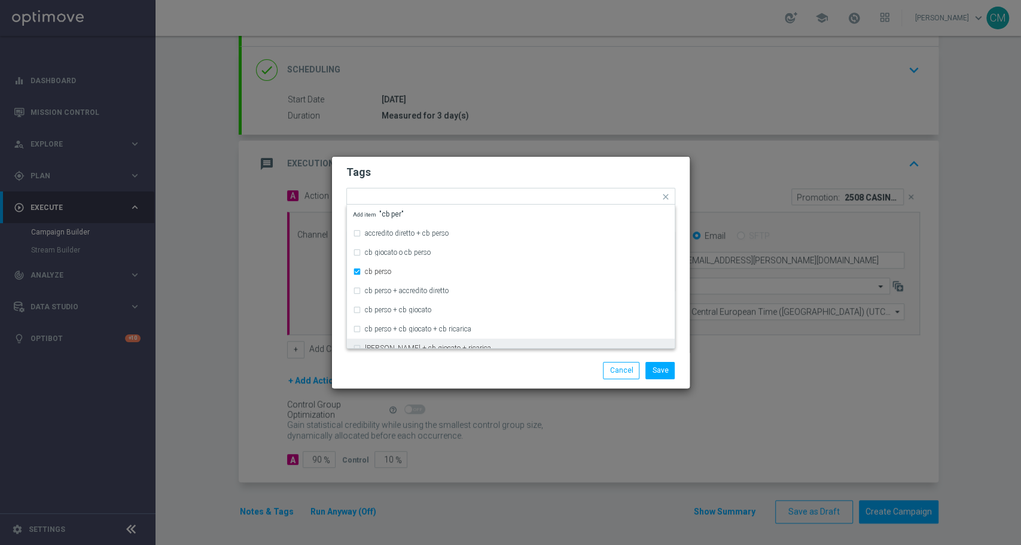
click at [418, 357] on div "Save Cancel" at bounding box center [511, 370] width 358 height 35
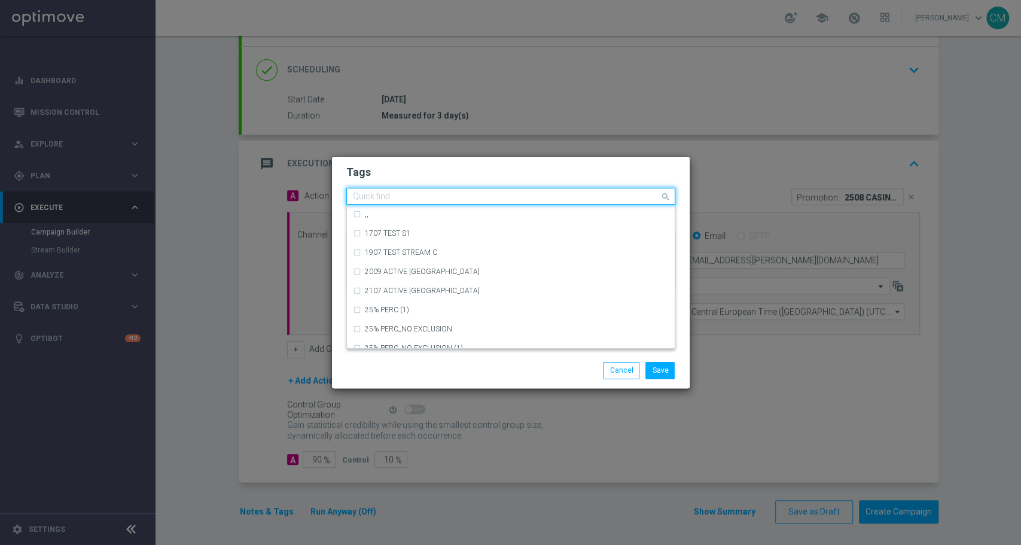
click at [519, 197] on input "text" at bounding box center [506, 197] width 307 height 10
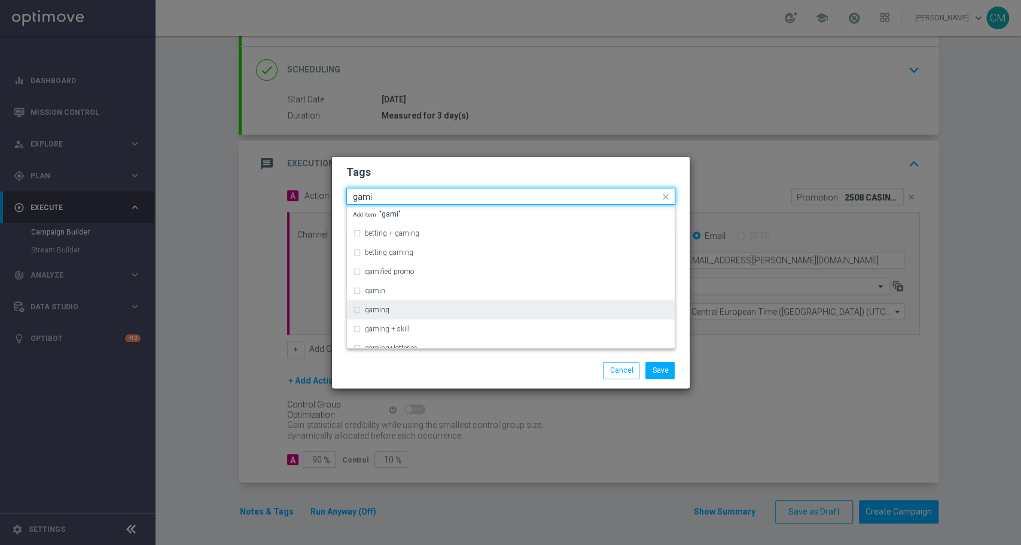
click at [409, 314] on div "gaming" at bounding box center [511, 309] width 316 height 19
type input "gami"
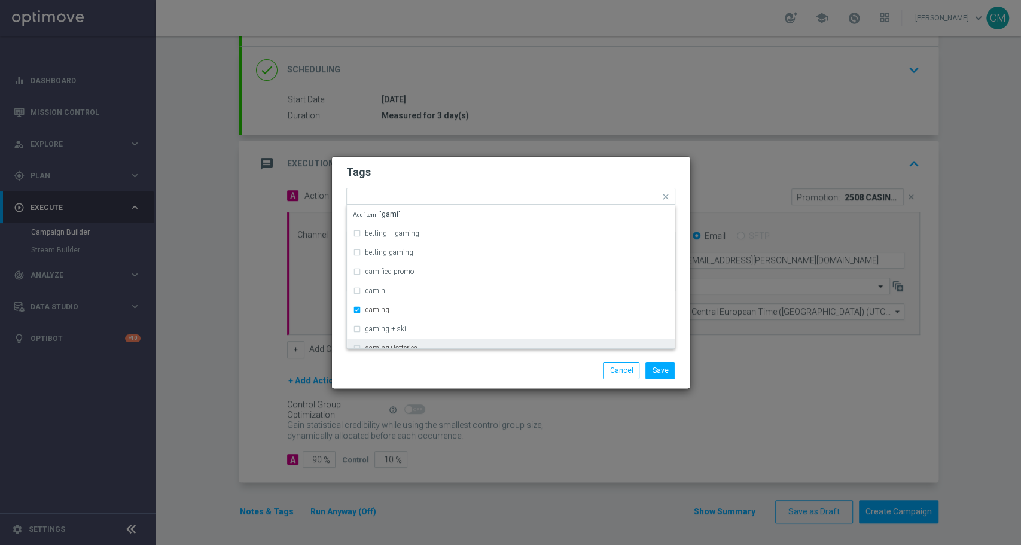
click at [443, 373] on div "Save Cancel" at bounding box center [510, 370] width 347 height 17
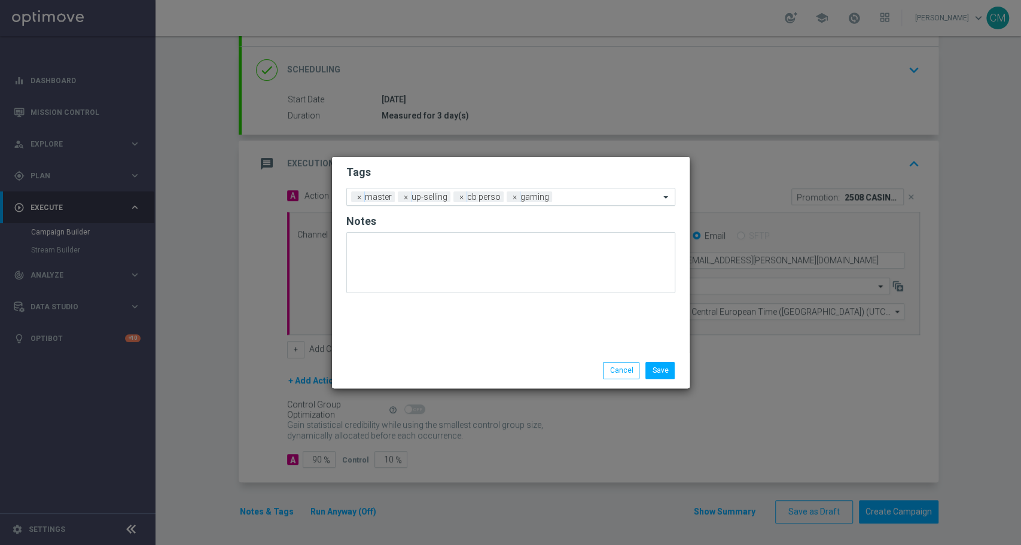
click at [567, 203] on div at bounding box center [607, 199] width 105 height 12
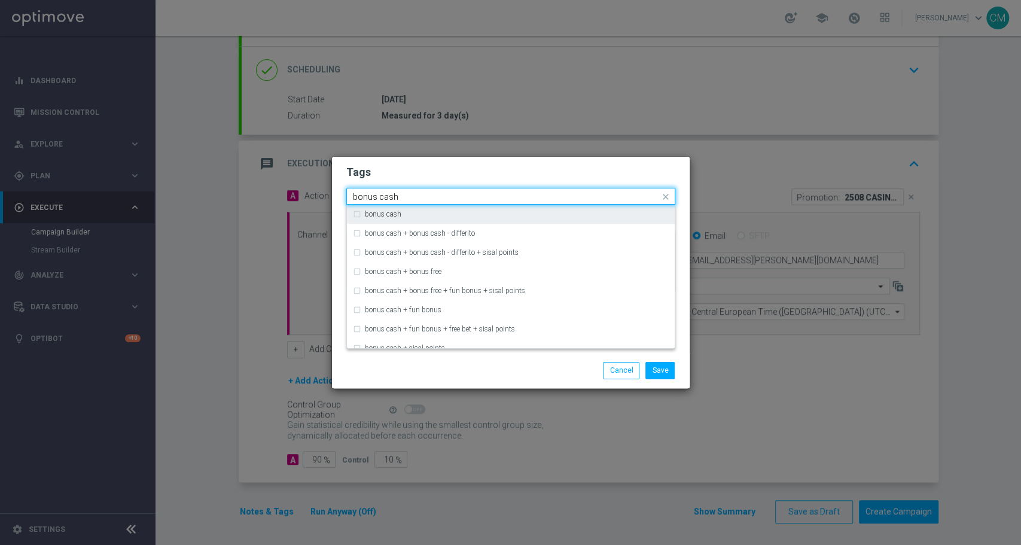
click at [541, 212] on div "bonus cash" at bounding box center [517, 214] width 304 height 7
type input "bonus cash"
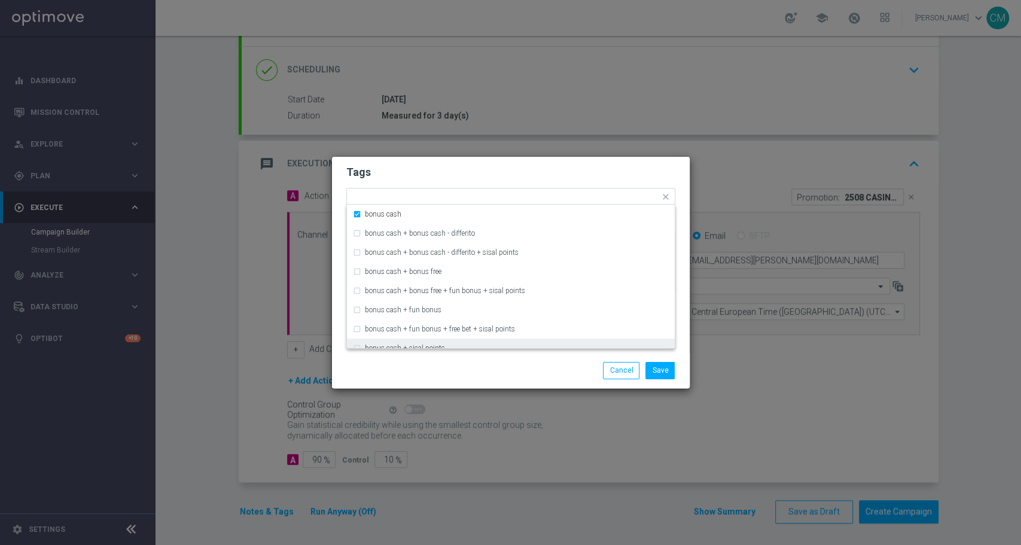
click at [526, 371] on div "Save Cancel" at bounding box center [569, 370] width 232 height 17
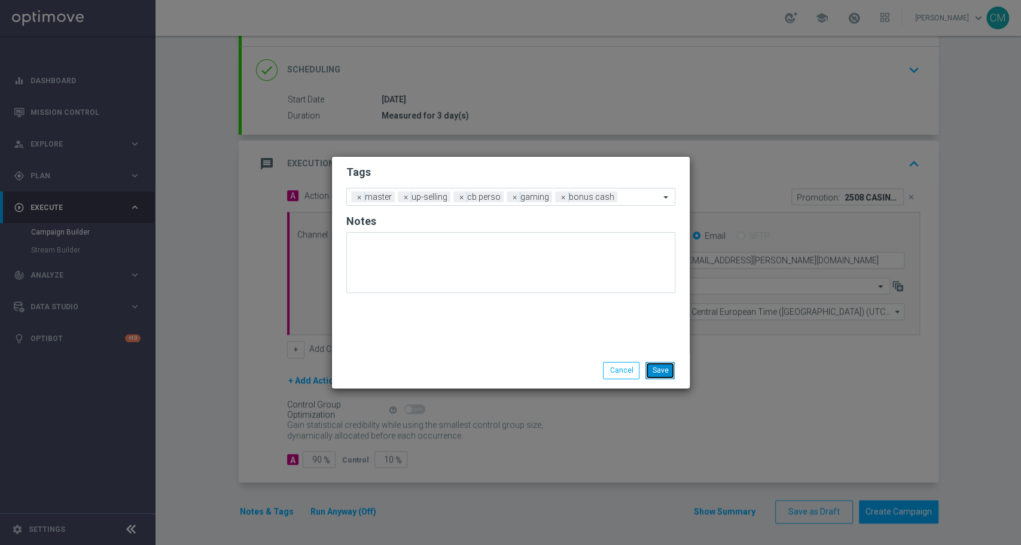
click at [664, 370] on button "Save" at bounding box center [660, 370] width 29 height 17
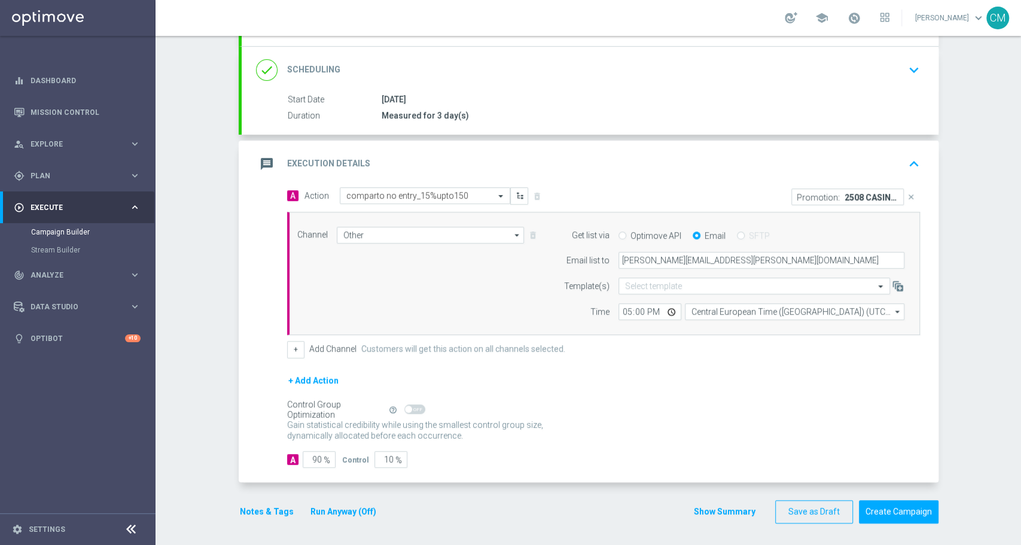
click at [720, 512] on button "Show Summary" at bounding box center [724, 512] width 63 height 14
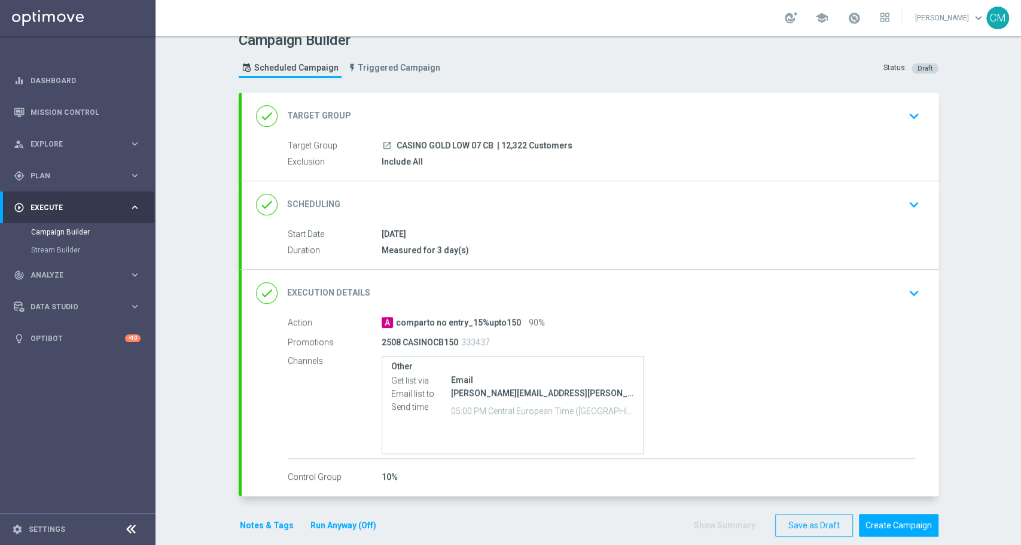
scroll to position [29, 0]
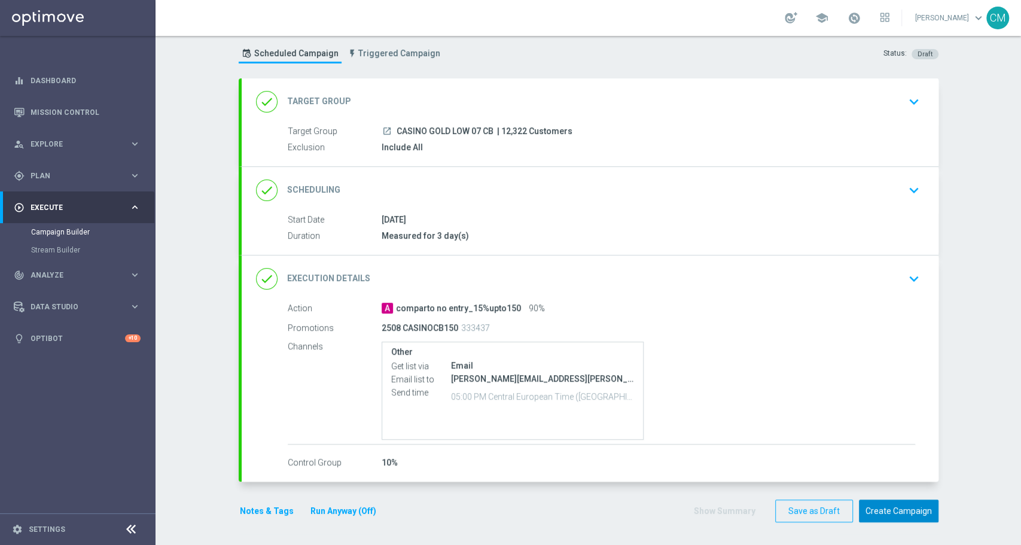
click at [906, 511] on button "Create Campaign" at bounding box center [899, 511] width 80 height 23
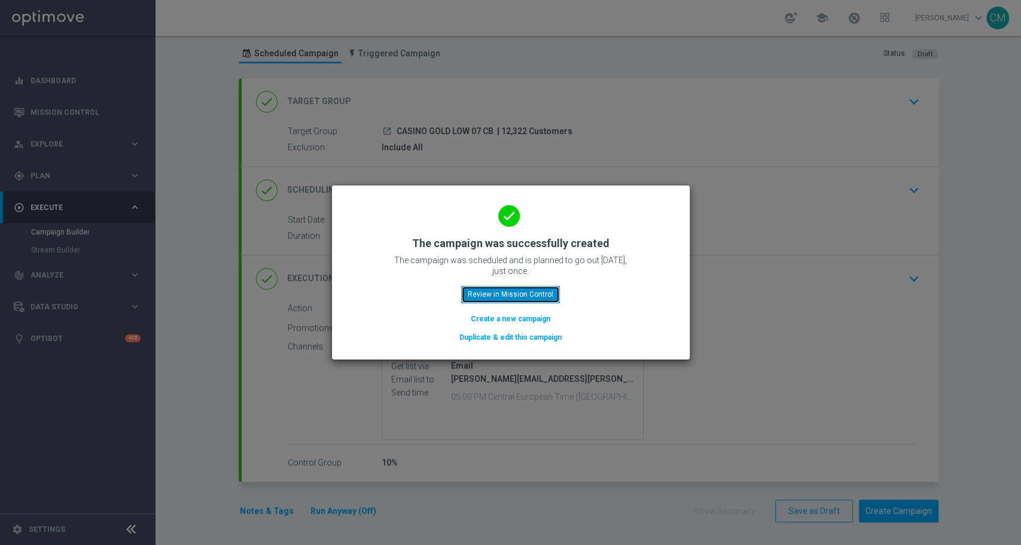
click at [521, 294] on button "Review in Mission Control" at bounding box center [510, 294] width 99 height 17
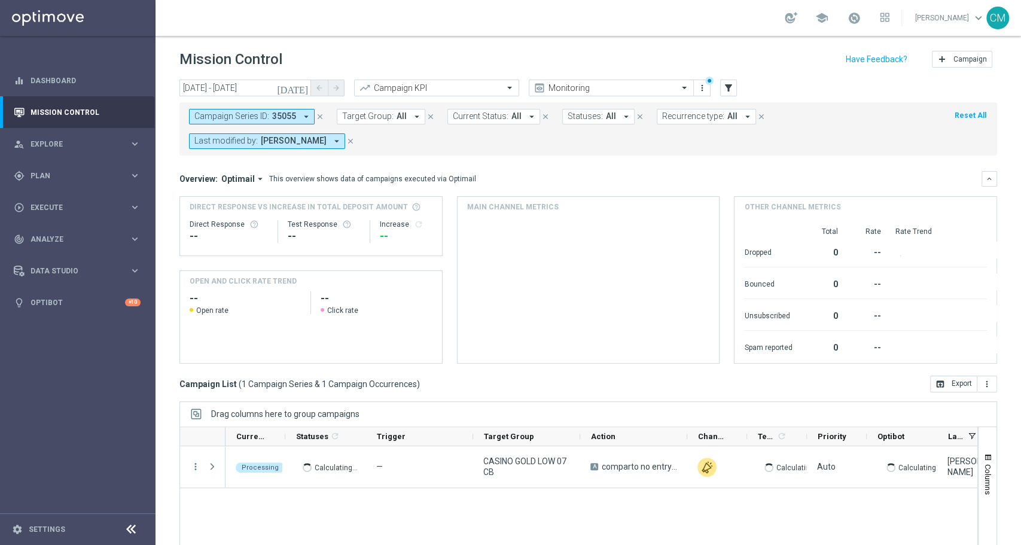
click at [317, 116] on icon "close" at bounding box center [320, 116] width 8 height 8
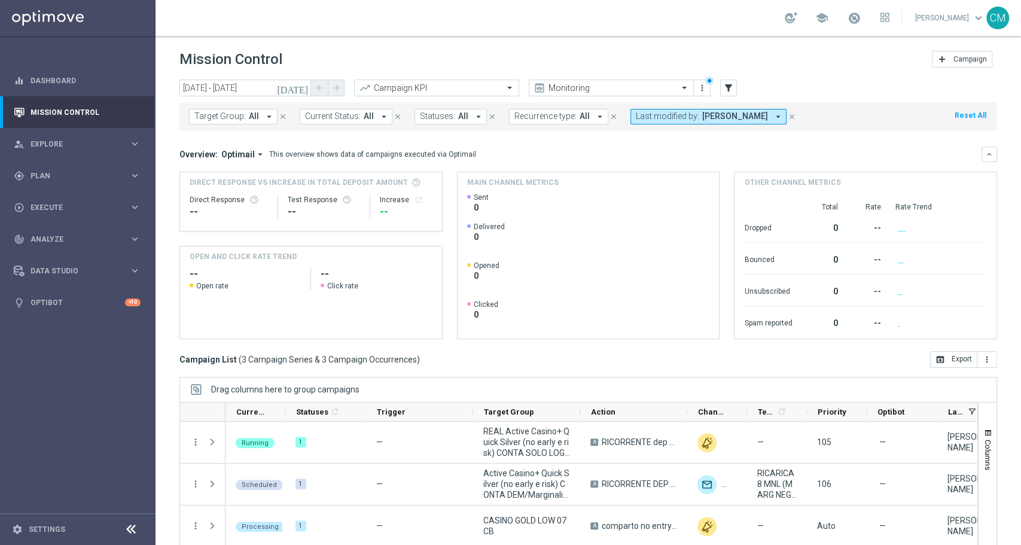
scroll to position [53, 0]
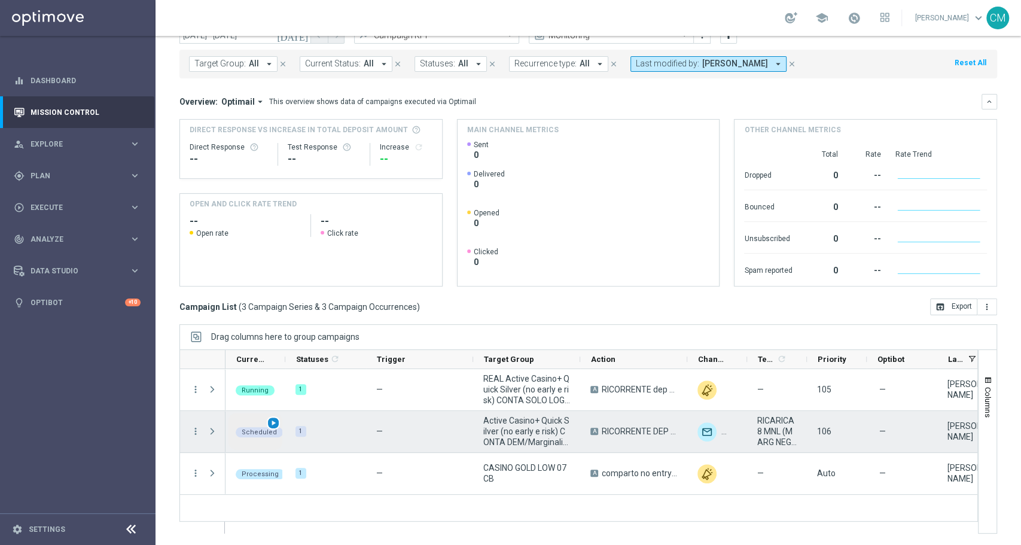
click at [271, 422] on span "play_arrow" at bounding box center [273, 423] width 8 height 8
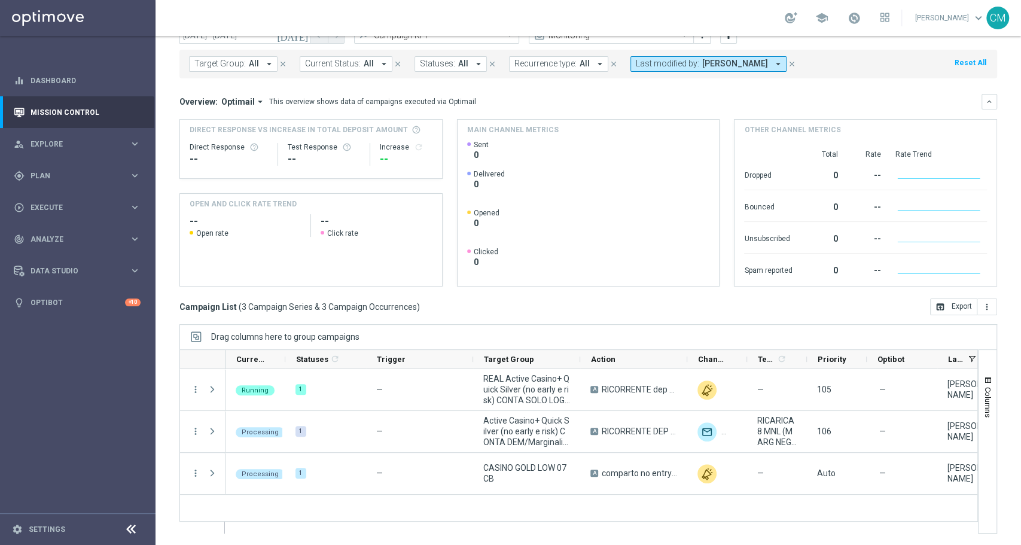
click at [644, 61] on span "Last modified by:" at bounding box center [667, 64] width 63 height 10
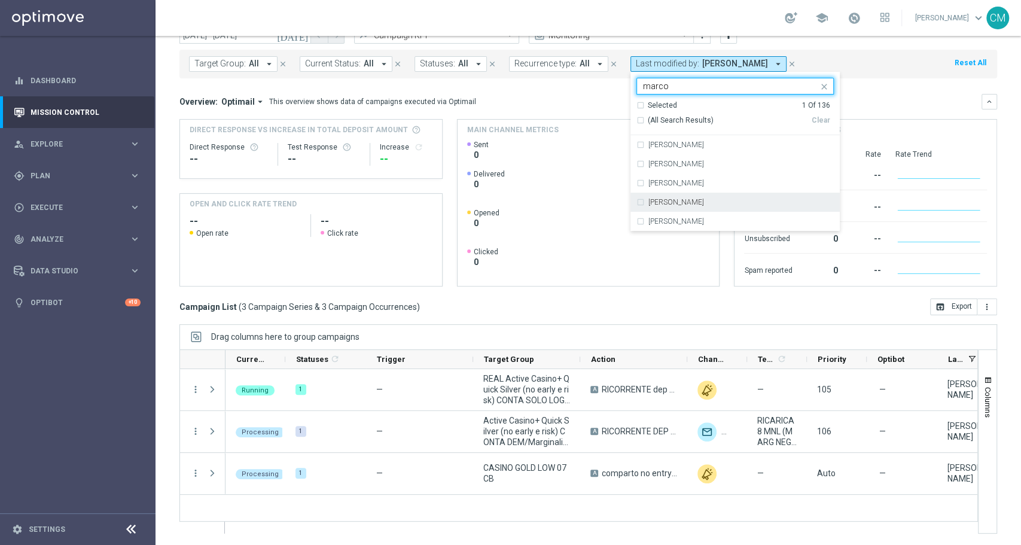
click at [695, 205] on label "marco Maccarrone" at bounding box center [677, 202] width 56 height 7
type input "marco"
click at [695, 205] on label "marco Maccarrone" at bounding box center [677, 202] width 56 height 7
click at [649, 203] on label "marco Maccarrone" at bounding box center [677, 202] width 56 height 7
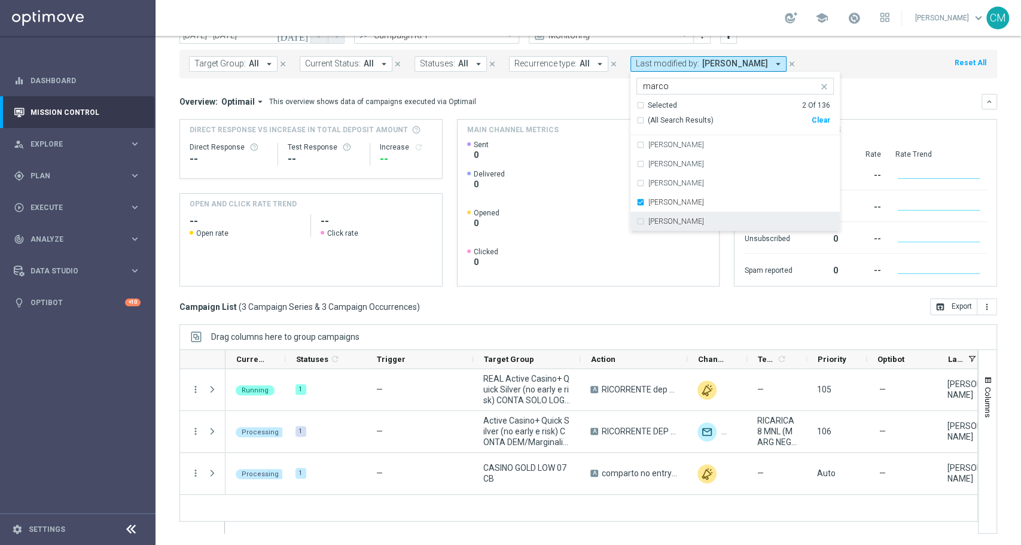
click at [495, 329] on div "Drag columns here to group campaigns" at bounding box center [588, 336] width 818 height 25
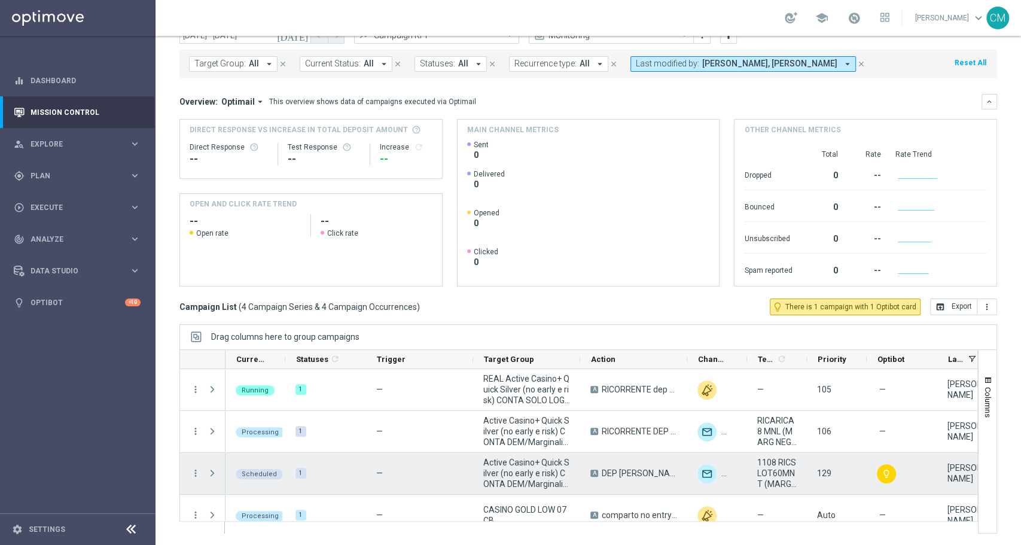
scroll to position [15, 0]
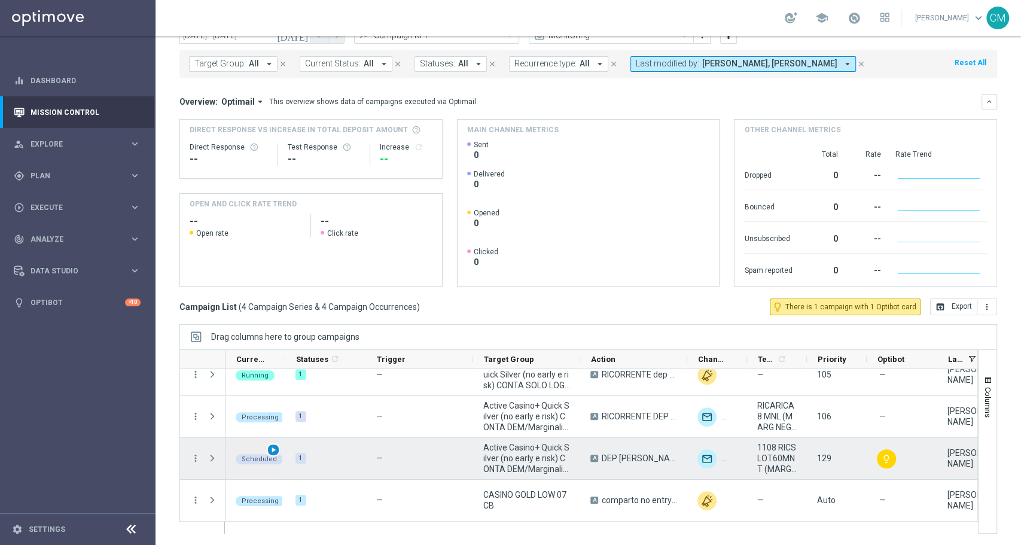
click at [271, 449] on span "play_arrow" at bounding box center [273, 450] width 8 height 8
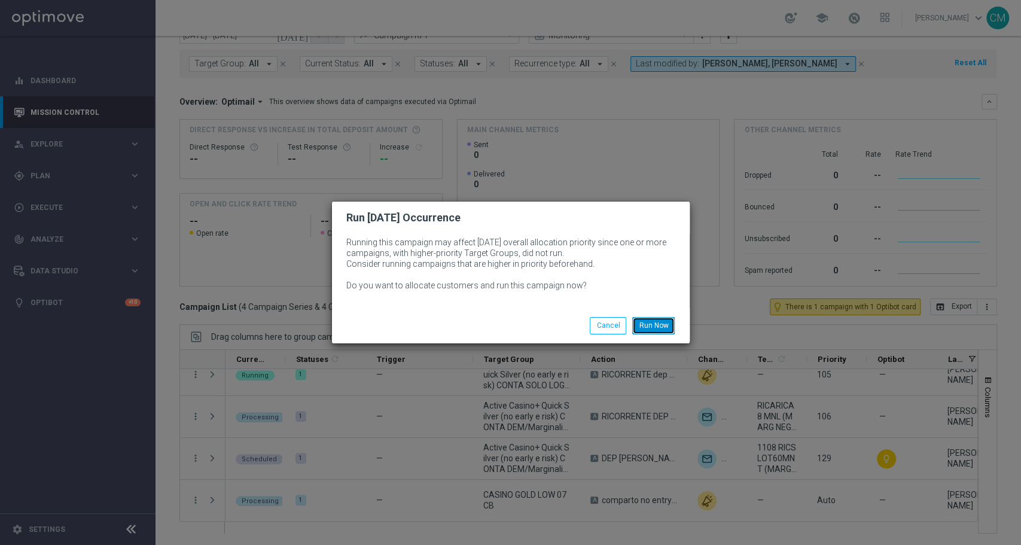
click at [656, 319] on button "Run Now" at bounding box center [653, 325] width 42 height 17
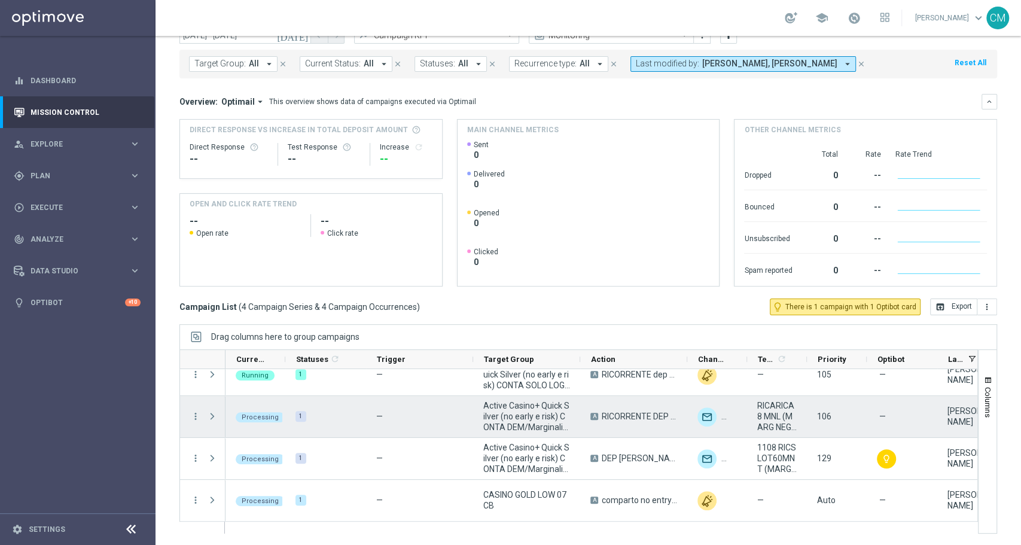
scroll to position [0, 0]
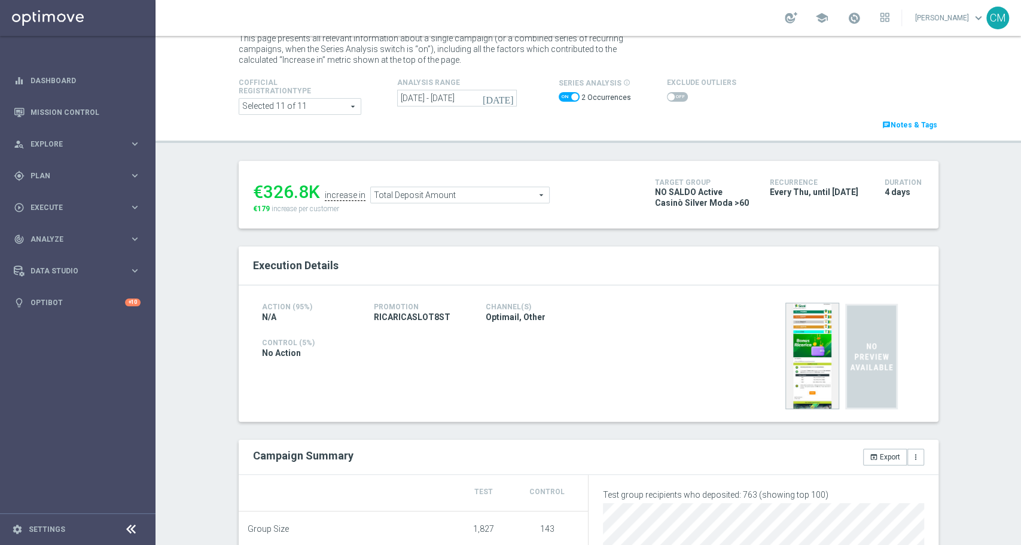
scroll to position [36, 0]
click at [502, 98] on icon "today" at bounding box center [499, 98] width 32 height 11
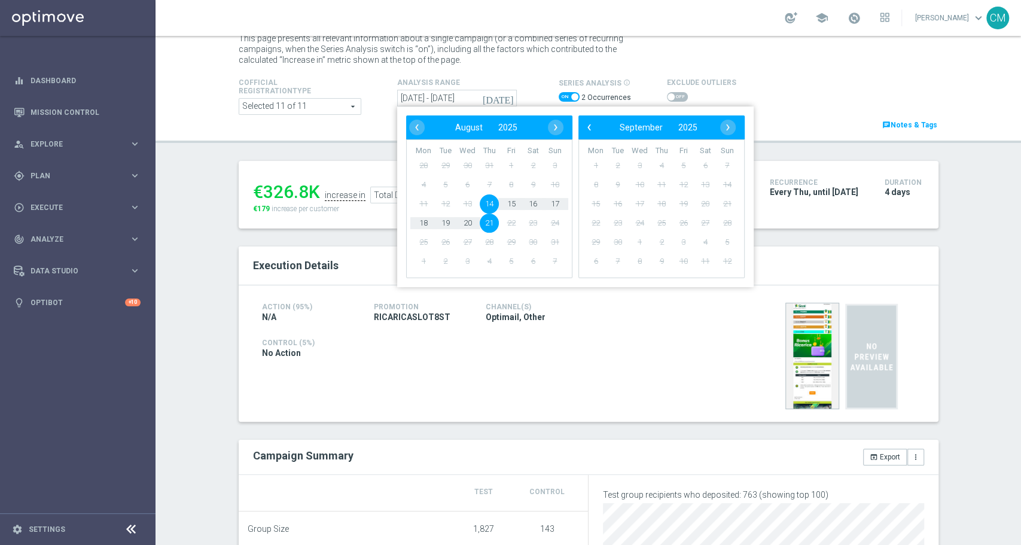
click at [483, 202] on span "14" at bounding box center [488, 203] width 19 height 19
click at [553, 201] on span "17" at bounding box center [554, 203] width 19 height 19
type input "14 Aug 2025 - 17 Aug 2025"
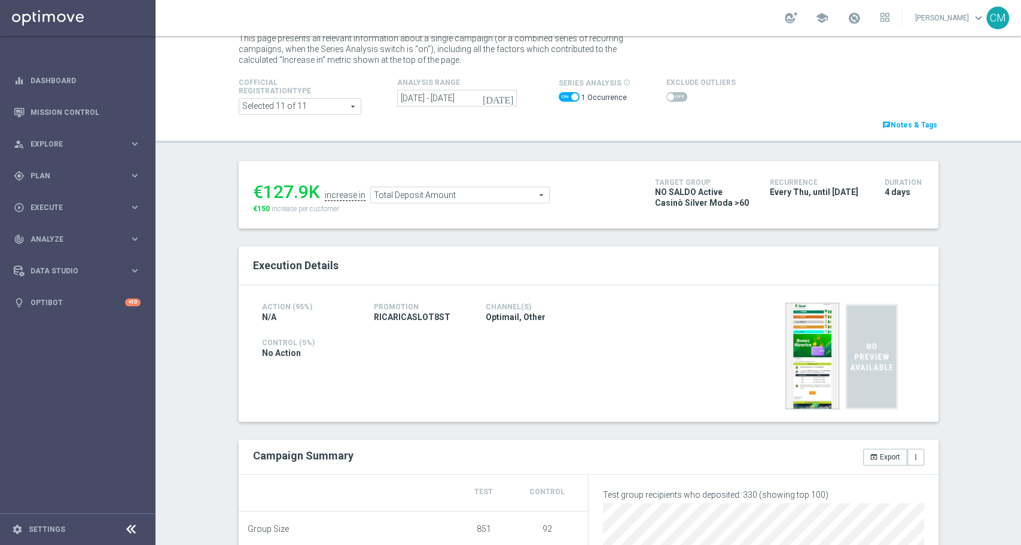
click at [559, 99] on span at bounding box center [569, 97] width 21 height 10
click at [559, 99] on input "checkbox" at bounding box center [569, 97] width 21 height 10
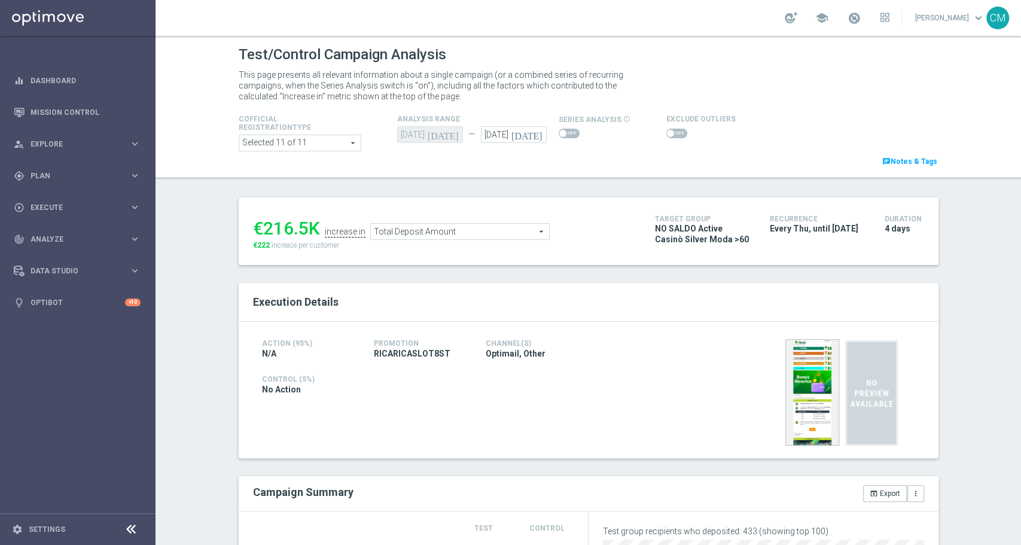
scroll to position [10, 0]
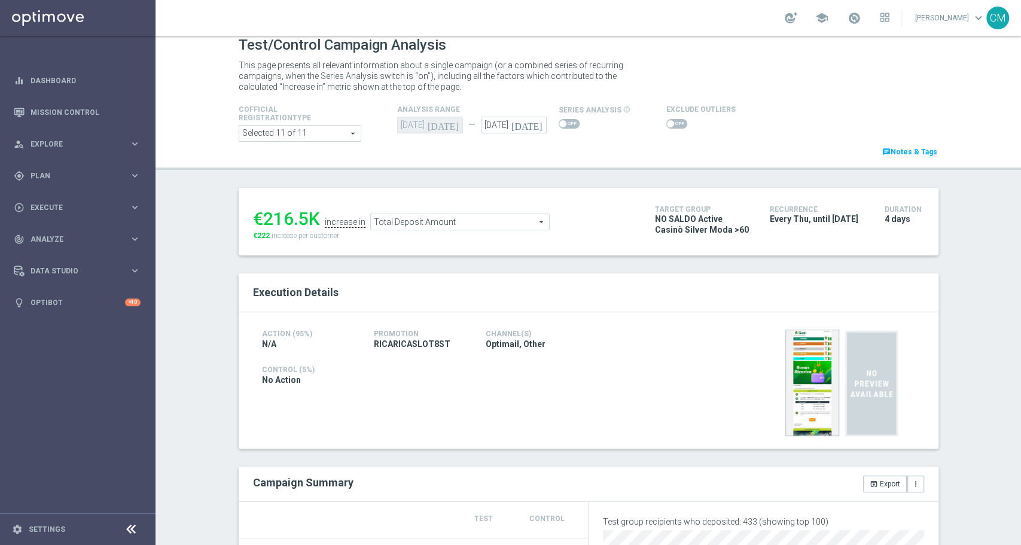
click at [571, 117] on div at bounding box center [595, 124] width 72 height 14
click at [559, 121] on span at bounding box center [562, 123] width 7 height 7
click at [559, 121] on input "checkbox" at bounding box center [569, 124] width 21 height 10
checkbox input "true"
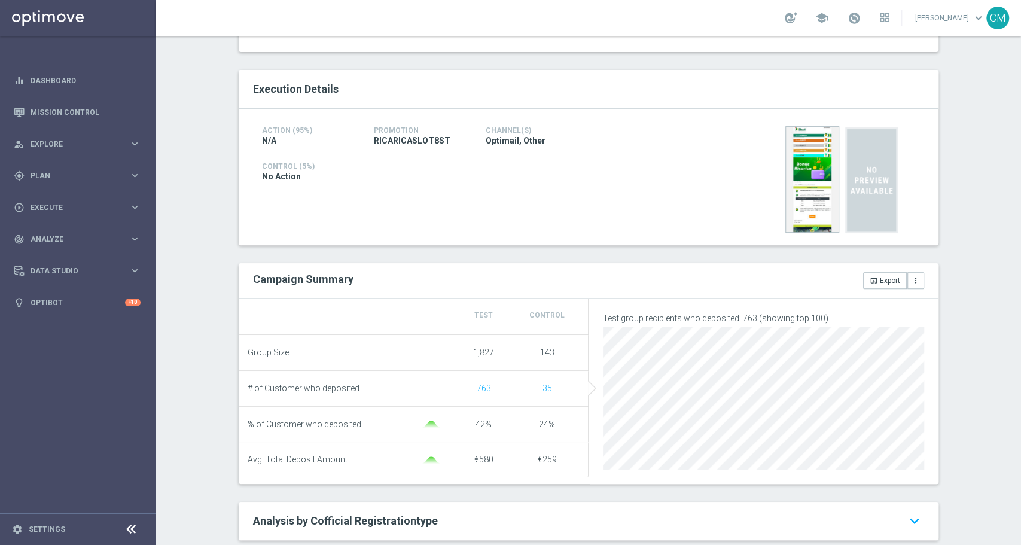
scroll to position [212, 0]
click at [76, 194] on div "play_circle_outline Execute keyboard_arrow_right" at bounding box center [77, 207] width 154 height 32
click at [66, 179] on span "Plan" at bounding box center [80, 175] width 99 height 7
click at [66, 232] on button "Templates keyboard_arrow_right" at bounding box center [86, 237] width 110 height 10
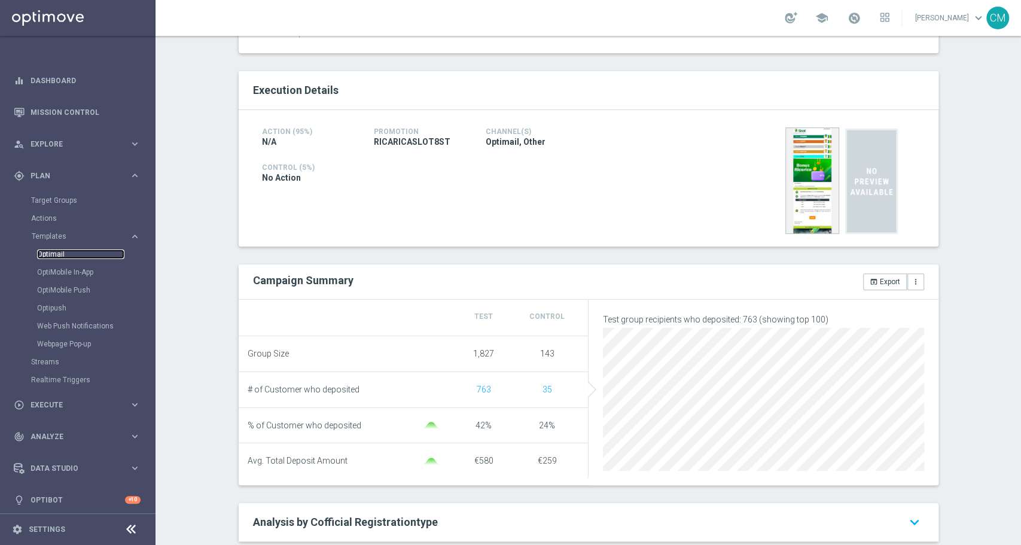
click at [59, 257] on link "Optimail" at bounding box center [80, 254] width 87 height 10
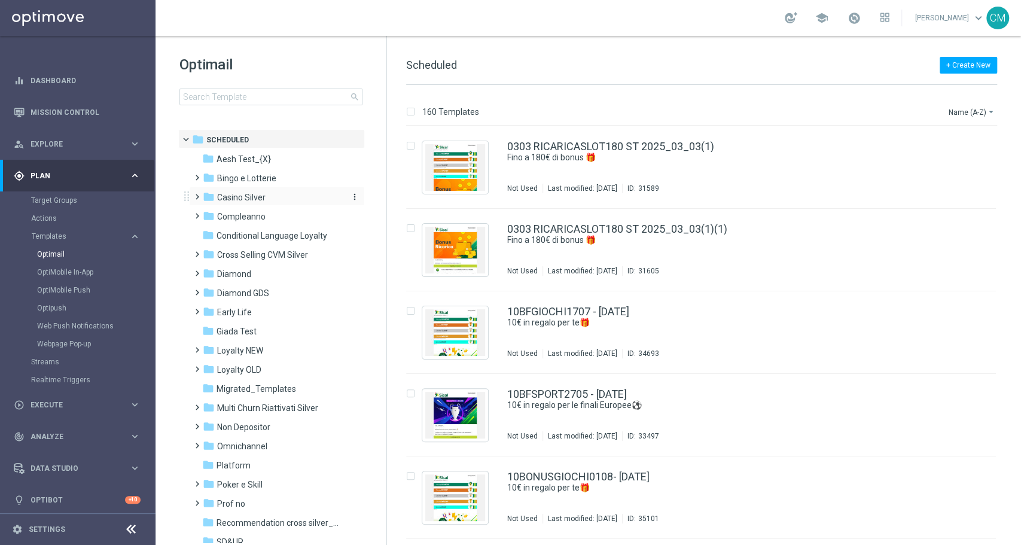
click at [242, 194] on span "Casino Silver" at bounding box center [241, 197] width 48 height 11
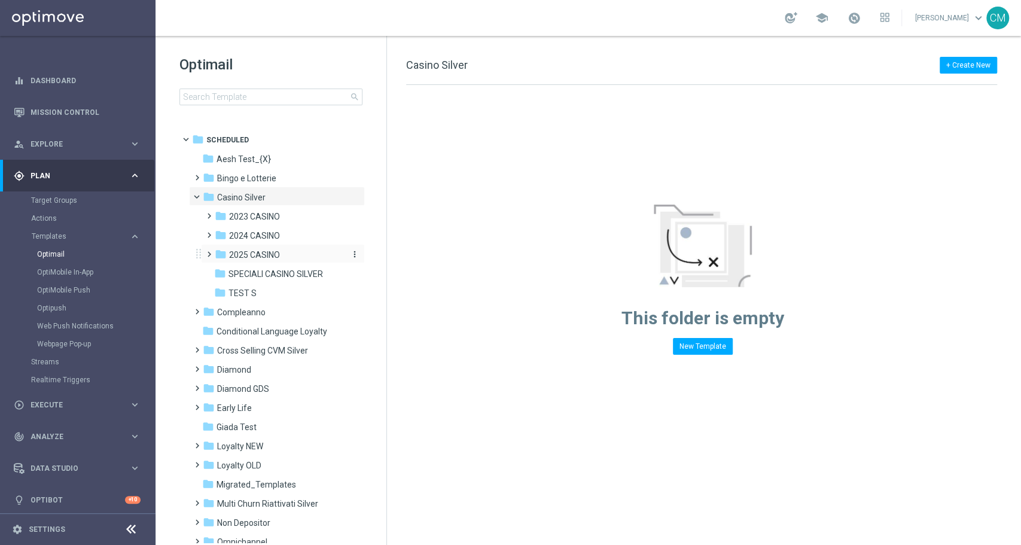
click at [264, 250] on span "2025 CASINO" at bounding box center [254, 254] width 51 height 11
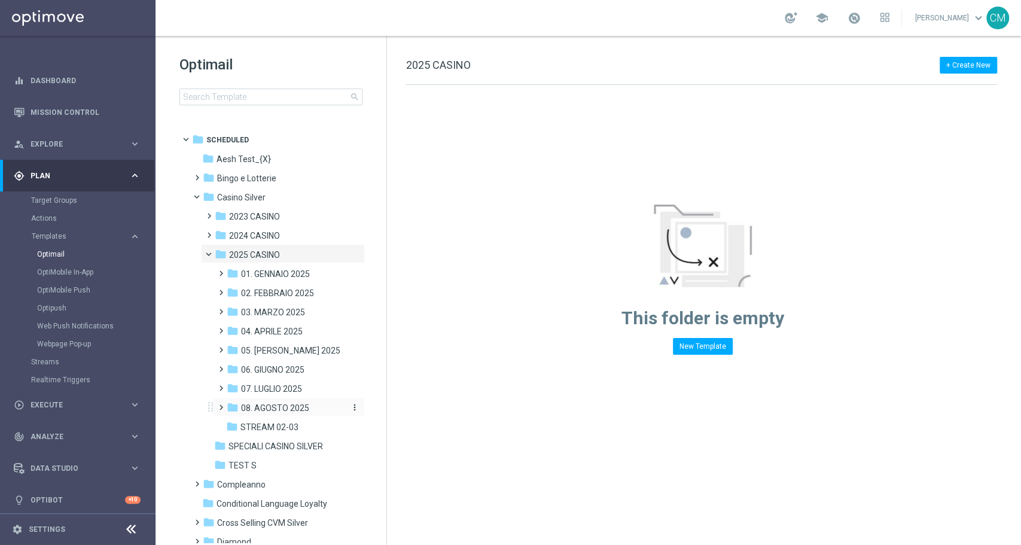
click at [269, 406] on span "08. AGOSTO 2025" at bounding box center [275, 408] width 68 height 11
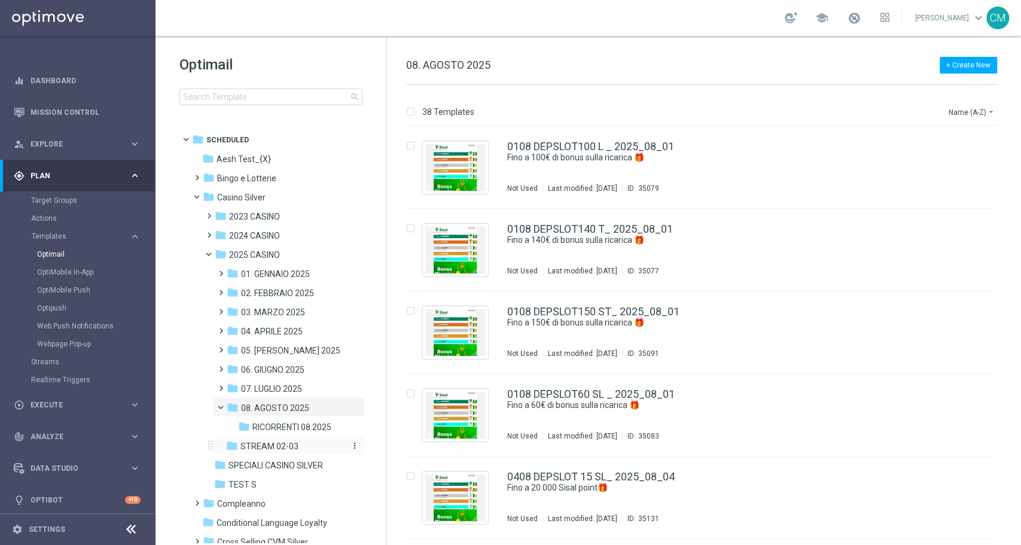
scroll to position [20, 0]
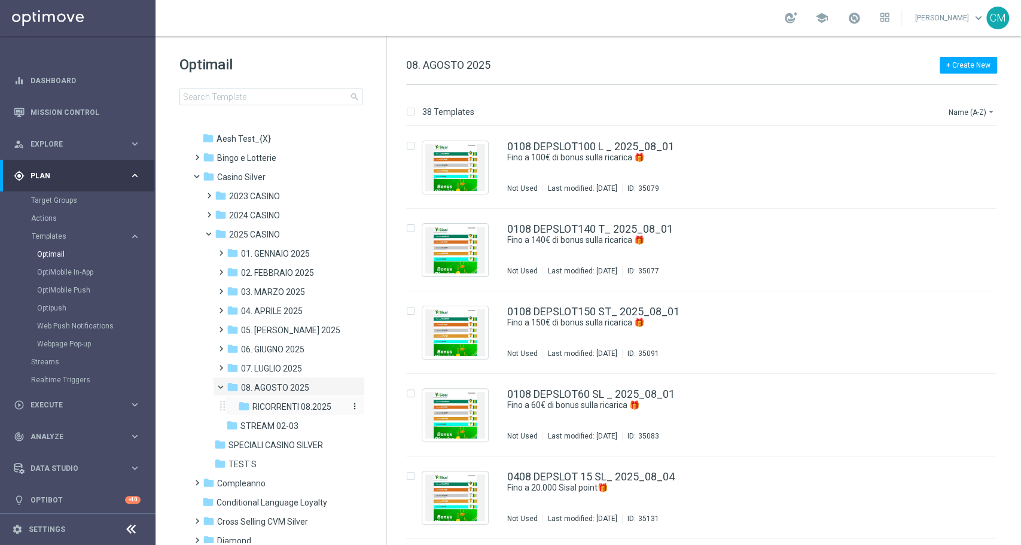
click at [293, 404] on span "RICORRENTI 08.2025" at bounding box center [291, 406] width 79 height 11
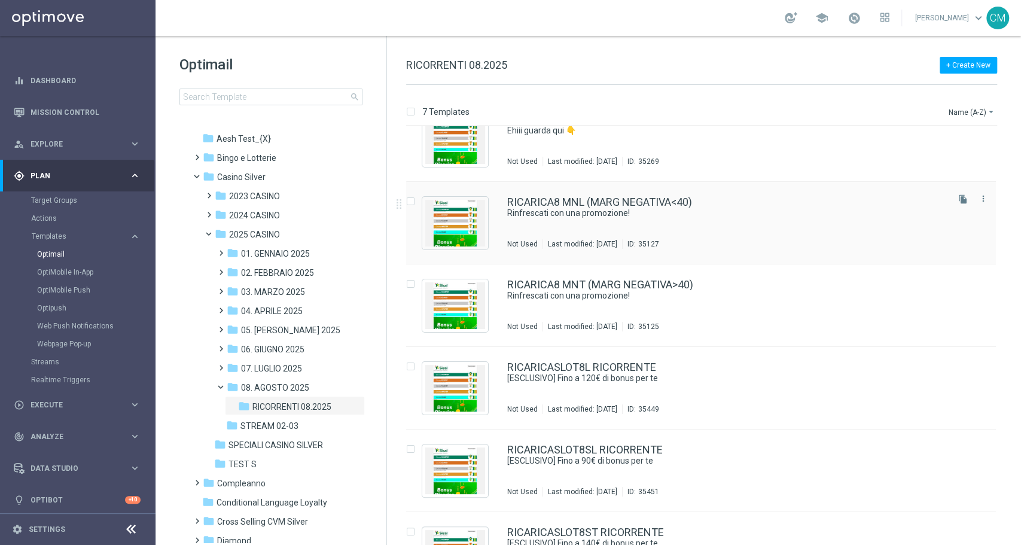
scroll to position [27, 0]
click at [244, 351] on span "06. GIUGNO 2025" at bounding box center [272, 349] width 63 height 11
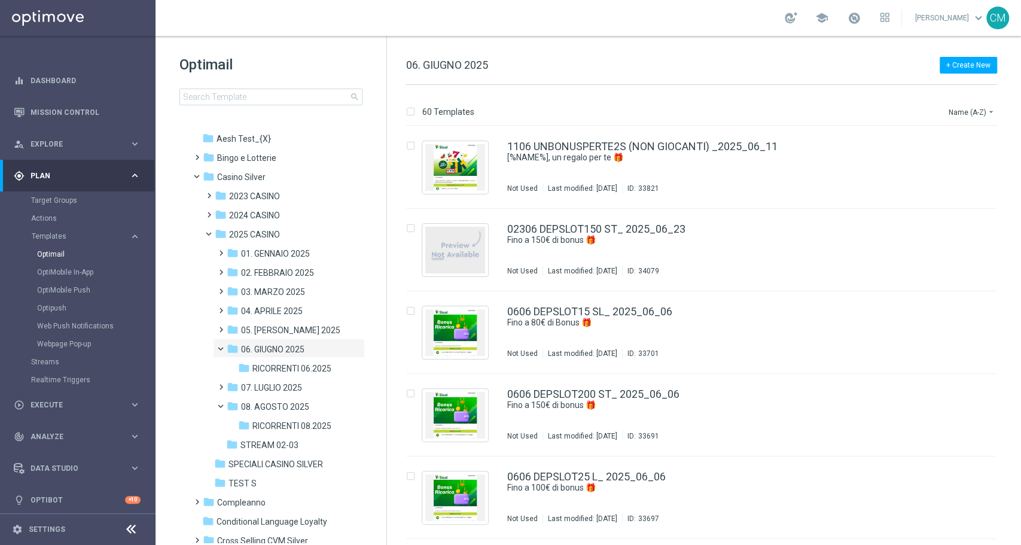
click at [260, 367] on span "RICORRENTI 06.2025" at bounding box center [291, 368] width 79 height 11
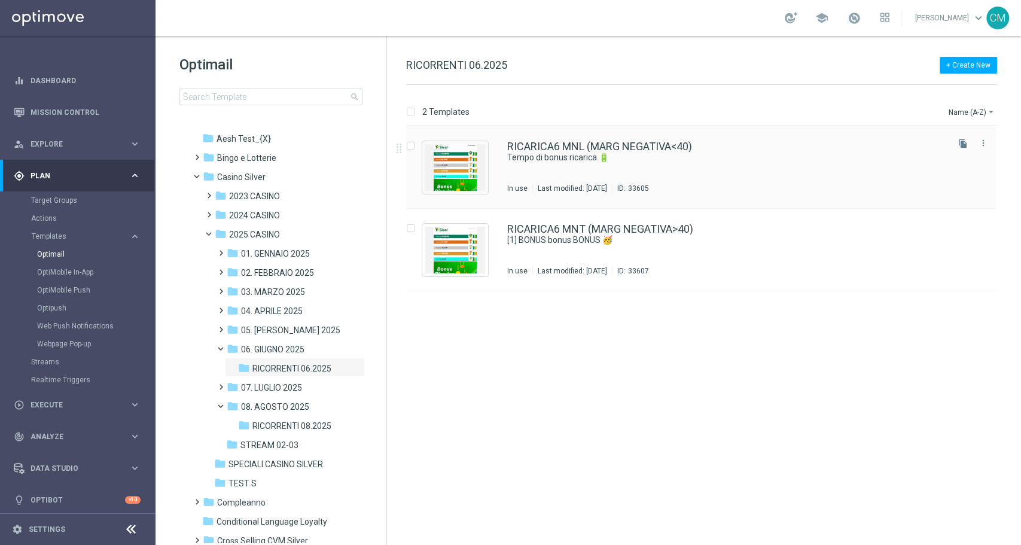
click at [597, 170] on div "RICARICA6 MNL (MARG NEGATIVA<40) Tempo di bonus ricarica 🔋 In use Last modified…" at bounding box center [726, 167] width 439 height 52
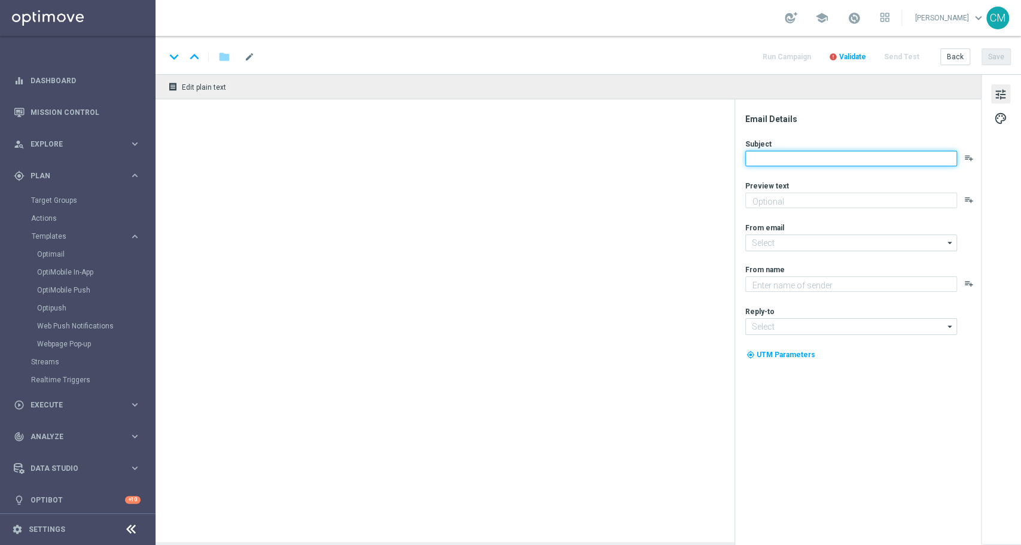
click at [863, 159] on textarea at bounding box center [852, 159] width 212 height 16
type textarea "​Per te fino a 20.000 Sisal point"
type input "newsletter@comunicazioni.sisal.it"
type textarea "Sisal"
type input "info@sisal.it"
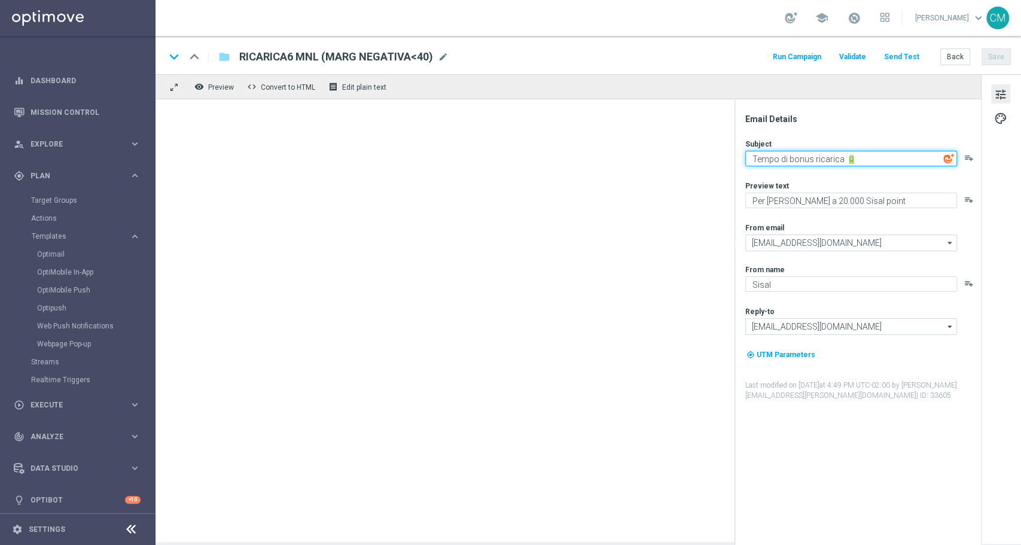
drag, startPoint x: 863, startPoint y: 159, endPoint x: 721, endPoint y: 154, distance: 141.9
click at [721, 154] on div "remove_red_eye Preview code Convert to HTML receipt Edit plain text Email Detai…" at bounding box center [589, 308] width 866 height 468
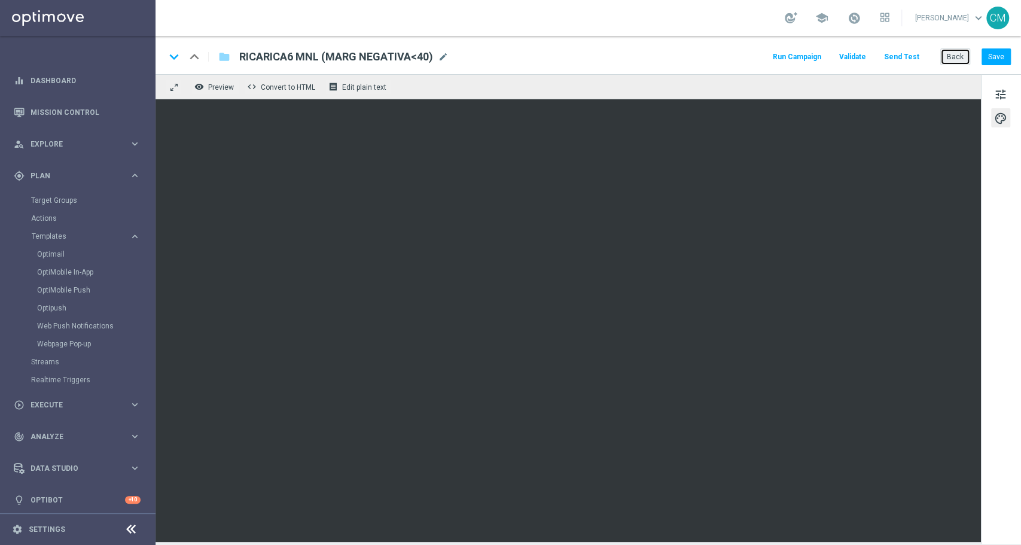
click at [957, 60] on button "Back" at bounding box center [956, 56] width 30 height 17
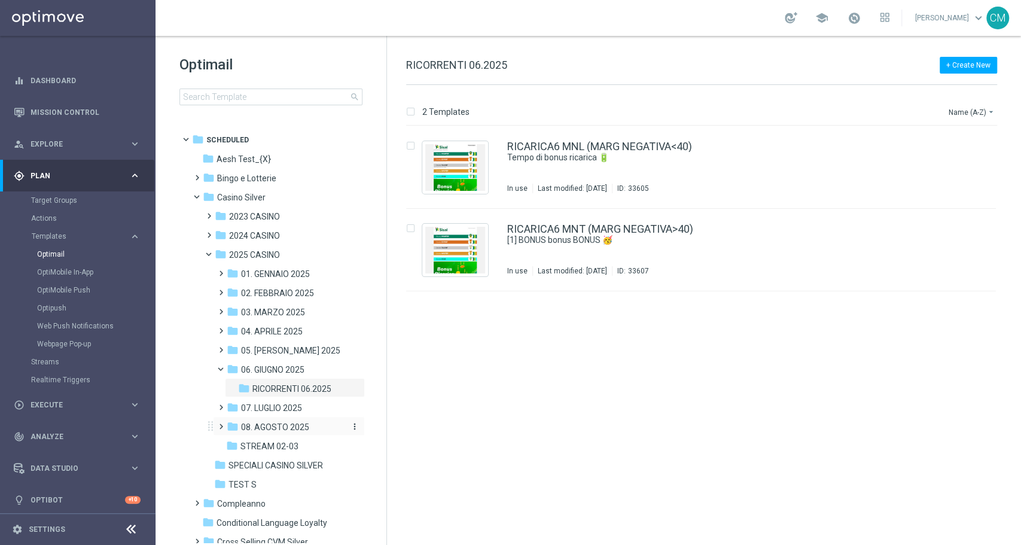
click at [291, 427] on span "08. AGOSTO 2025" at bounding box center [275, 427] width 68 height 11
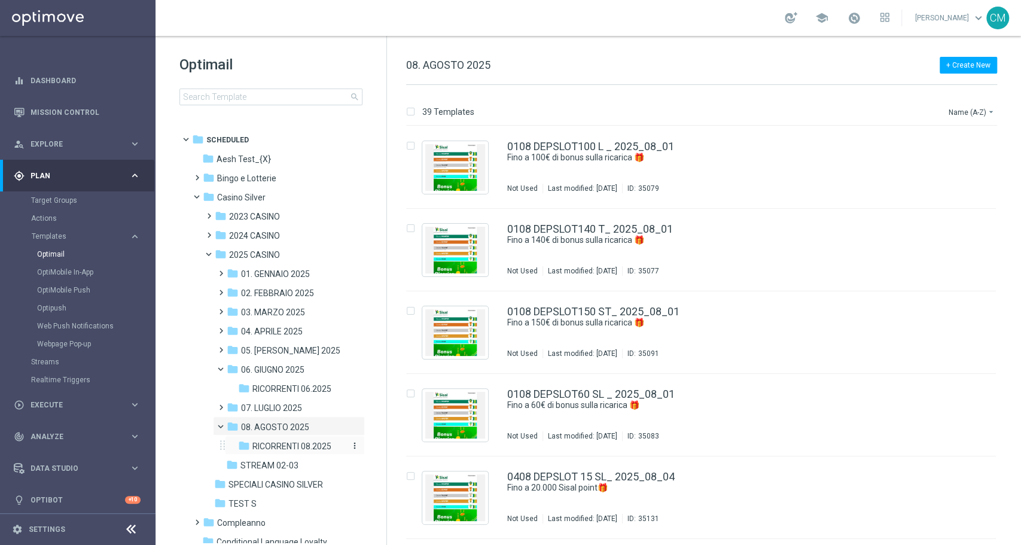
click at [291, 441] on span "RICORRENTI 08.2025" at bounding box center [291, 446] width 79 height 11
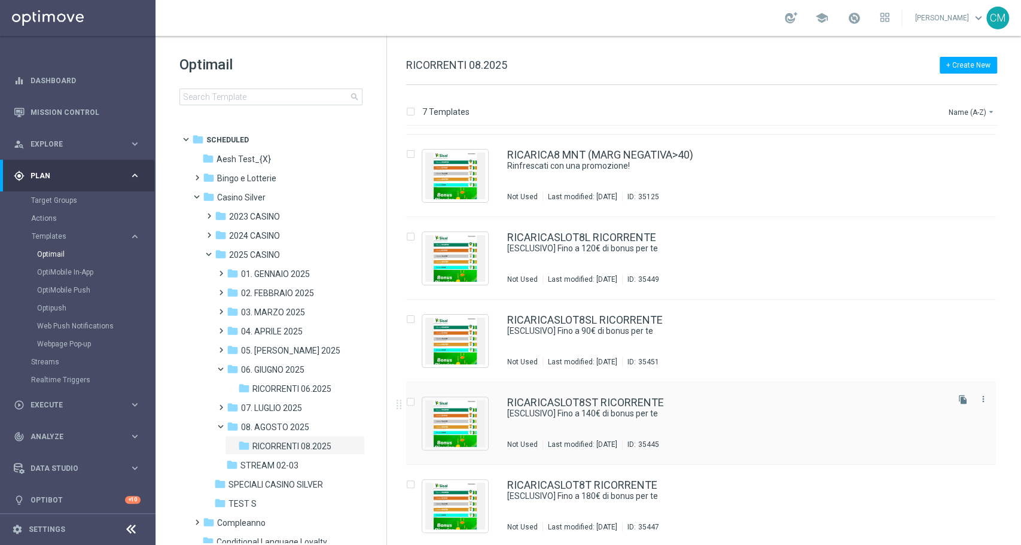
scroll to position [159, 0]
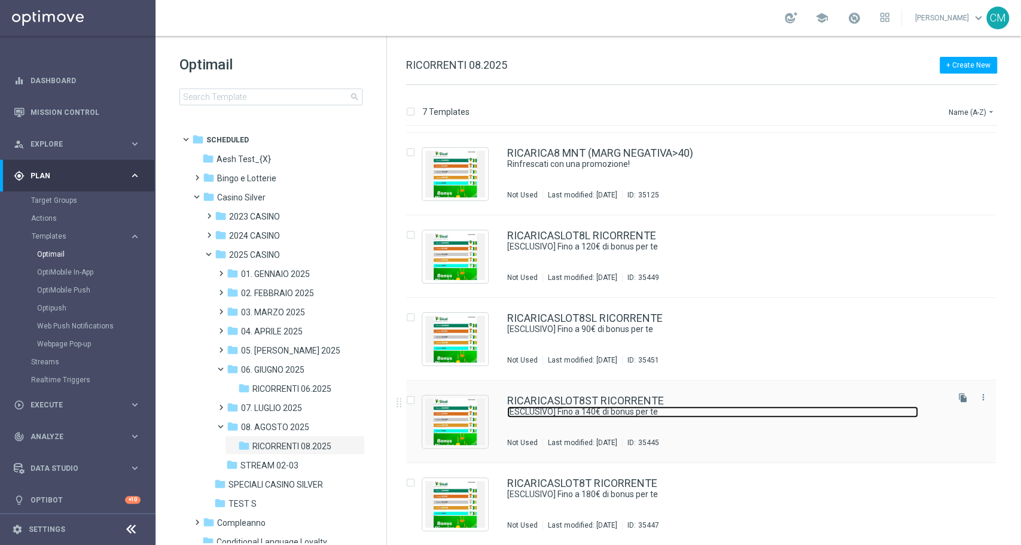
click at [586, 412] on link "[ESCLUSIVO] Fino a 140€ di bonus per te" at bounding box center [712, 411] width 411 height 11
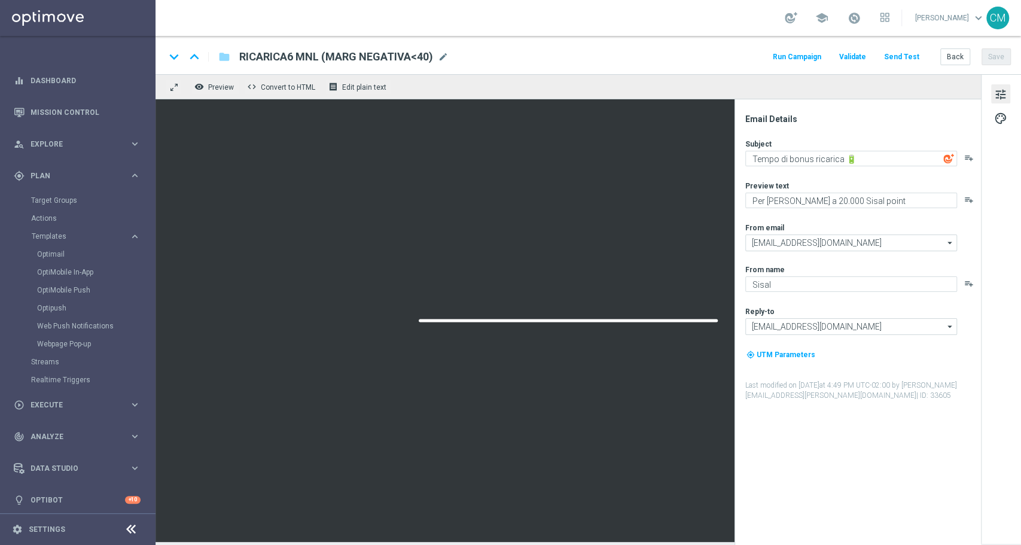
type textarea "[ESCLUSIVO] Fino a 140€ di bonus per te"
type textarea "Vuoi scoprire la nuova promozione per te?"
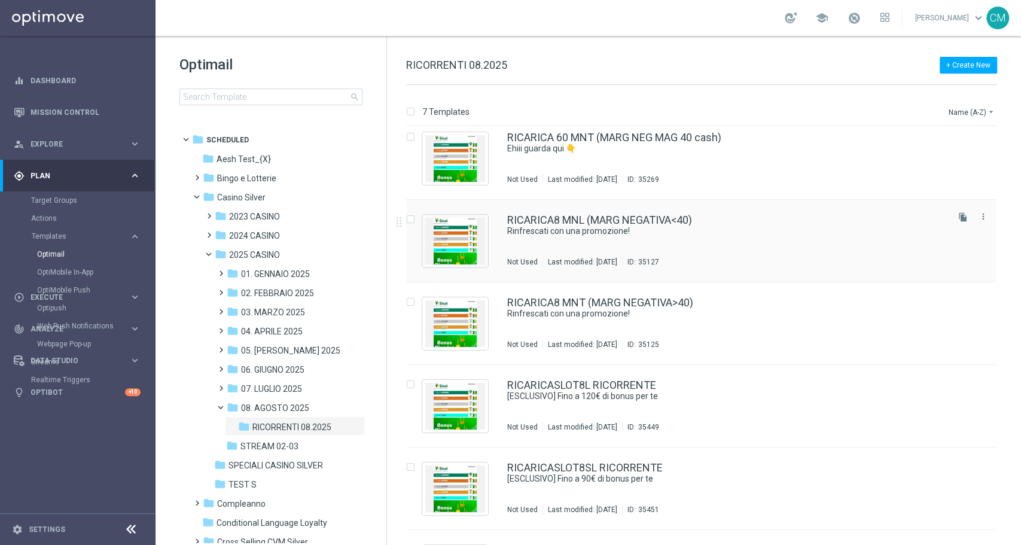
scroll to position [10, 0]
click at [665, 245] on div "RICARICA8 MNL (MARG NEGATIVA<40) Rinfrescati con una promozione! Not Used Last …" at bounding box center [726, 240] width 439 height 52
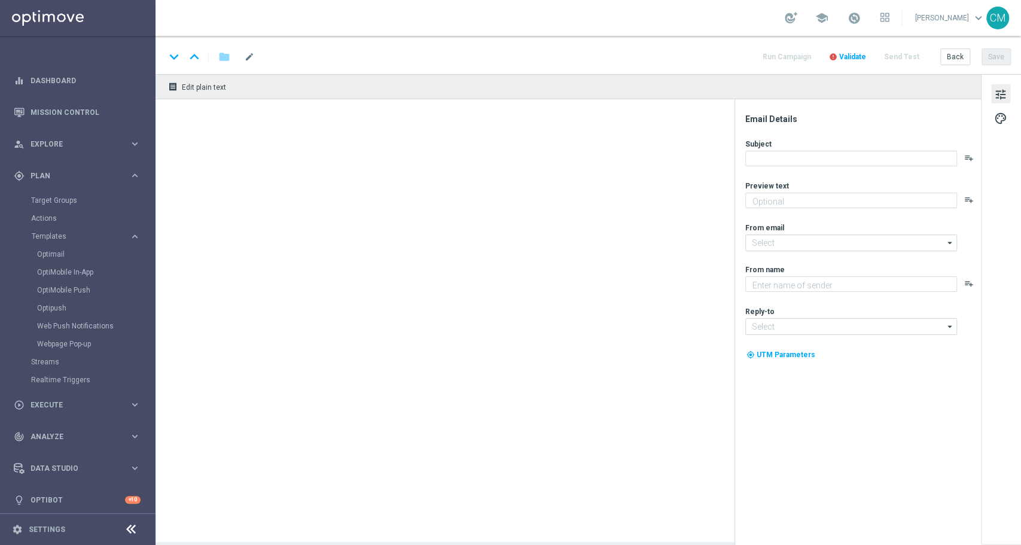
type textarea "​Per te fino a 20.000 Sisal point"
type input "newsletter@comunicazioni.sisal.it"
type textarea "Sisal"
type input "info@sisal.it"
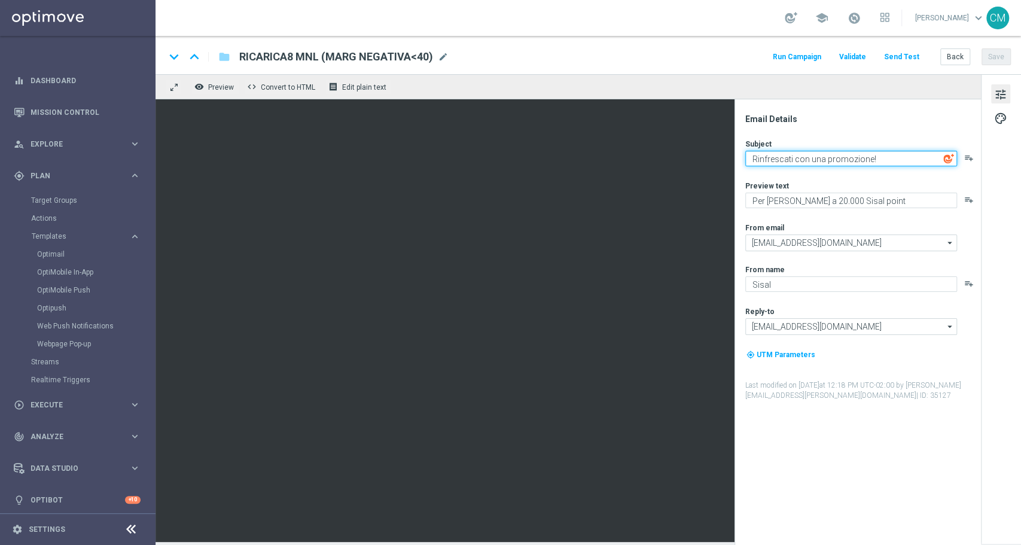
paste textarea "Tempo di bonus ricarica 🔋"
type textarea "Tempo di bonus ricarica 🔋"
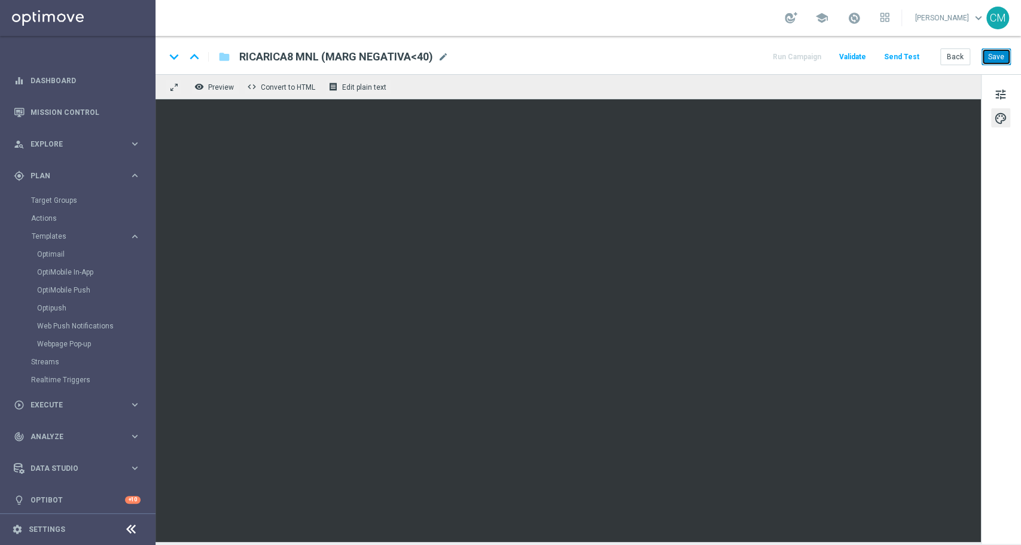
click at [994, 56] on button "Save" at bounding box center [996, 56] width 29 height 17
click at [999, 61] on button "Save" at bounding box center [996, 56] width 29 height 17
click at [961, 55] on button "Back" at bounding box center [956, 56] width 30 height 17
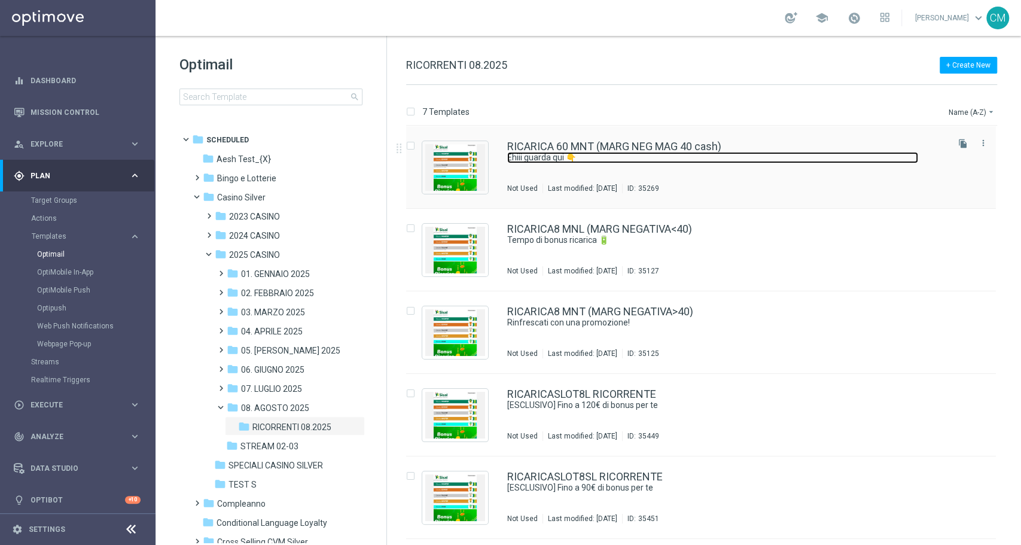
click at [685, 155] on link "Ehiii guarda qui 👇" at bounding box center [712, 157] width 411 height 11
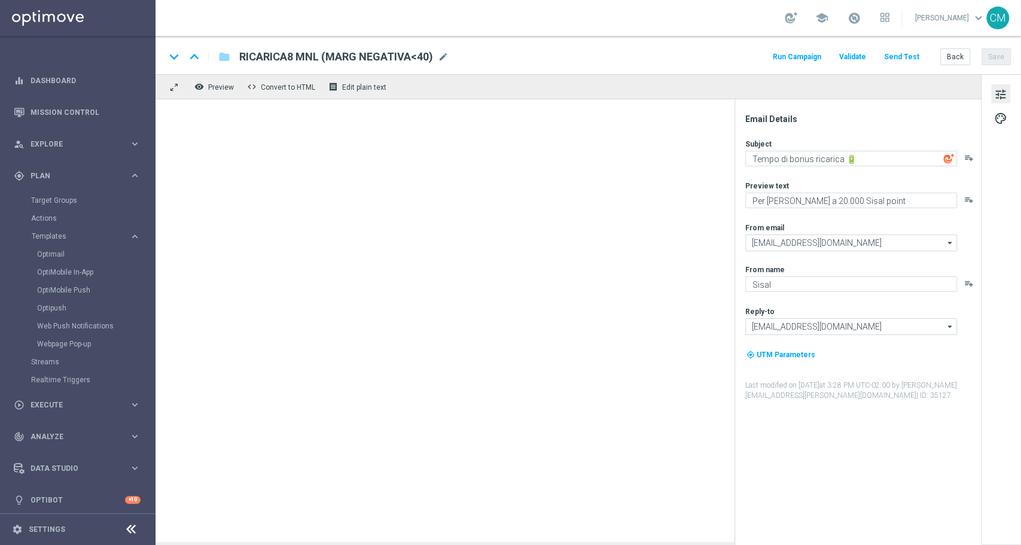
type textarea "Ehiii guarda qui 👇"
type textarea "​​Fino a 60€ di bonus"
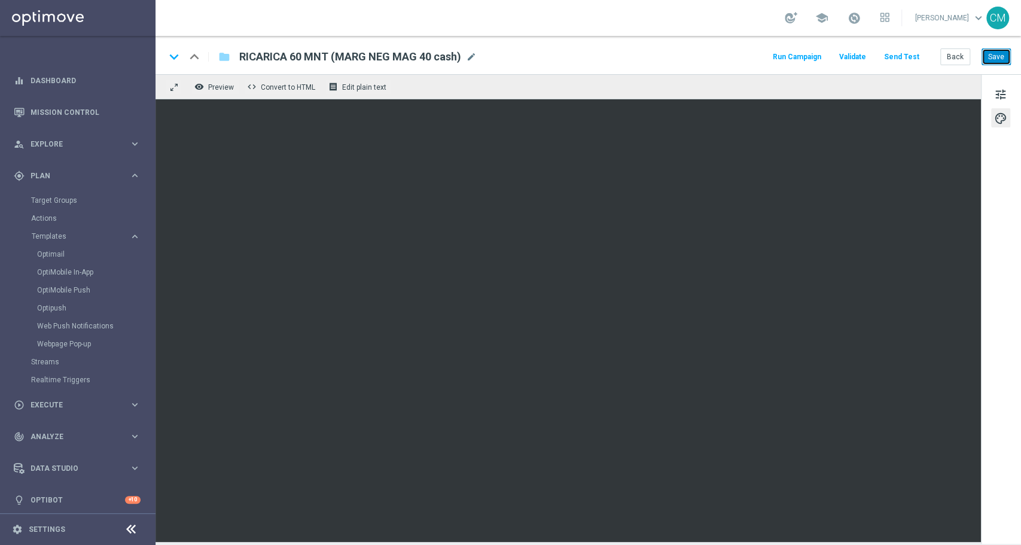
click at [997, 55] on button "Save" at bounding box center [996, 56] width 29 height 17
click at [1005, 90] on span "tune" at bounding box center [1000, 95] width 13 height 16
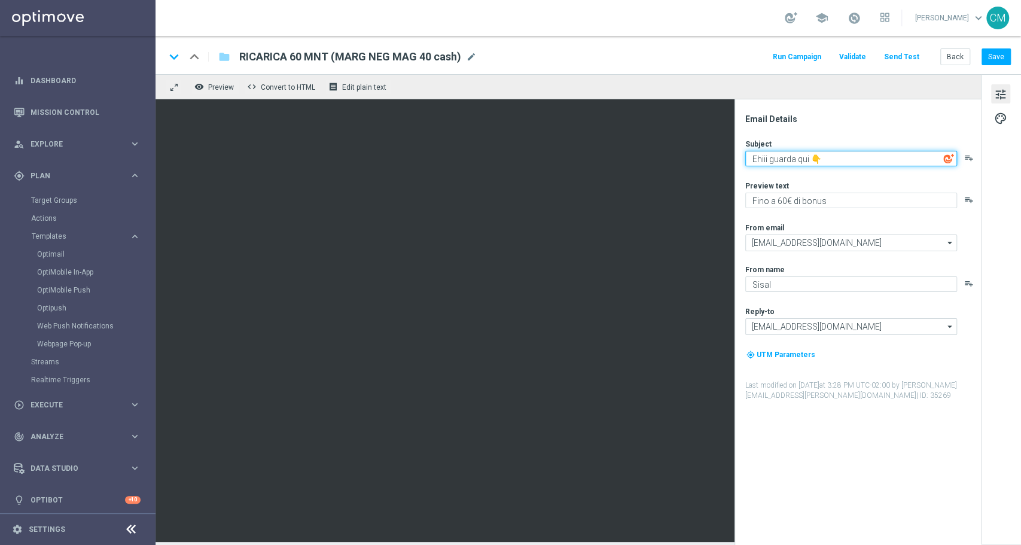
paste textarea "Fino a 250€ di bonus💎"
click at [783, 157] on textarea "Fino a 250€ di bonus💎" at bounding box center [852, 159] width 212 height 16
type textarea "Fino a 60€ di bonus💎"
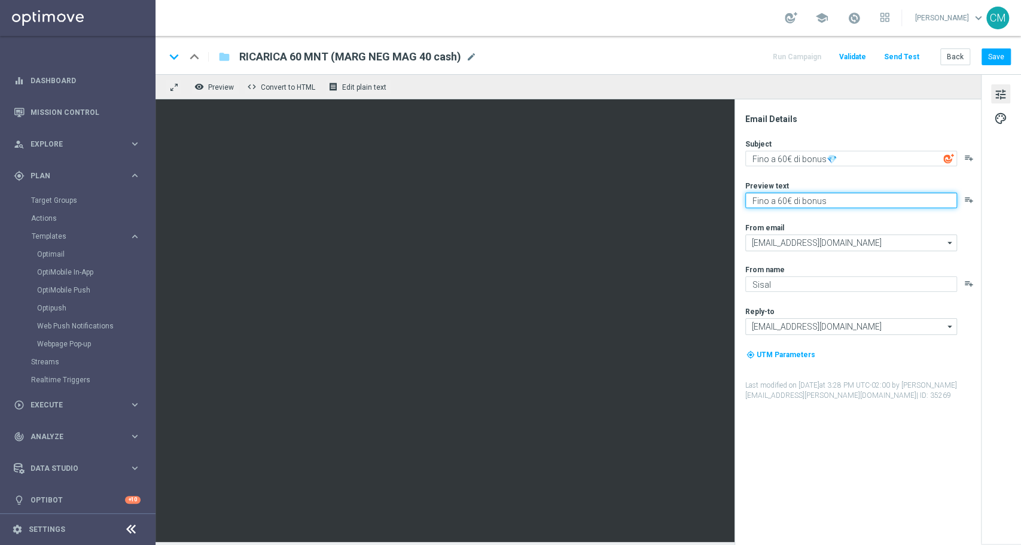
paste textarea "Vuoi scoprire la nuova promozione per te?"
type textarea "Vuoi scoprire la nuova promozione per te?"
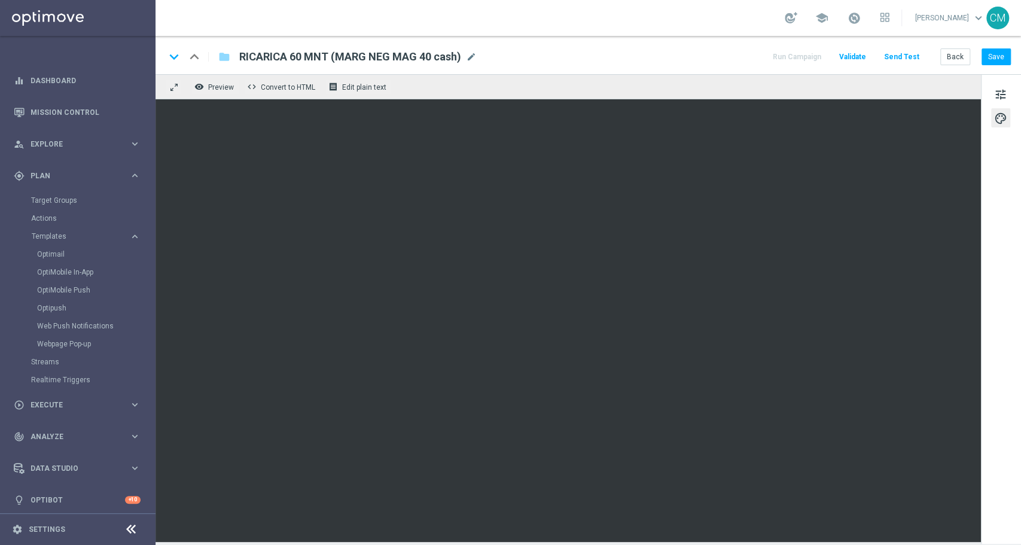
click at [998, 66] on div "keyboard_arrow_down keyboard_arrow_up folder RICARICA 60 MNT (MARG NEG MAG 40 c…" at bounding box center [589, 55] width 866 height 38
click at [998, 62] on button "Save" at bounding box center [996, 56] width 29 height 17
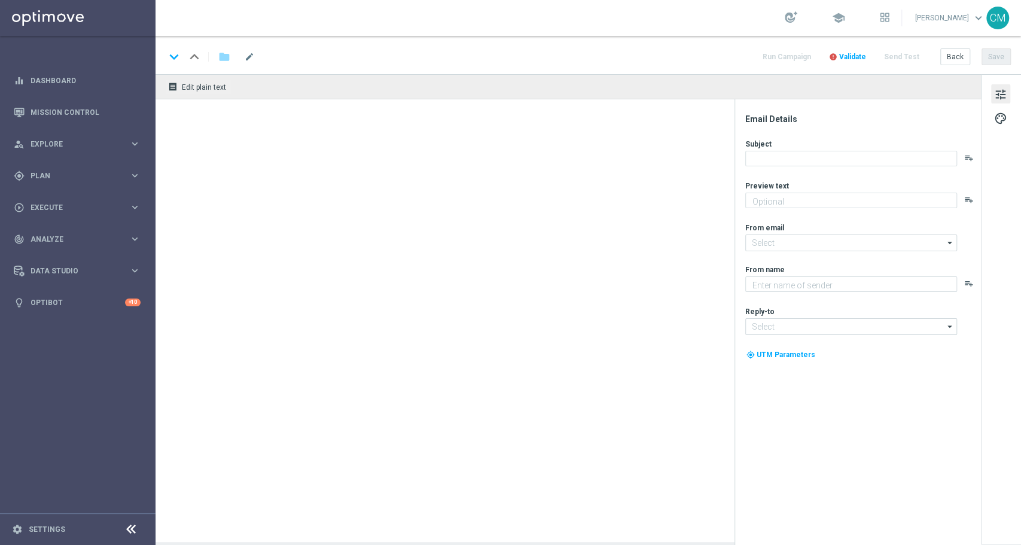
type textarea "Vuoi scoprire la nuova promozione per te?"
type textarea "Sisal"
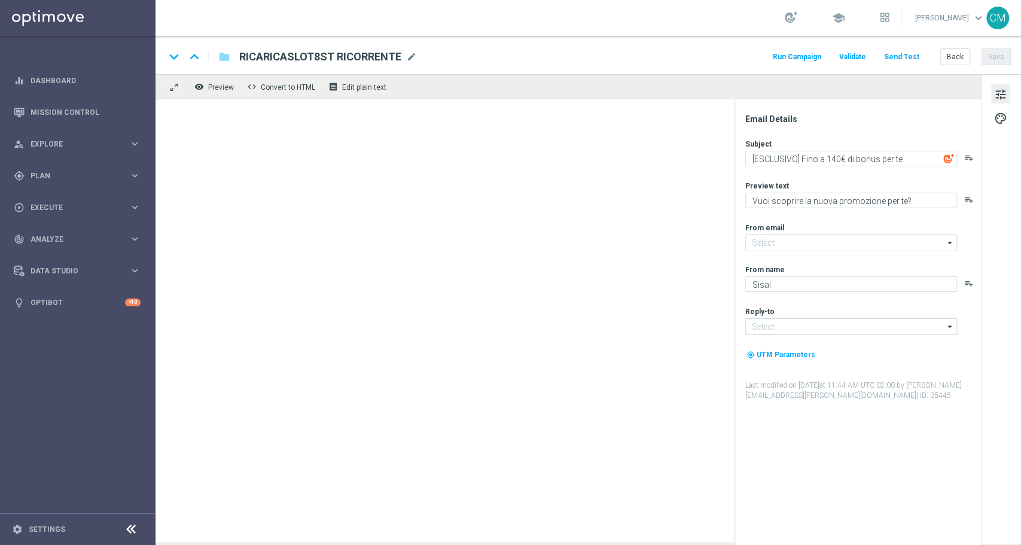
type input "newsletter@comunicazioni.sisal.it"
type input "info@sisal.it"
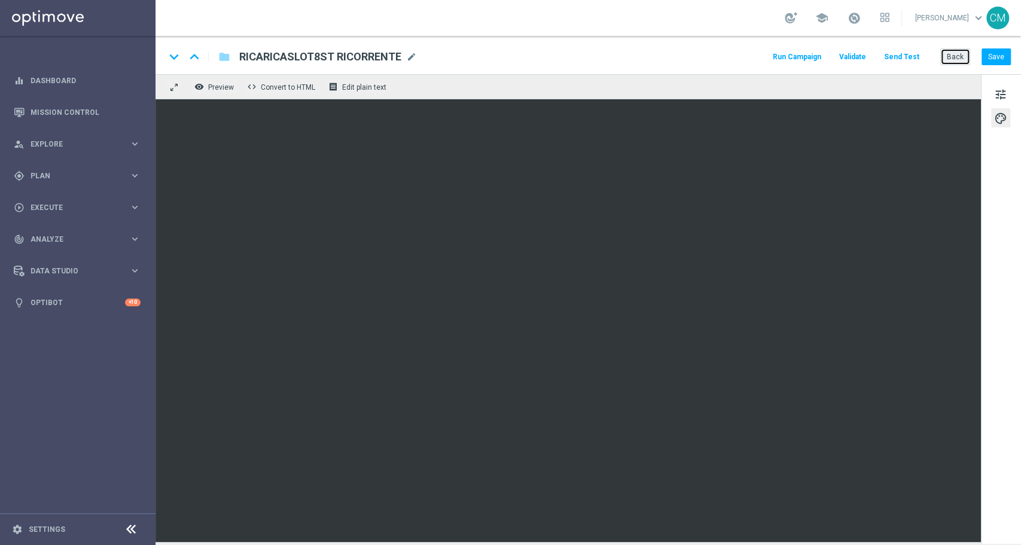
click at [949, 52] on button "Back" at bounding box center [956, 56] width 30 height 17
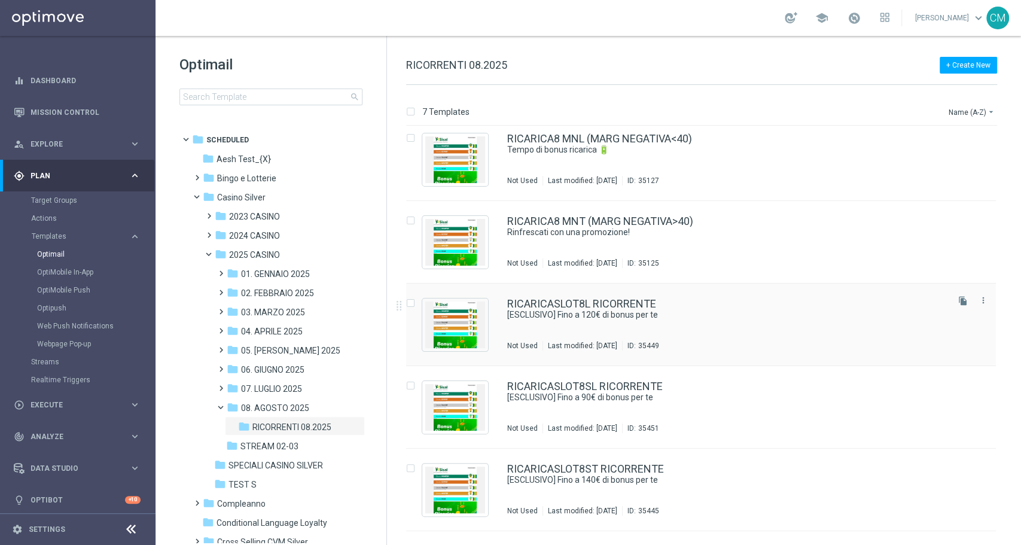
scroll to position [159, 0]
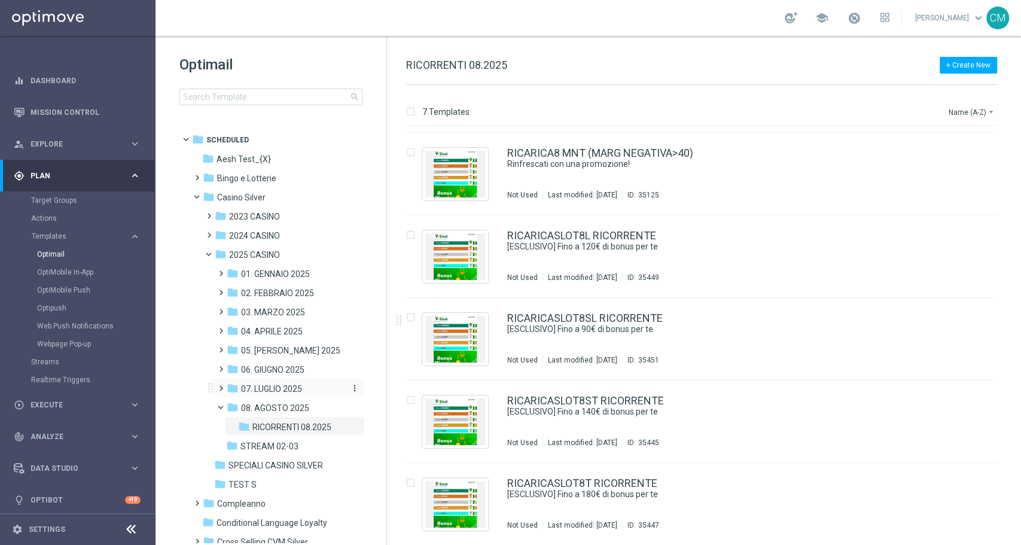
click at [287, 388] on span "07. LUGLIO 2025" at bounding box center [271, 389] width 61 height 11
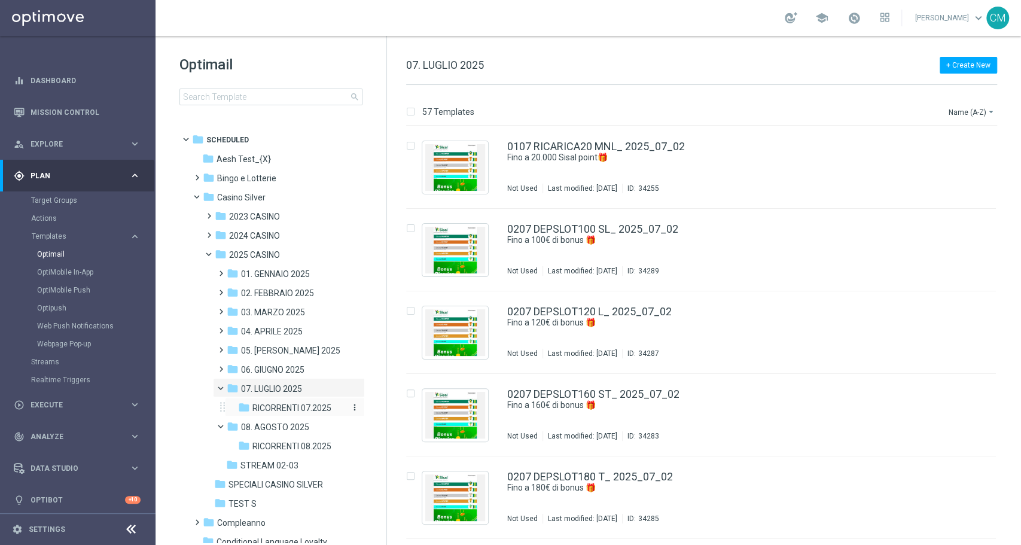
click at [302, 404] on span "RICORRENTI 07.2025" at bounding box center [291, 408] width 79 height 11
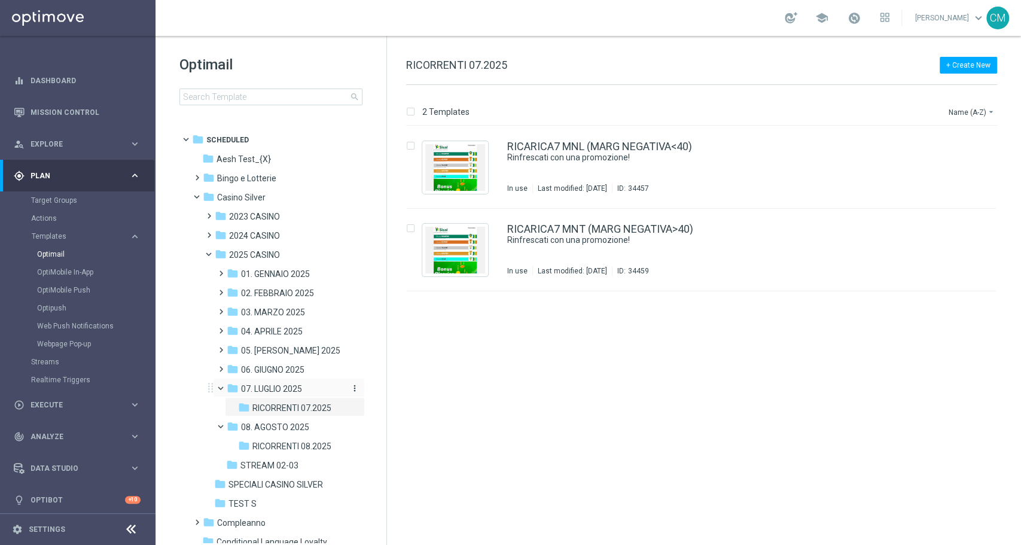
click at [285, 387] on span "07. LUGLIO 2025" at bounding box center [271, 389] width 61 height 11
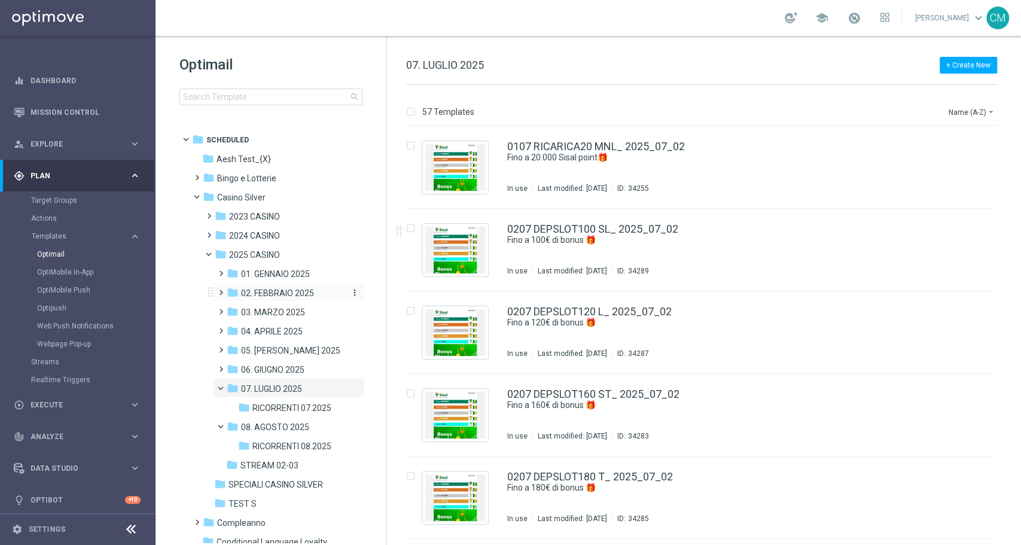
click at [293, 289] on span "02. FEBBRAIO 2025" at bounding box center [277, 293] width 73 height 11
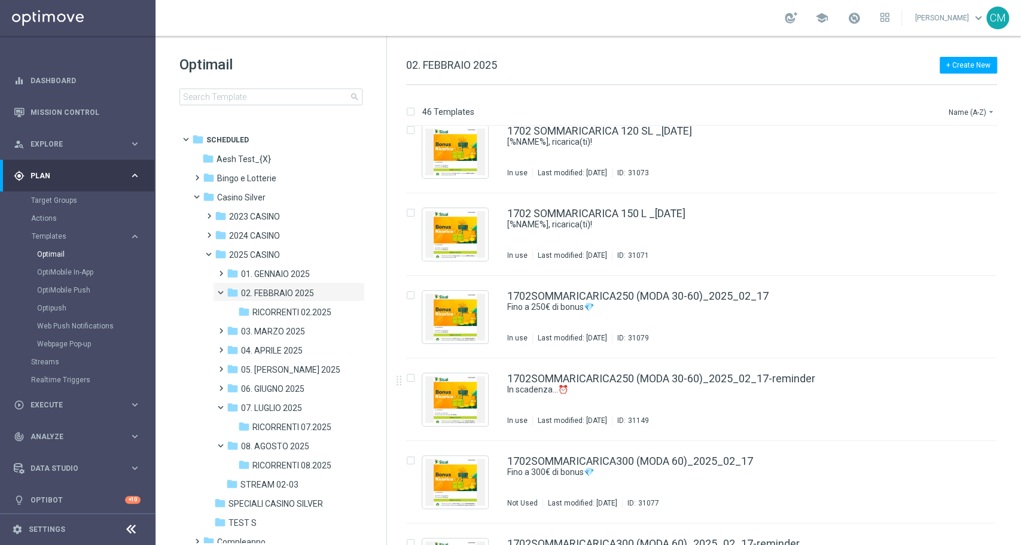
scroll to position [1360, 0]
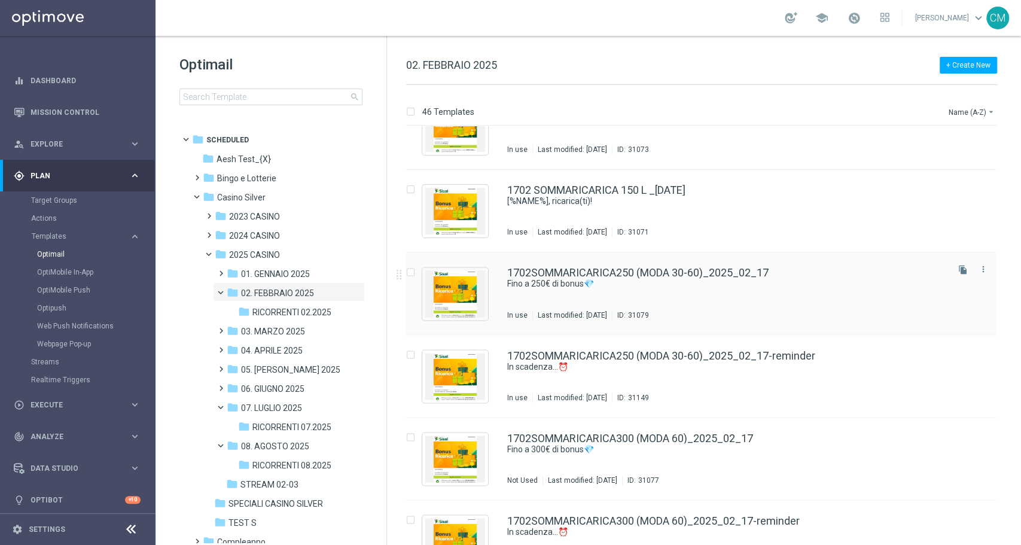
click at [675, 299] on div "1702SOMMARICARICA250 (MODA 30-60)_2025_02_17 Fino a 250€ di bonus💎 In use Last …" at bounding box center [726, 293] width 439 height 52
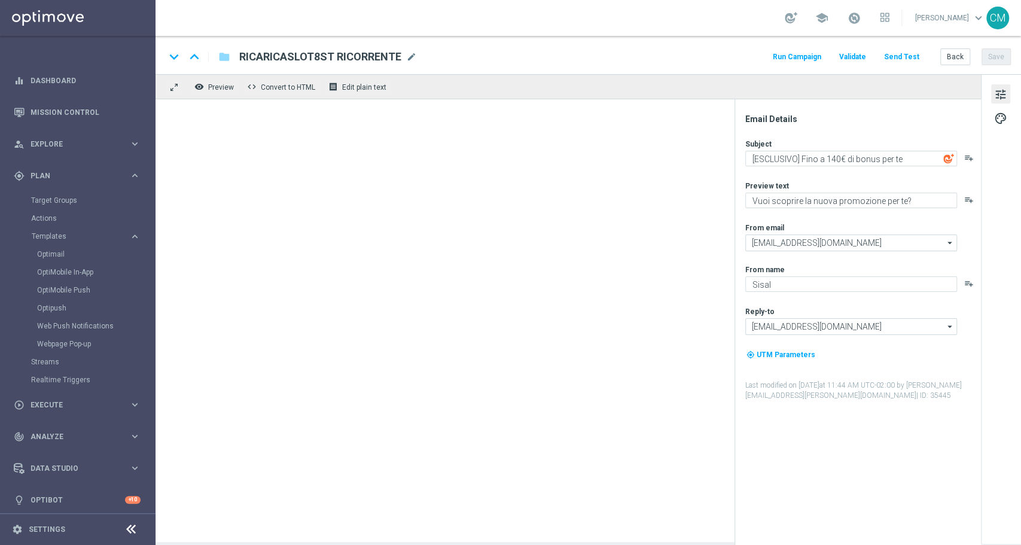
type textarea "Fino a 250€ di bonus💎"
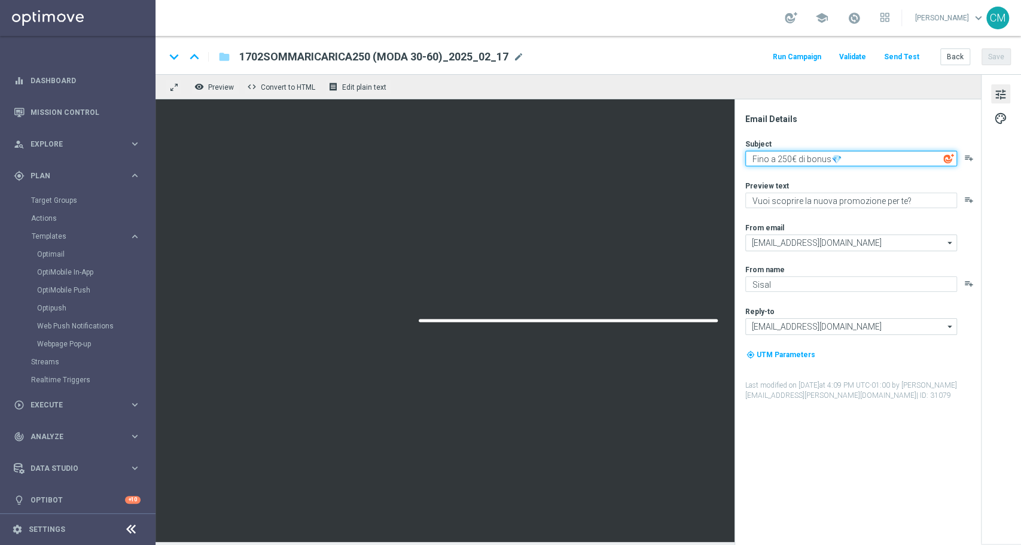
drag, startPoint x: 873, startPoint y: 156, endPoint x: 696, endPoint y: 143, distance: 177.0
click at [696, 143] on div "remove_red_eye Preview code Convert to HTML receipt Edit plain text Email Detai…" at bounding box center [589, 308] width 866 height 468
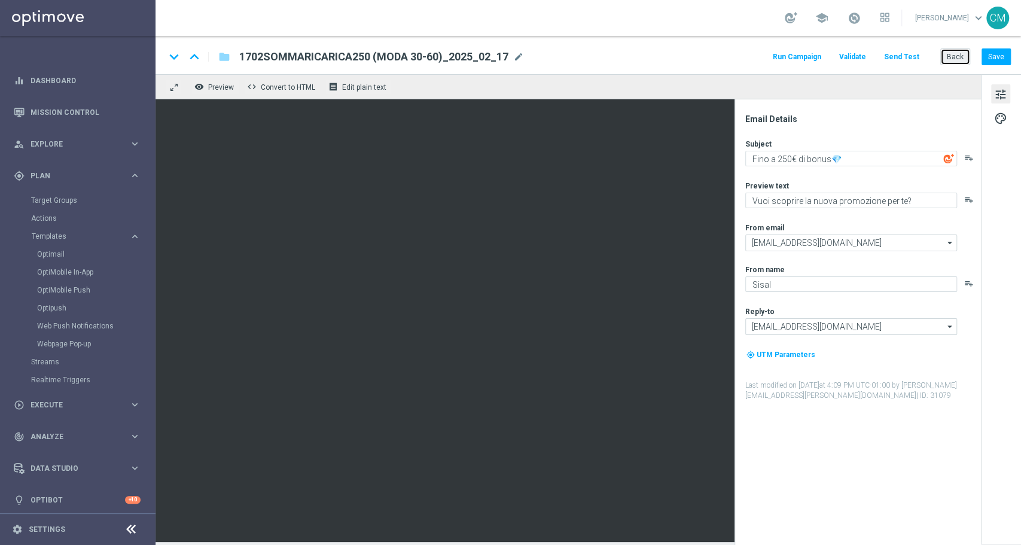
click at [945, 53] on button "Back" at bounding box center [956, 56] width 30 height 17
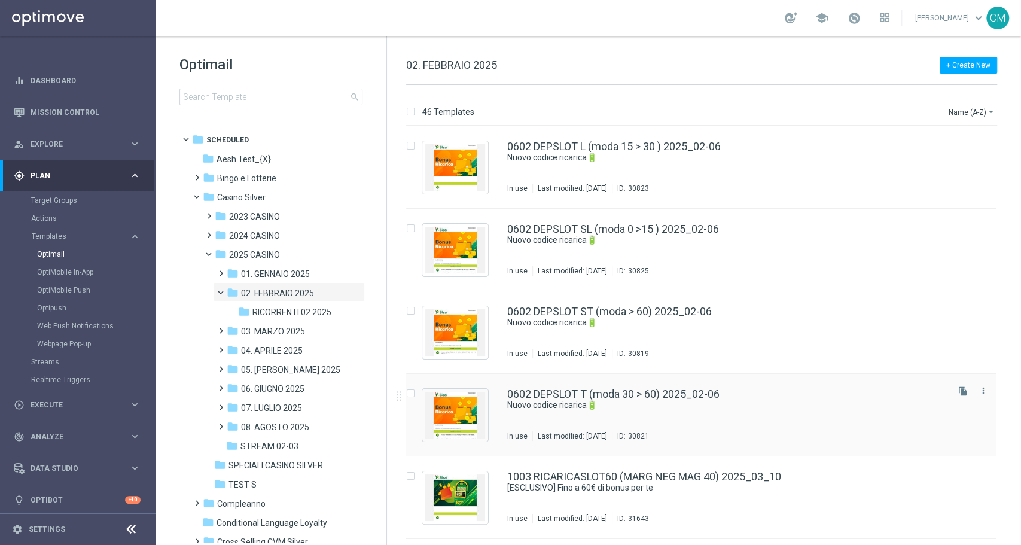
click at [591, 414] on div "0602 DEPSLOT T (moda 30 > 60) 2025_02-06 Nuovo codice ricarica🔋 In use Last mod…" at bounding box center [726, 415] width 439 height 52
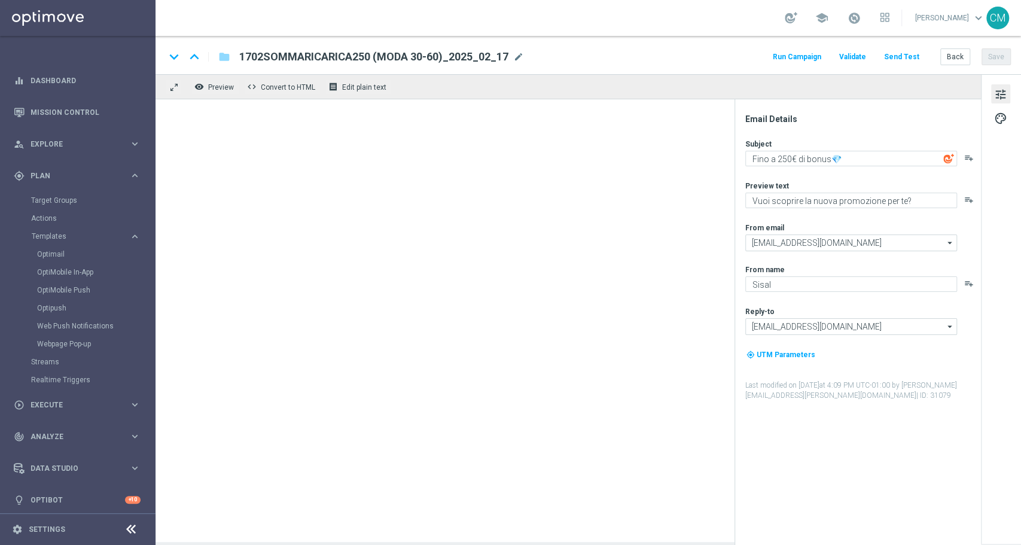
type textarea "Nuovo codice ricarica🔋"
type textarea "Fino a 180€ di Bonus per te!"
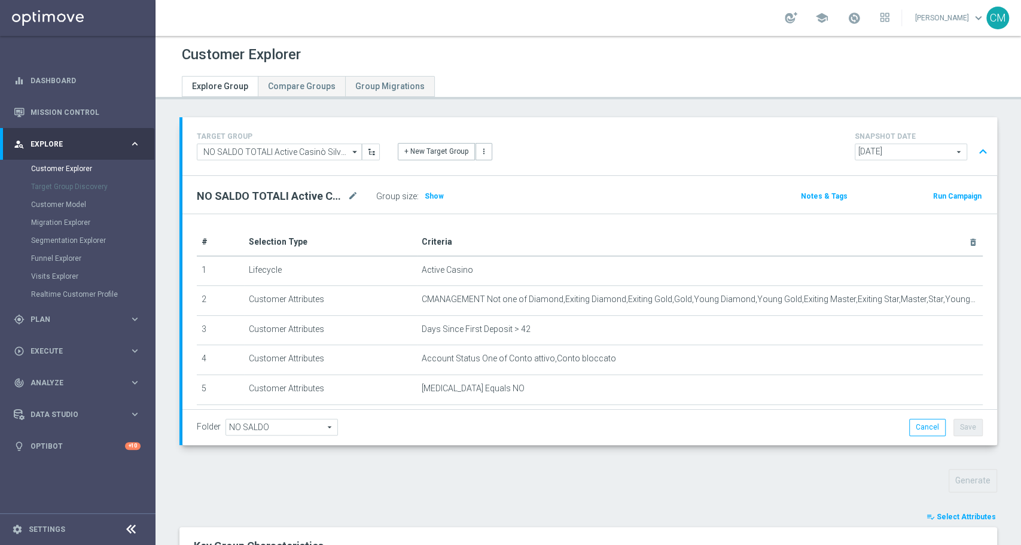
drag, startPoint x: 0, startPoint y: 0, endPoint x: 499, endPoint y: 136, distance: 517.2
drag, startPoint x: 499, startPoint y: 136, endPoint x: 440, endPoint y: 191, distance: 80.9
click at [440, 191] on h3 "Show" at bounding box center [435, 196] width 22 height 13
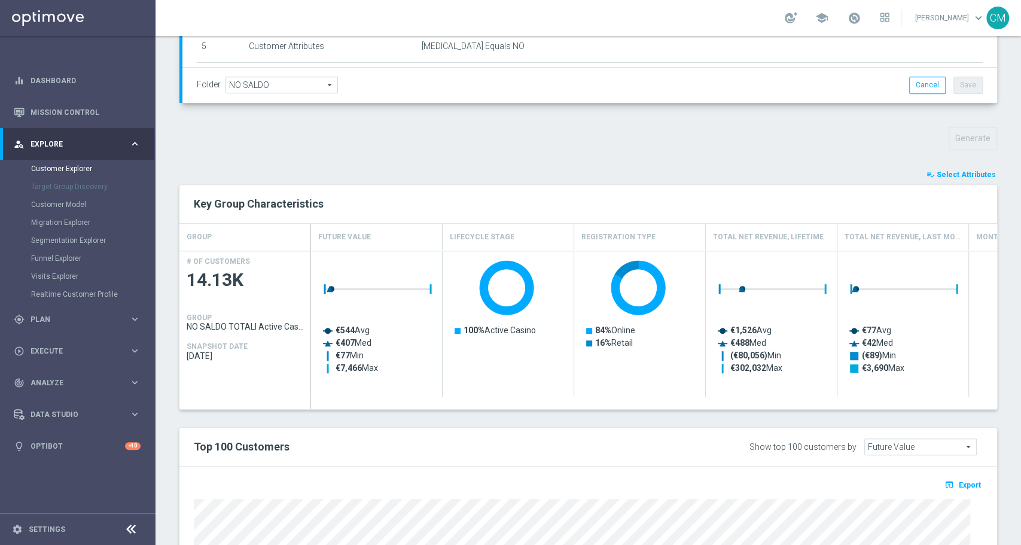
scroll to position [357, 0]
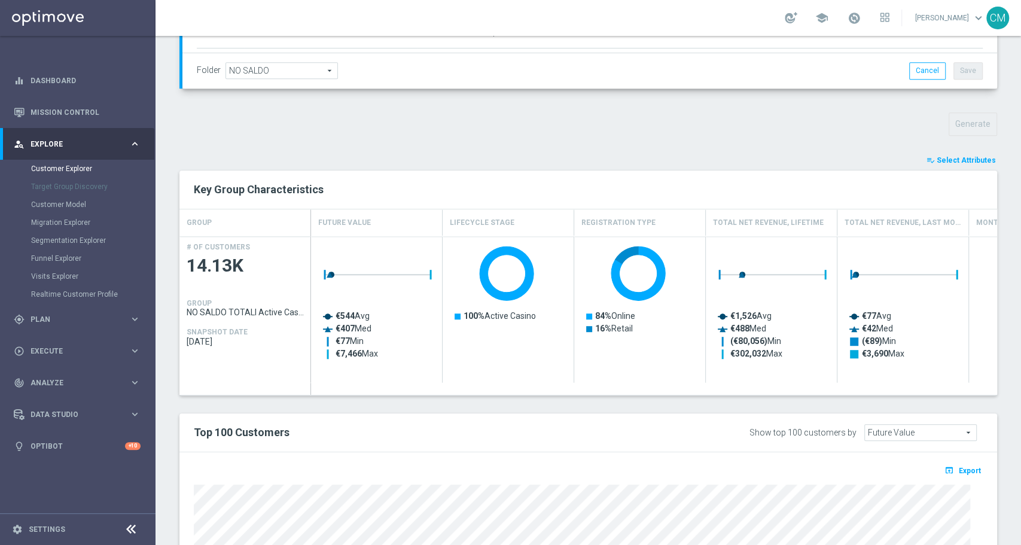
click at [960, 160] on span "Select Attributes" at bounding box center [966, 160] width 59 height 8
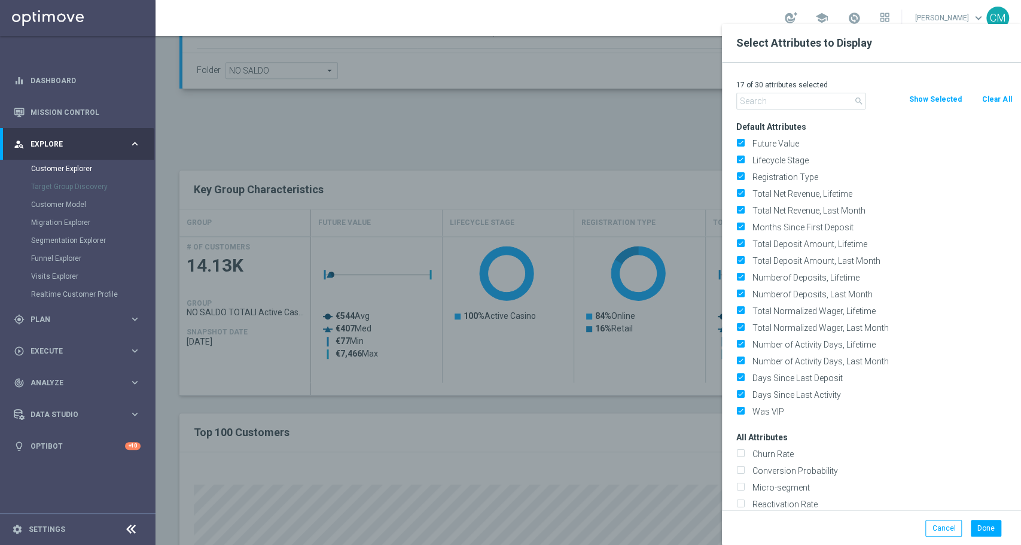
click at [988, 96] on button "Clear All" at bounding box center [997, 99] width 32 height 13
checkbox input "false"
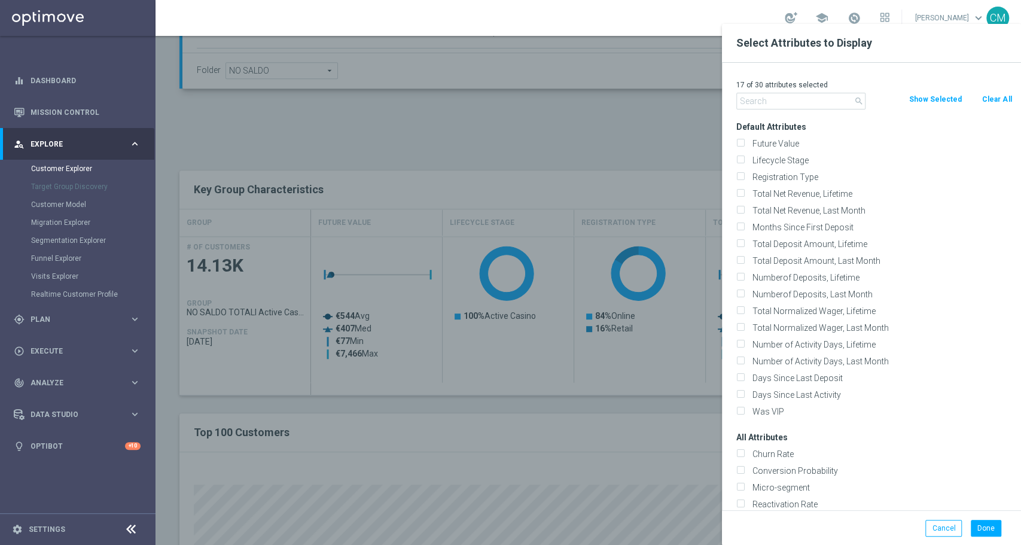
checkbox input "false"
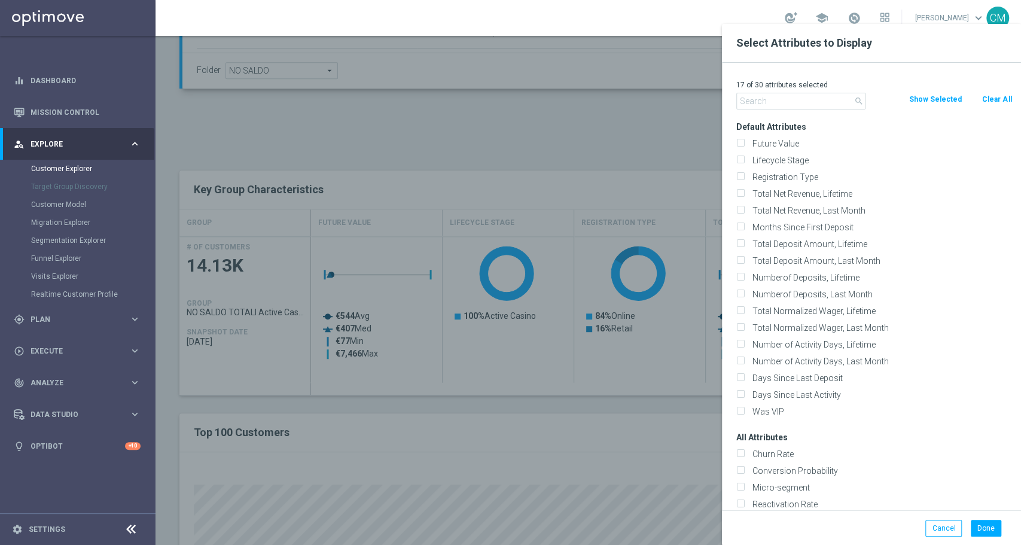
checkbox input "false"
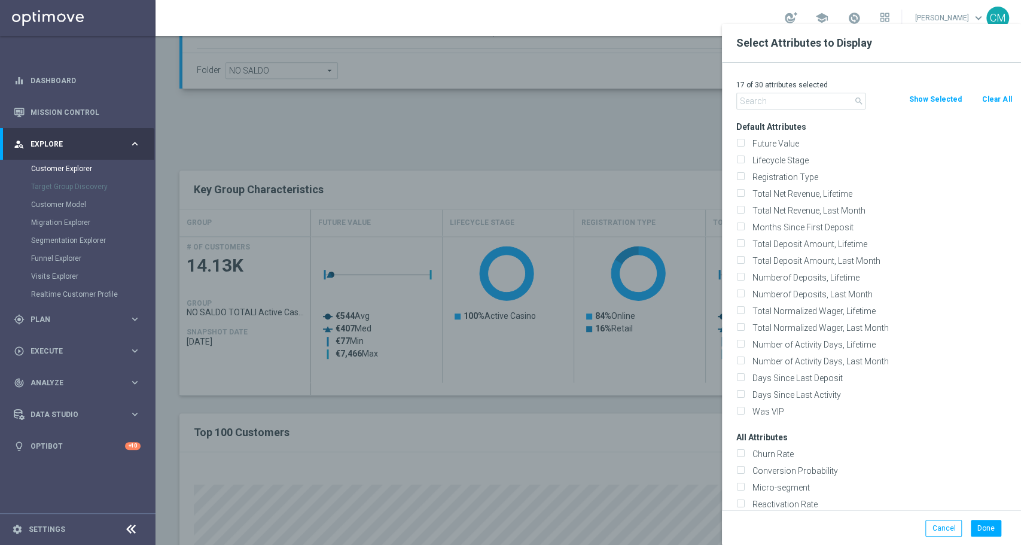
checkbox input "false"
click at [817, 112] on div "0 of 30 attributes selected search Clear All Show Selected Default Attributes F…" at bounding box center [871, 287] width 299 height 448
click at [808, 102] on input "text" at bounding box center [801, 101] width 129 height 17
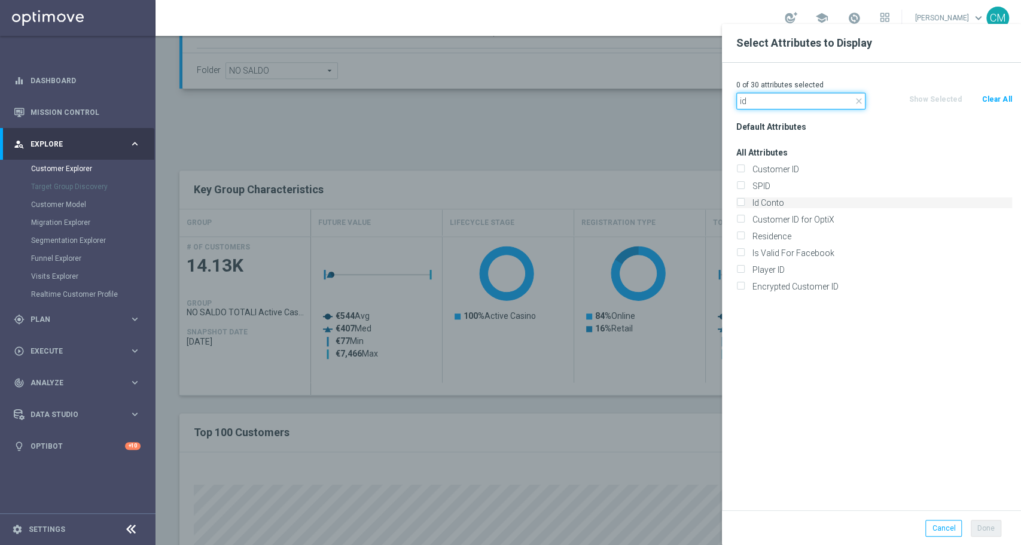
type input "id"
click at [781, 203] on label "Id Conto" at bounding box center [880, 202] width 264 height 11
click at [744, 203] on input "Id Conto" at bounding box center [741, 204] width 8 height 8
checkbox input "true"
click at [620, 124] on div at bounding box center [666, 296] width 1021 height 545
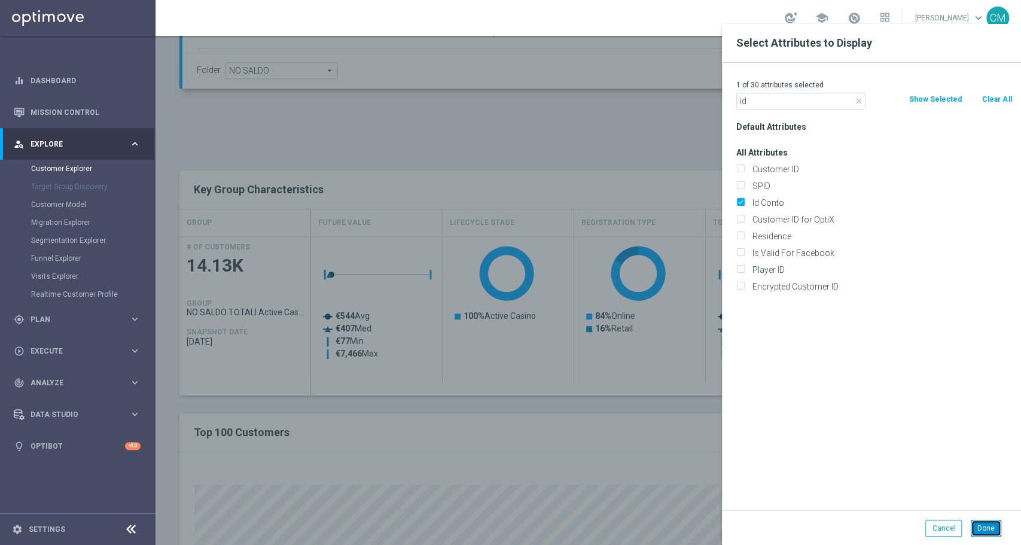
click at [984, 525] on button "Done" at bounding box center [986, 528] width 31 height 17
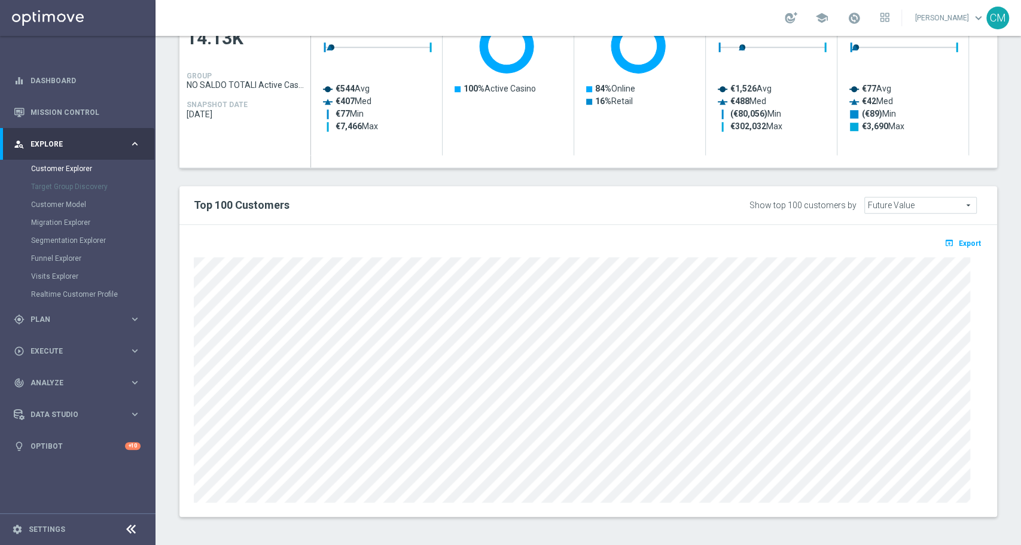
type input "Search"
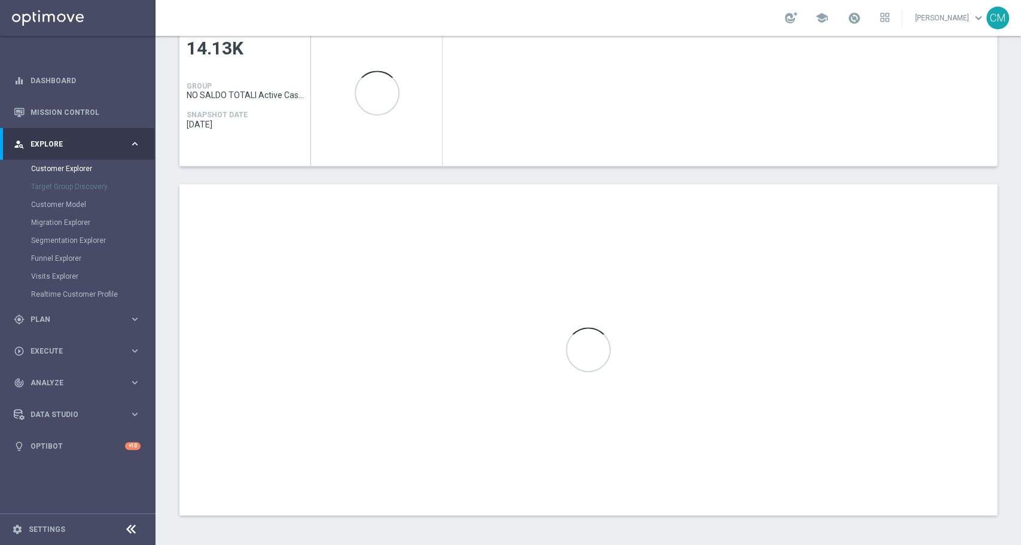
scroll to position [479, 0]
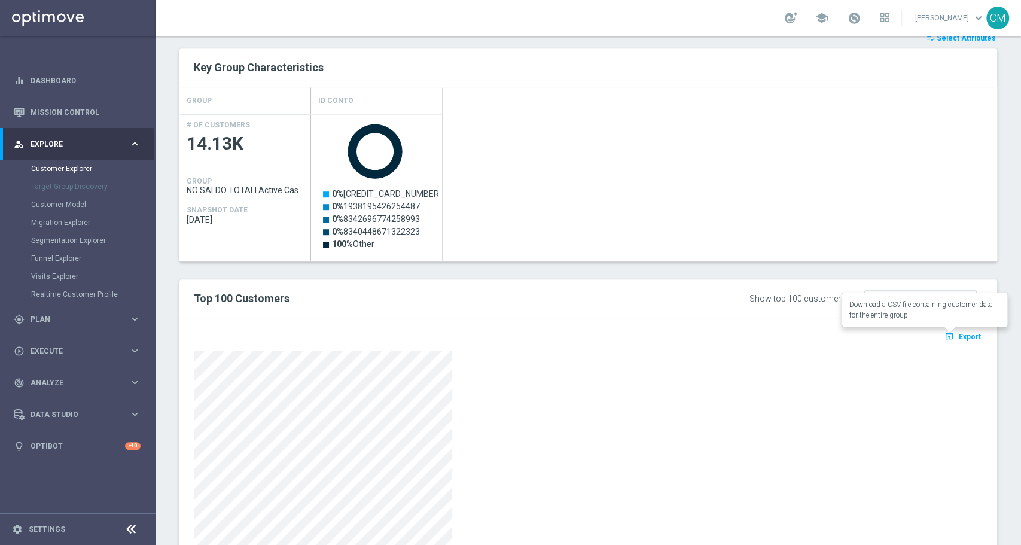
click at [961, 333] on span "Export" at bounding box center [970, 337] width 22 height 8
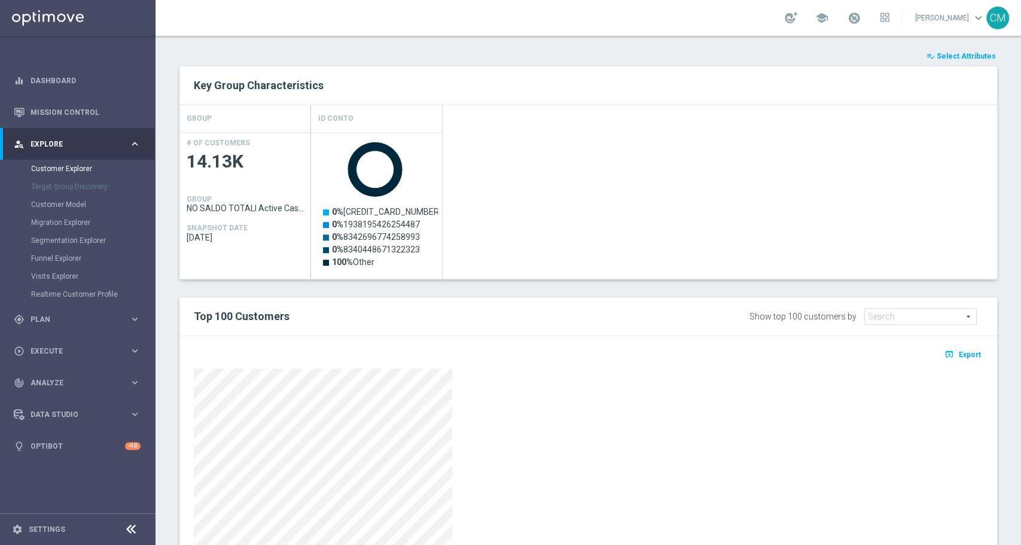
scroll to position [527, 0]
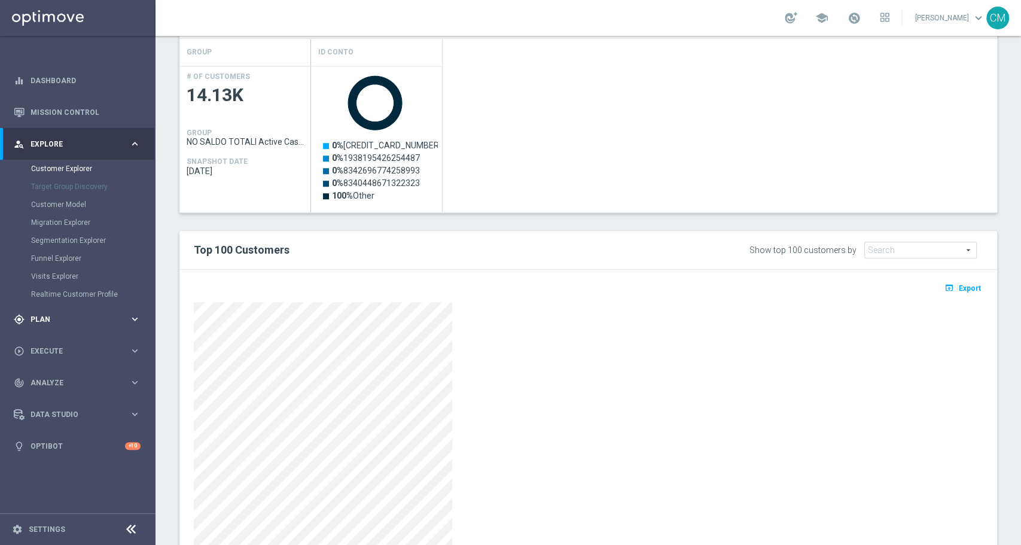
click at [53, 317] on span "Plan" at bounding box center [80, 319] width 99 height 7
click at [53, 235] on span "Templates" at bounding box center [75, 236] width 86 height 7
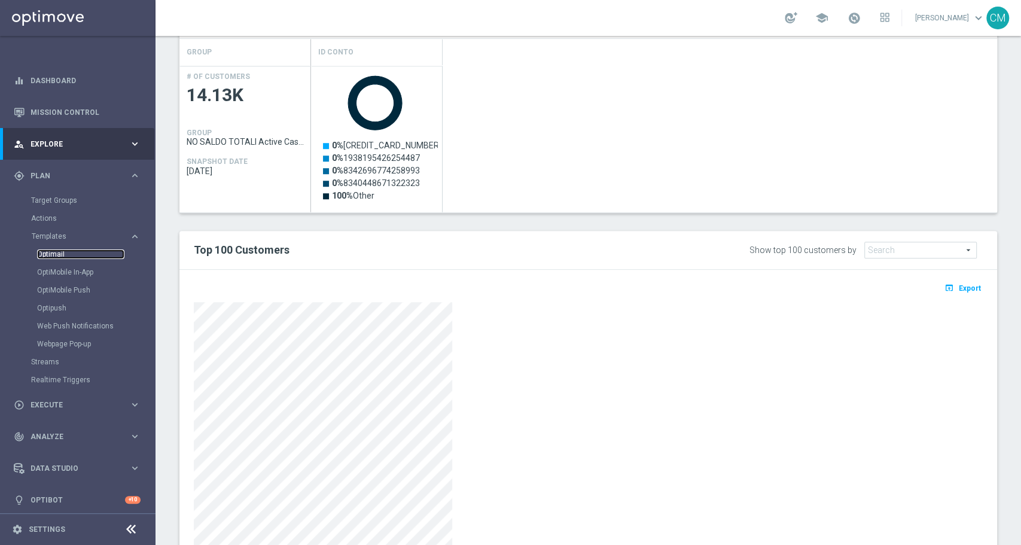
click at [56, 251] on link "Optimail" at bounding box center [80, 254] width 87 height 10
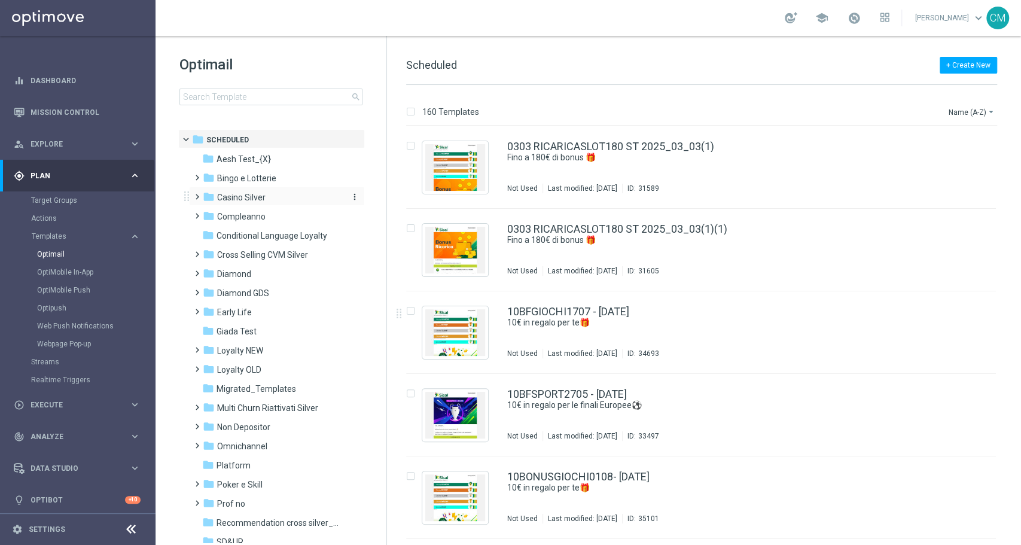
click at [245, 192] on span "Casino Silver" at bounding box center [241, 197] width 48 height 11
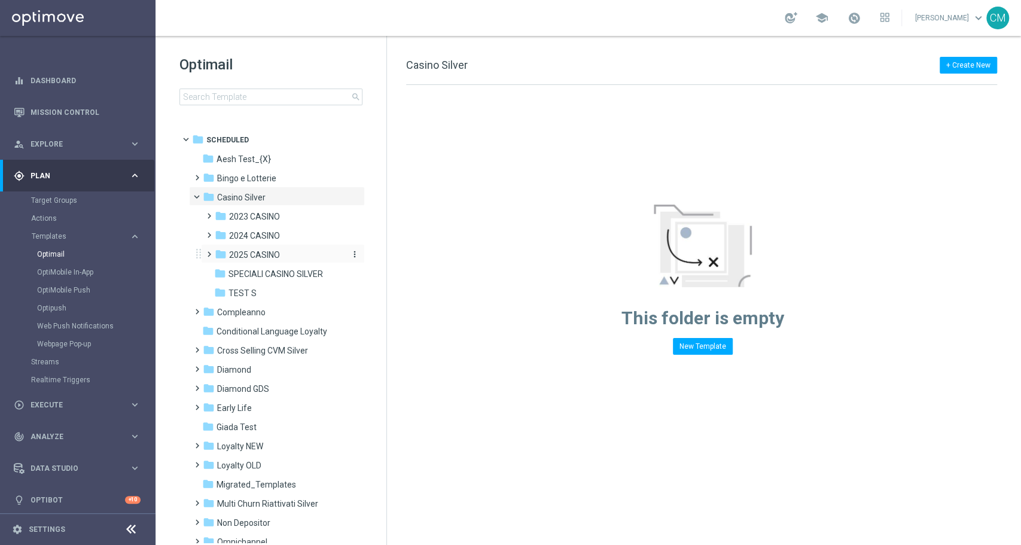
click at [258, 253] on span "2025 CASINO" at bounding box center [254, 254] width 51 height 11
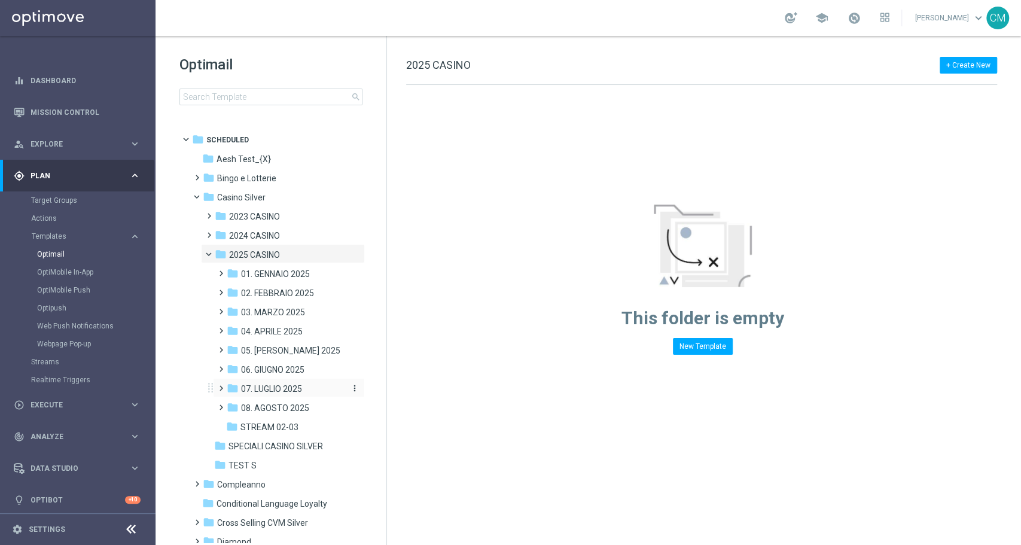
click at [263, 390] on span "07. LUGLIO 2025" at bounding box center [271, 389] width 61 height 11
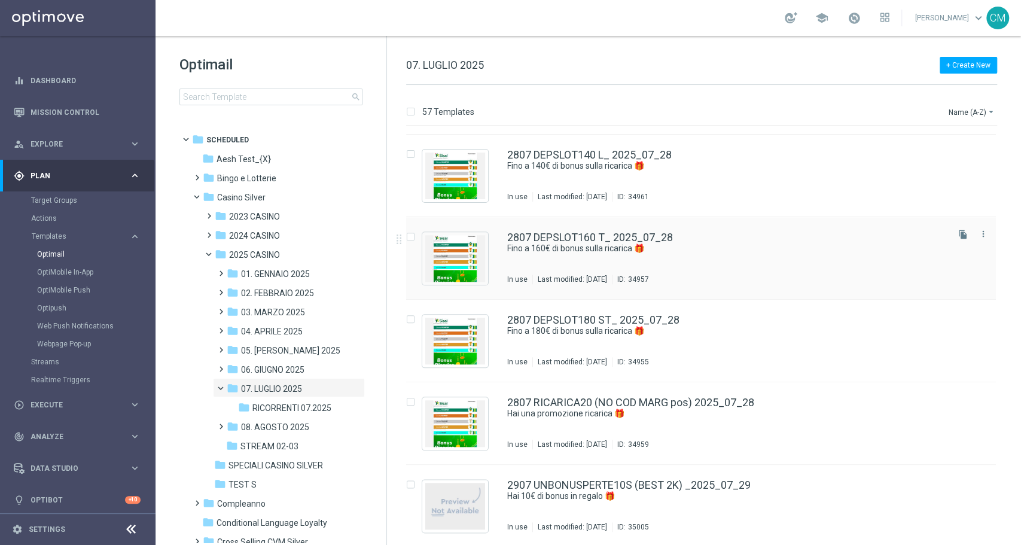
scroll to position [3887, 0]
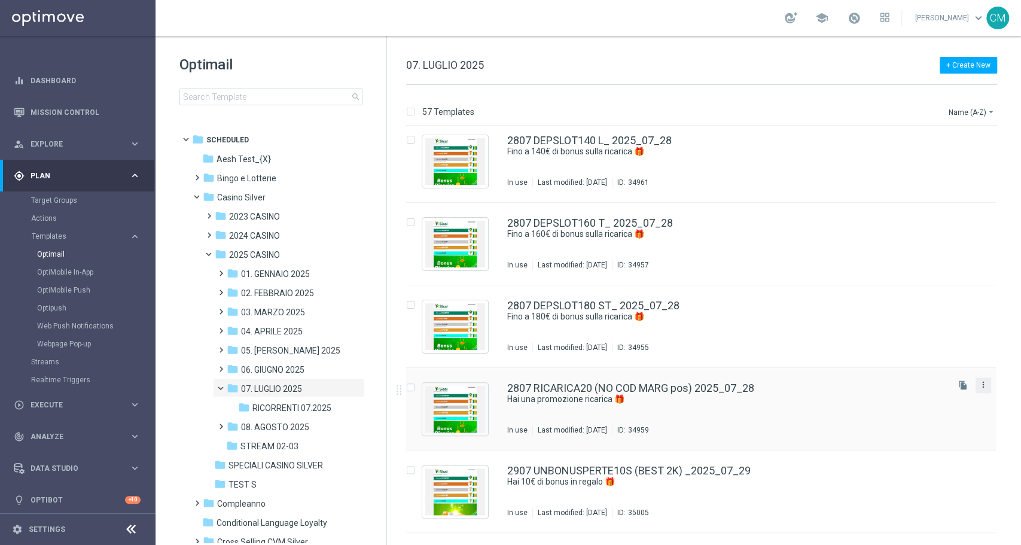
click at [985, 388] on icon "more_vert" at bounding box center [984, 385] width 10 height 10
click at [918, 424] on div "delete_forever Delete" at bounding box center [928, 431] width 96 height 17
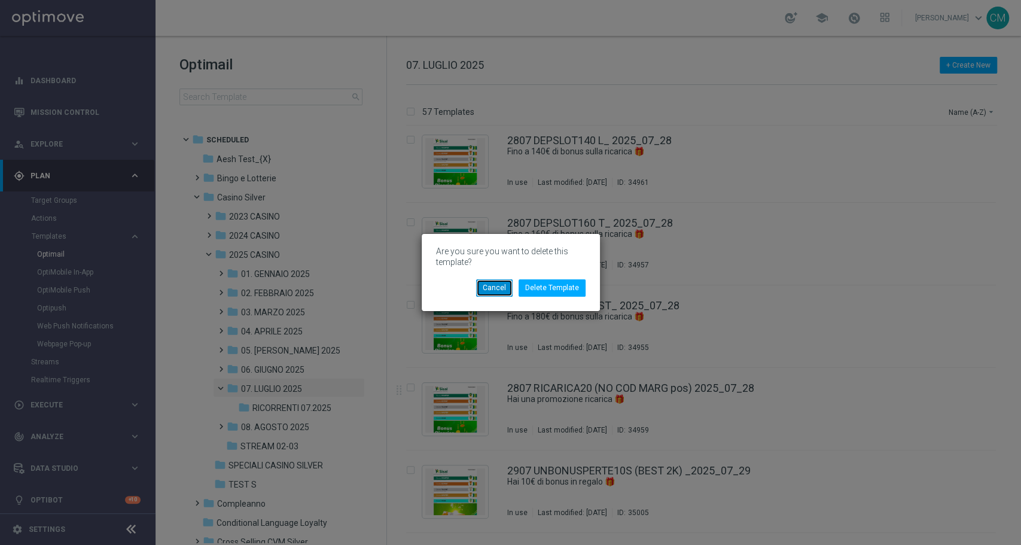
click at [502, 289] on button "Cancel" at bounding box center [494, 287] width 36 height 17
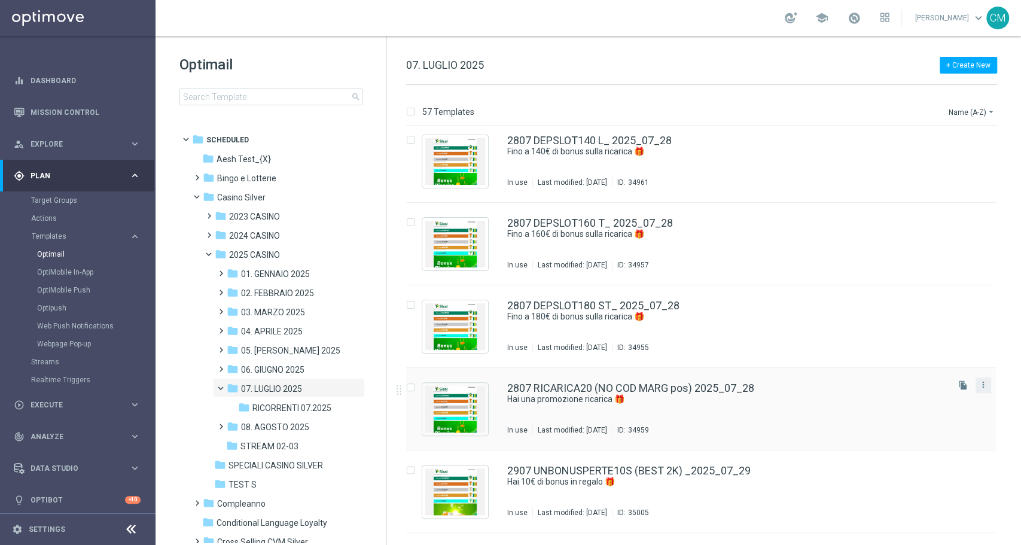
click at [980, 390] on button "more_vert" at bounding box center [984, 385] width 12 height 14
click at [932, 415] on div "Copy To" at bounding box center [933, 414] width 72 height 8
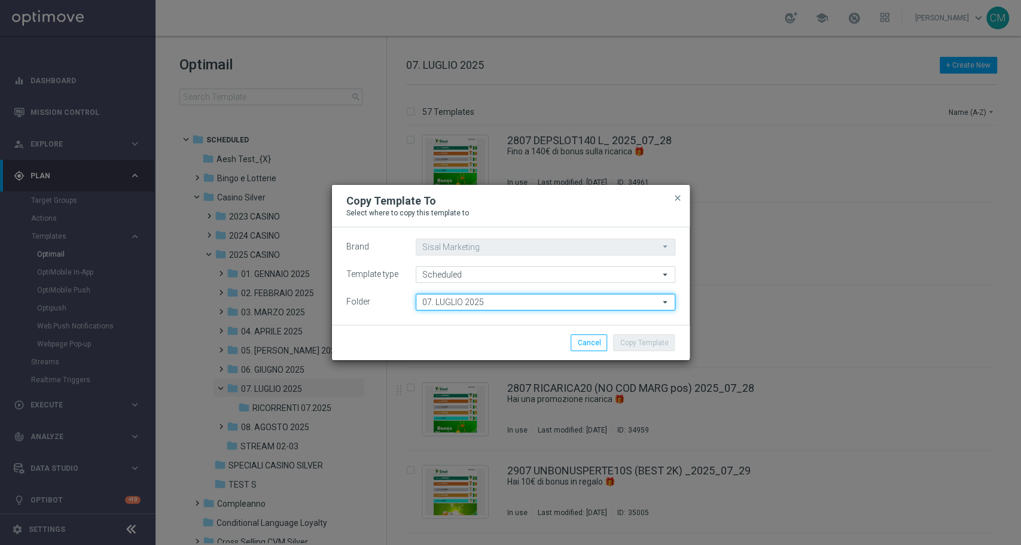
click at [527, 303] on input "07. LUGLIO 2025" at bounding box center [546, 302] width 260 height 17
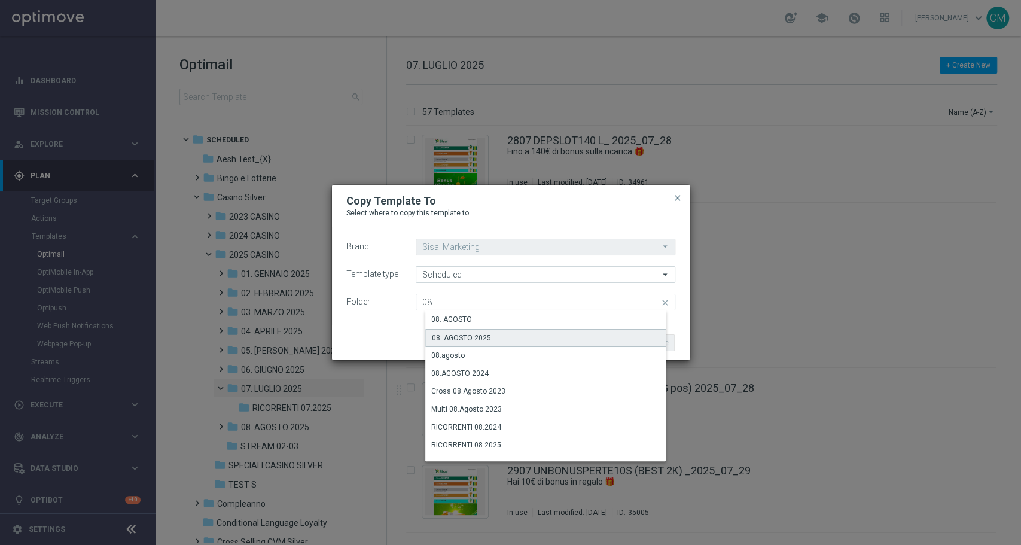
click at [535, 336] on div "08. AGOSTO 2025" at bounding box center [555, 338] width 260 height 18
type input "08. AGOSTO 2025"
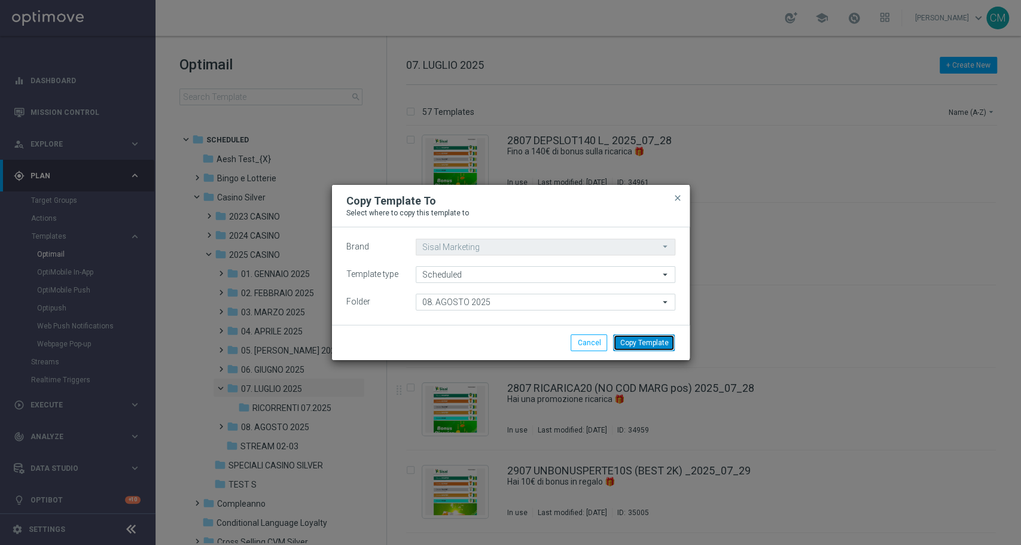
click at [641, 343] on button "Copy Template" at bounding box center [644, 342] width 62 height 17
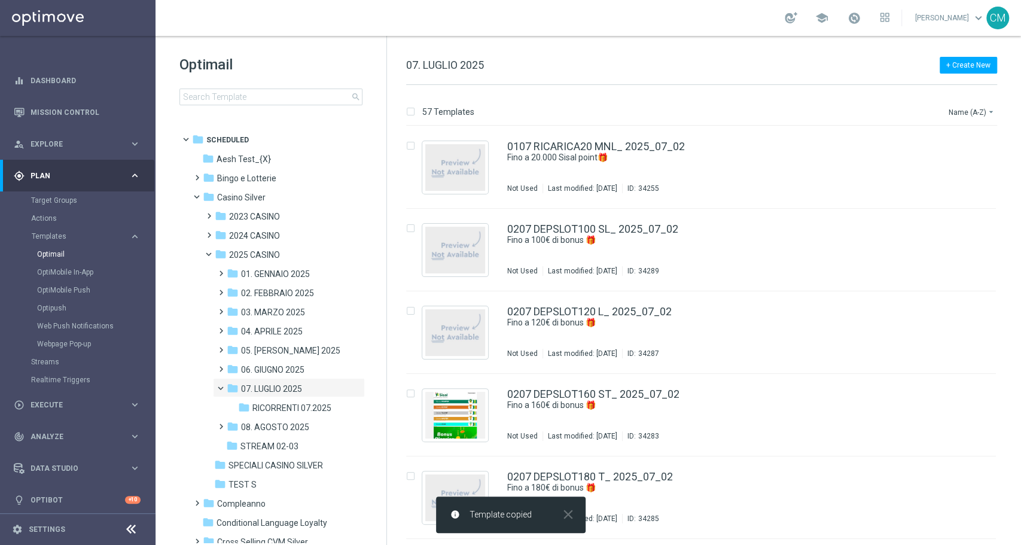
scroll to position [0, 0]
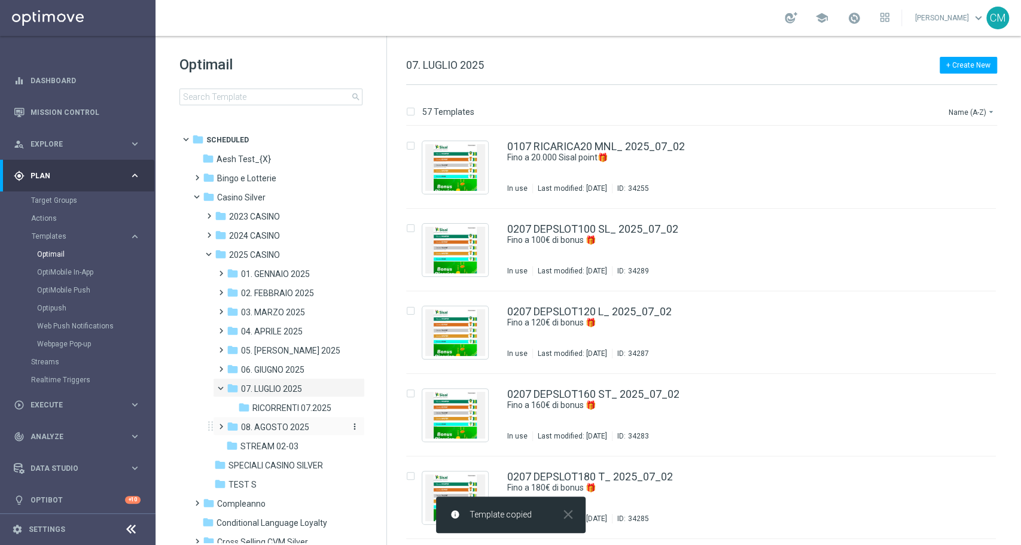
click at [290, 427] on span "08. AGOSTO 2025" at bounding box center [275, 427] width 68 height 11
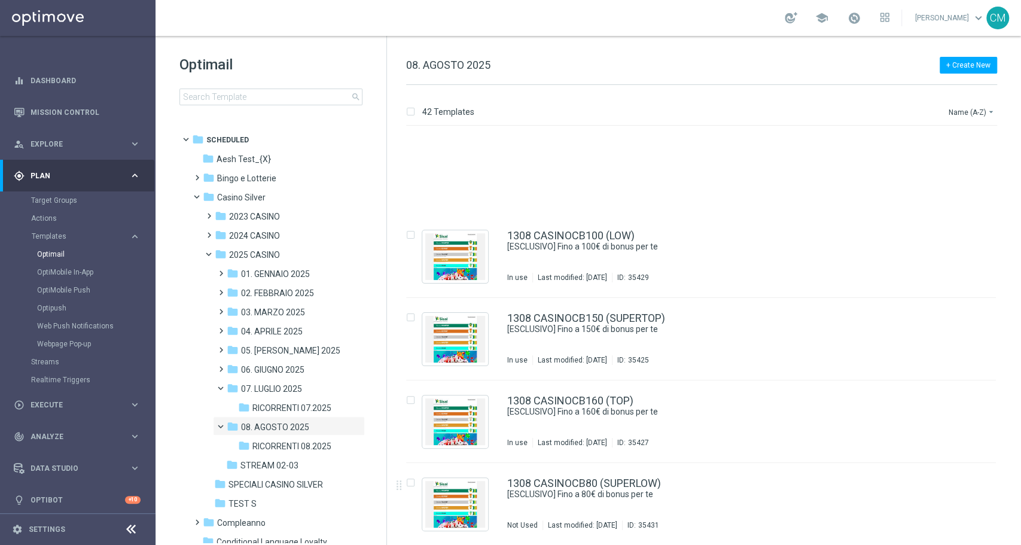
scroll to position [1496, 0]
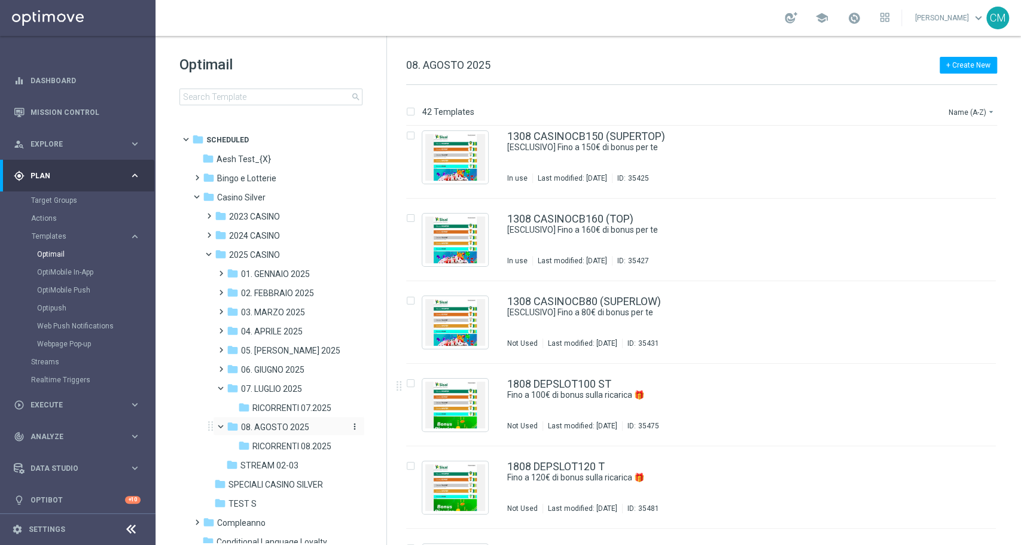
click at [299, 424] on span "08. AGOSTO 2025" at bounding box center [275, 427] width 68 height 11
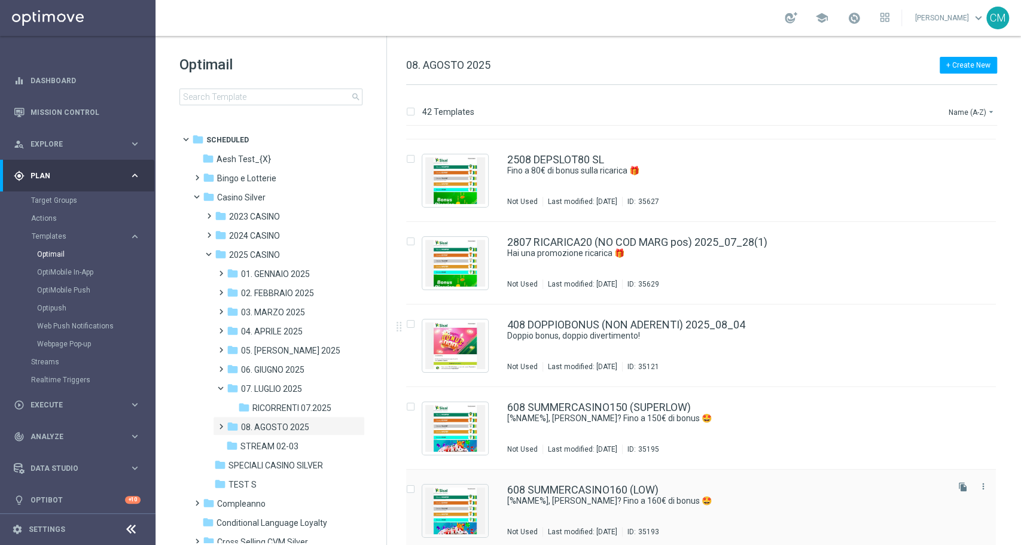
scroll to position [2876, 0]
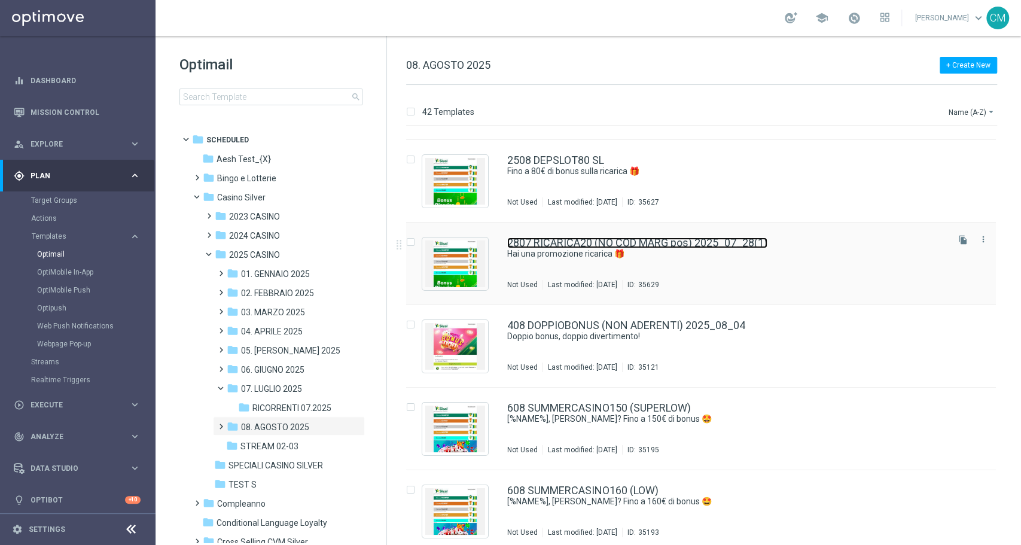
click at [743, 243] on link "2807 RICARICA20 (NO COD MARG pos) 2025_07_28(1)" at bounding box center [637, 243] width 260 height 11
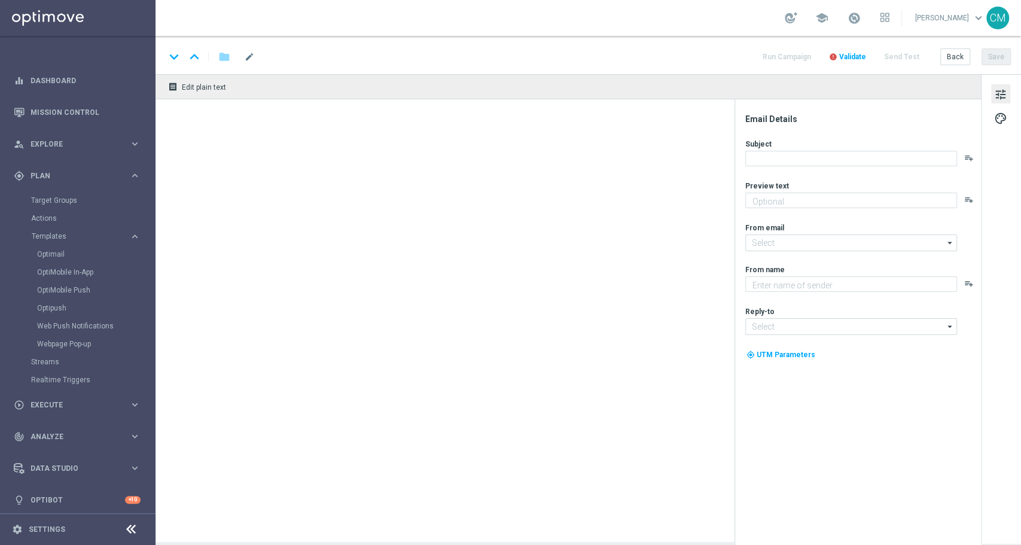
type textarea "Vuoi scoprire cosa ti abbiamo riservato?"
type textarea "Sisal"
type input "[EMAIL_ADDRESS][DOMAIN_NAME]"
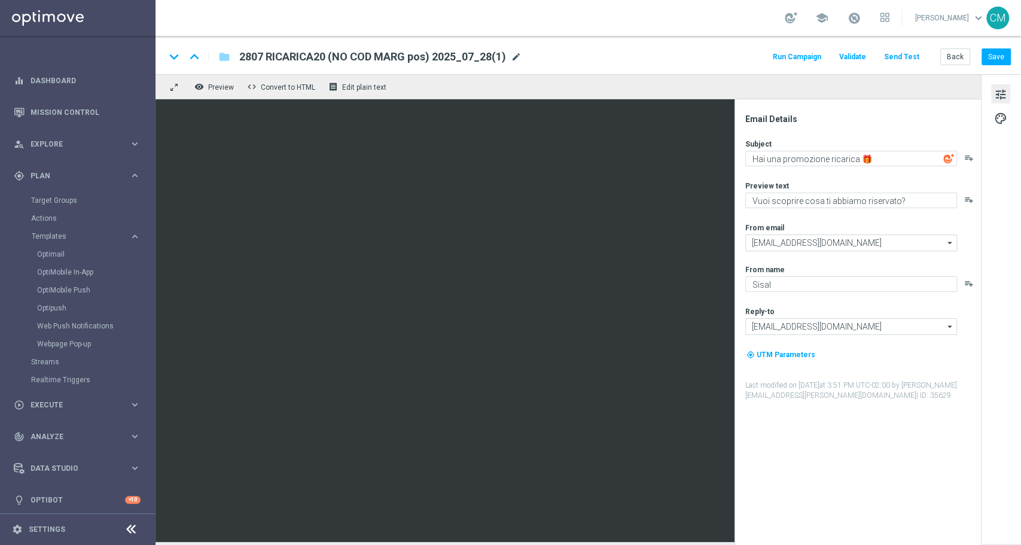
click at [512, 60] on span "mode_edit" at bounding box center [516, 56] width 11 height 11
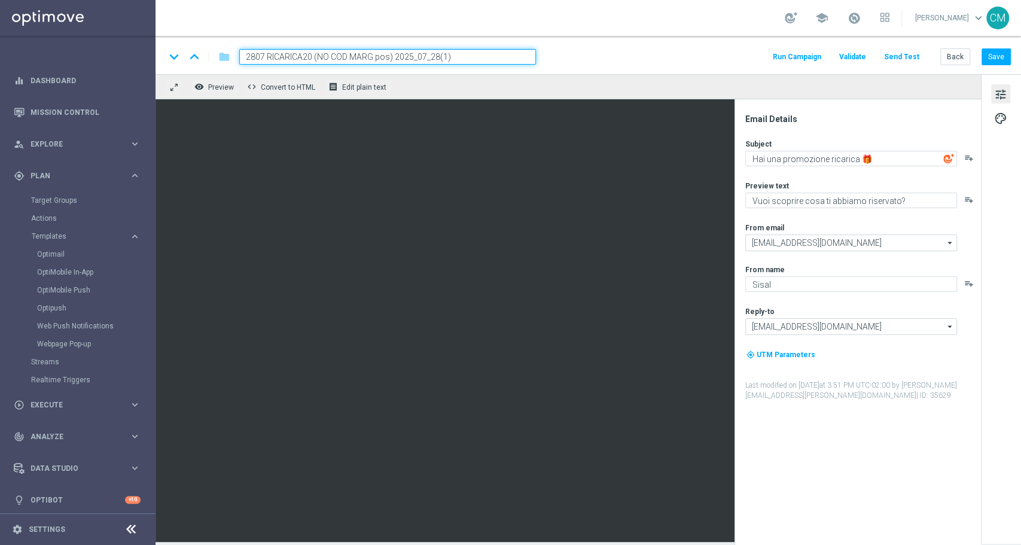
drag, startPoint x: 311, startPoint y: 53, endPoint x: 187, endPoint y: 63, distance: 124.3
click at [187, 63] on div "keyboard_arrow_down keyboard_arrow_up folder 2807 RICARICA20 (NO COD MARG pos) …" at bounding box center [350, 57] width 371 height 16
paste input "508 RICARICA20 NC"
click at [436, 56] on input "2508 RICARICA20 NC (NO COD MARG pos) 2025_07_28(1)" at bounding box center [387, 57] width 297 height 16
click at [468, 53] on input "2508 RICARICA20 NC (NO COD MARG pos) 2025_08_28(1)" at bounding box center [387, 57] width 297 height 16
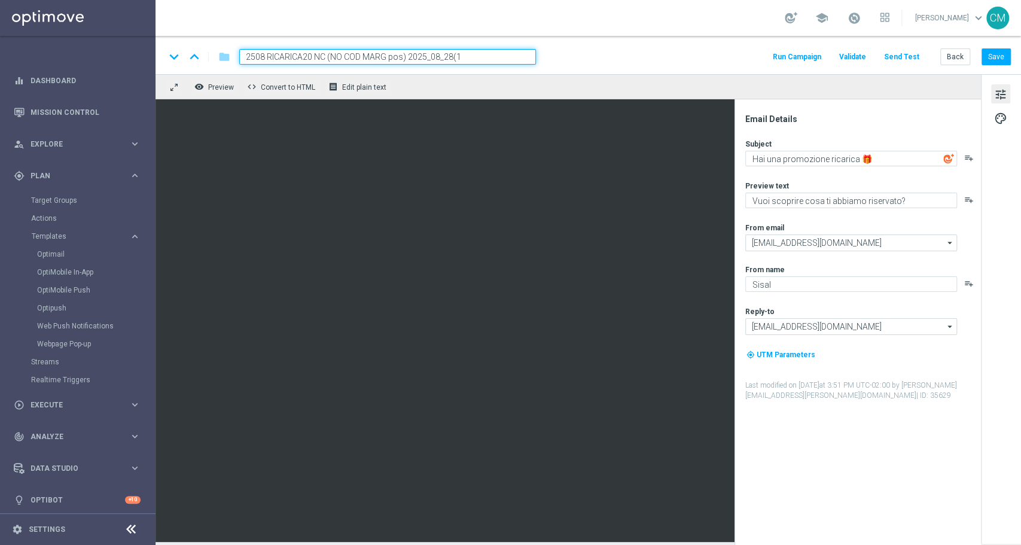
click at [468, 53] on input "2508 RICARICA20 NC (NO COD MARG pos) 2025_08_28(1" at bounding box center [387, 57] width 297 height 16
type input "2508 RICARICA20 NC (NO COD MARG pos) 2025_08_25"
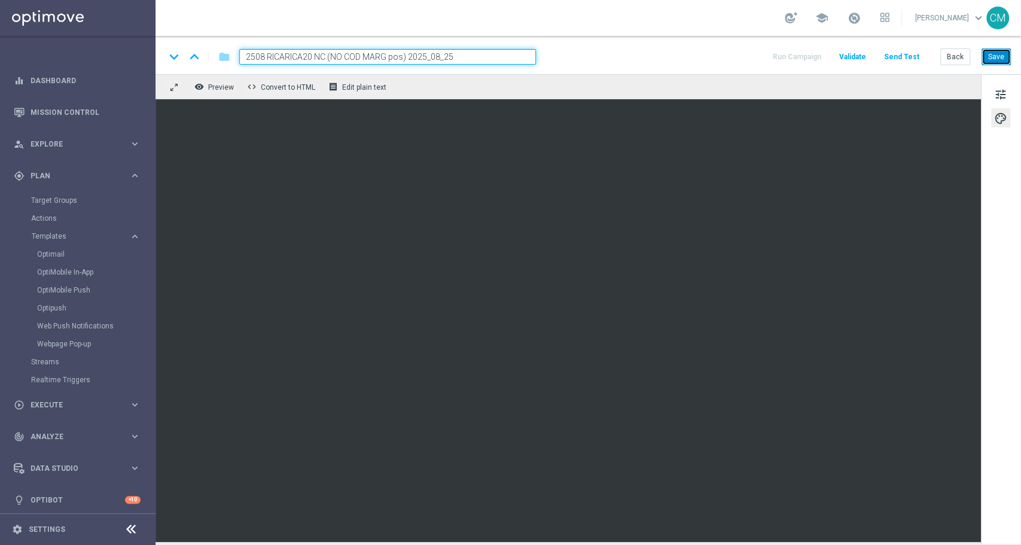
click at [999, 53] on button "Save" at bounding box center [996, 56] width 29 height 17
click at [997, 59] on button "Save" at bounding box center [996, 56] width 29 height 17
click at [956, 54] on button "Back" at bounding box center [956, 56] width 30 height 17
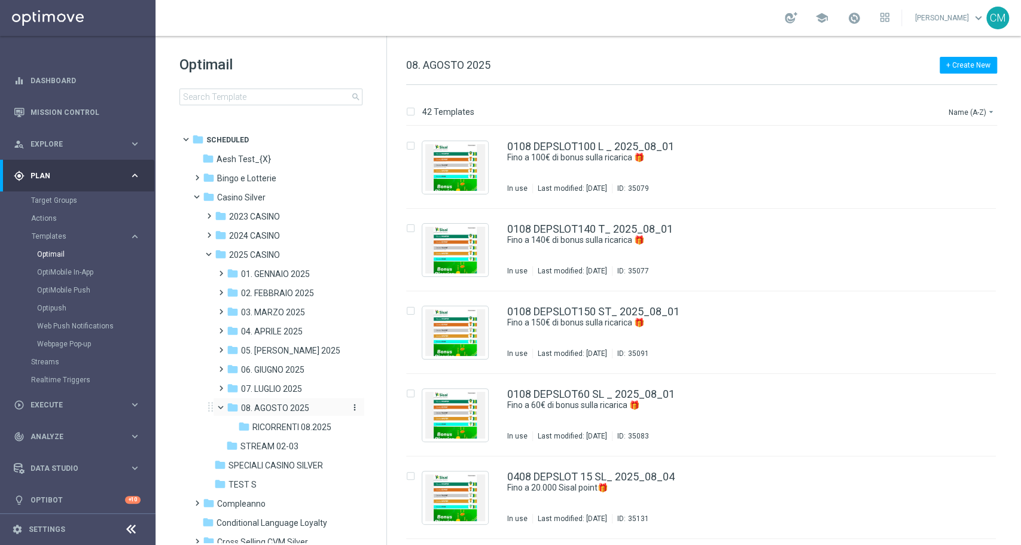
click at [264, 406] on span "08. AGOSTO 2025" at bounding box center [275, 408] width 68 height 11
click at [298, 404] on span "08. AGOSTO 2025" at bounding box center [275, 408] width 68 height 11
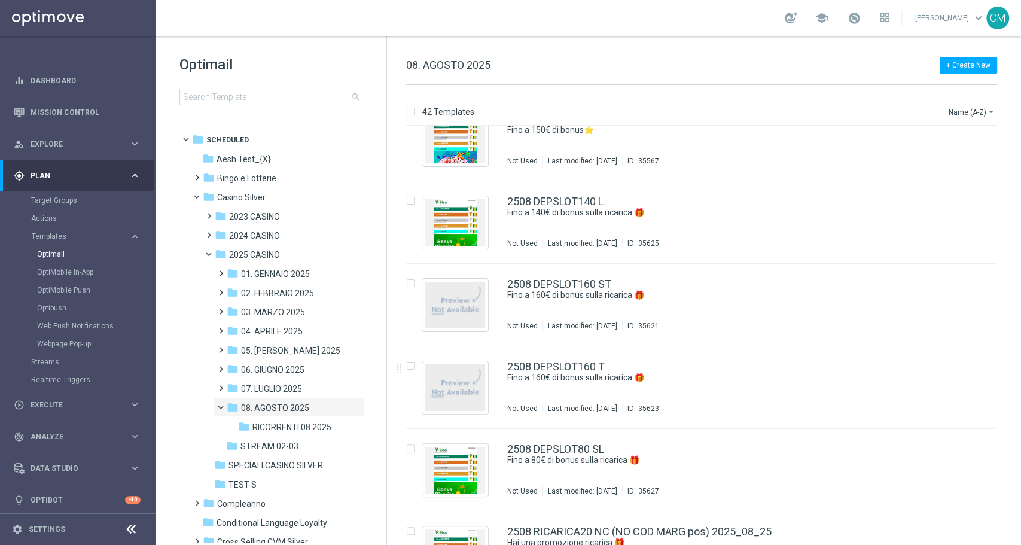
scroll to position [2585, 0]
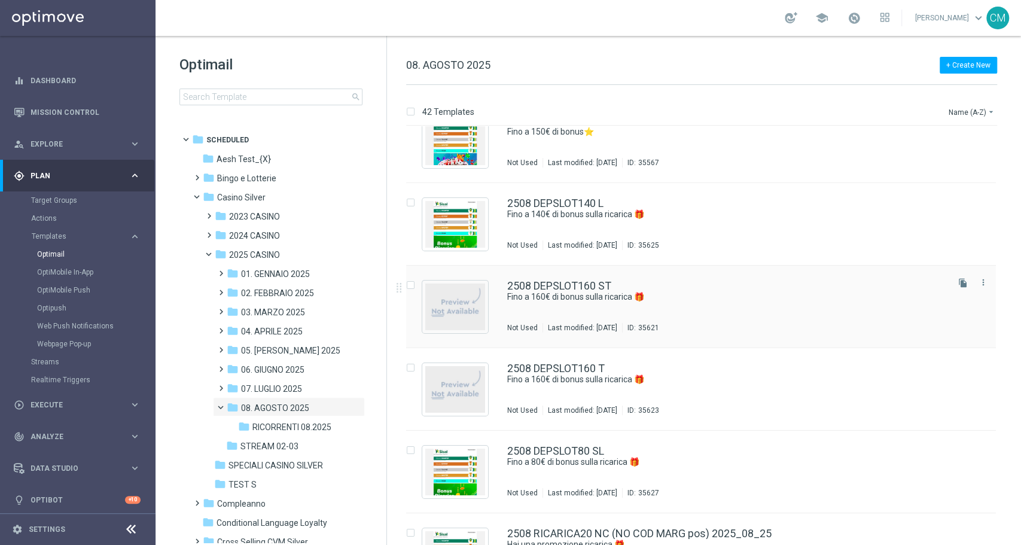
click at [700, 285] on div "2508 DEPSLOT160 ST" at bounding box center [726, 286] width 439 height 11
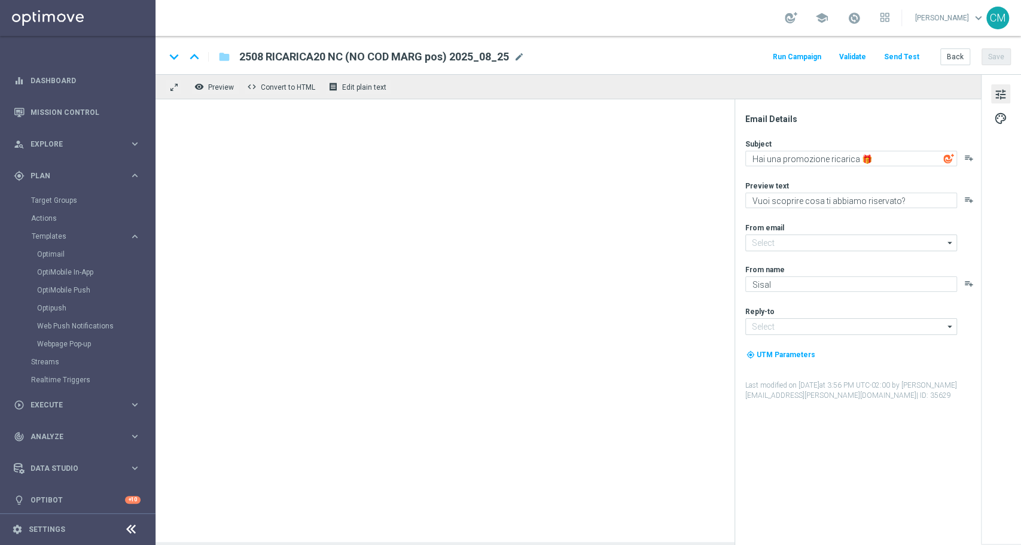
type input "[EMAIL_ADDRESS][DOMAIN_NAME]"
type textarea "Fino a 160€ di bonus sulla ricarica 🎁"
type textarea "Scopri la promozione che ti abbiamo riservato"
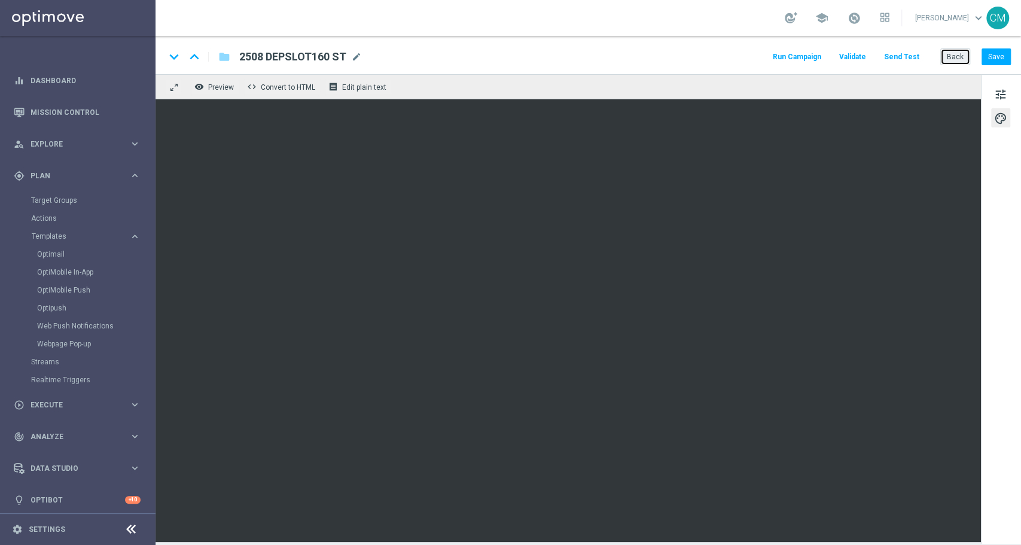
click at [943, 55] on button "Back" at bounding box center [956, 56] width 30 height 17
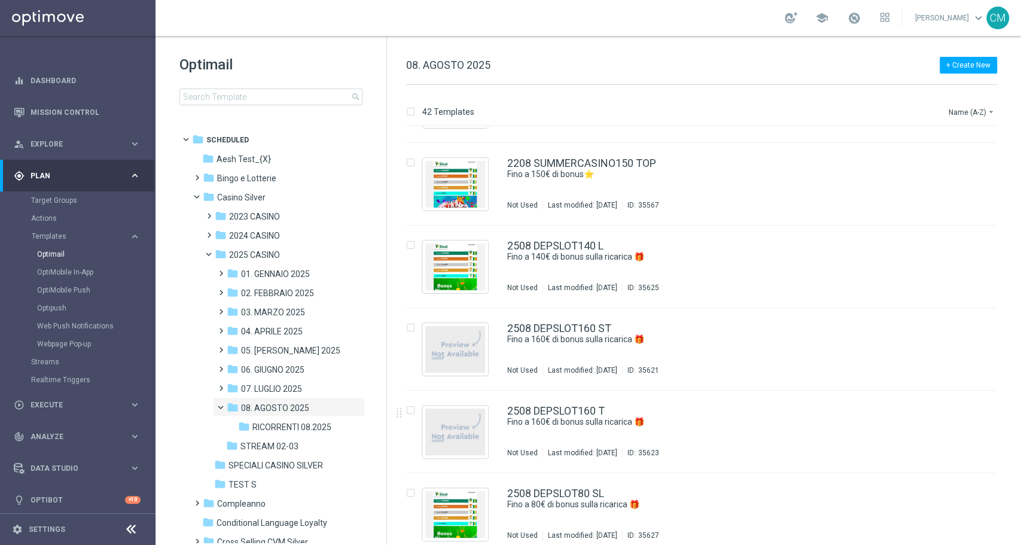
scroll to position [2561, 0]
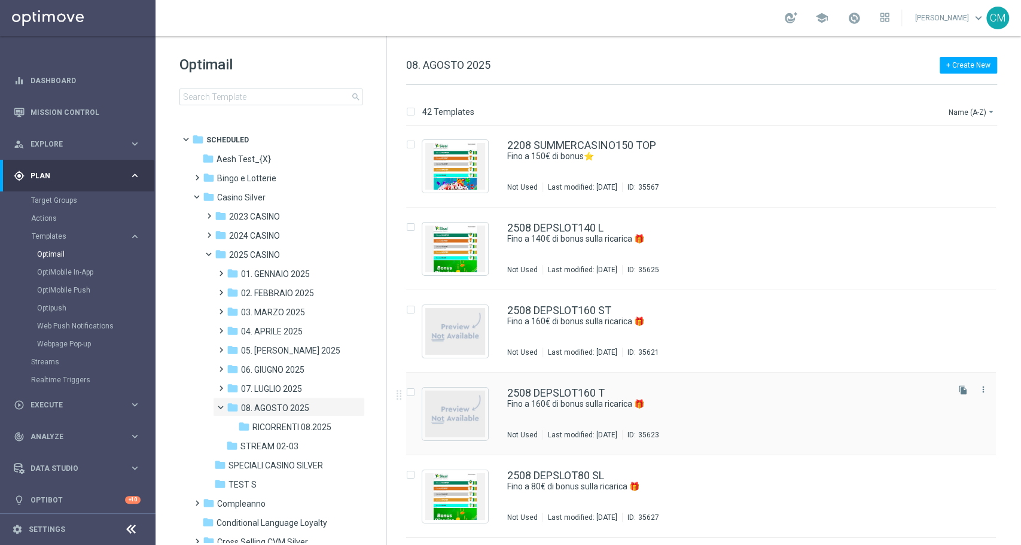
click at [741, 390] on div "2508 DEPSLOT160 T" at bounding box center [726, 393] width 439 height 11
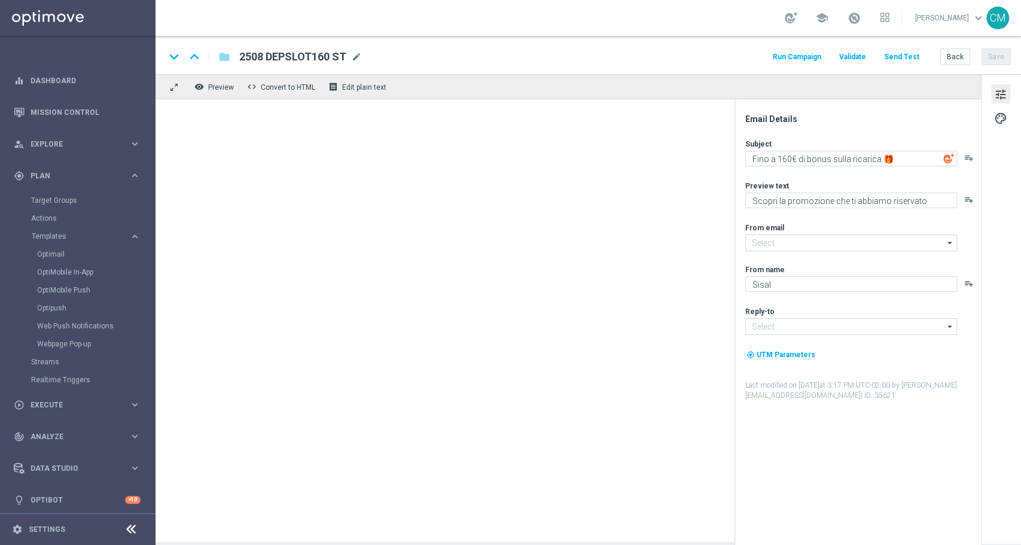
type input "[EMAIL_ADDRESS][DOMAIN_NAME]"
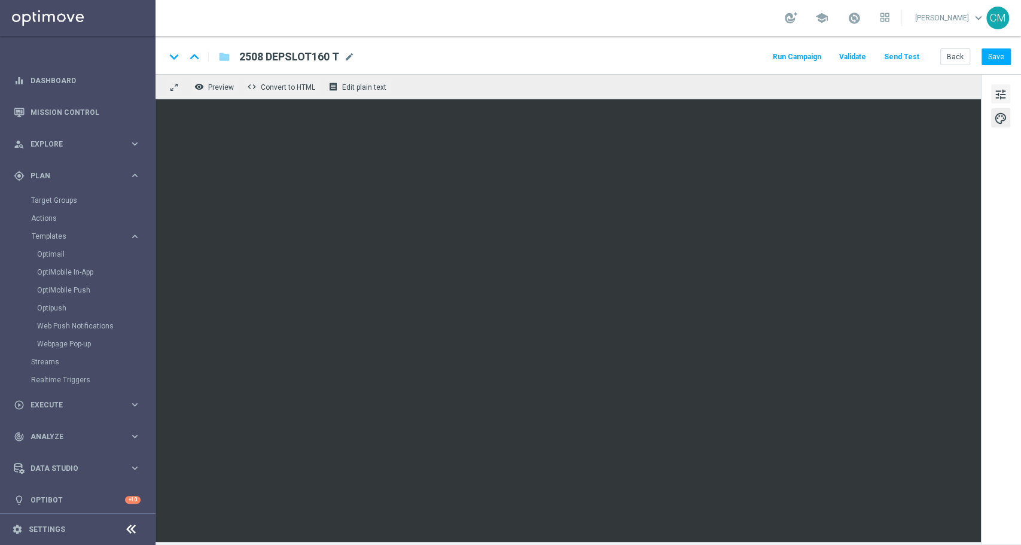
click at [998, 88] on span "tune" at bounding box center [1000, 95] width 13 height 16
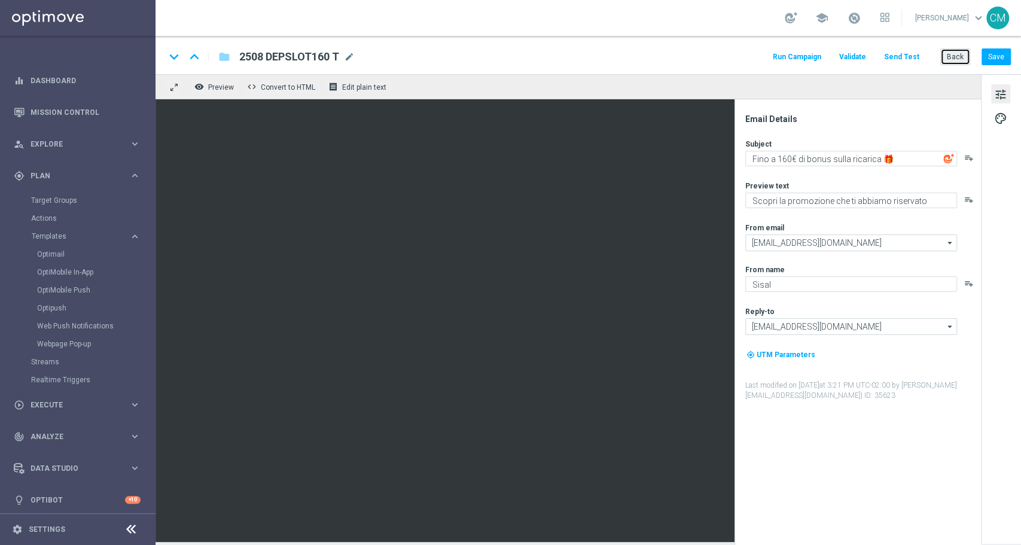
click at [957, 58] on button "Back" at bounding box center [956, 56] width 30 height 17
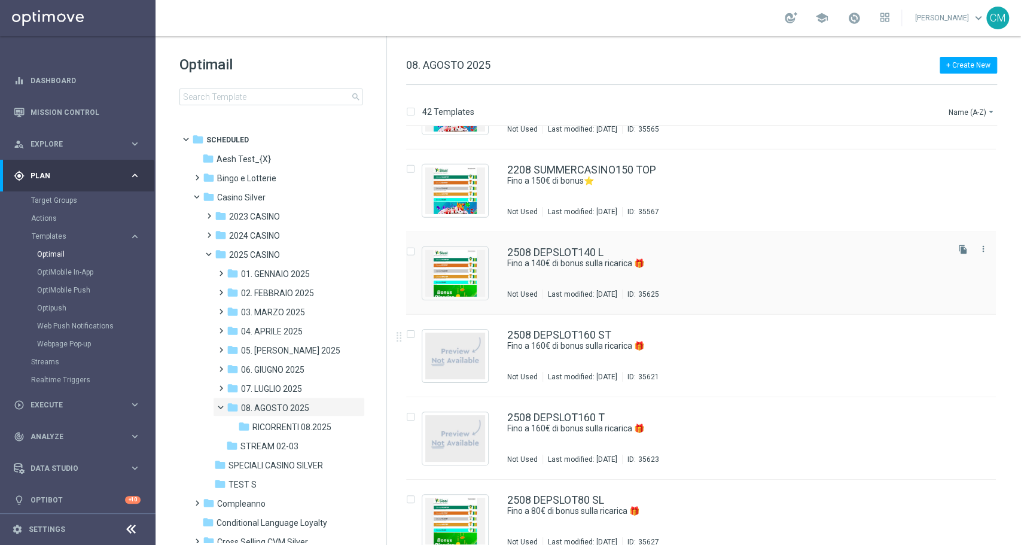
scroll to position [2535, 0]
click at [622, 254] on div "2508 DEPSLOT140 L" at bounding box center [726, 253] width 439 height 11
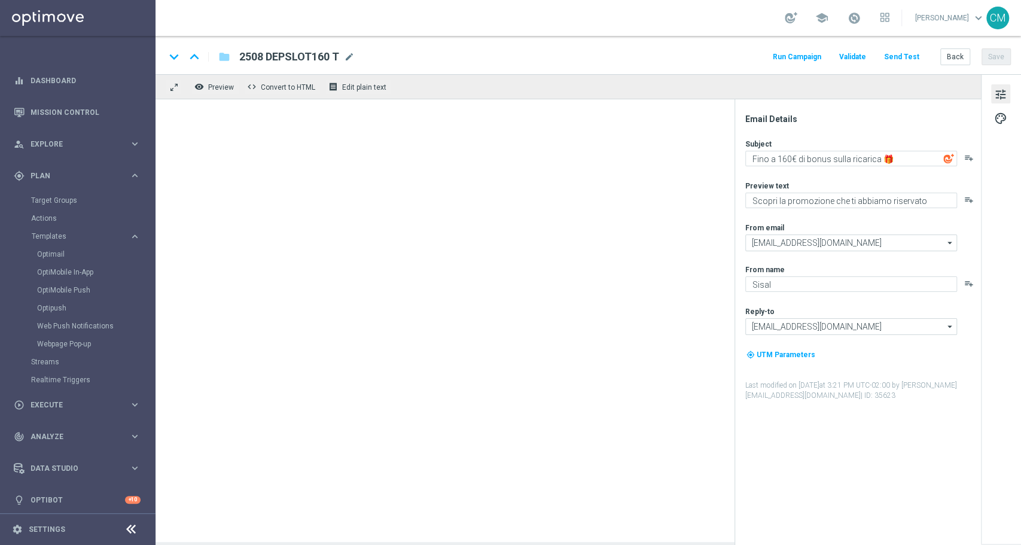
type textarea "Fino a 140€ di bonus sulla ricarica 🎁"
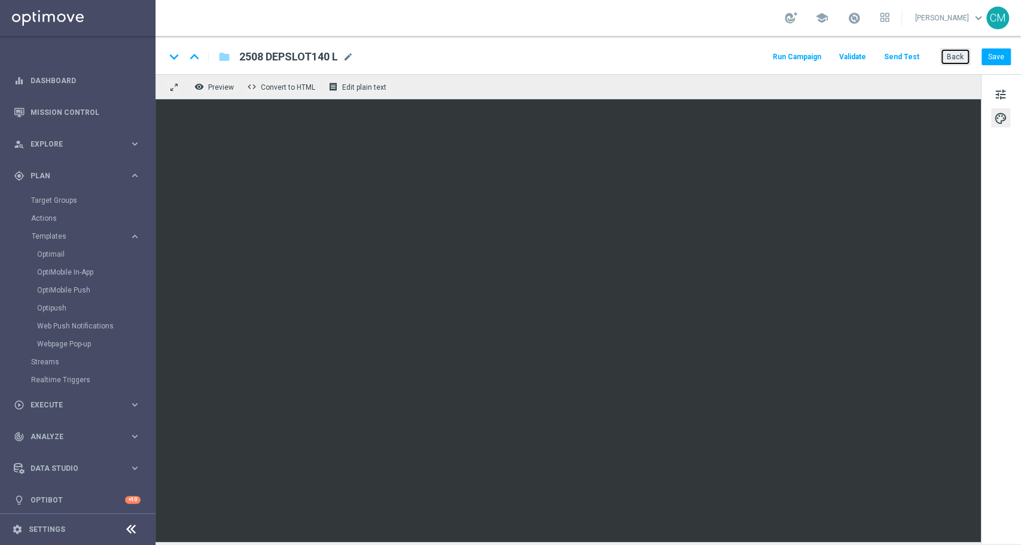
click at [965, 62] on button "Back" at bounding box center [956, 56] width 30 height 17
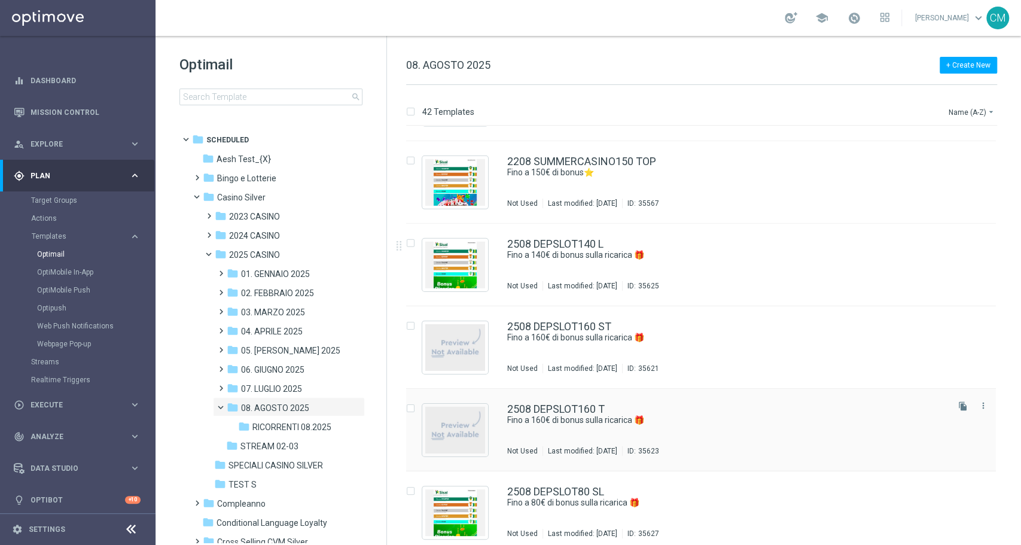
scroll to position [2544, 0]
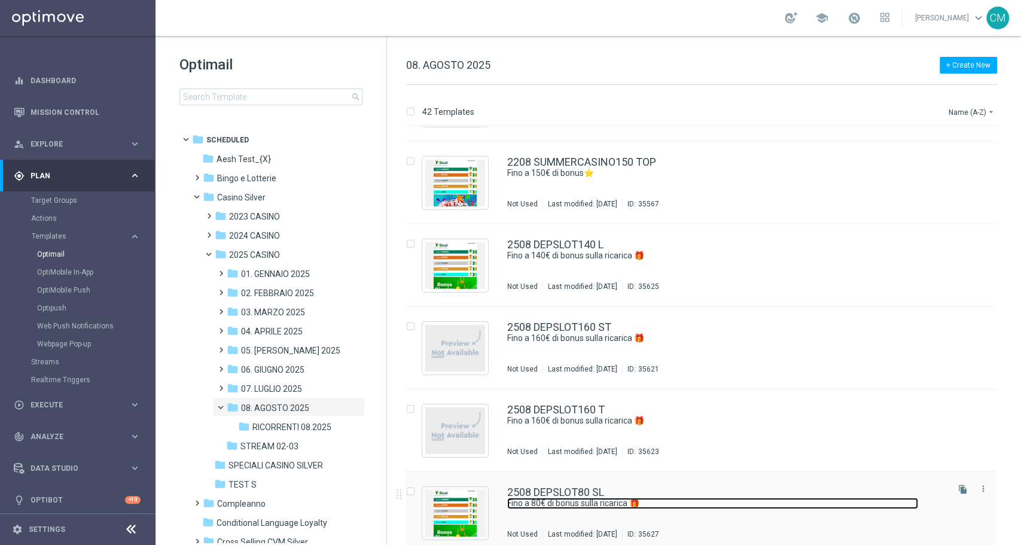
click at [675, 498] on link "Fino a 80€ di bonus sulla ricarica 🎁" at bounding box center [712, 503] width 411 height 11
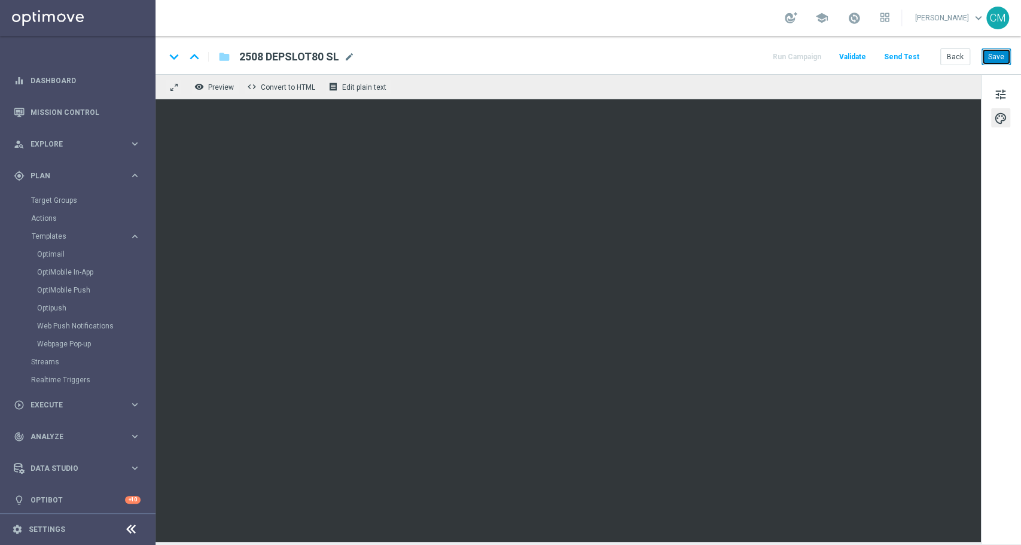
click at [997, 57] on button "Save" at bounding box center [996, 56] width 29 height 17
click at [997, 94] on span "tune" at bounding box center [1000, 95] width 13 height 16
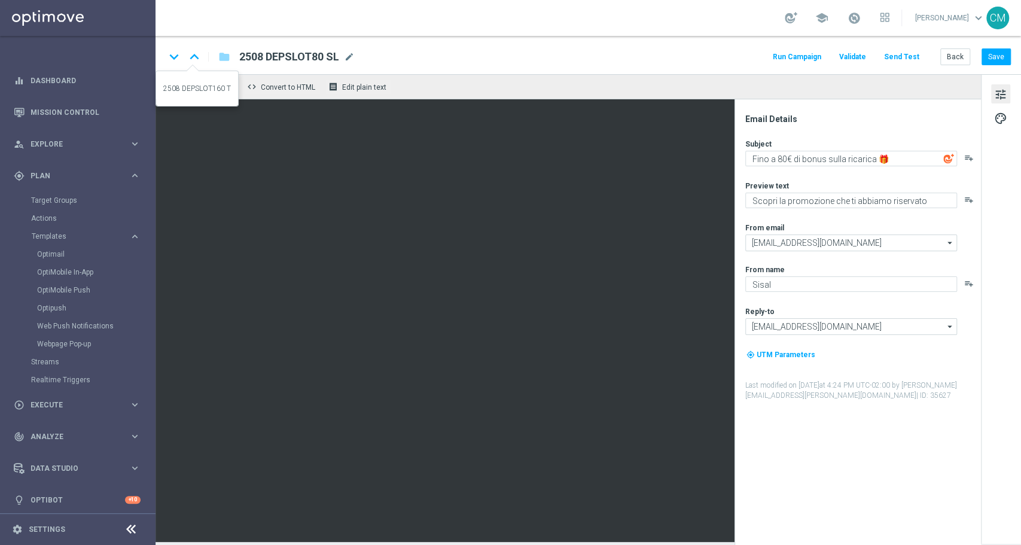
click at [195, 55] on icon "keyboard_arrow_up" at bounding box center [194, 57] width 18 height 18
click at [175, 53] on icon "keyboard_arrow_down" at bounding box center [174, 57] width 18 height 18
type textarea "Fino a 80€ di bonus sulla ricarica 🎁"
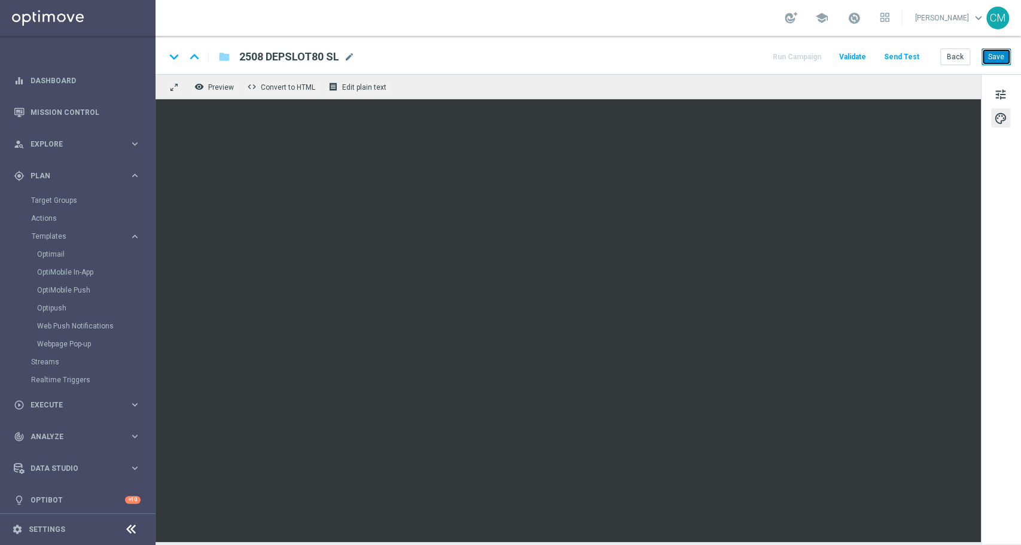
click at [992, 62] on button "Save" at bounding box center [996, 56] width 29 height 17
click at [196, 54] on icon "keyboard_arrow_up" at bounding box center [194, 57] width 18 height 18
click at [952, 55] on button "Back" at bounding box center [956, 56] width 30 height 17
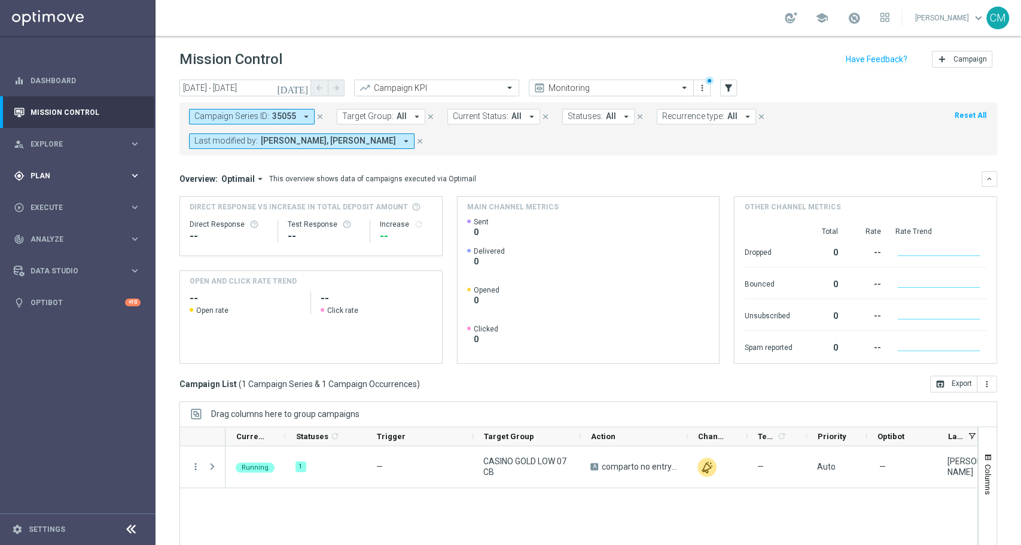
click at [48, 179] on span "Plan" at bounding box center [80, 175] width 99 height 7
click at [51, 200] on link "Target Groups" at bounding box center [77, 201] width 93 height 10
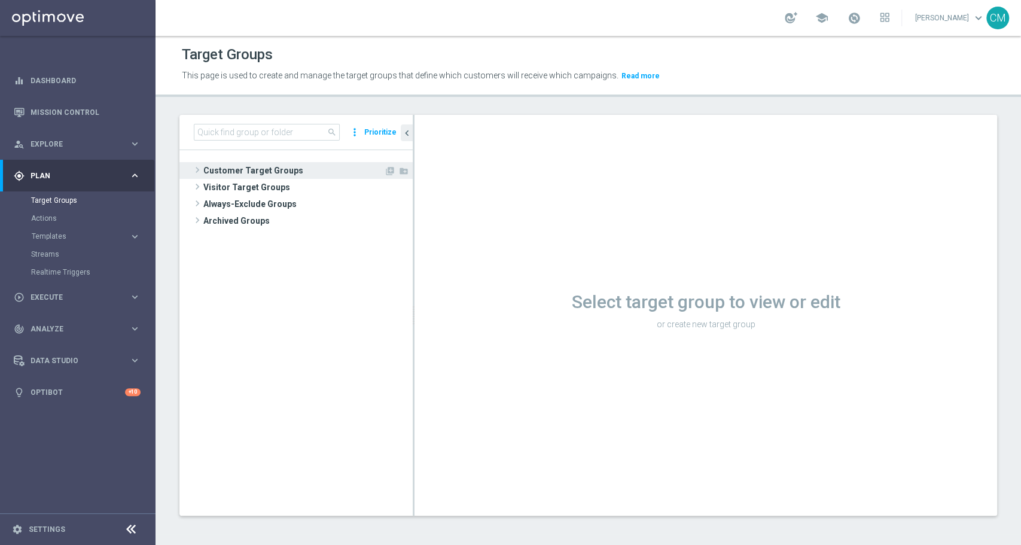
click at [242, 169] on span "Customer Target Groups" at bounding box center [293, 170] width 181 height 17
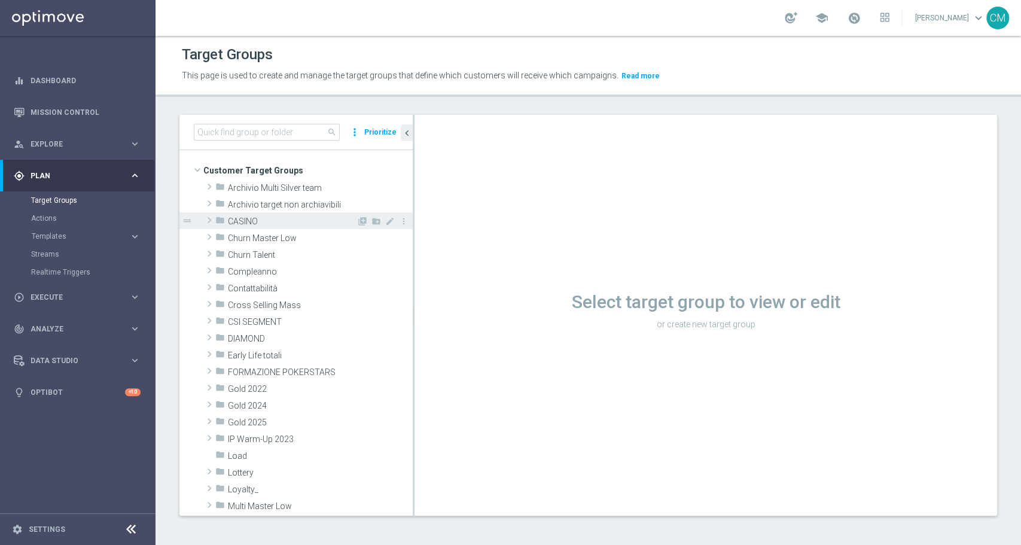
click at [243, 215] on div "folder CASINO" at bounding box center [285, 220] width 141 height 17
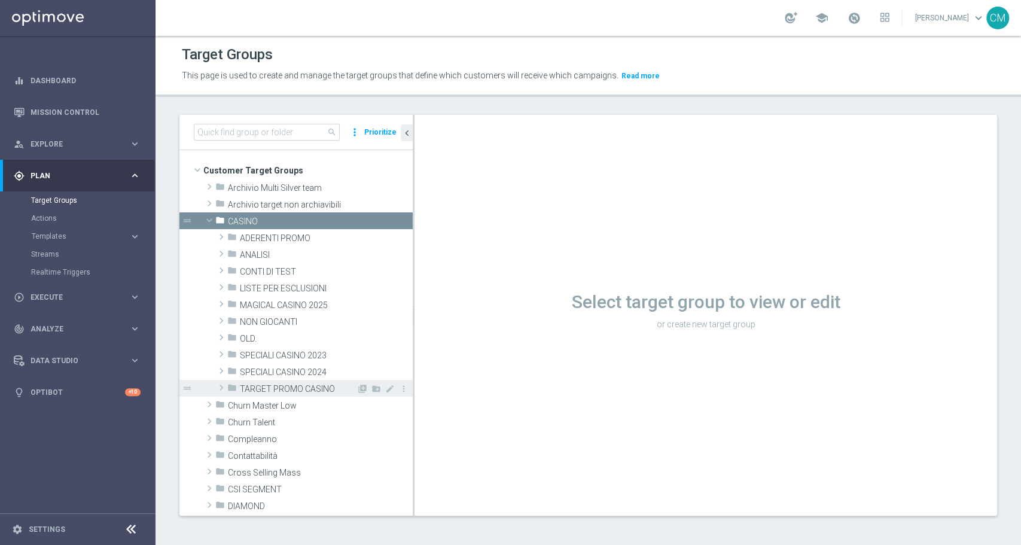
click at [274, 384] on span "TARGET PROMO CASINO" at bounding box center [298, 389] width 117 height 10
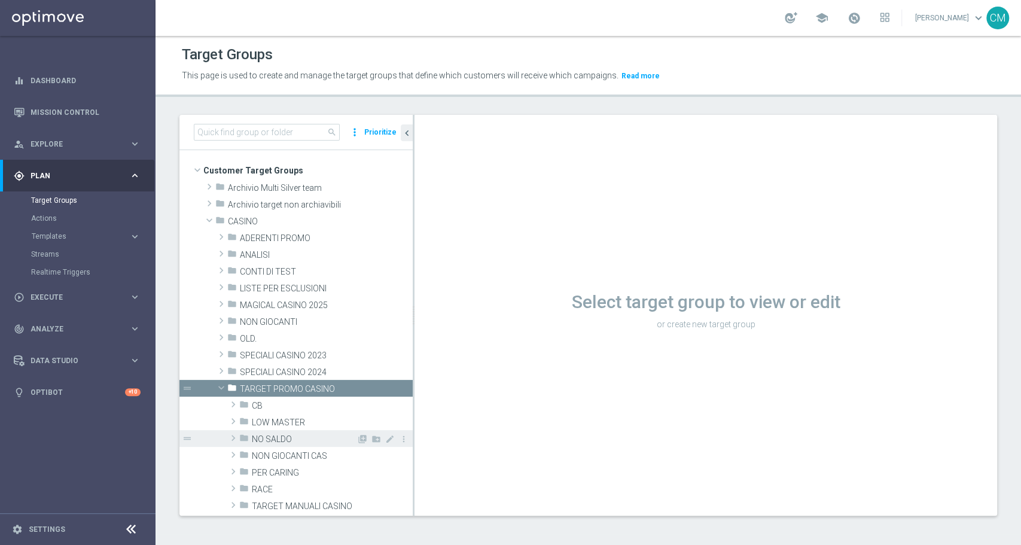
click at [285, 433] on div "folder NO SALDO" at bounding box center [297, 438] width 117 height 17
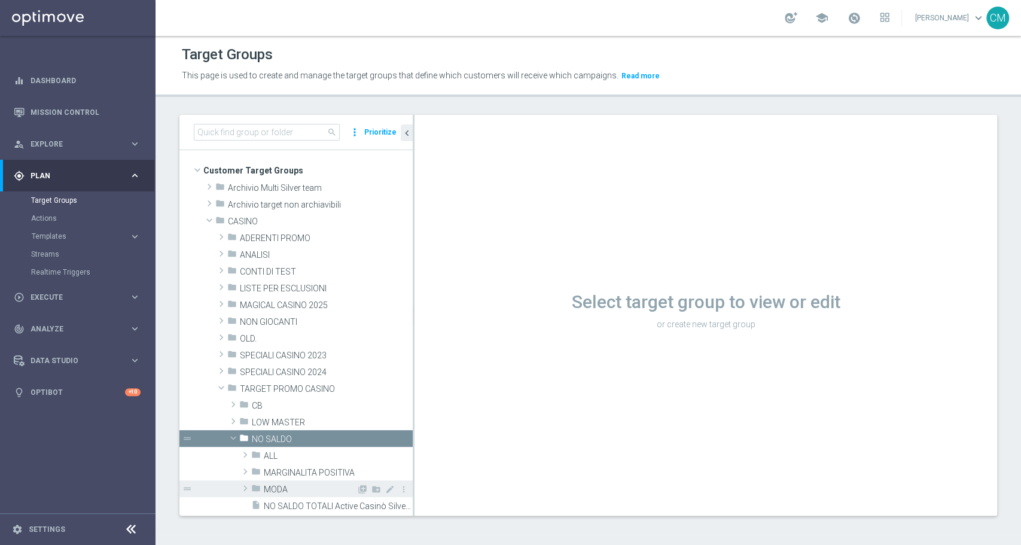
click at [293, 486] on span "MODA" at bounding box center [310, 490] width 93 height 10
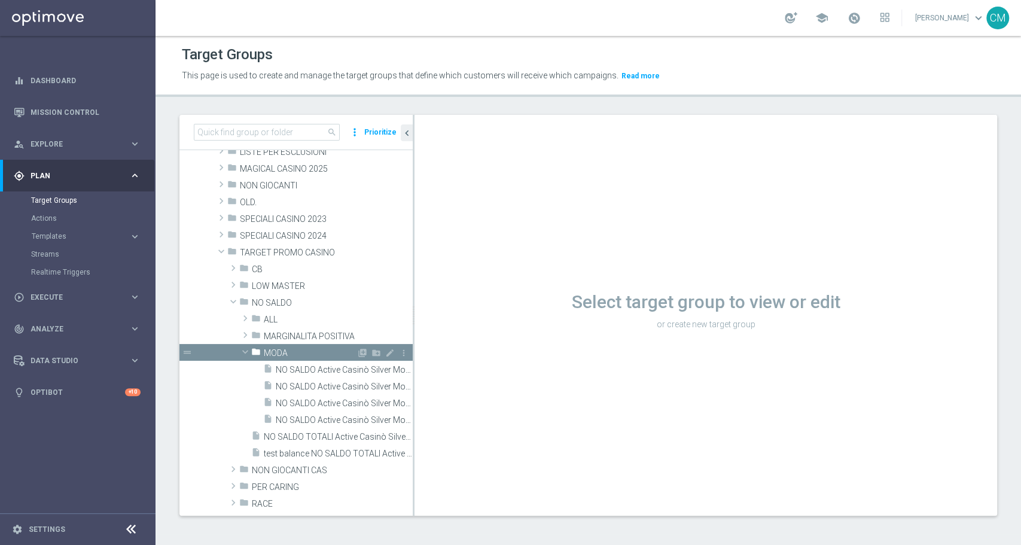
scroll to position [139, 0]
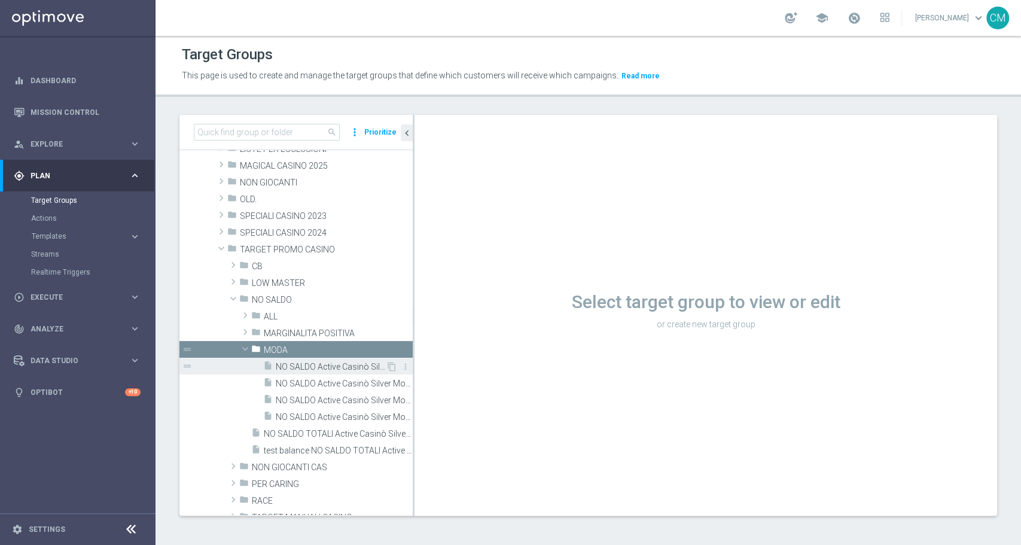
click at [315, 370] on span "NO SALDO Active Casinò Silver Moda >60" at bounding box center [331, 367] width 110 height 10
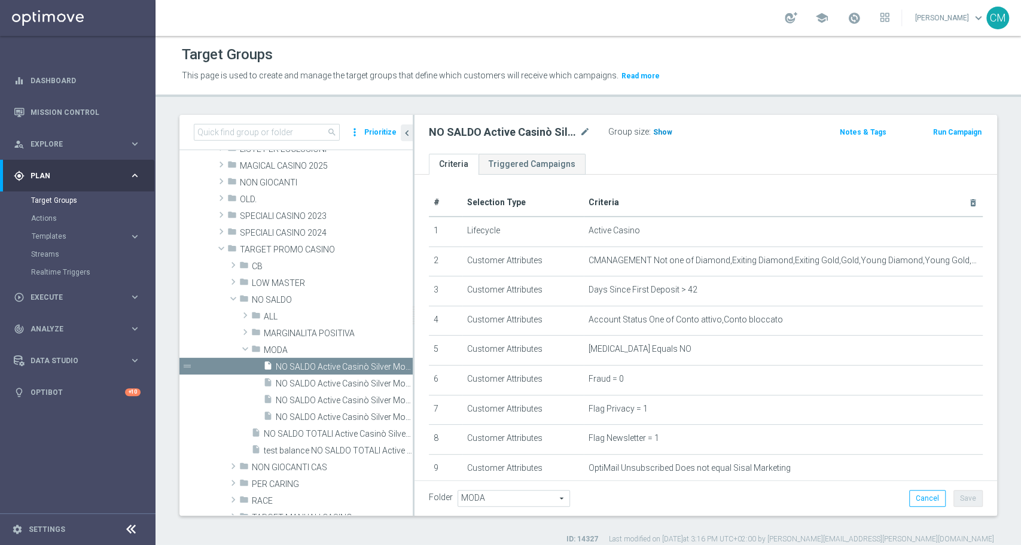
click at [665, 132] on span "Show" at bounding box center [662, 132] width 19 height 8
click at [587, 129] on icon "mode_edit" at bounding box center [585, 132] width 11 height 14
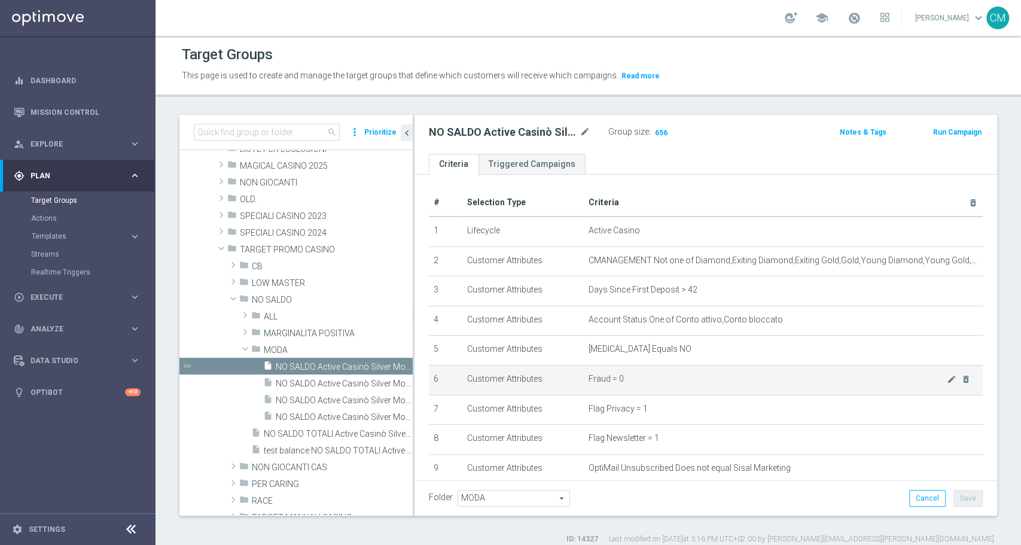
scroll to position [373, 0]
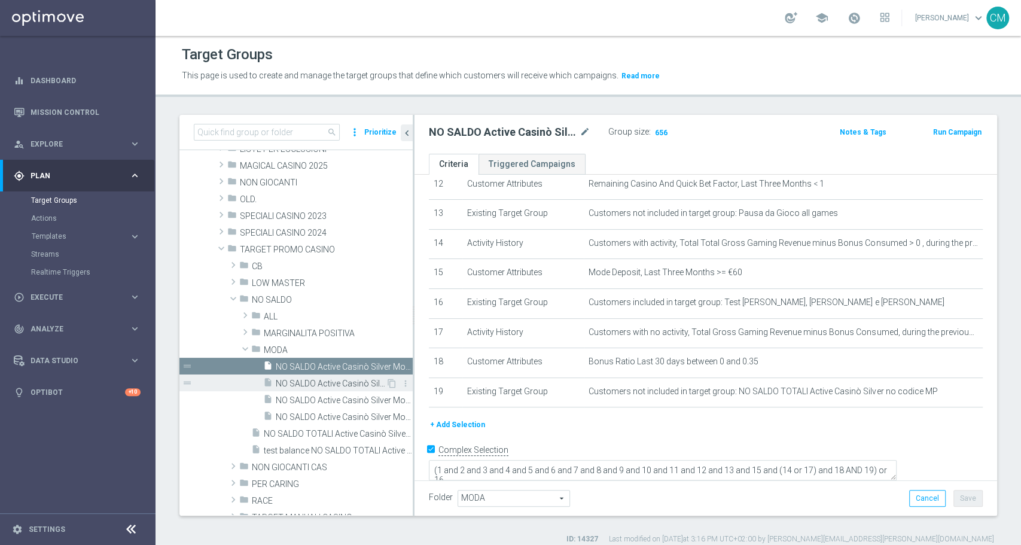
click at [297, 381] on span "NO SALDO Active Casinò Silver Moda 0-15€" at bounding box center [331, 384] width 110 height 10
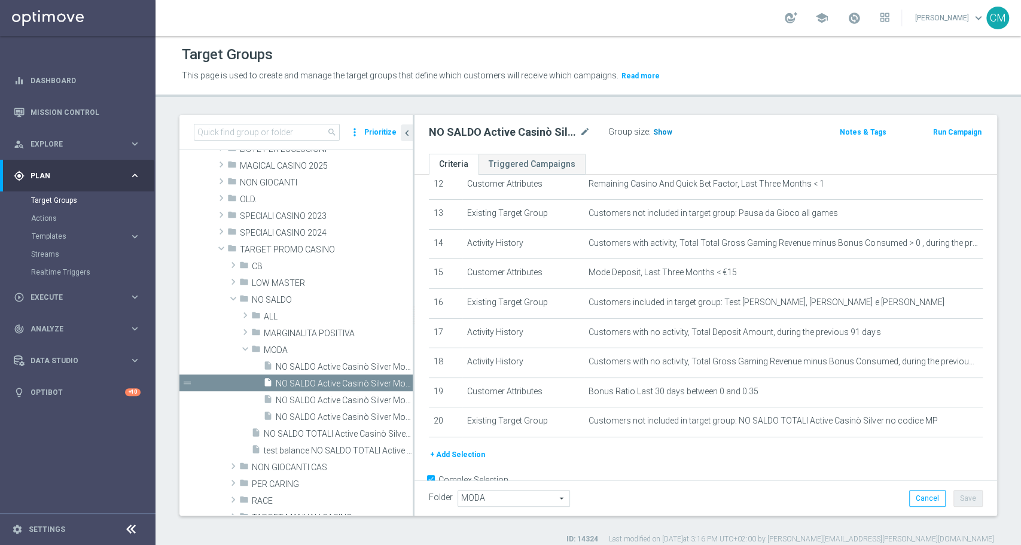
click at [664, 136] on h3 "Show" at bounding box center [663, 132] width 22 height 13
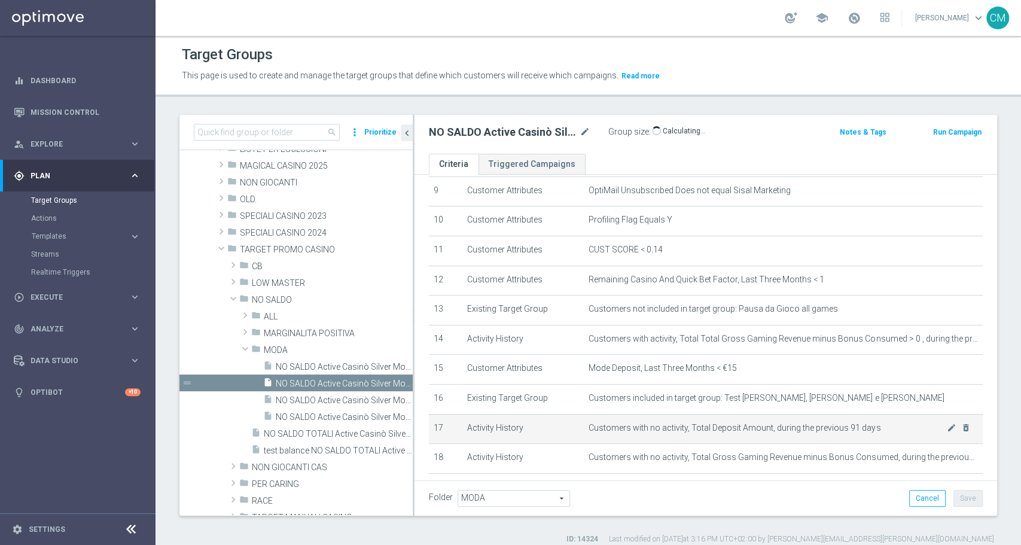
scroll to position [278, 0]
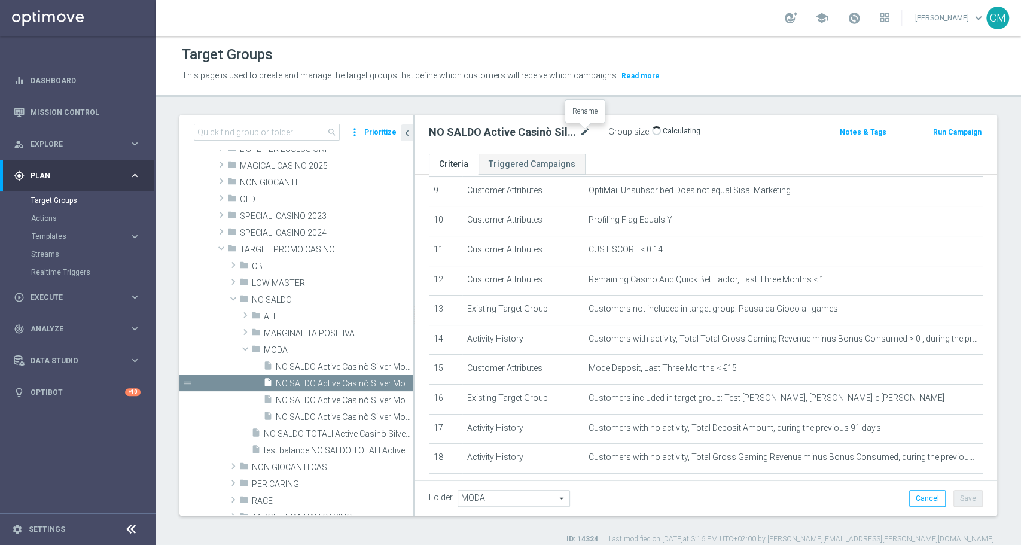
click at [589, 136] on icon "mode_edit" at bounding box center [585, 132] width 11 height 14
click at [333, 399] on span "NO SALDO Active Casinò Silver Moda 15-29,99" at bounding box center [331, 400] width 110 height 10
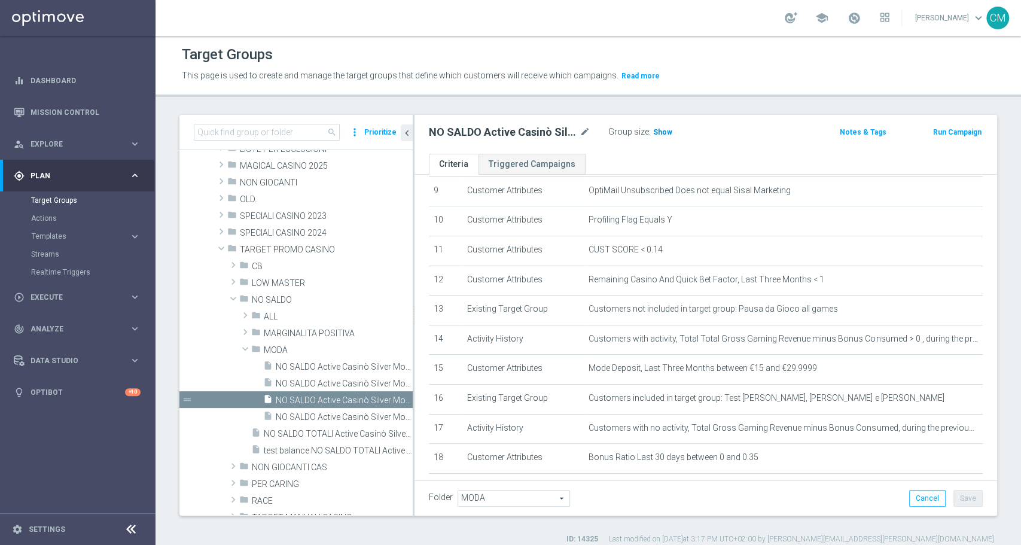
click at [665, 128] on span "Show" at bounding box center [662, 132] width 19 height 8
click at [580, 127] on body "equalizer Dashboard Mission Control" at bounding box center [510, 272] width 1021 height 545
click at [586, 132] on icon "mode_edit" at bounding box center [585, 132] width 11 height 14
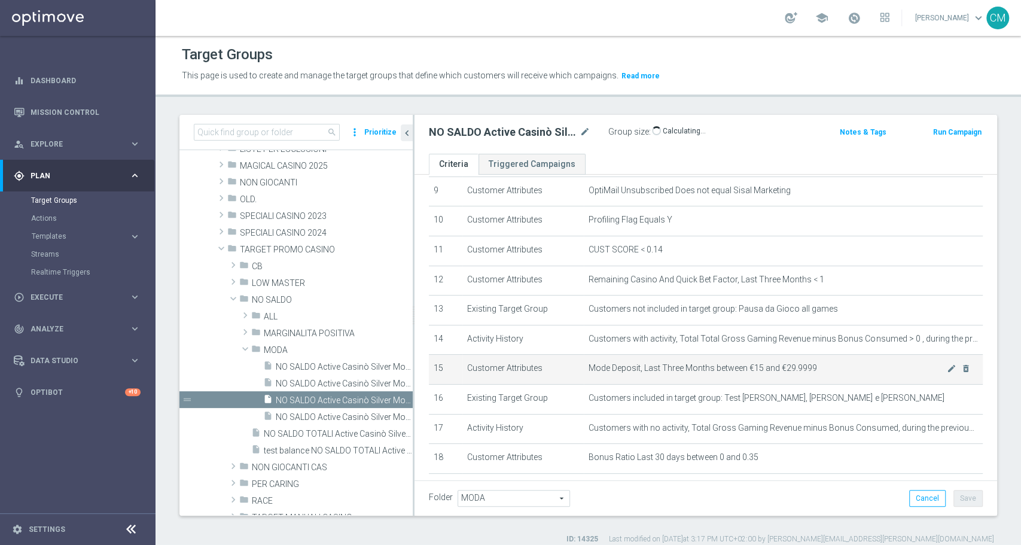
scroll to position [373, 0]
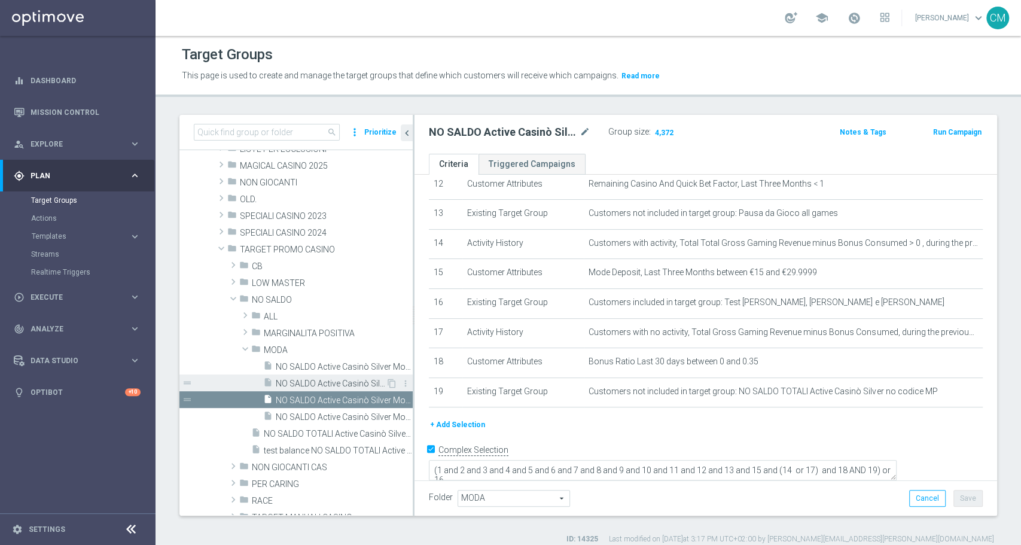
click at [297, 379] on span "NO SALDO Active Casinò Silver Moda 0-15€" at bounding box center [331, 384] width 110 height 10
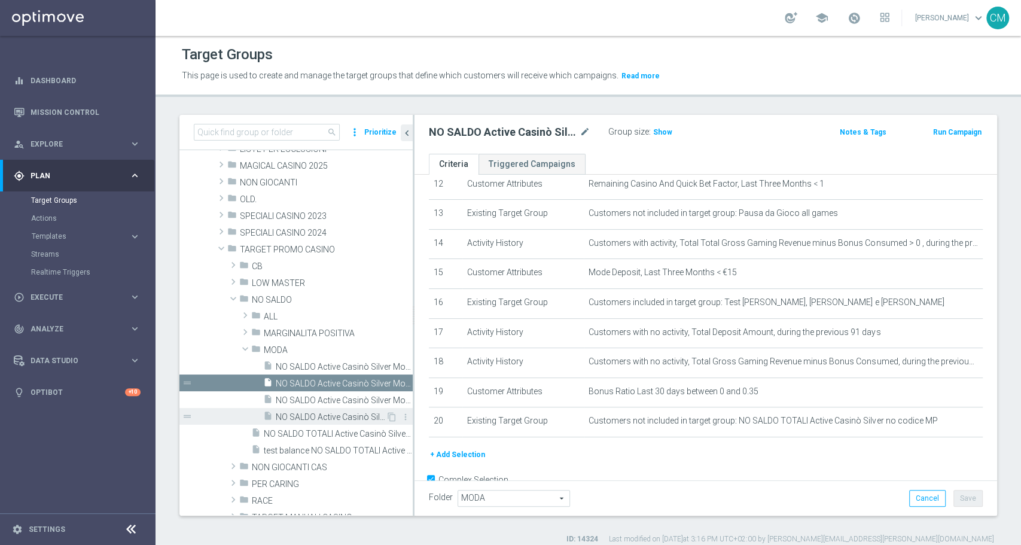
click at [330, 415] on span "NO SALDO Active Casinò Silver Moda 30-59,99" at bounding box center [331, 417] width 110 height 10
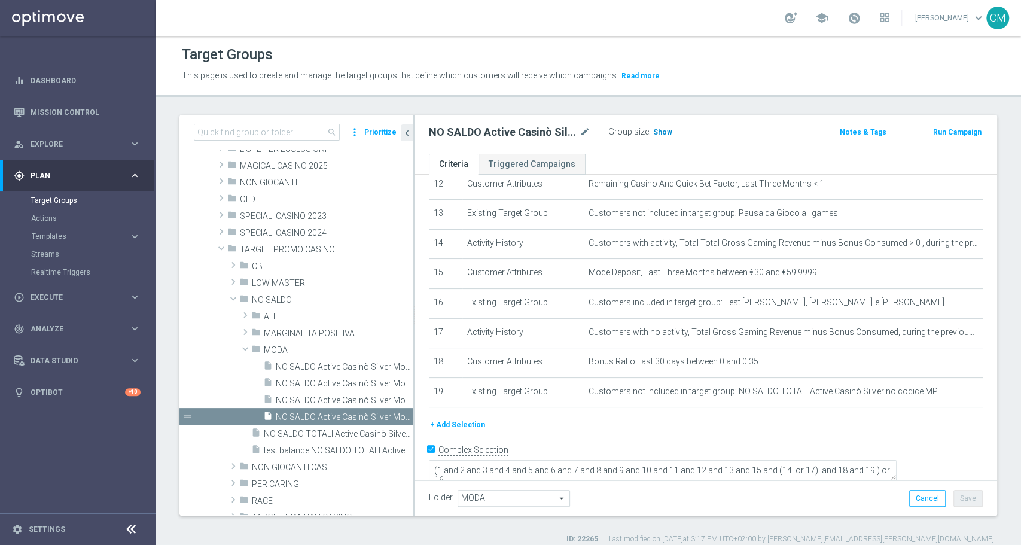
click at [665, 130] on span "Show" at bounding box center [662, 132] width 19 height 8
click at [590, 125] on body "equalizer Dashboard Mission Control" at bounding box center [510, 272] width 1021 height 545
click at [584, 133] on icon "mode_edit" at bounding box center [585, 132] width 11 height 14
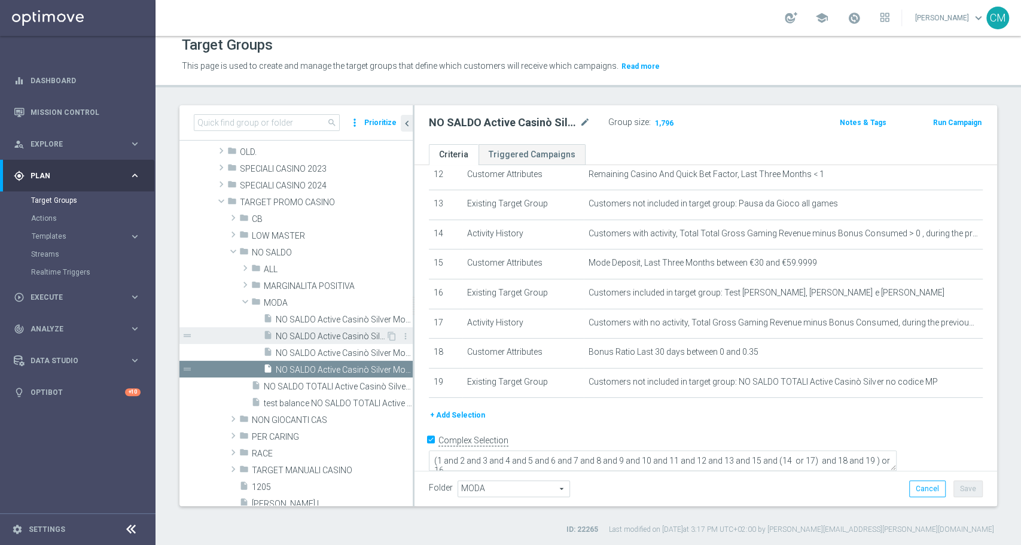
scroll to position [182, 0]
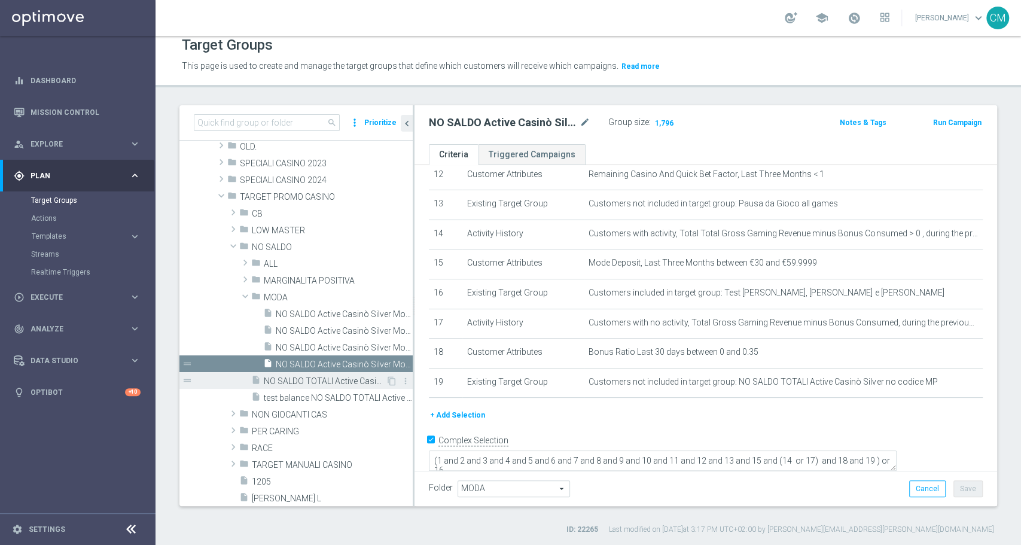
click at [309, 382] on span "NO SALDO TOTALI Active Casinò Silver no codice MP" at bounding box center [325, 381] width 122 height 10
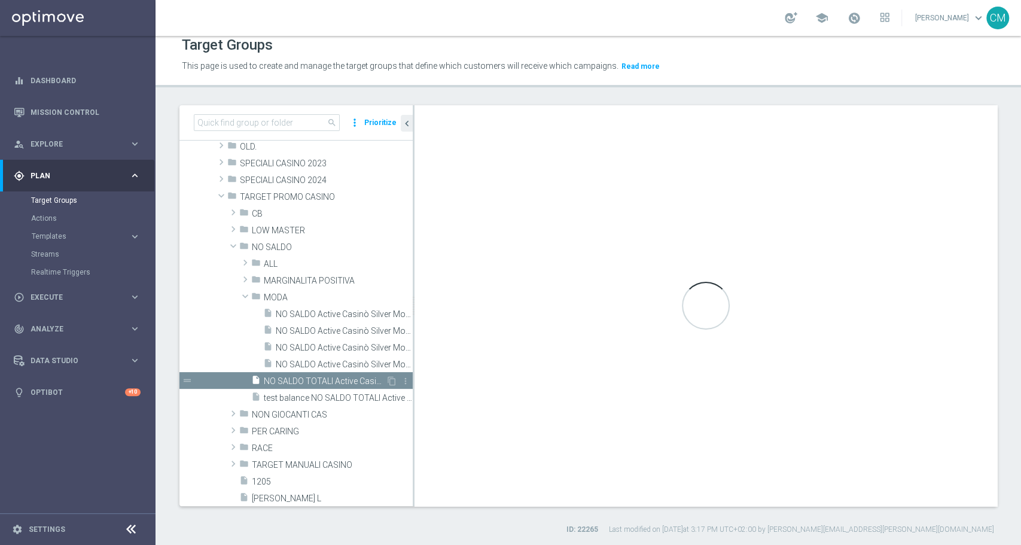
type textarea "1 AND 2 AND 3 AND 4 AND 5 AND 6 AND 7 AND 8 AND 9 AND 10 AND 11 AND 12 AND 13 A…"
type input "NO SALDO"
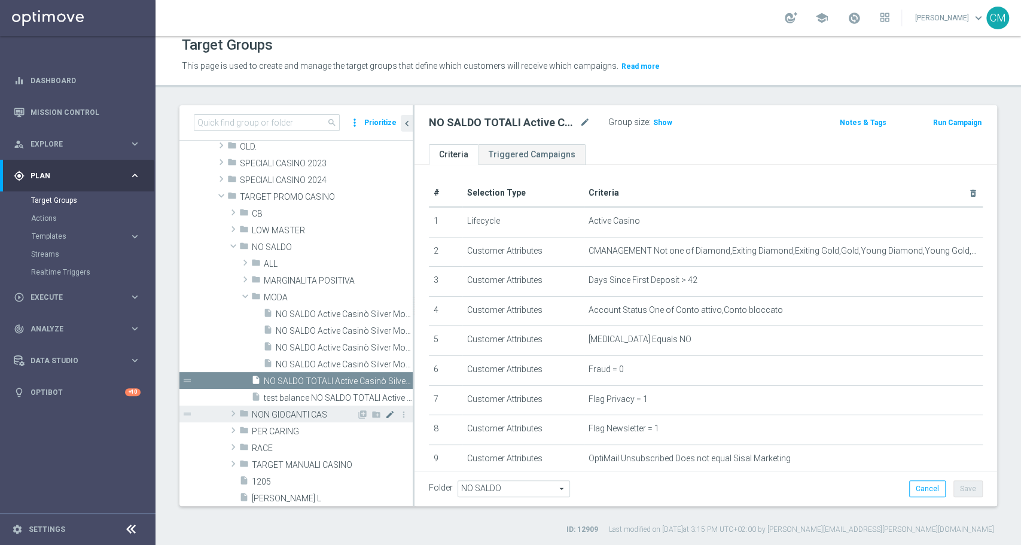
scroll to position [283, 0]
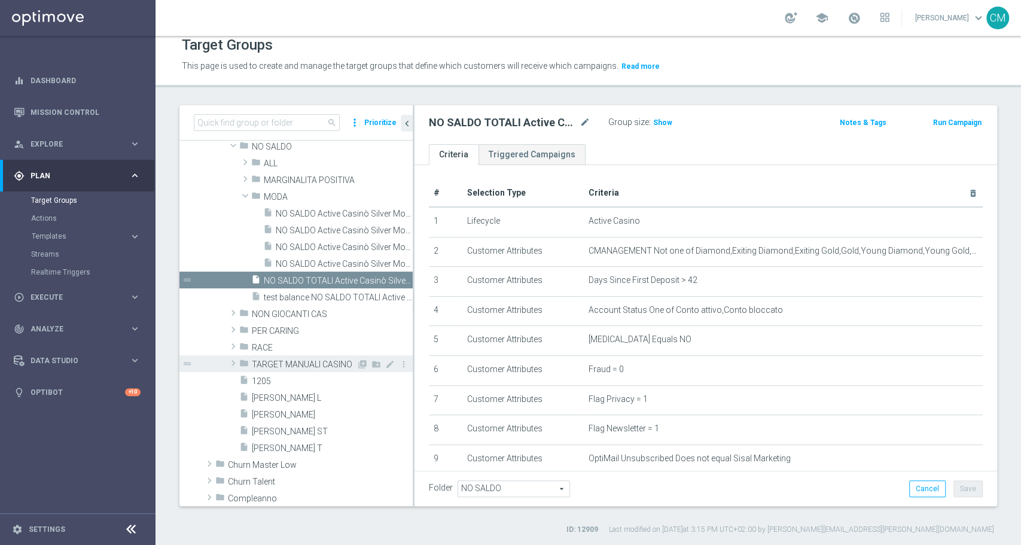
click at [301, 361] on span "TARGET MANUALI CASINO" at bounding box center [304, 365] width 105 height 10
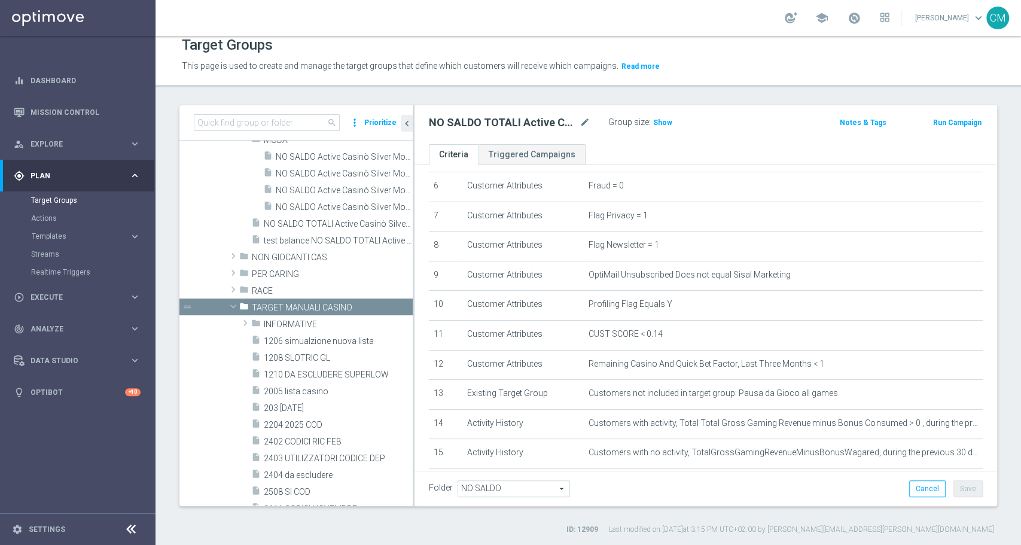
scroll to position [181, 0]
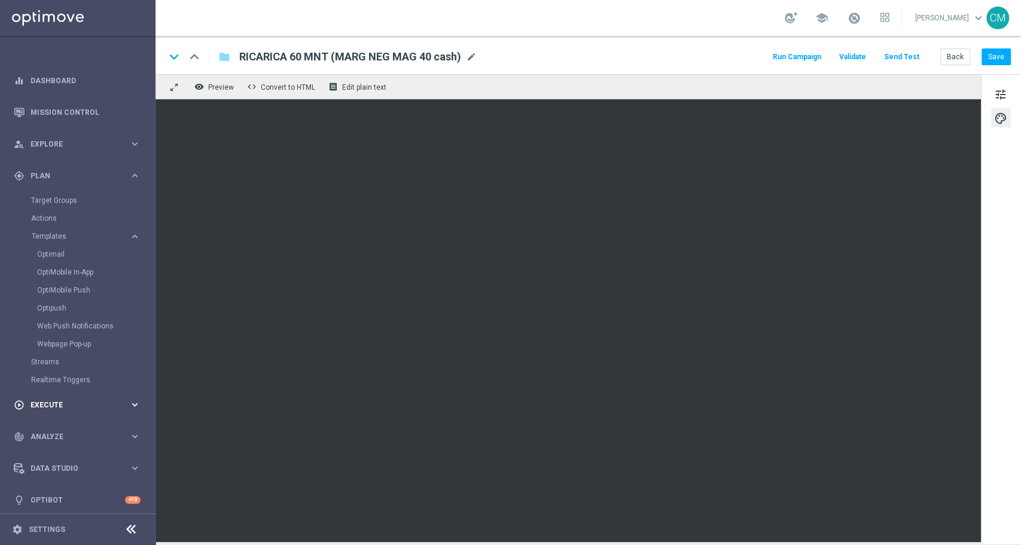
click at [84, 401] on span "Execute" at bounding box center [80, 404] width 99 height 7
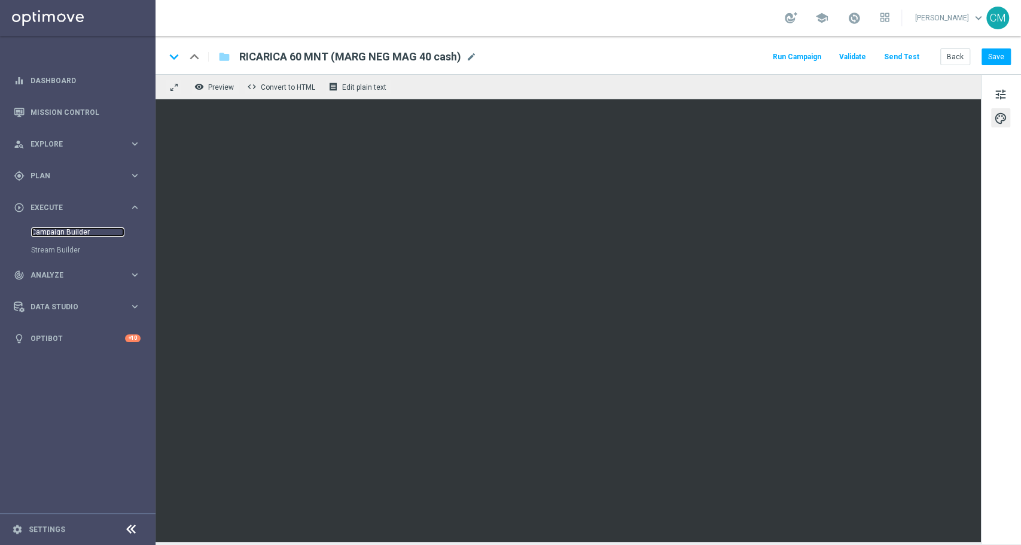
click at [62, 233] on link "Campaign Builder" at bounding box center [77, 232] width 93 height 10
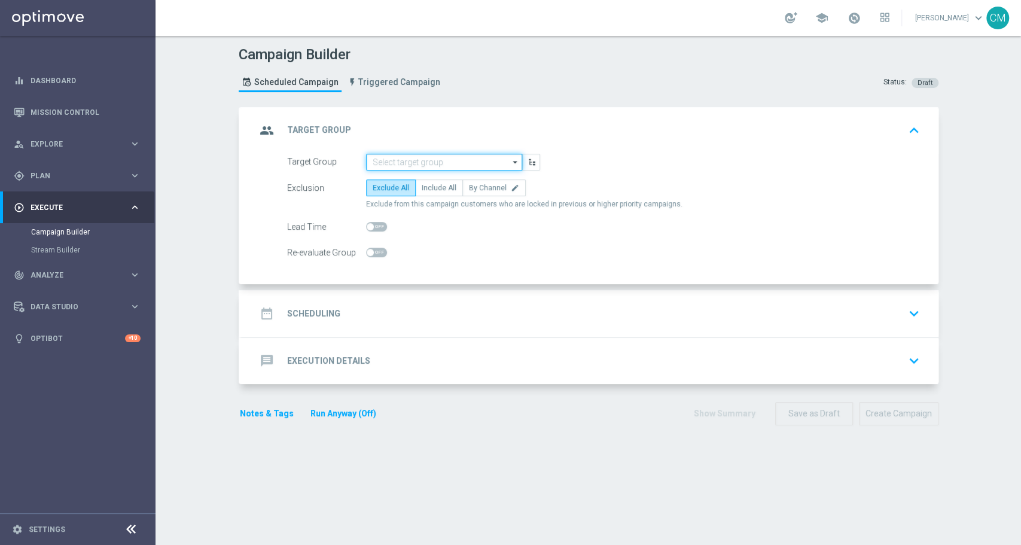
click at [389, 159] on input at bounding box center [444, 162] width 156 height 17
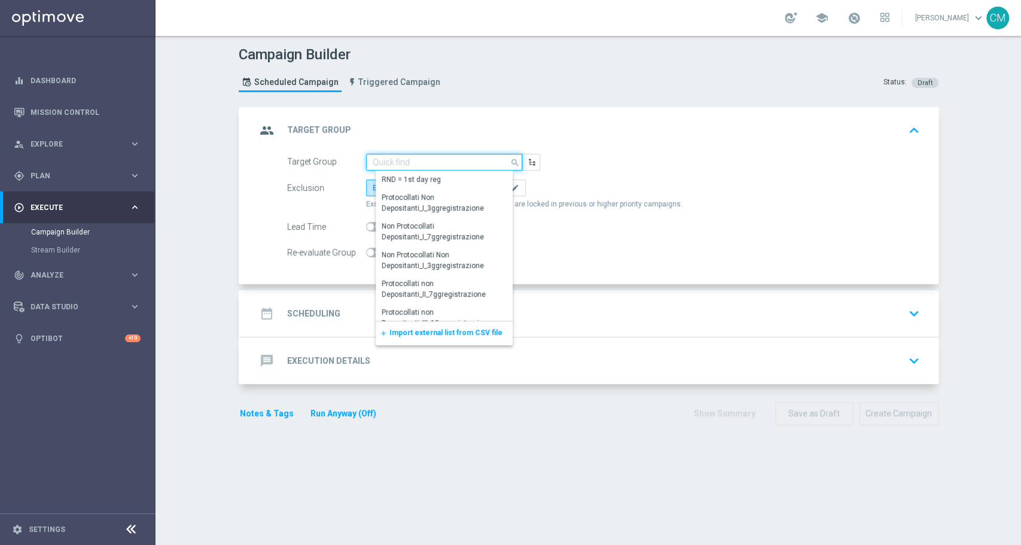
paste input "NO SALDO TOTALI Active Casinò Silver no codice MP"
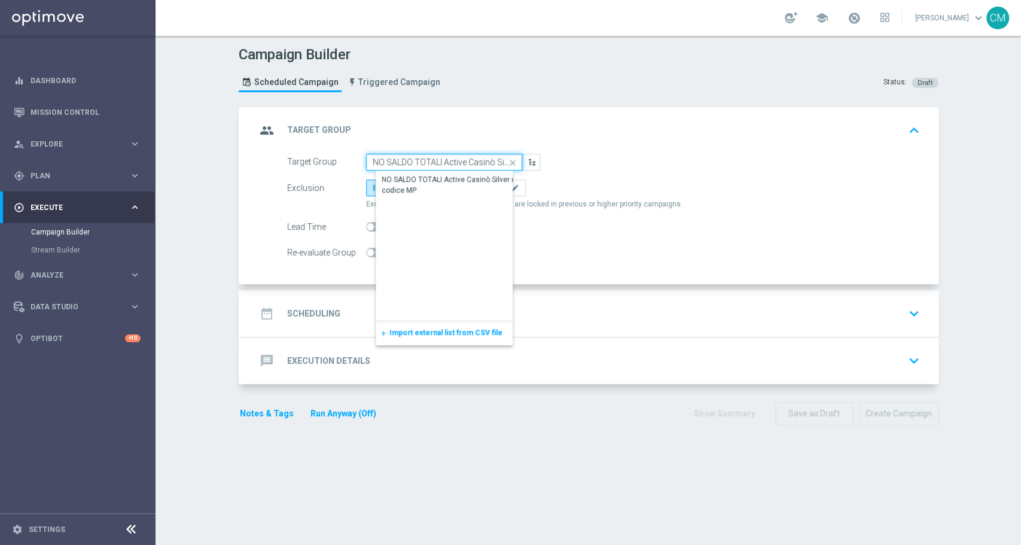
scroll to position [0, 56]
click at [421, 175] on div "NO SALDO TOTALI Active Casinò Silver no codice MP" at bounding box center [454, 186] width 144 height 22
type input "NO SALDO TOTALI Active Casinò Silver no codice MP"
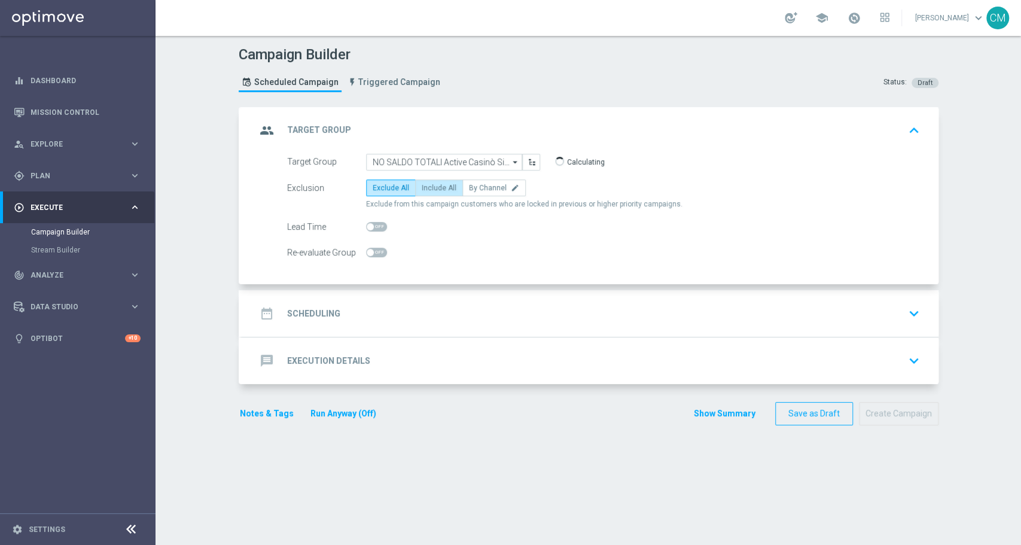
click at [426, 184] on span "Include All" at bounding box center [439, 188] width 35 height 8
click at [426, 186] on input "Include All" at bounding box center [426, 190] width 8 height 8
radio input "true"
drag, startPoint x: 446, startPoint y: 302, endPoint x: 410, endPoint y: 306, distance: 36.1
click at [410, 306] on div "date_range Scheduling keyboard_arrow_down" at bounding box center [590, 313] width 668 height 23
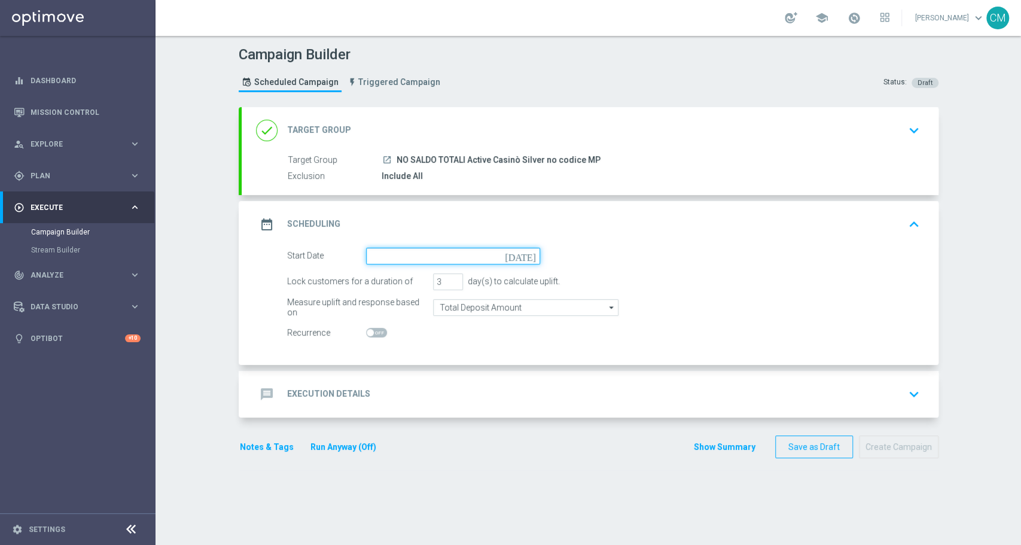
click at [391, 261] on input at bounding box center [453, 256] width 174 height 17
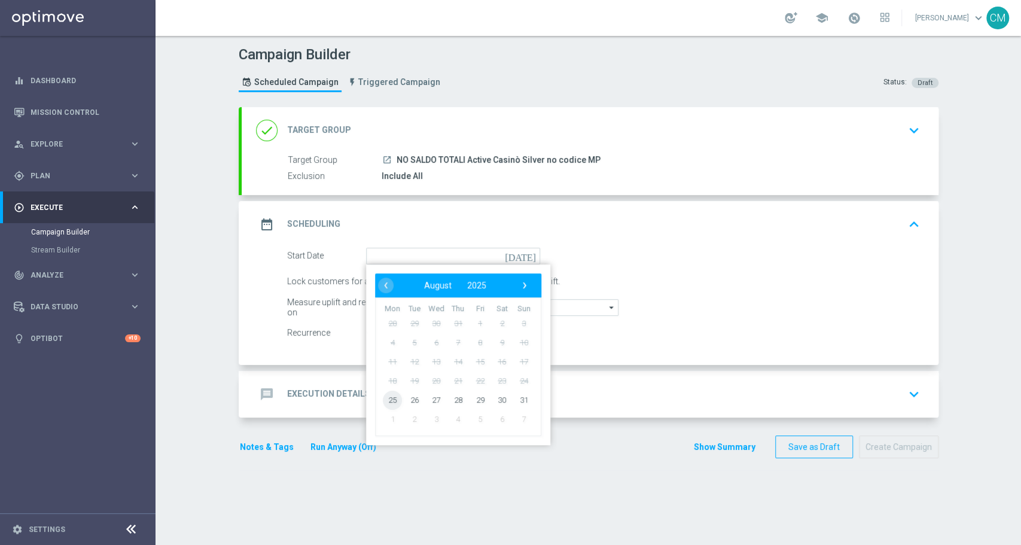
click at [385, 404] on span "25" at bounding box center [392, 399] width 19 height 19
type input "[DATE]"
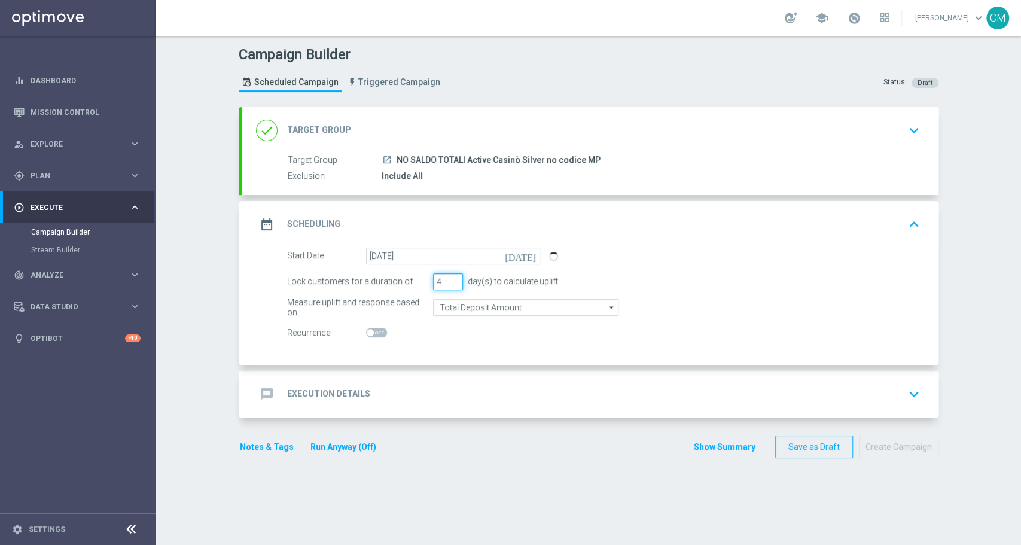
click at [449, 275] on input "4" at bounding box center [448, 281] width 30 height 17
click at [449, 275] on input "5" at bounding box center [448, 281] width 30 height 17
click at [449, 275] on input "6" at bounding box center [448, 281] width 30 height 17
type input "7"
click at [449, 275] on input "7" at bounding box center [448, 281] width 30 height 17
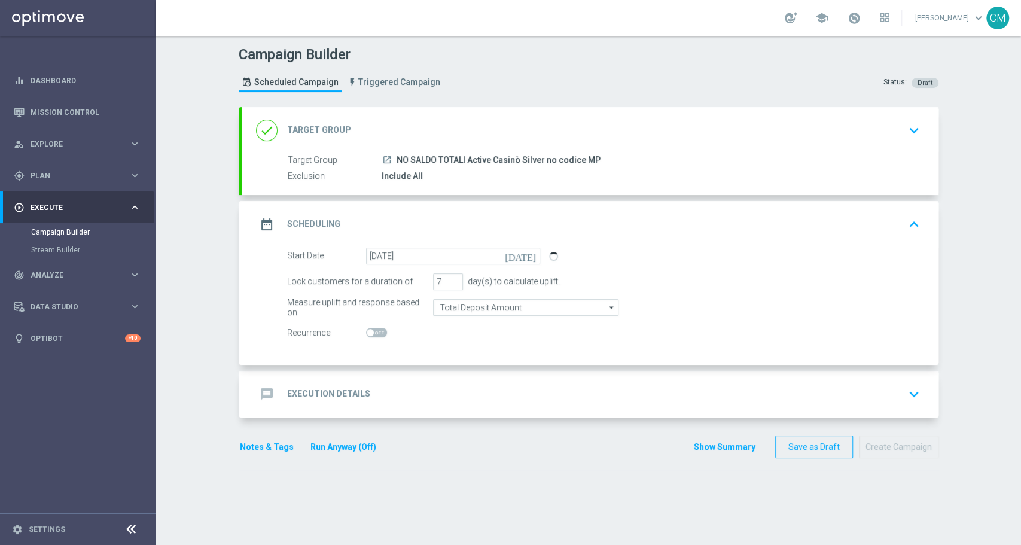
click at [452, 376] on div "message Execution Details keyboard_arrow_down" at bounding box center [590, 394] width 697 height 47
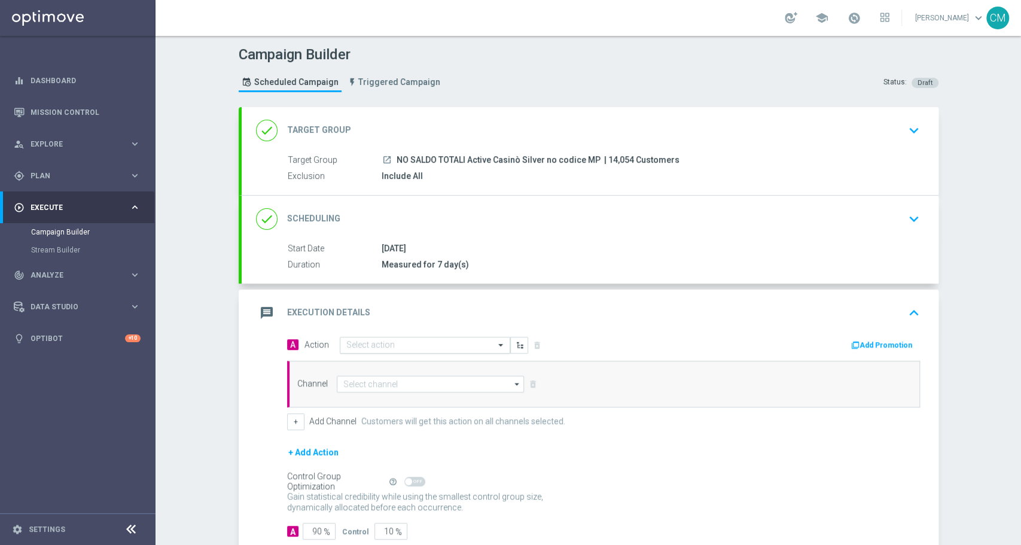
click at [408, 343] on input "text" at bounding box center [412, 345] width 133 height 10
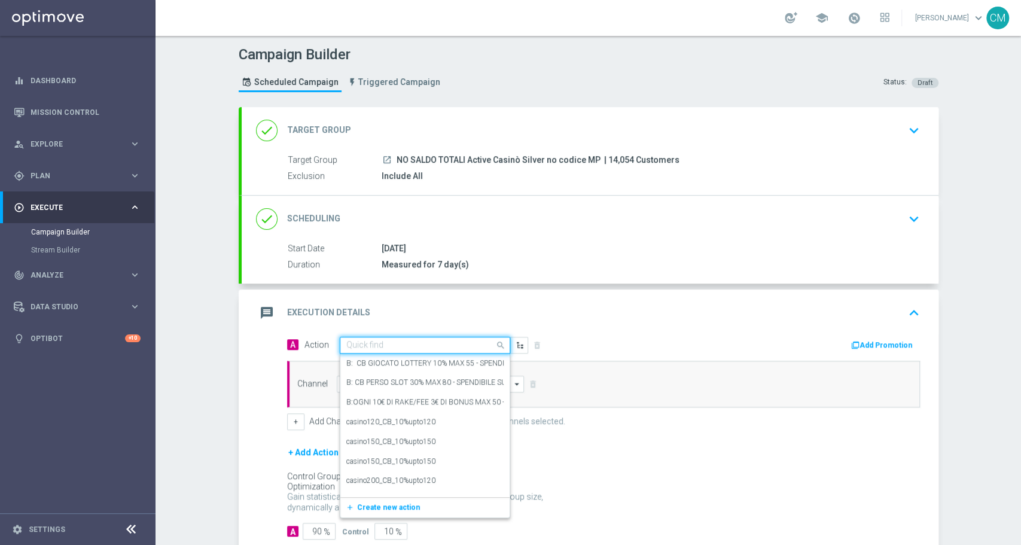
paste input "DEP [PERSON_NAME] up to 20000 SP"
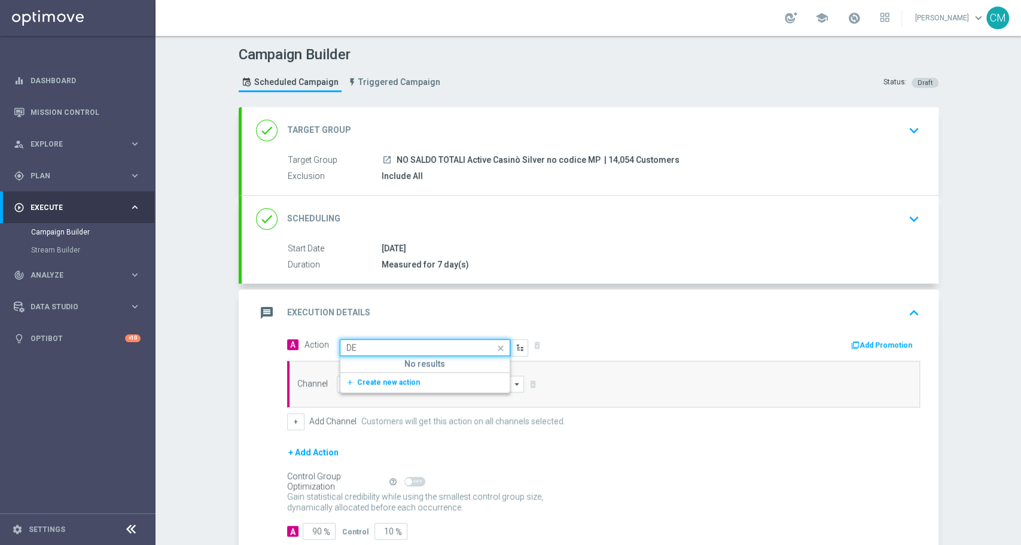
type input "D"
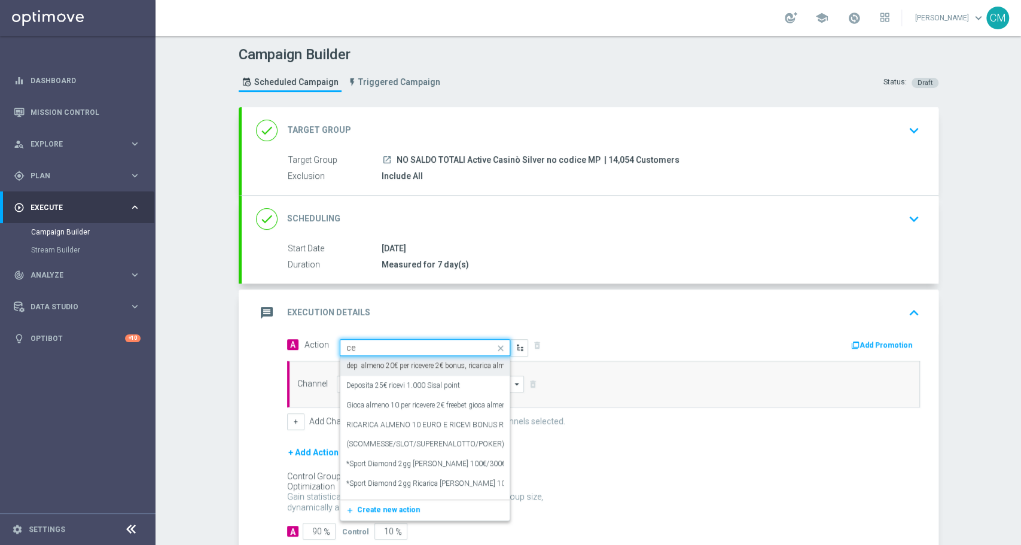
type input "c"
type input "dep [PERSON_NAME]"
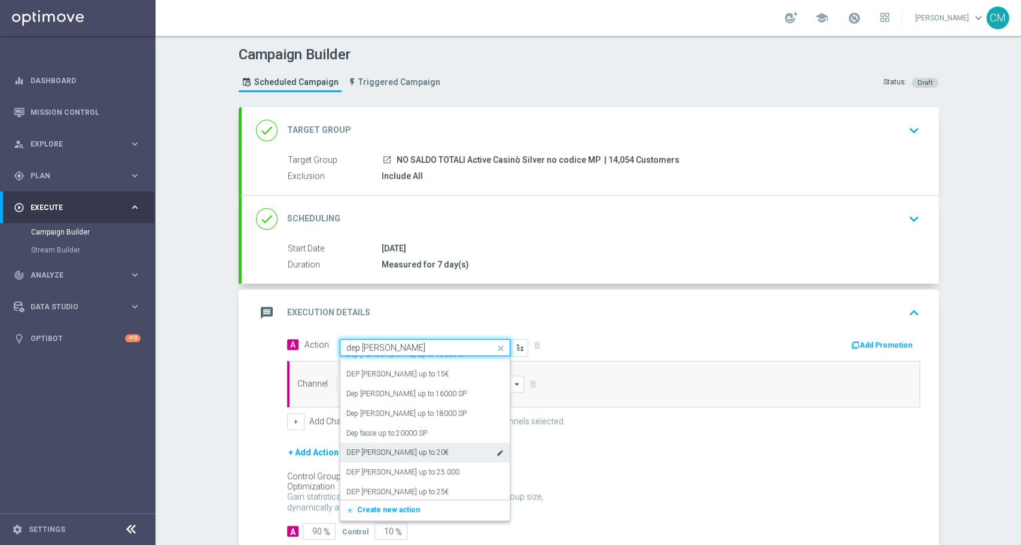
scroll to position [370, 0]
click at [403, 425] on label "Dep fasce up to 20000 SP" at bounding box center [386, 430] width 81 height 10
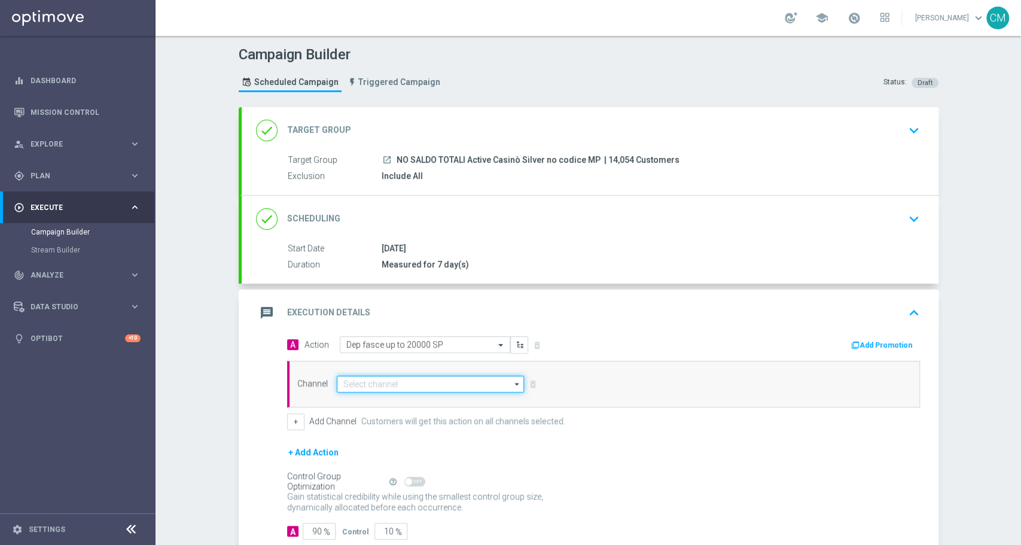
click at [393, 384] on input at bounding box center [431, 384] width 188 height 17
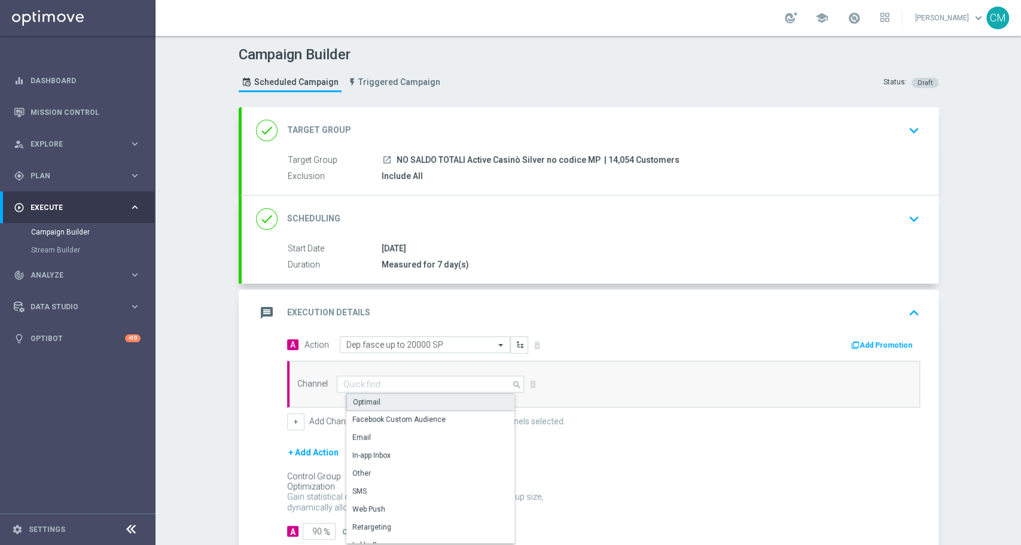
click at [385, 403] on div "Optimail" at bounding box center [435, 402] width 178 height 18
type input "Optimail"
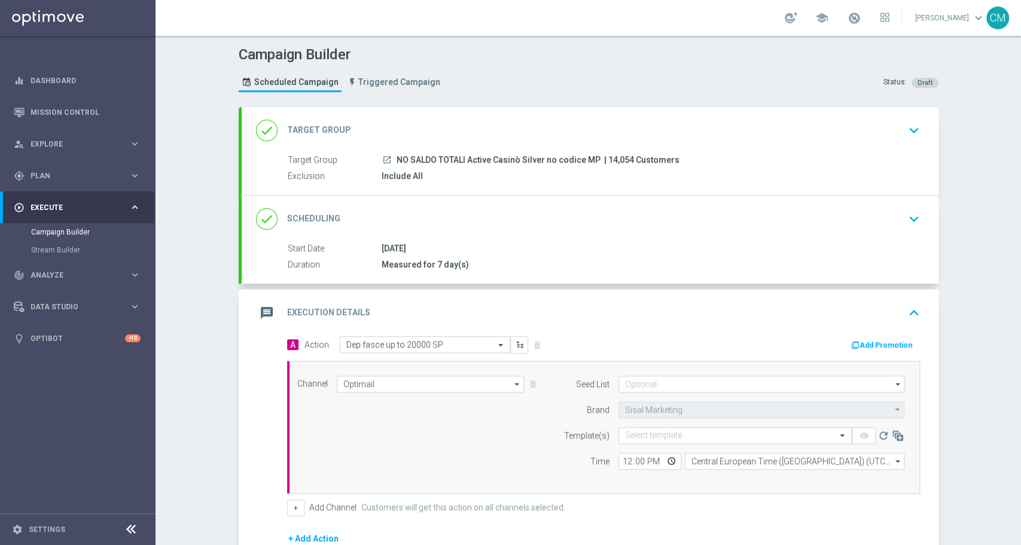
click at [855, 341] on icon "button" at bounding box center [855, 345] width 8 height 8
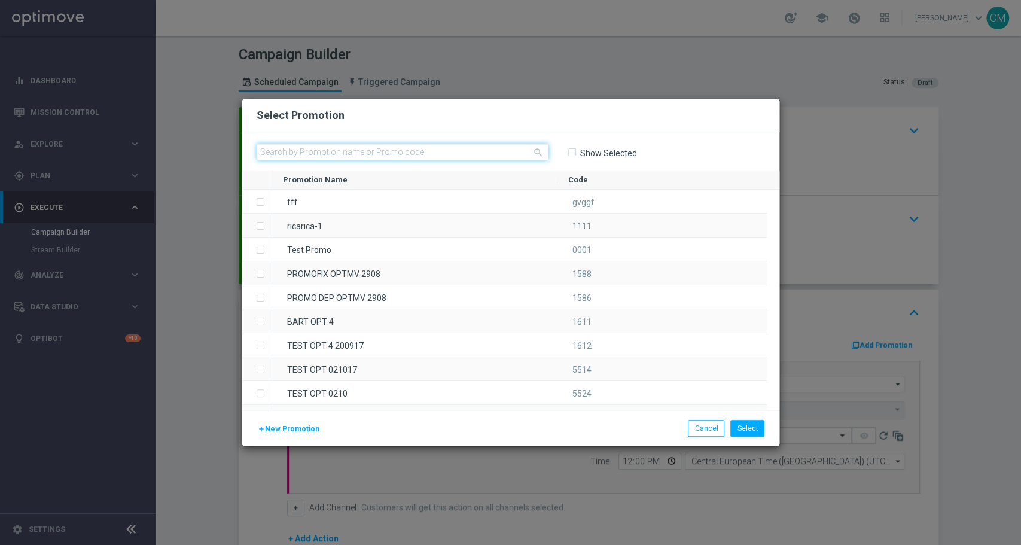
click at [380, 151] on input "text" at bounding box center [403, 152] width 292 height 17
paste input "2508 RICARICA20 [GEOGRAPHIC_DATA]"
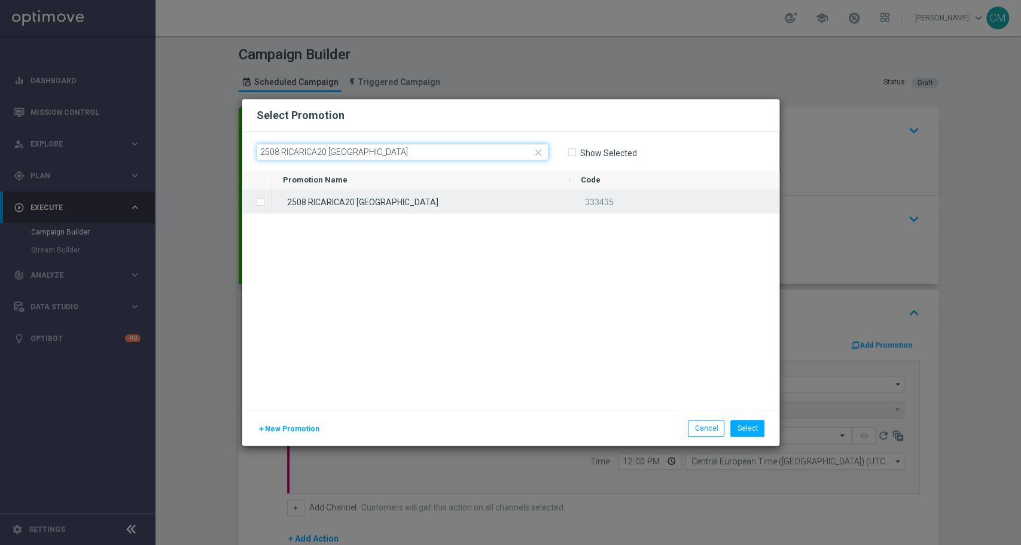
type input "2508 RICARICA20 [GEOGRAPHIC_DATA]"
click at [385, 196] on div "2508 RICARICA20 [GEOGRAPHIC_DATA]" at bounding box center [421, 201] width 298 height 23
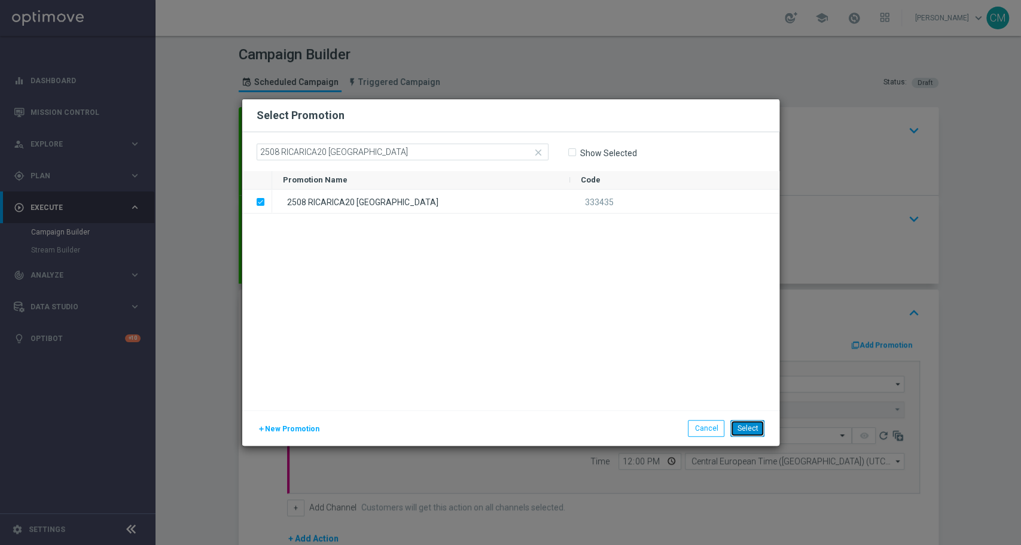
click at [752, 428] on button "Select" at bounding box center [748, 428] width 34 height 17
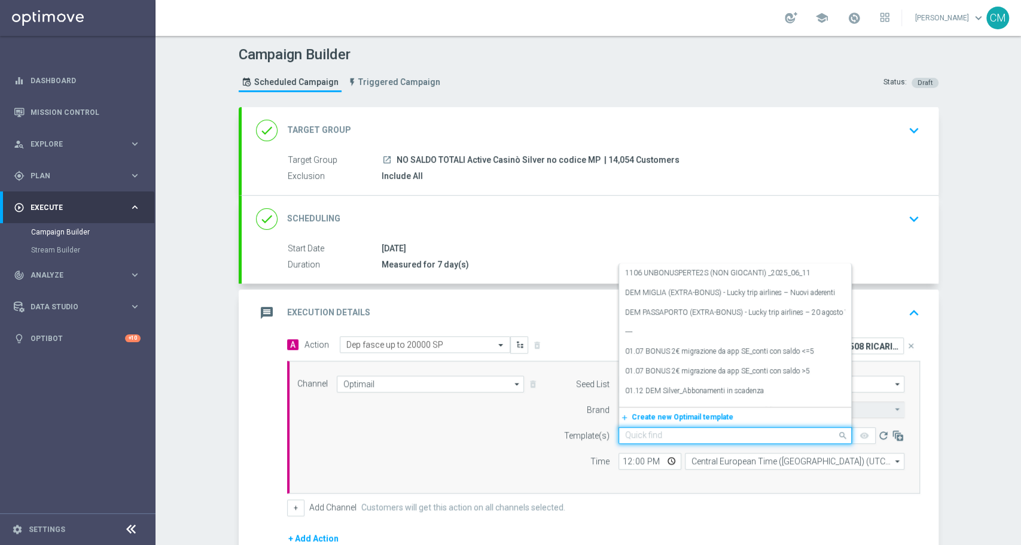
click at [696, 433] on input "text" at bounding box center [723, 436] width 196 height 10
paste input "2508 RICARICA20 [GEOGRAPHIC_DATA]"
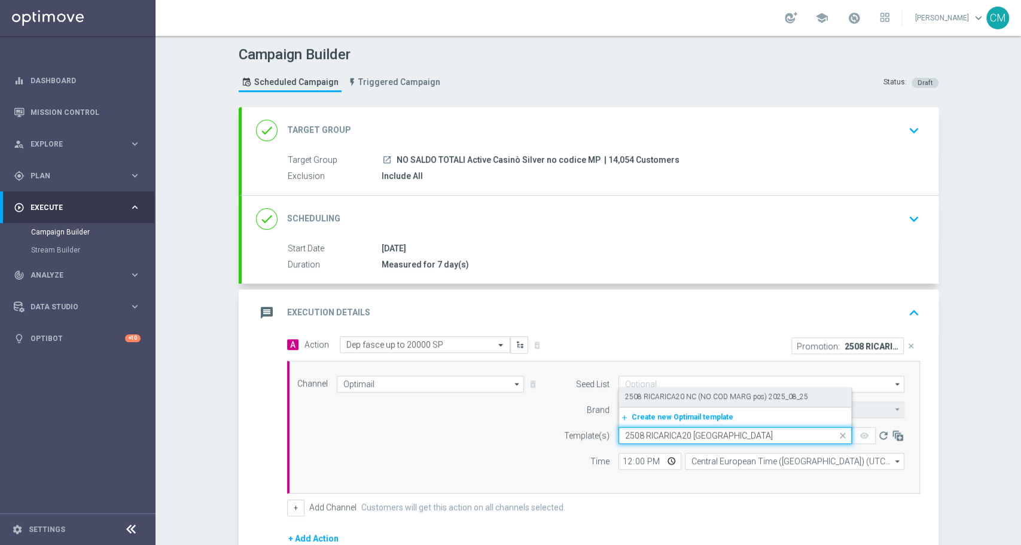
click at [680, 398] on label "2508 RICARICA20 NC (NO COD MARG pos) 2025_08_25" at bounding box center [716, 397] width 183 height 10
type input "2508 RICARICA20 [GEOGRAPHIC_DATA]"
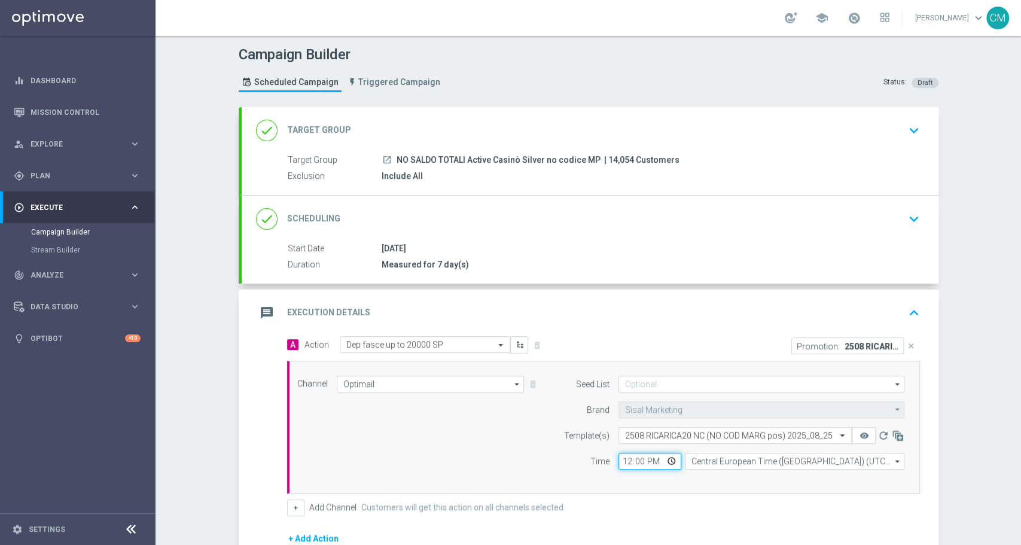
click at [626, 460] on input "12:00" at bounding box center [650, 461] width 63 height 17
type input "18:00"
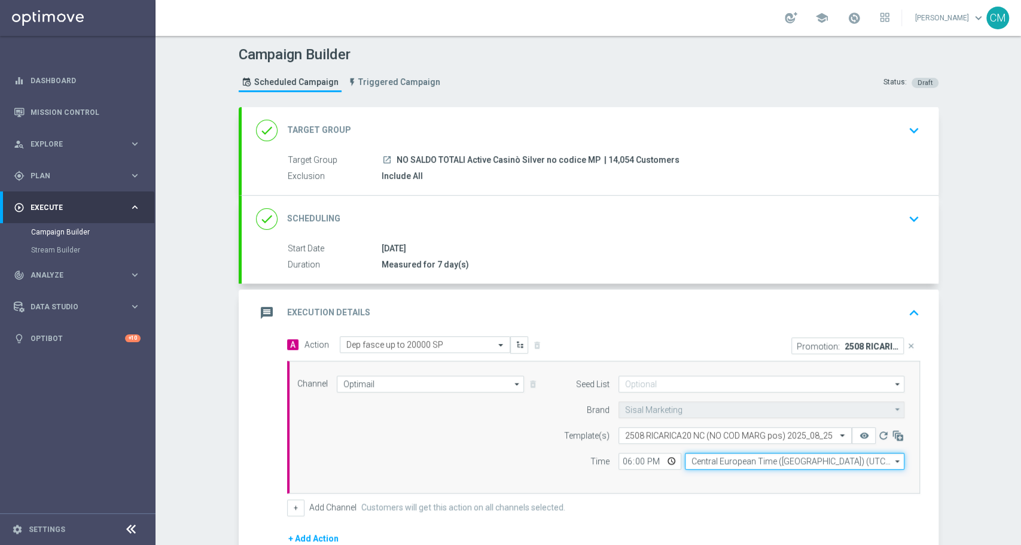
click at [754, 457] on input "Central European Time ([GEOGRAPHIC_DATA]) (UTC +02:00)" at bounding box center [795, 461] width 220 height 17
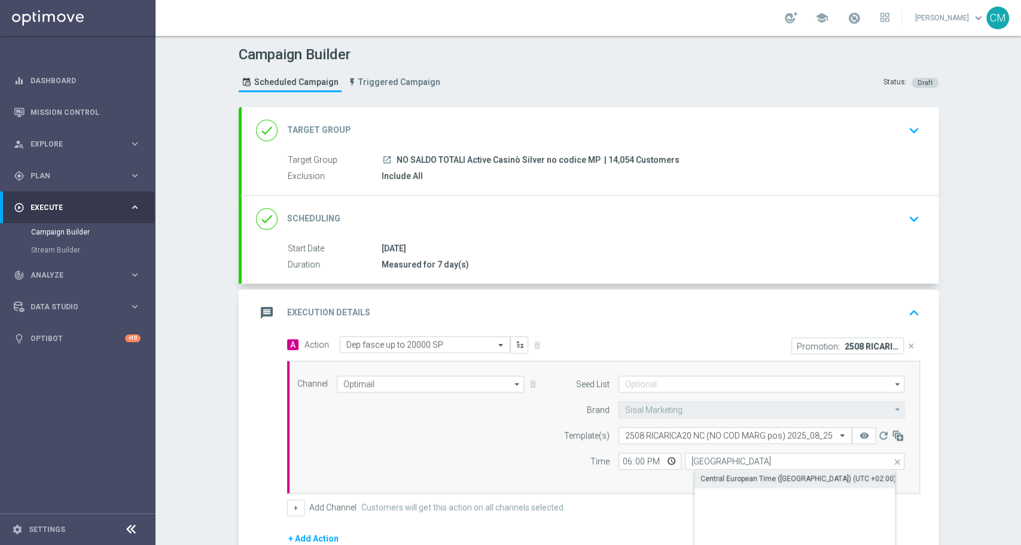
click at [767, 476] on div "Central European Time ([GEOGRAPHIC_DATA]) (UTC +02:00)" at bounding box center [799, 478] width 196 height 11
type input "Central European Time ([GEOGRAPHIC_DATA]) (UTC +02:00)"
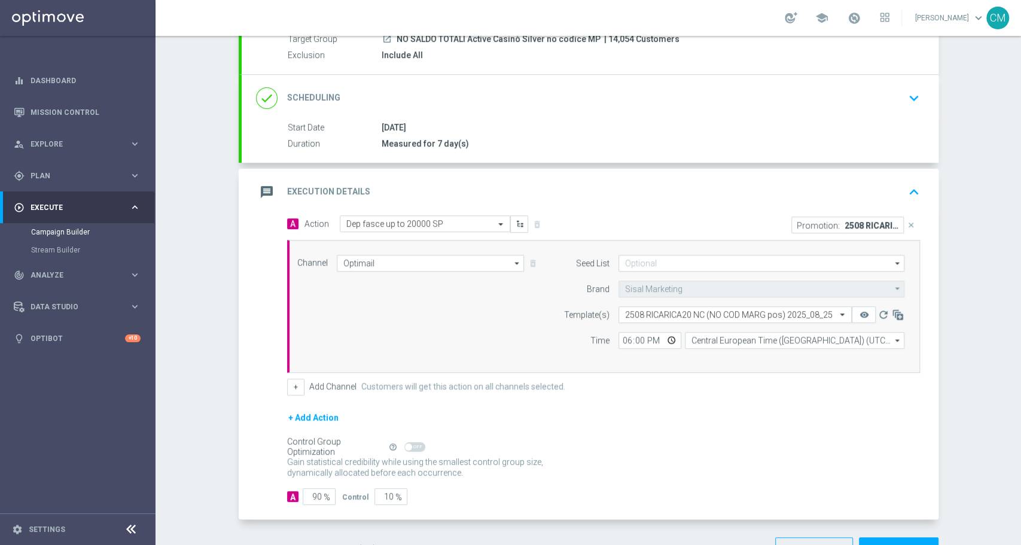
scroll to position [124, 0]
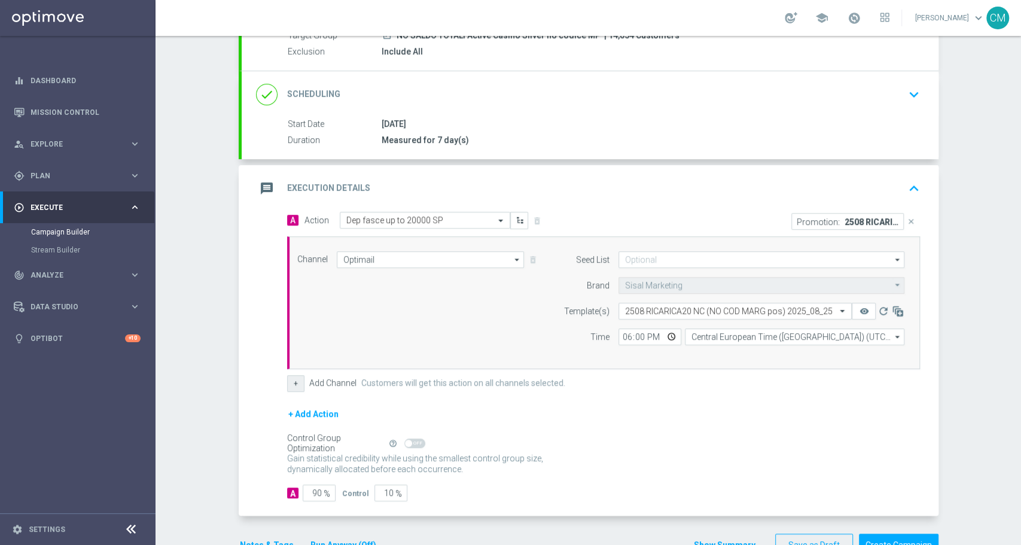
click at [294, 384] on button "+" at bounding box center [295, 383] width 17 height 17
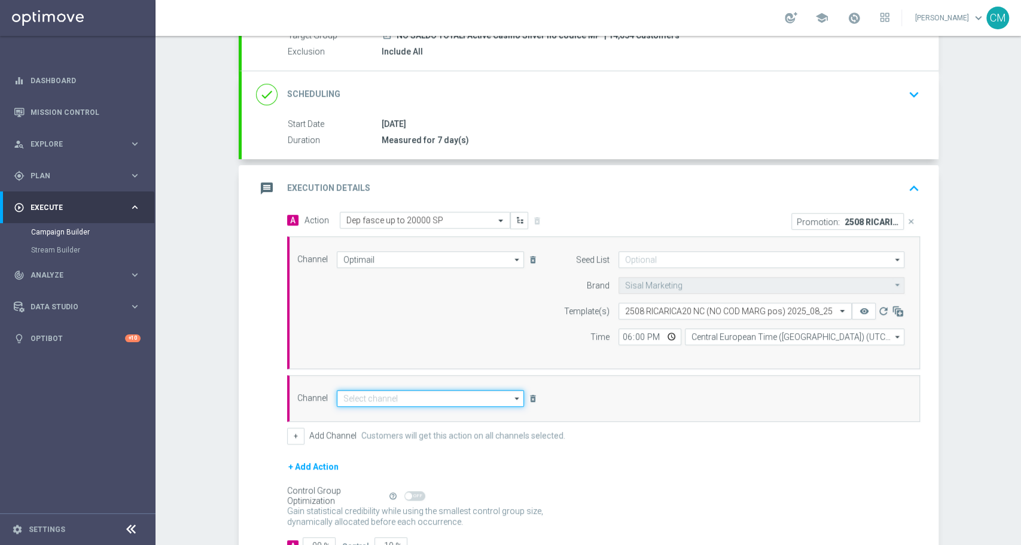
click at [421, 398] on input at bounding box center [431, 398] width 188 height 17
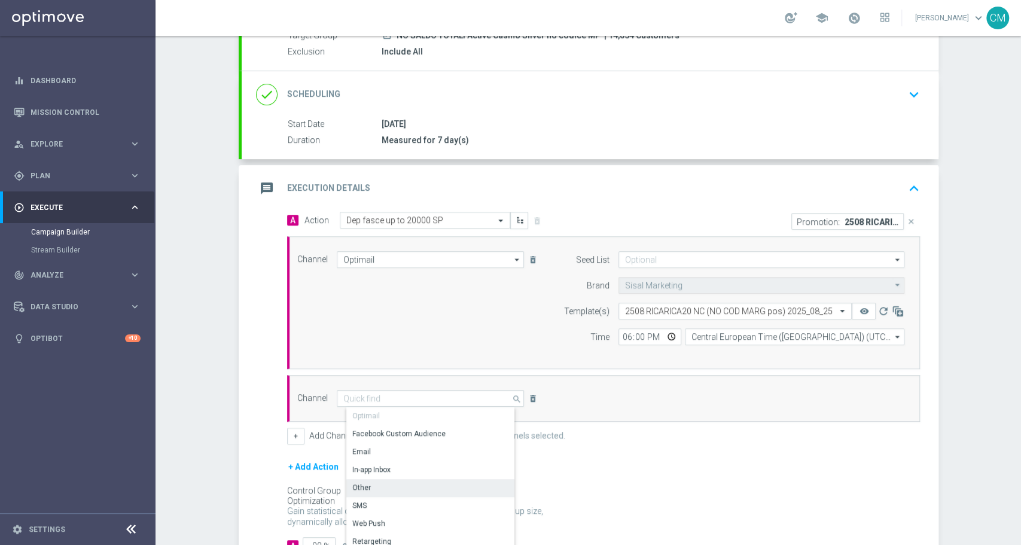
click at [412, 490] on div "Other" at bounding box center [435, 487] width 178 height 17
type input "Other"
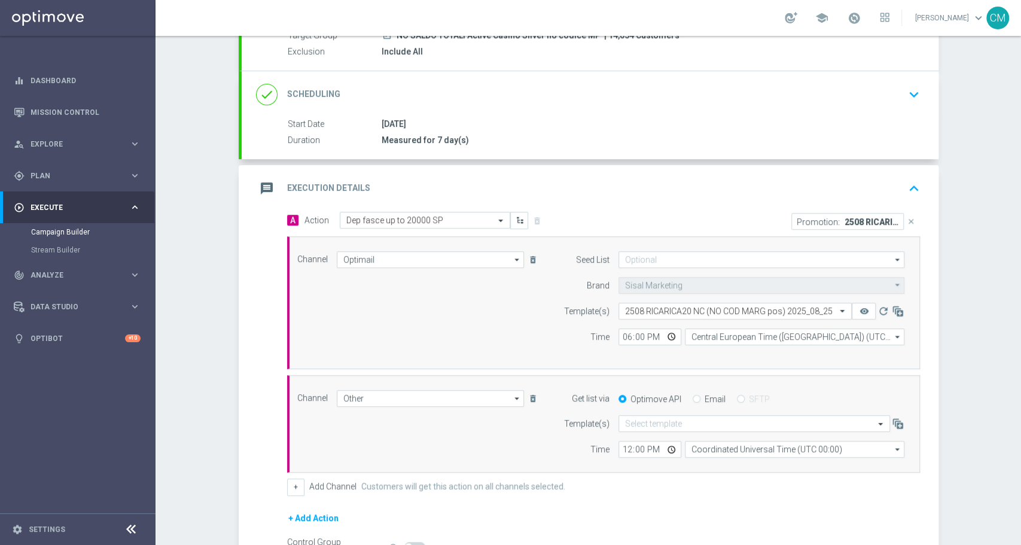
click at [693, 397] on input "Email" at bounding box center [697, 400] width 8 height 8
radio input "true"
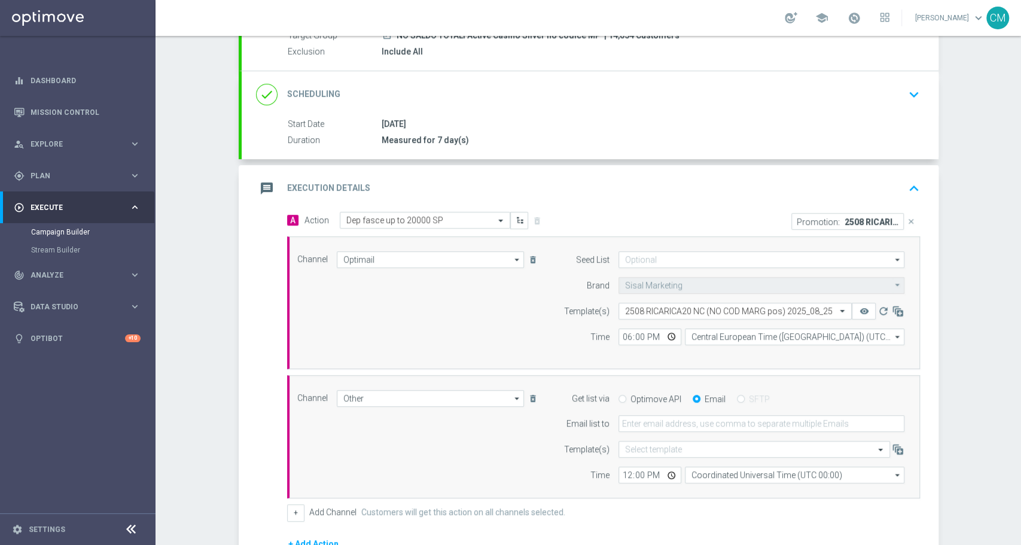
click at [626, 434] on form "Get list via Optimove API Email SFTP Email list to Template(s) Select template …" at bounding box center [731, 437] width 347 height 94
click at [626, 426] on input "email" at bounding box center [762, 423] width 286 height 17
type input "cecilia.mascelli@sisal.it"
click at [619, 474] on input "12:00" at bounding box center [650, 475] width 63 height 17
type input "18:00"
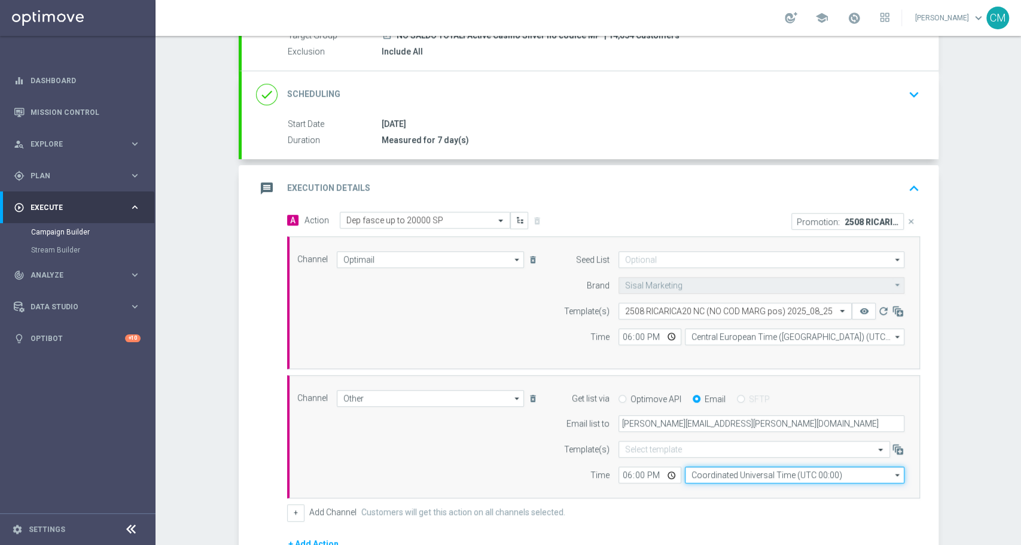
click at [697, 476] on input "Coordinated Universal Time (UTC 00:00)" at bounding box center [795, 475] width 220 height 17
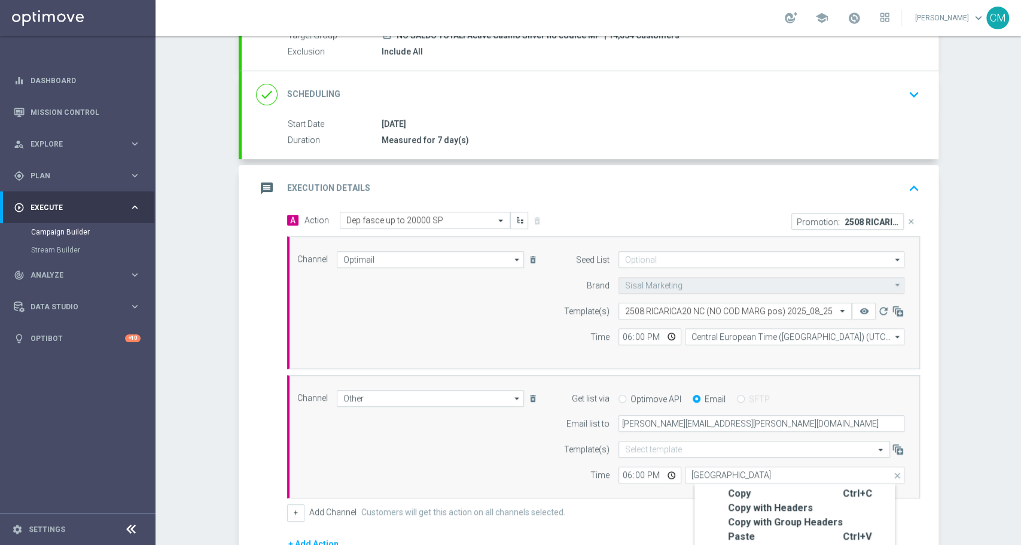
scroll to position [288, 0]
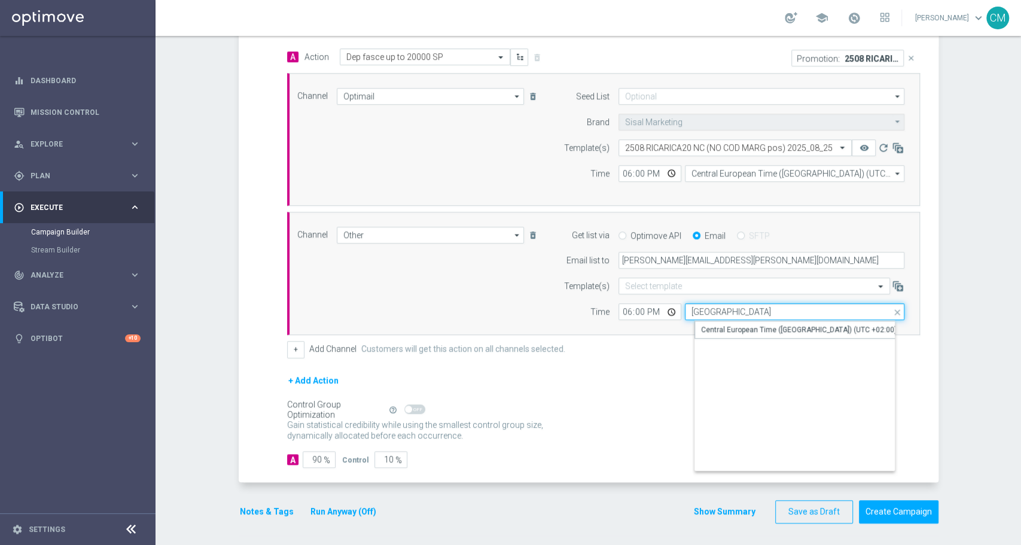
click at [712, 309] on input "paris" at bounding box center [795, 311] width 220 height 17
click at [726, 321] on div "Central European Time (Paris) (UTC +02:00)" at bounding box center [805, 330] width 220 height 18
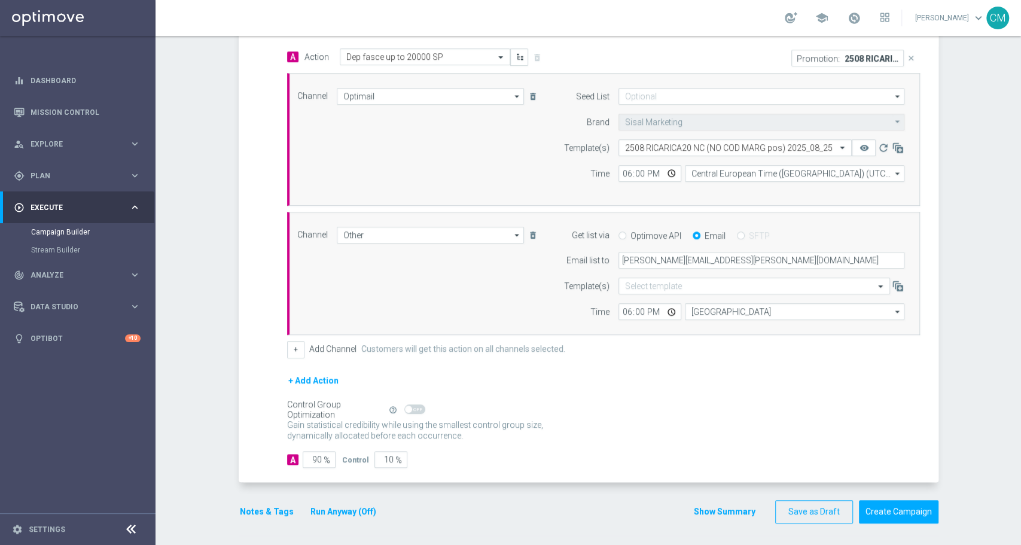
type input "Central European Time (Paris) (UTC +02:00)"
click at [720, 505] on button "Show Summary" at bounding box center [724, 512] width 63 height 14
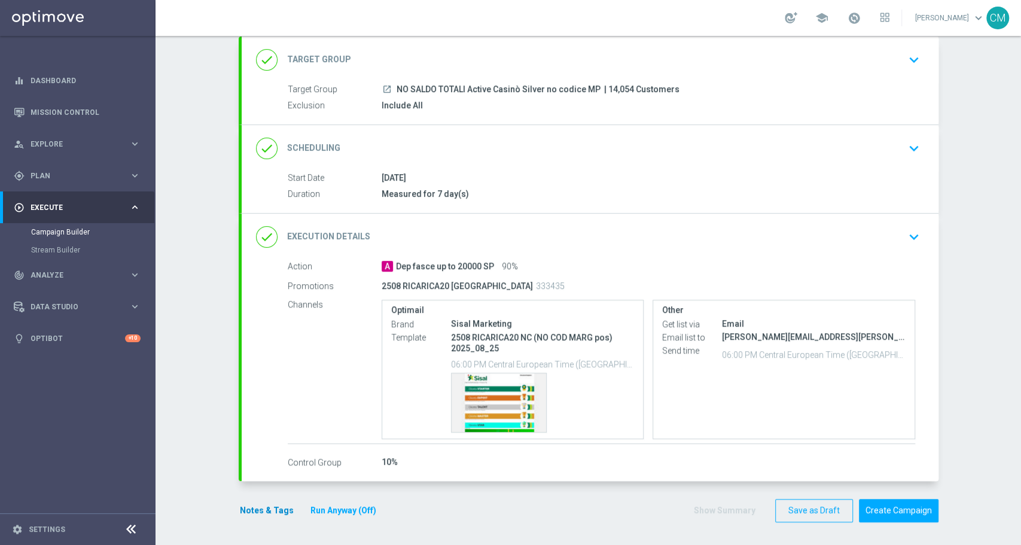
scroll to position [70, 0]
click at [262, 507] on button "Notes & Tags" at bounding box center [267, 511] width 56 height 15
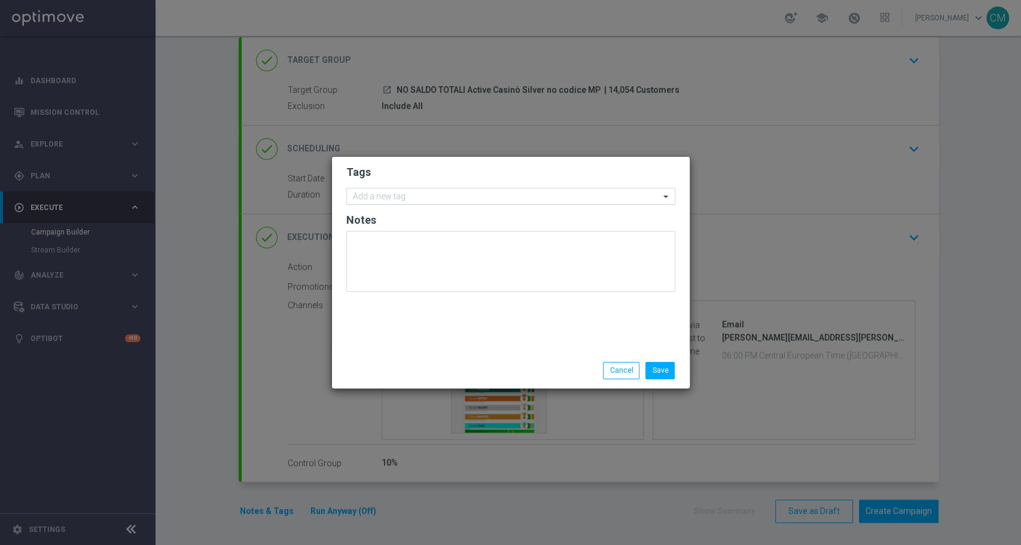
click at [391, 199] on input "text" at bounding box center [506, 197] width 307 height 10
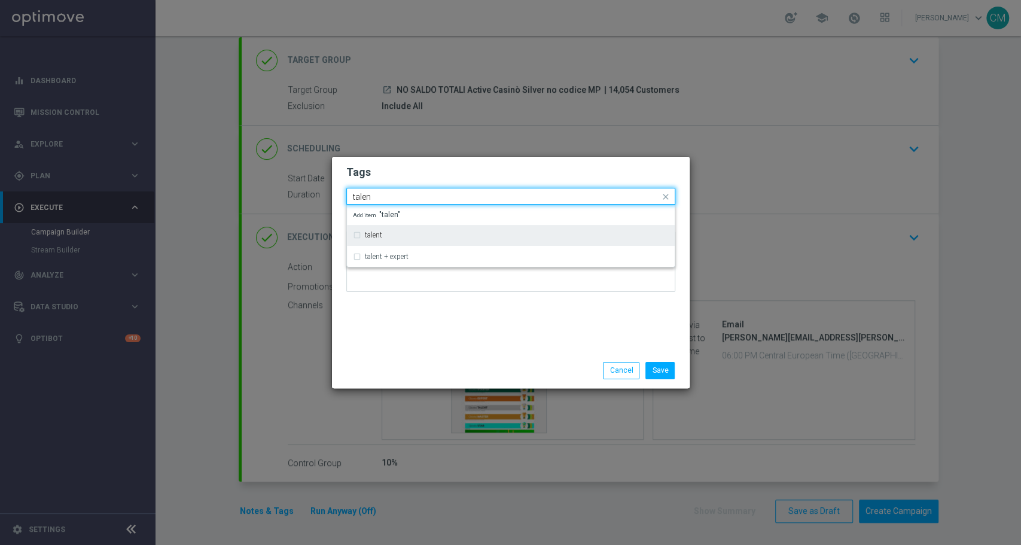
click at [429, 232] on div "talent" at bounding box center [517, 235] width 304 height 7
type input "talen"
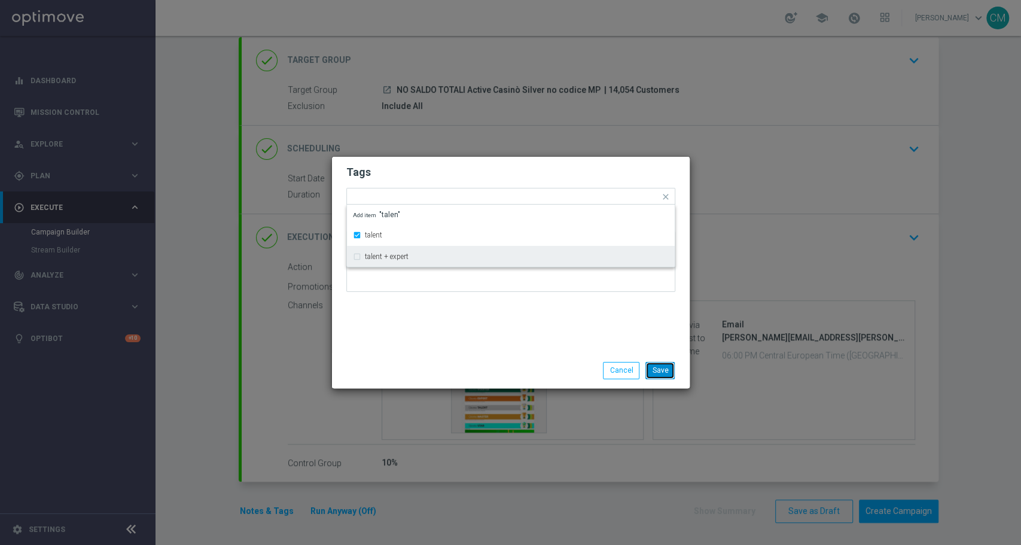
click at [671, 371] on button "Save" at bounding box center [660, 370] width 29 height 17
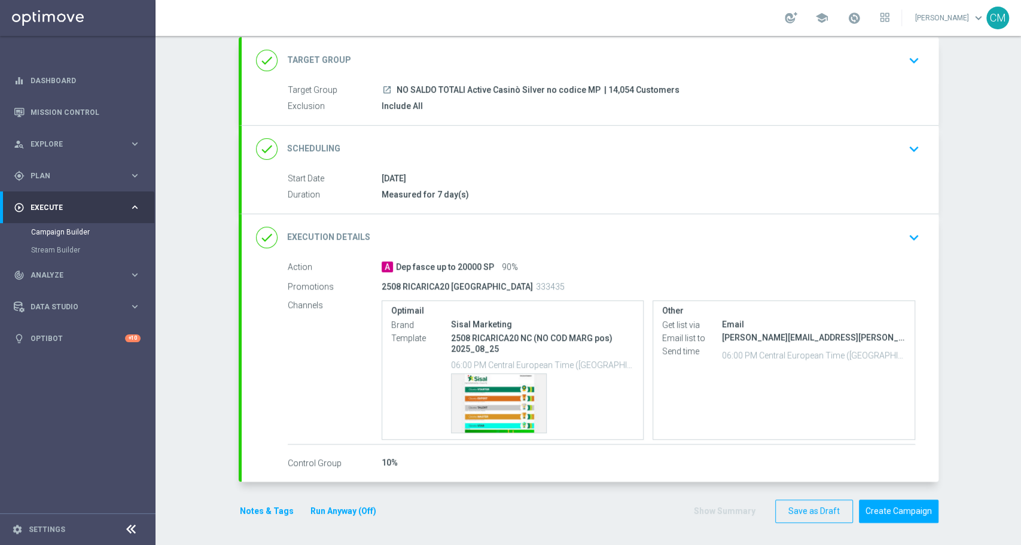
click at [272, 506] on button "Notes & Tags" at bounding box center [267, 511] width 56 height 15
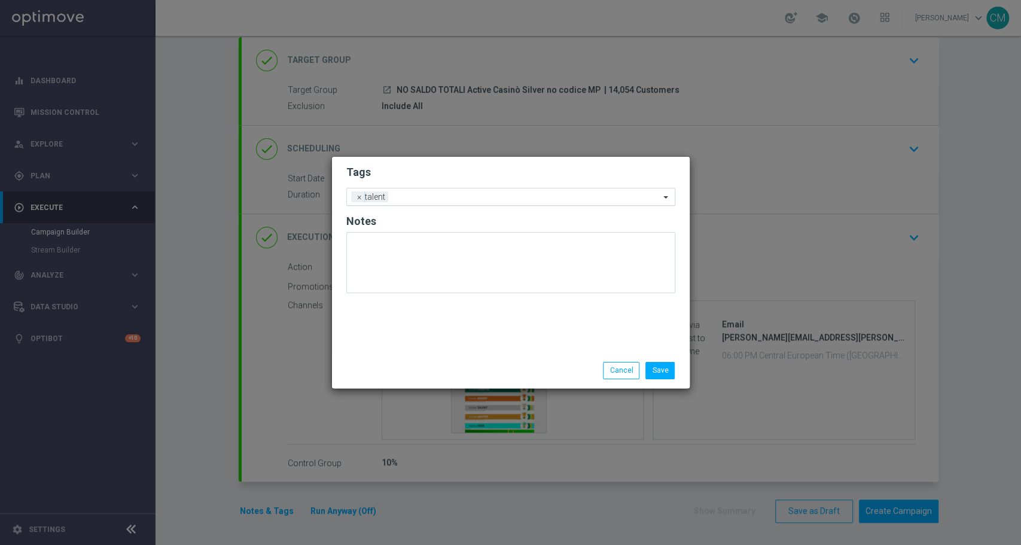
click at [406, 196] on input "text" at bounding box center [526, 198] width 267 height 10
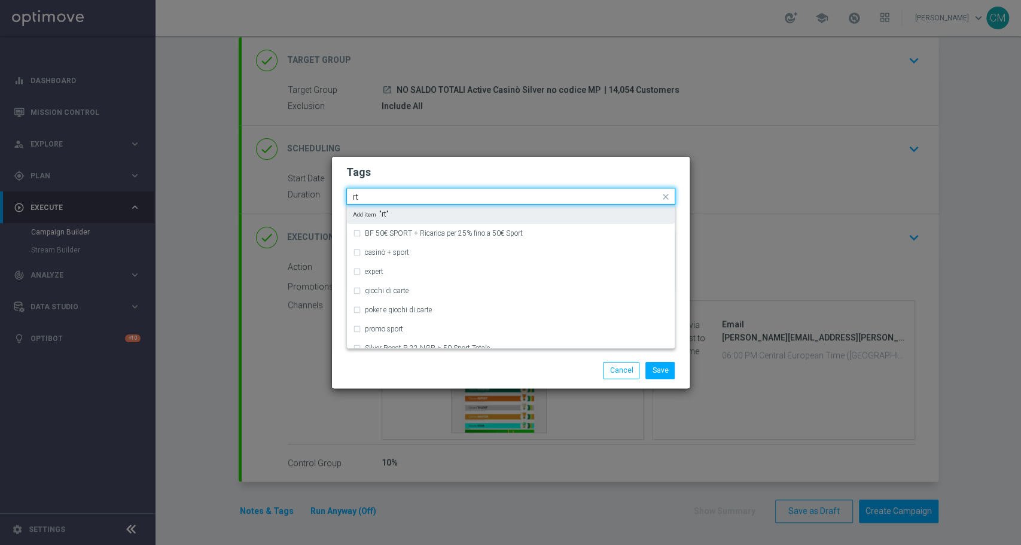
type input "r"
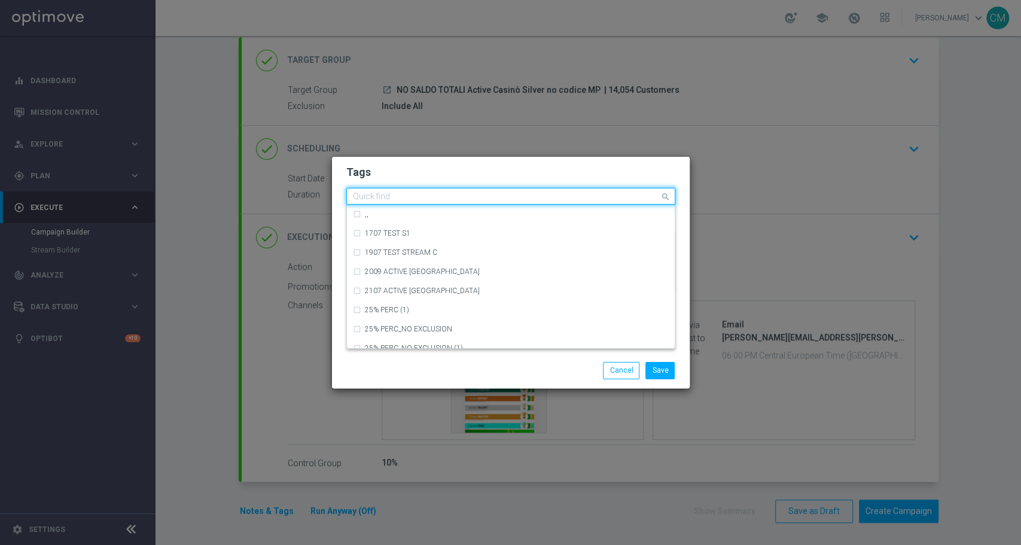
type input "e"
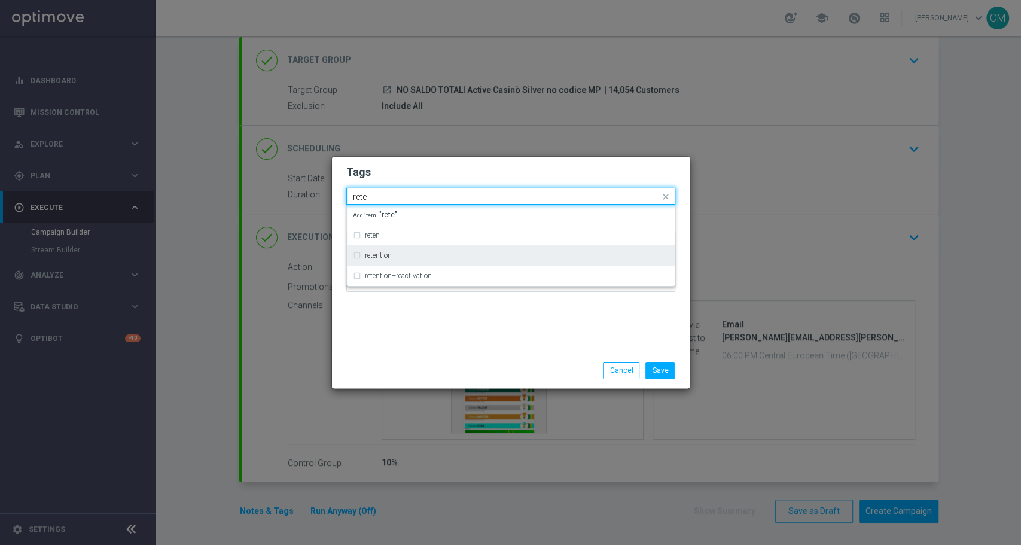
click at [413, 259] on div "retention" at bounding box center [511, 255] width 316 height 19
type input "rete"
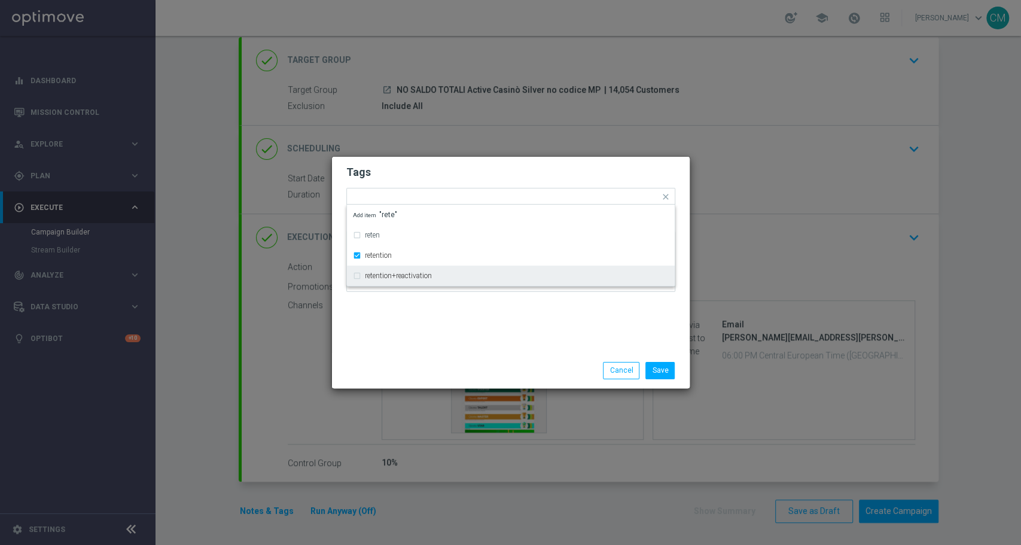
click at [431, 355] on div "Save Cancel" at bounding box center [511, 370] width 358 height 35
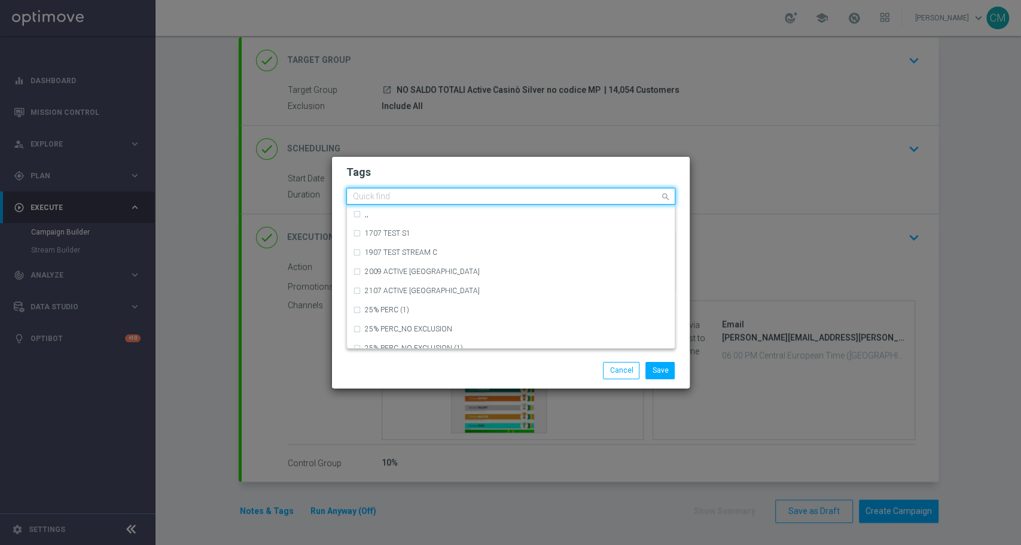
click at [473, 193] on input "text" at bounding box center [506, 197] width 307 height 10
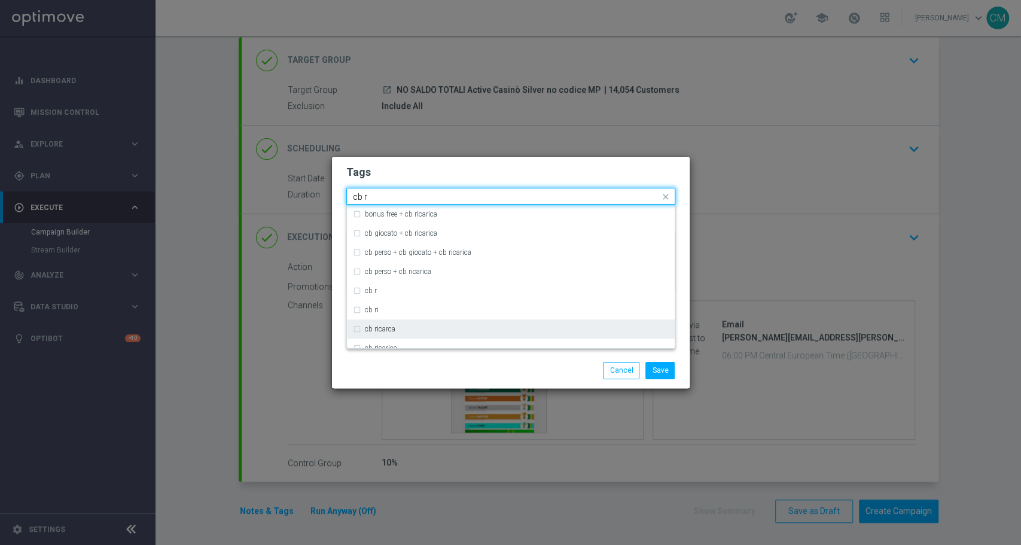
click at [436, 330] on div "cb ricarca" at bounding box center [517, 328] width 304 height 7
type input "cb r"
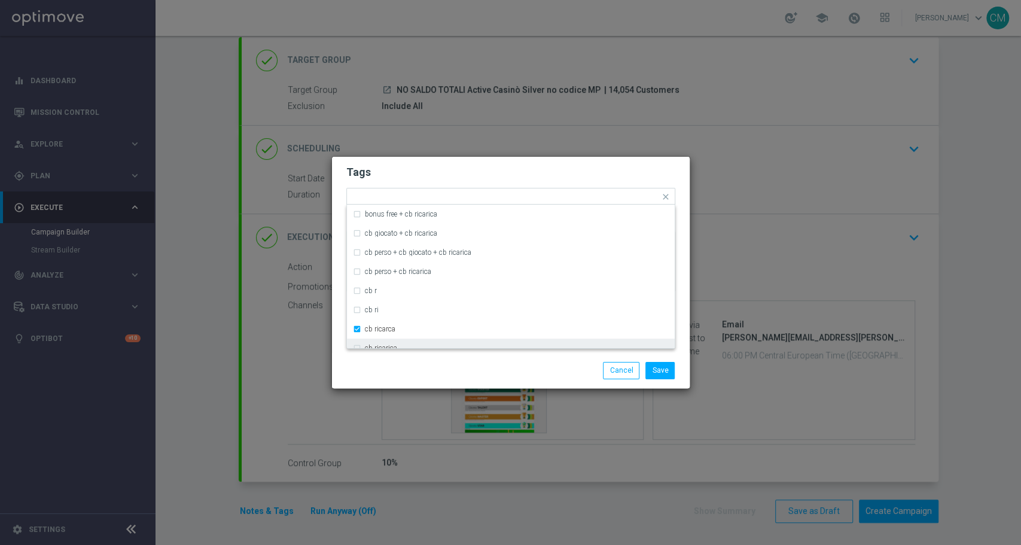
click at [451, 362] on div at bounding box center [394, 362] width 115 height 1
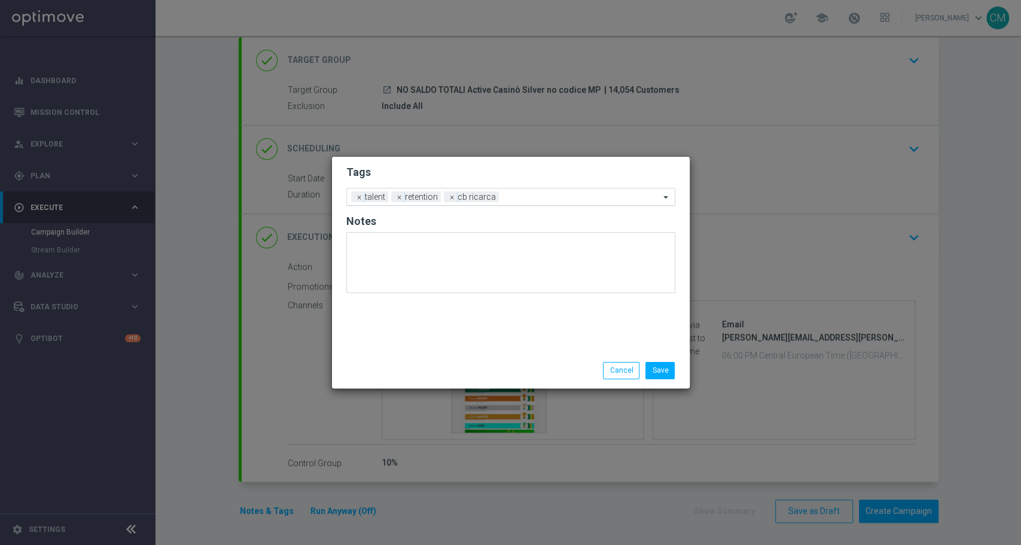
click at [519, 191] on div "Add a new tag × talent × retention × cb ricarca" at bounding box center [503, 196] width 313 height 17
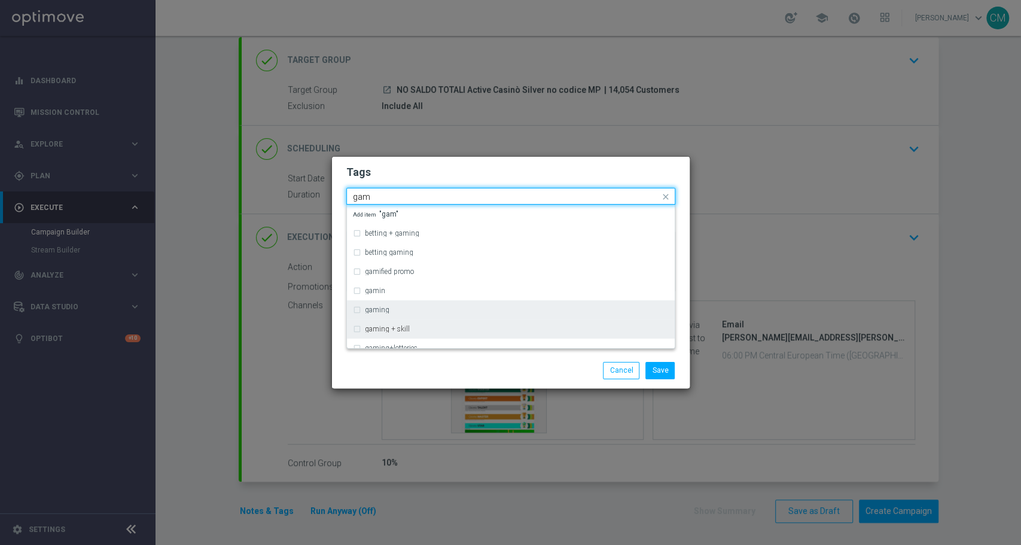
click at [462, 318] on div "gaming" at bounding box center [511, 309] width 316 height 19
type input "gam"
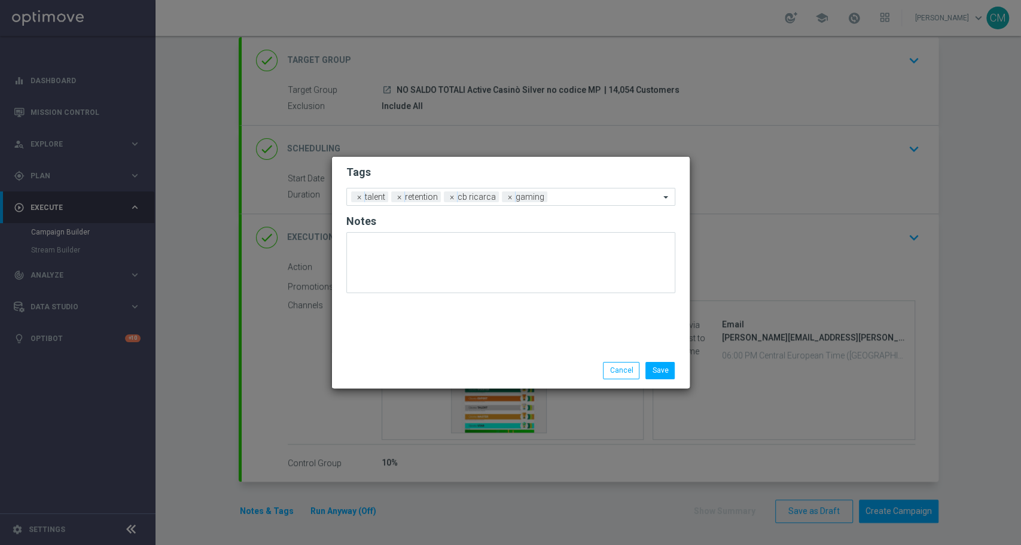
click at [470, 361] on div "Save Cancel" at bounding box center [511, 370] width 358 height 35
click at [600, 199] on input "text" at bounding box center [606, 198] width 108 height 10
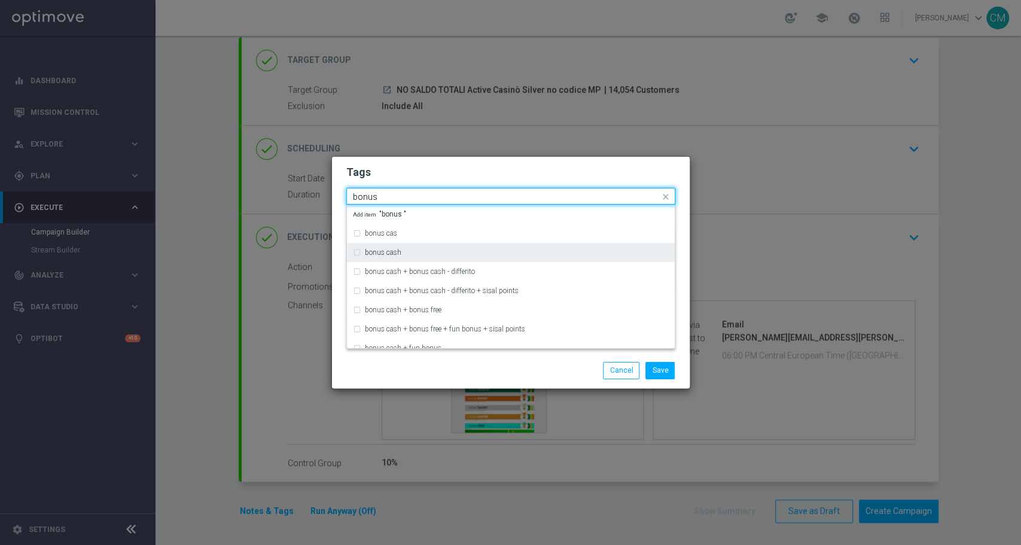
click at [486, 246] on div "bonus cash" at bounding box center [511, 252] width 316 height 19
type input "bonus"
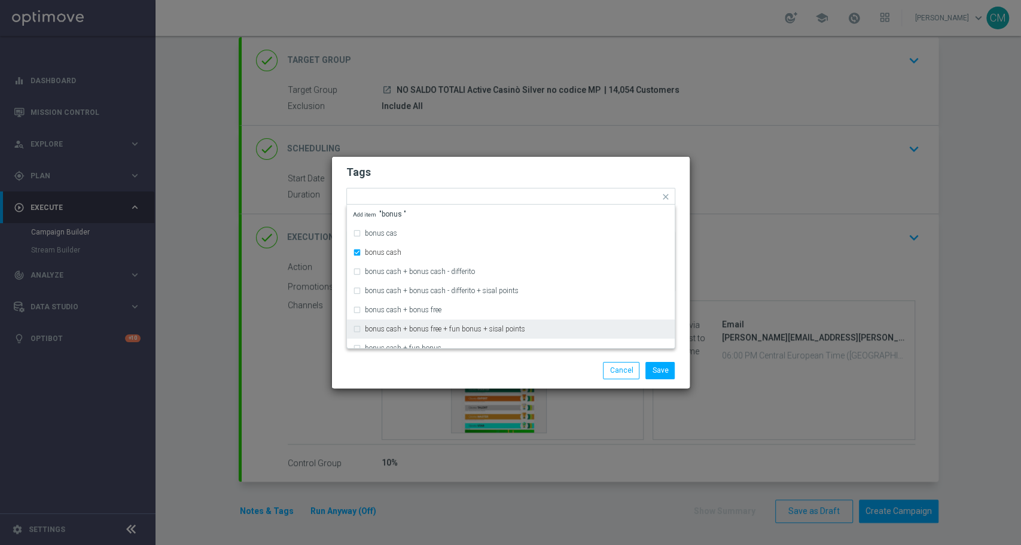
click at [486, 376] on div "Save Cancel" at bounding box center [569, 370] width 232 height 17
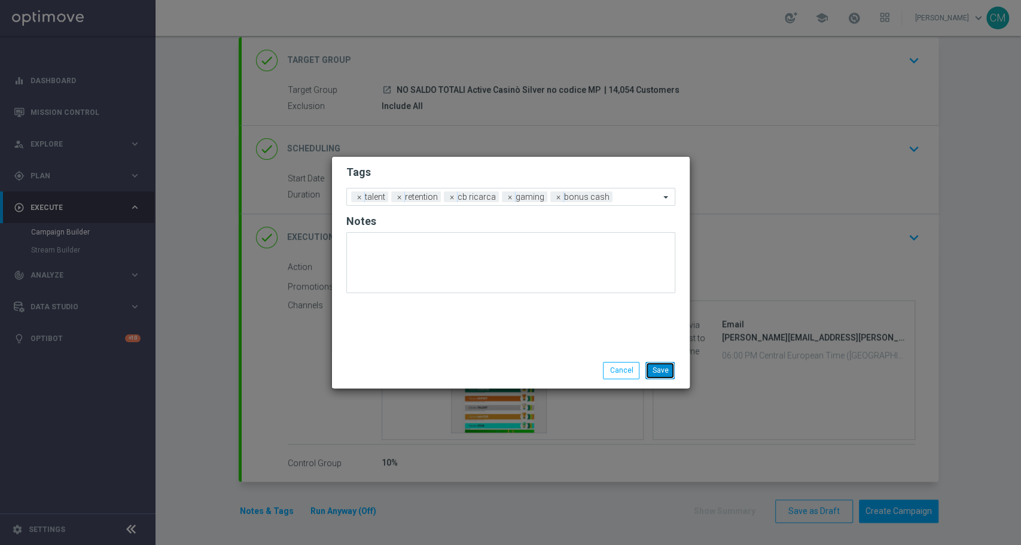
click at [662, 366] on button "Save" at bounding box center [660, 370] width 29 height 17
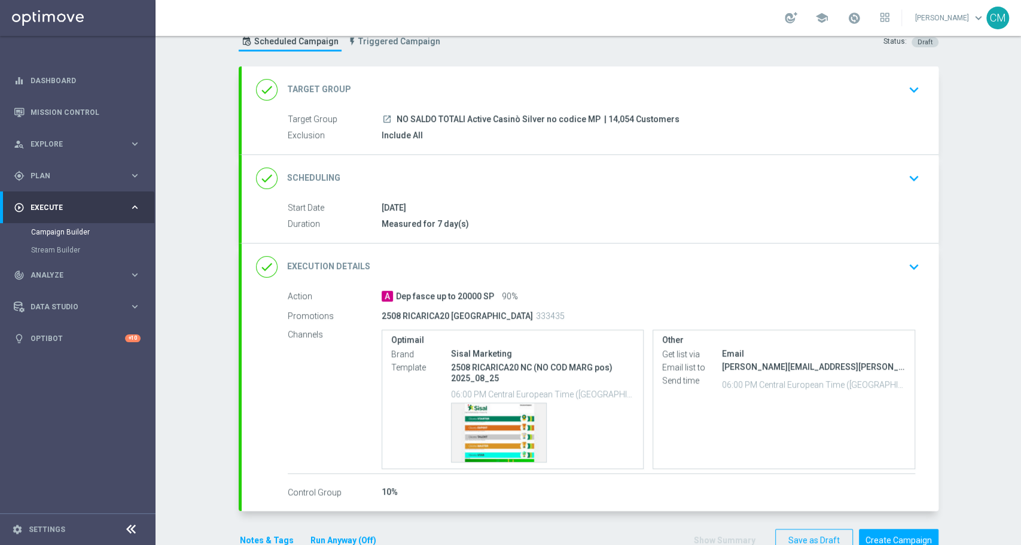
scroll to position [39, 0]
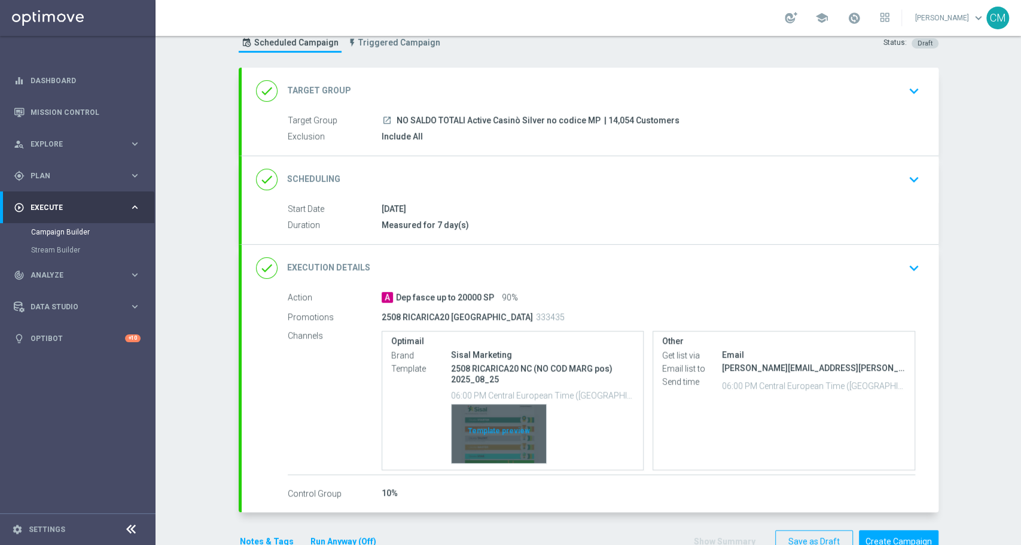
click at [497, 422] on div "Template preview" at bounding box center [499, 433] width 95 height 59
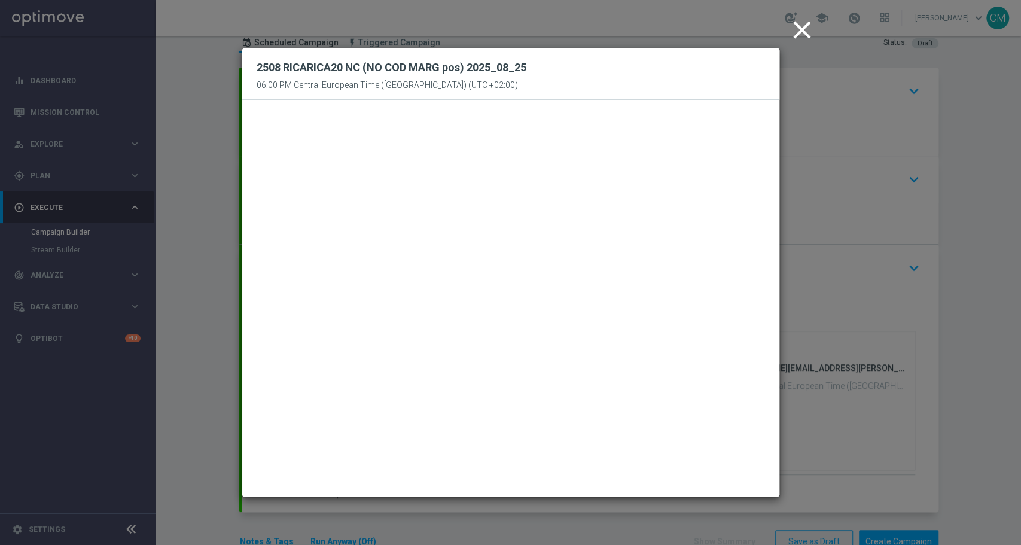
click at [799, 29] on icon "close" at bounding box center [802, 30] width 30 height 30
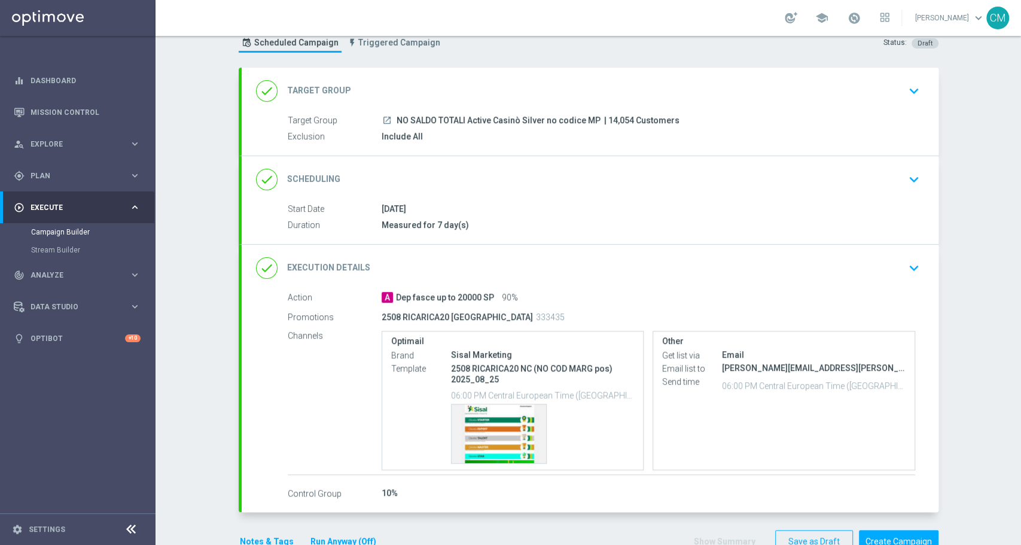
scroll to position [70, 0]
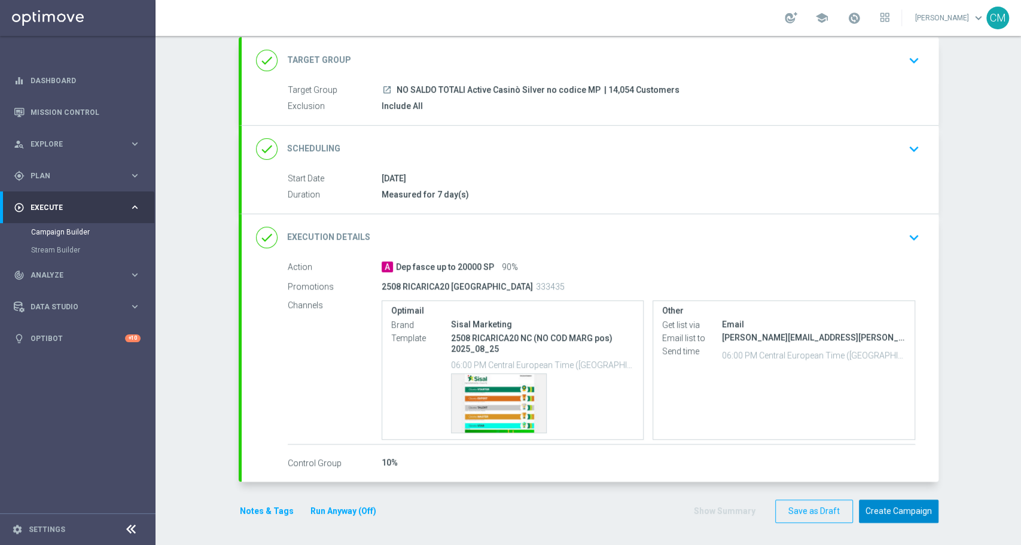
click at [886, 509] on button "Create Campaign" at bounding box center [899, 511] width 80 height 23
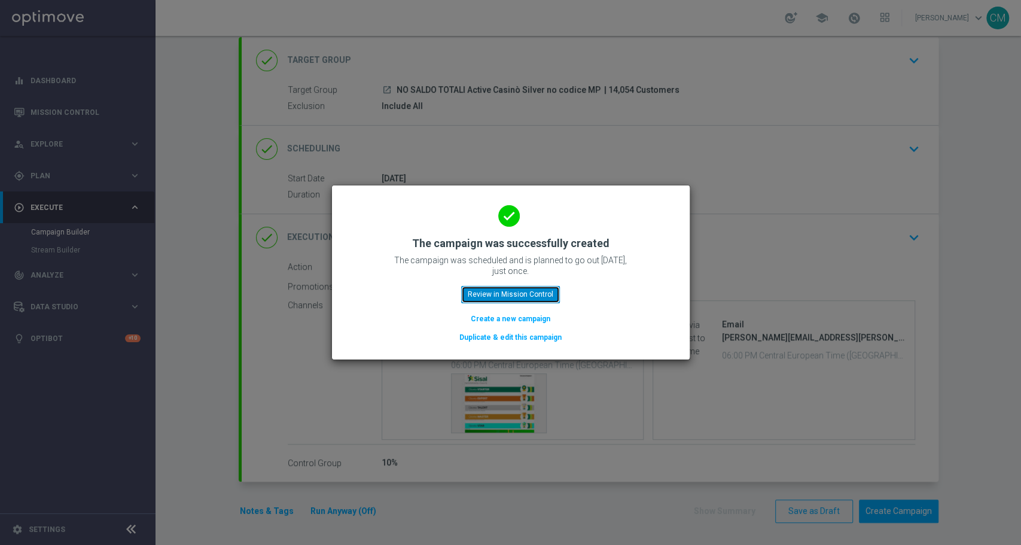
click at [517, 294] on button "Review in Mission Control" at bounding box center [510, 294] width 99 height 17
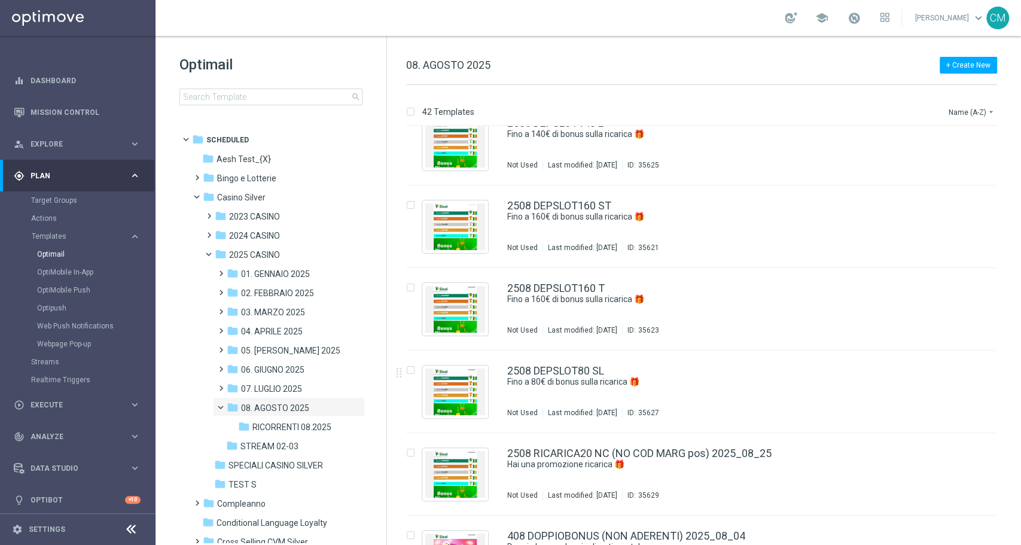
scroll to position [2719, 0]
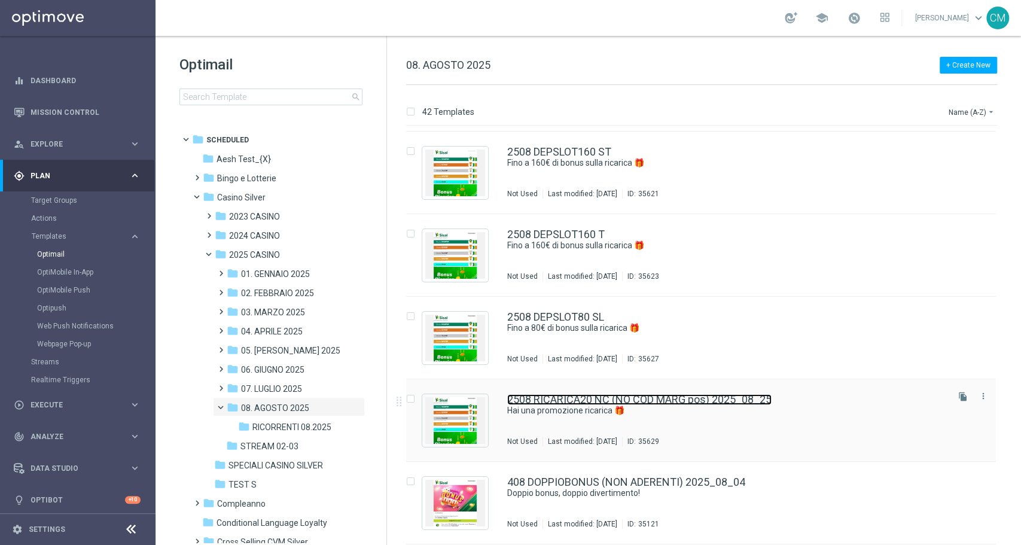
click at [634, 395] on link "2508 RICARICA20 NC (NO COD MARG pos) 2025_08_25" at bounding box center [639, 399] width 264 height 11
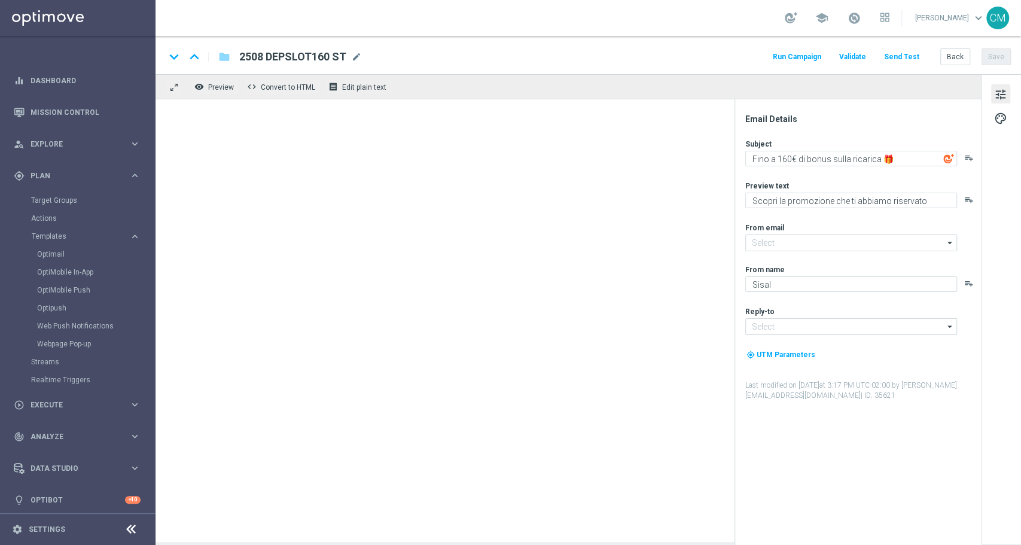
type input "[EMAIL_ADDRESS][DOMAIN_NAME]"
type textarea "Hai una promozione ricarica 🎁​"
type textarea "Vuoi scoprire cosa ti abbiamo riservato?"
